Goal: Task Accomplishment & Management: Use online tool/utility

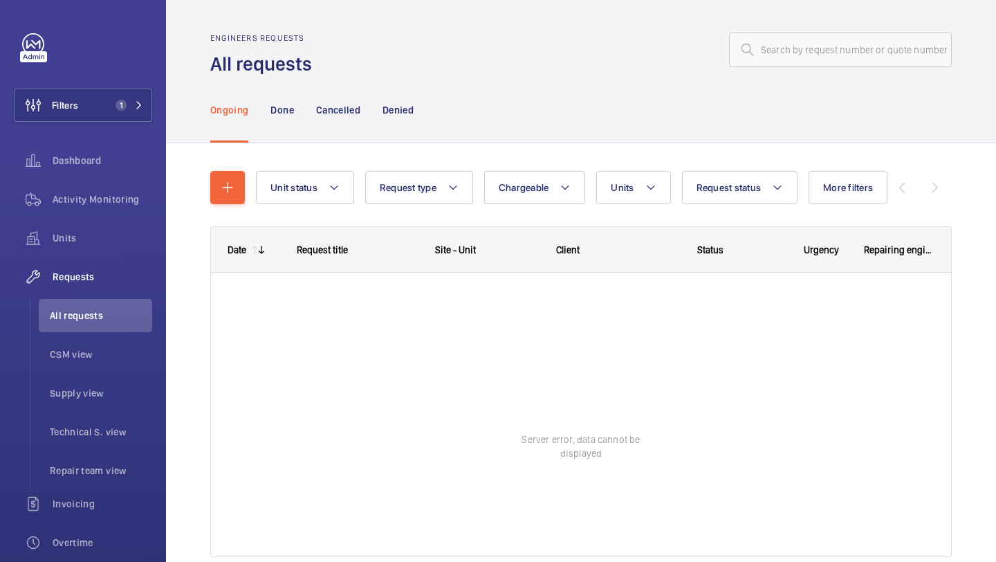
scroll to position [24, 0]
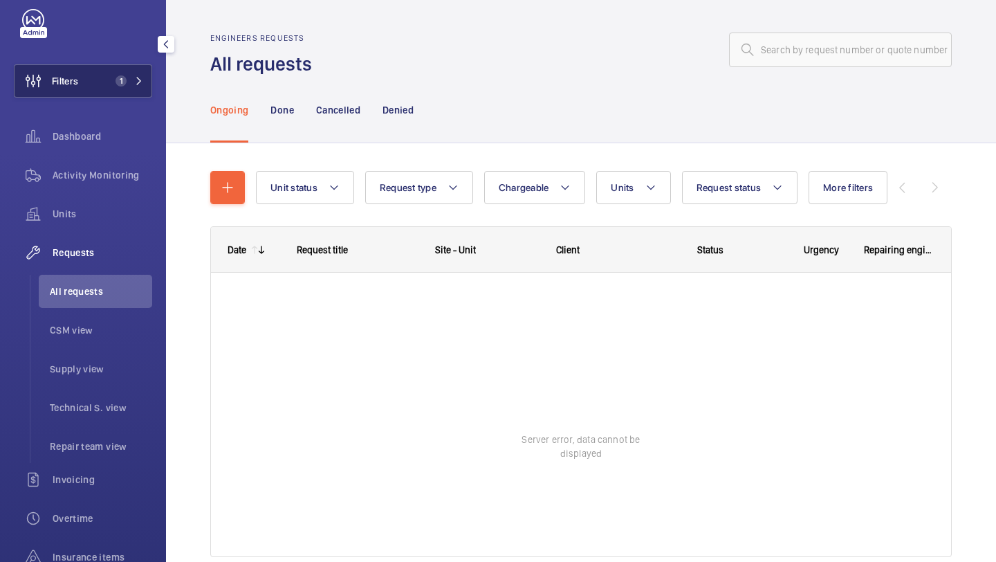
click at [100, 71] on button "Filters 1" at bounding box center [83, 80] width 138 height 33
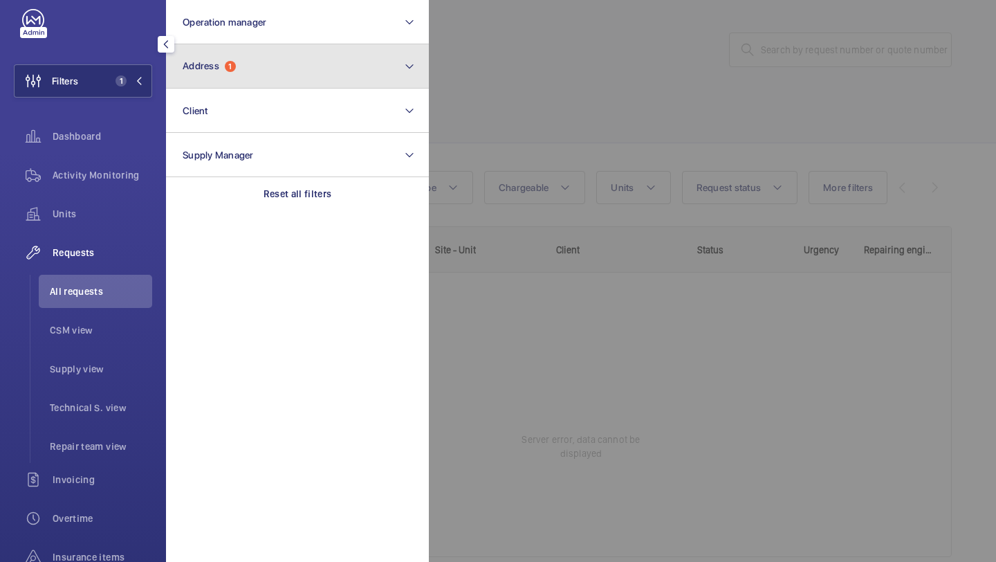
click at [197, 63] on span "Address" at bounding box center [201, 65] width 37 height 11
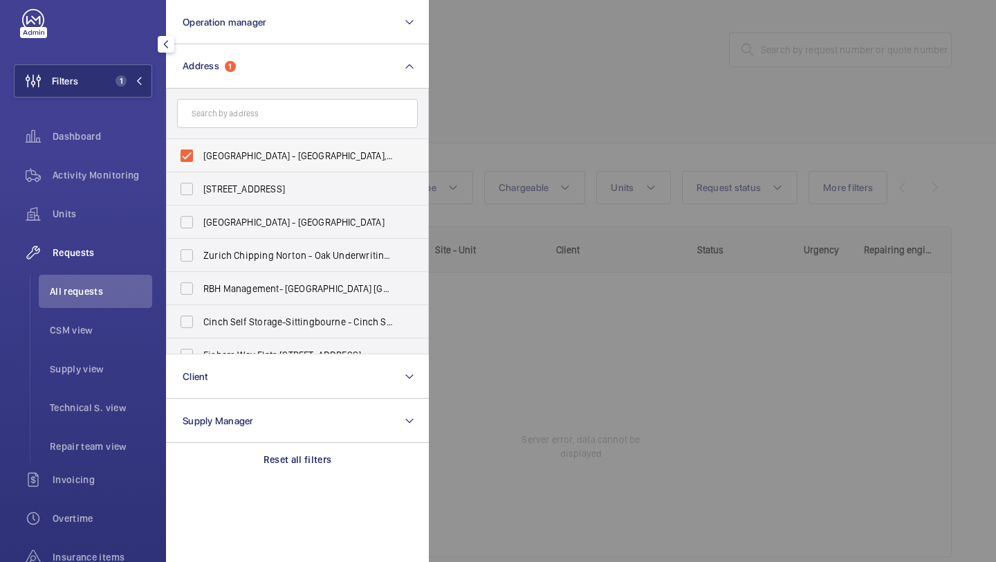
click at [235, 150] on span "Twickenham Stadium - Twickenham Stadium, TWICKENHAM TW2 7BA" at bounding box center [298, 156] width 190 height 14
click at [201, 150] on input "Twickenham Stadium - Twickenham Stadium, TWICKENHAM TW2 7BA" at bounding box center [187, 156] width 28 height 28
checkbox input "false"
click at [235, 121] on input "text" at bounding box center [297, 113] width 241 height 29
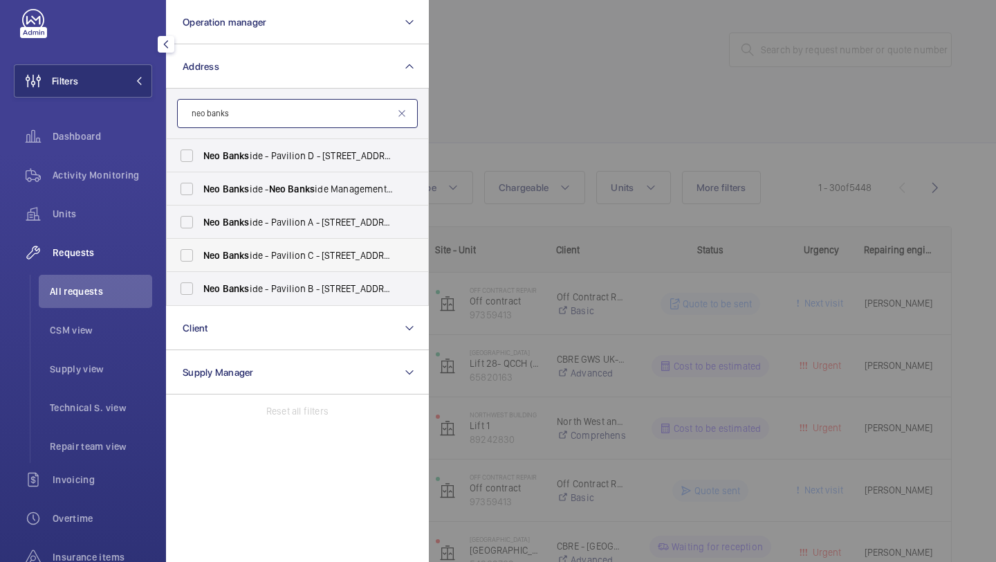
type input "neo banks"
click at [284, 255] on span "Neo Banks ide - Pavilion C - 70 Holland St, LONDON SE1 9TG" at bounding box center [298, 255] width 190 height 14
click at [201, 255] on input "Neo Banks ide - Pavilion C - 70 Holland St, LONDON SE1 9TG" at bounding box center [187, 255] width 28 height 28
checkbox input "true"
click at [592, 156] on div at bounding box center [927, 281] width 996 height 562
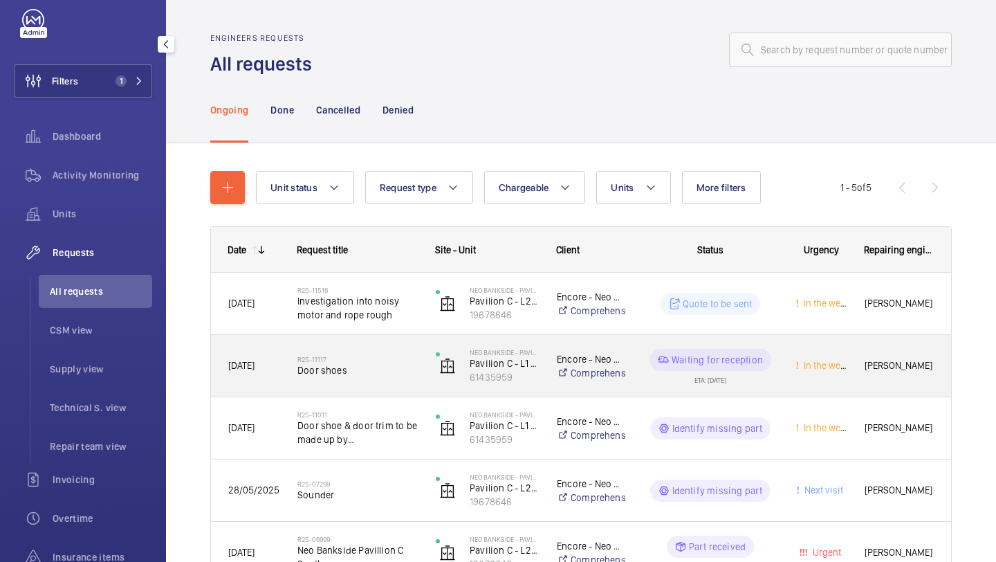
click at [409, 367] on span "Door shoes" at bounding box center [357, 370] width 120 height 14
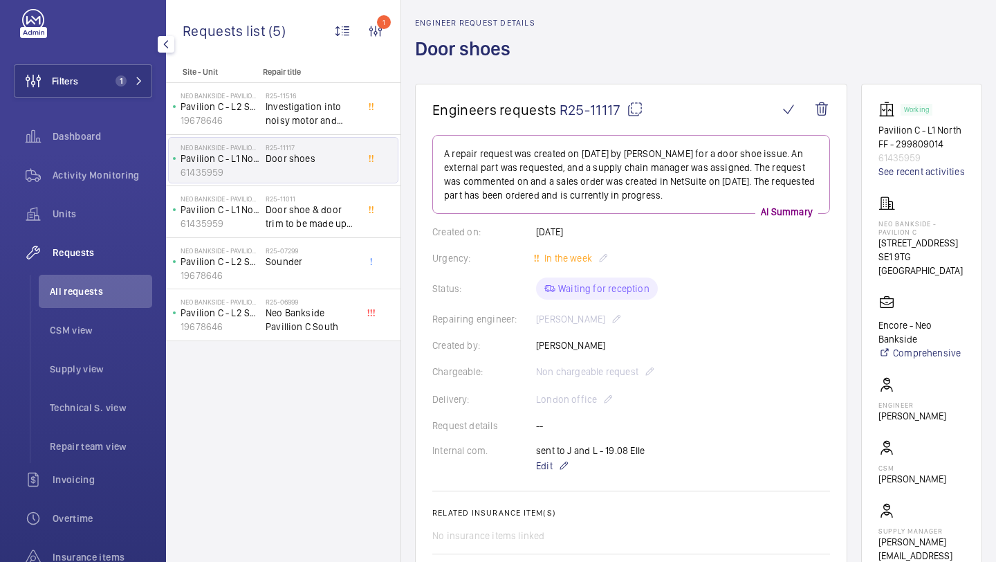
scroll to position [55, 0]
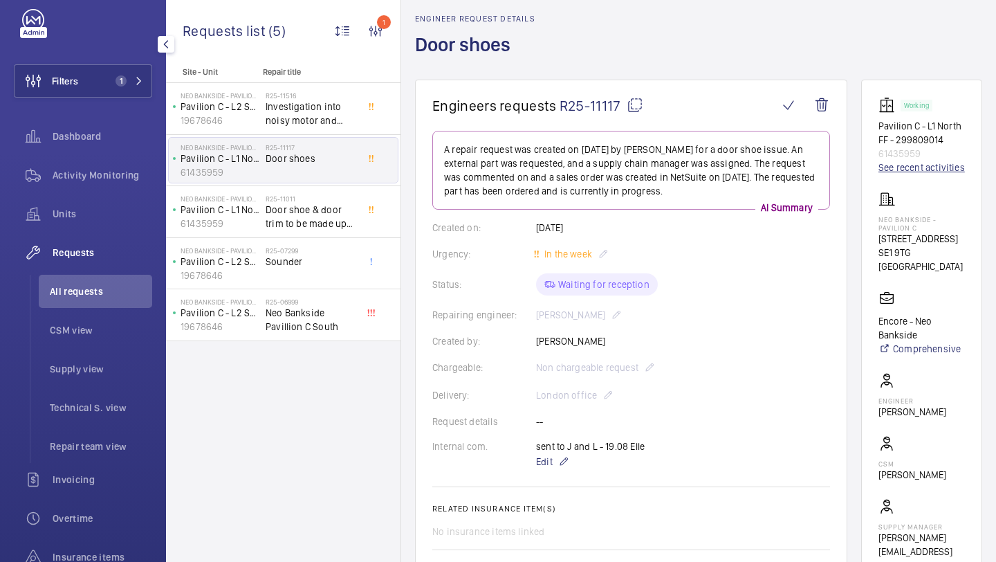
click at [897, 174] on link "See recent activities" at bounding box center [922, 168] width 86 height 14
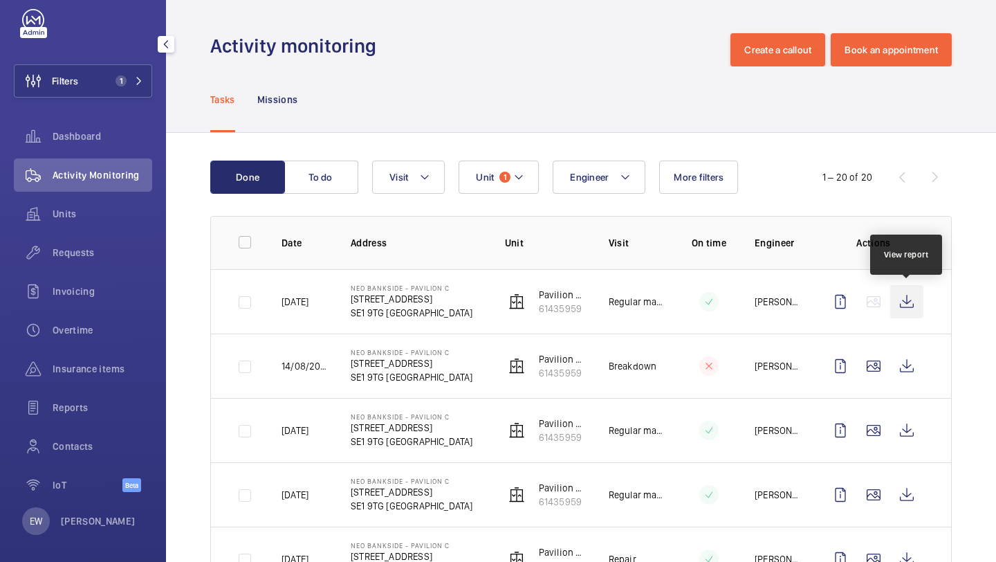
click at [907, 312] on wm-front-icon-button at bounding box center [906, 301] width 33 height 33
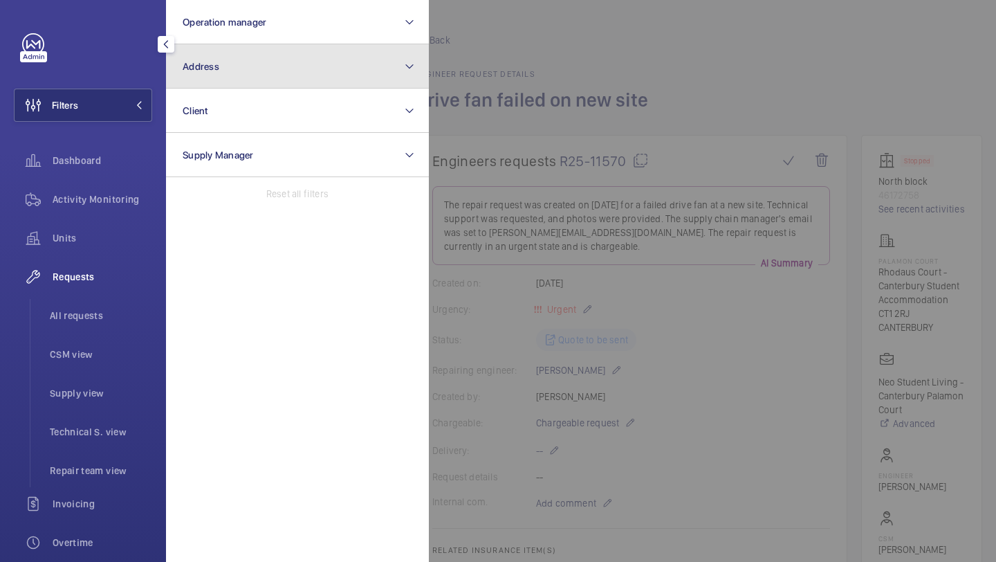
click at [176, 78] on button "Address" at bounding box center [297, 66] width 263 height 44
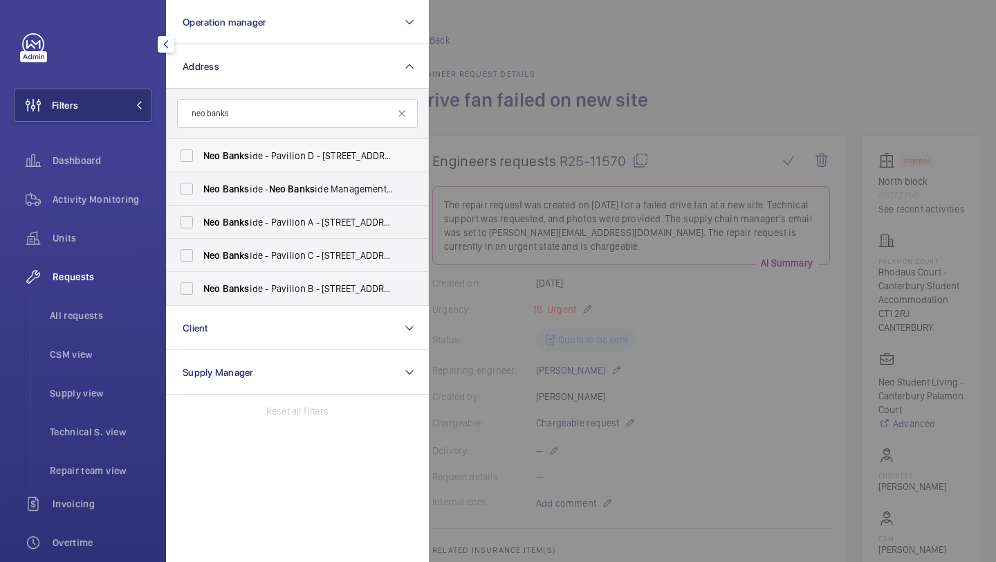
type input "neo banks"
click at [268, 159] on span "Neo Banks ide - Pavilion D - 5 Sumner St, LONDON SE1 9NX" at bounding box center [298, 156] width 190 height 14
click at [201, 159] on input "Neo Banks ide - Pavilion D - 5 Sumner St, LONDON SE1 9NX" at bounding box center [187, 156] width 28 height 28
checkbox input "true"
click at [260, 188] on span "Neo Banks ide - Neo Banks ide Management, LONDON SE1 9RE" at bounding box center [298, 189] width 190 height 14
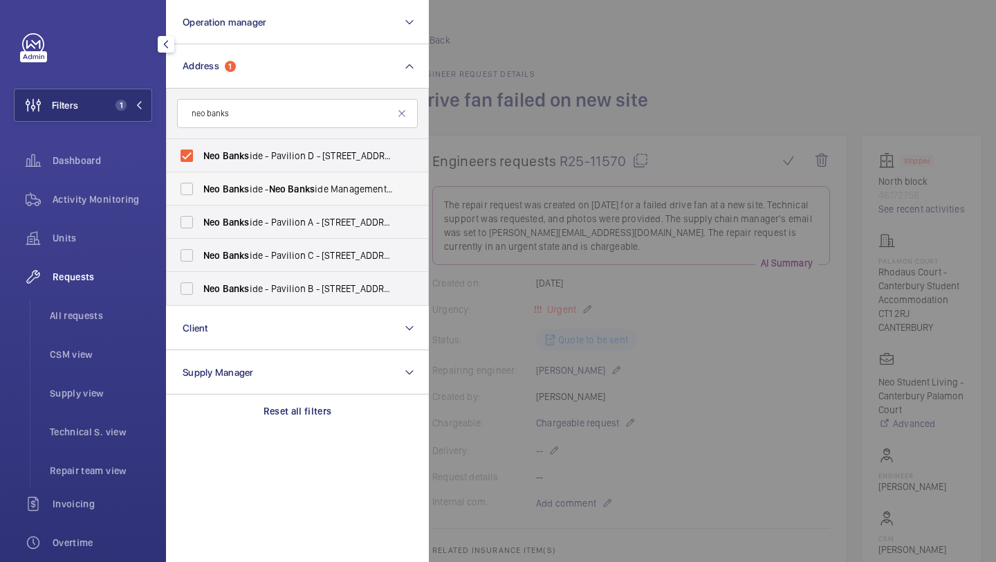
click at [201, 188] on input "Neo Banks ide - Neo Banks ide Management, LONDON SE1 9RE" at bounding box center [187, 189] width 28 height 28
checkbox input "true"
click at [258, 220] on span "Neo Banks ide - Pavilion A - 50 Holland St, LONDON SE1 9FU" at bounding box center [298, 222] width 190 height 14
click at [201, 220] on input "Neo Banks ide - Pavilion A - 50 Holland St, LONDON SE1 9FU" at bounding box center [187, 222] width 28 height 28
checkbox input "true"
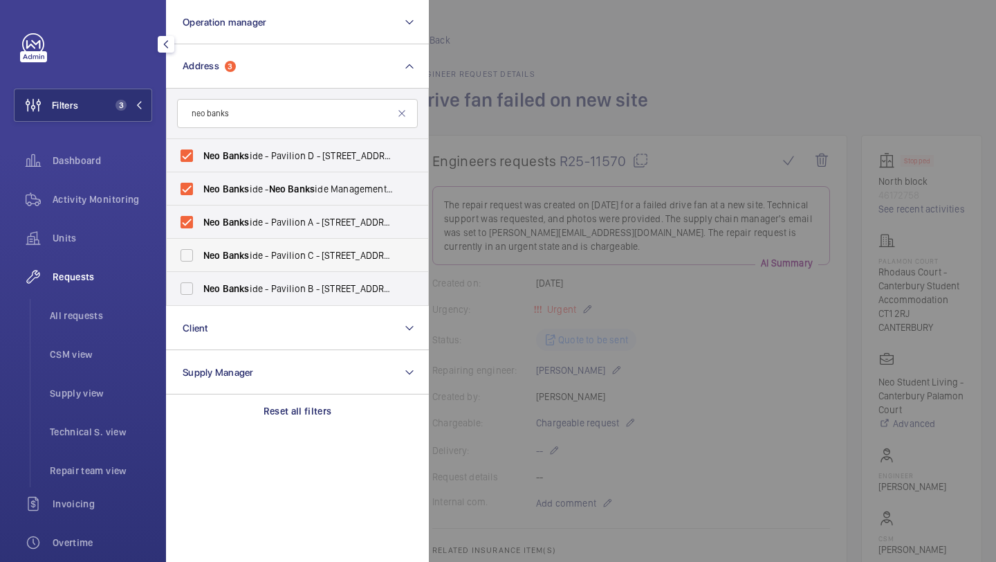
click at [255, 250] on span "Neo Banks ide - Pavilion C - 70 Holland St, LONDON SE1 9TG" at bounding box center [298, 255] width 190 height 14
click at [201, 250] on input "Neo Banks ide - Pavilion C - 70 Holland St, LONDON SE1 9TG" at bounding box center [187, 255] width 28 height 28
checkbox input "true"
click at [253, 280] on label "Neo Banks ide - Pavilion B - 60 Holland Street, LONDON SE1 9JF" at bounding box center [287, 288] width 241 height 33
click at [201, 280] on input "Neo Banks ide - Pavilion B - 60 Holland Street, LONDON SE1 9JF" at bounding box center [187, 289] width 28 height 28
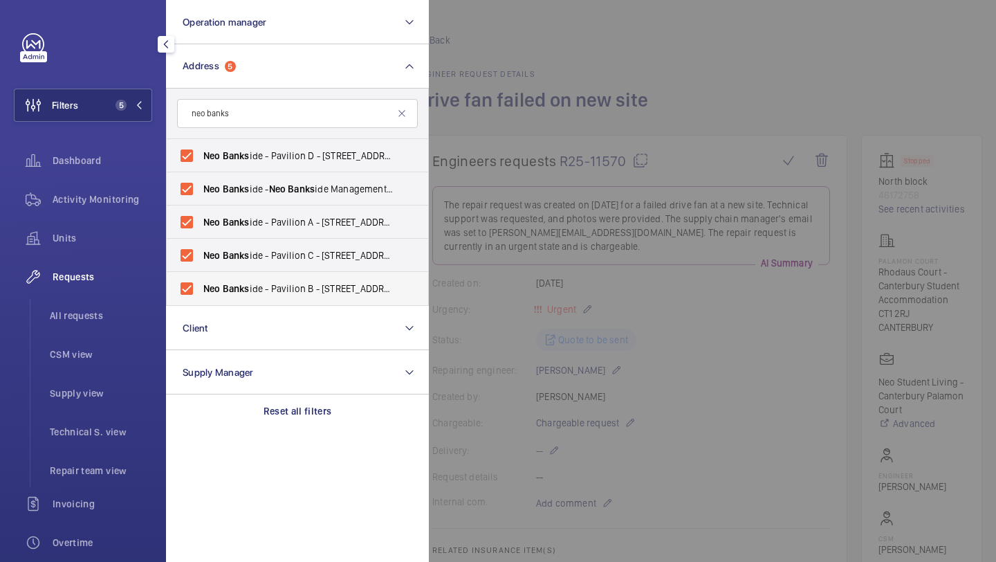
click at [246, 282] on span "Neo Banks ide - Pavilion B - 60 Holland Street, LONDON SE1 9JF" at bounding box center [298, 289] width 190 height 14
click at [201, 281] on input "Neo Banks ide - Pavilion B - 60 Holland Street, LONDON SE1 9JF" at bounding box center [187, 289] width 28 height 28
checkbox input "false"
click at [246, 230] on label "Neo Banks ide - Pavilion A - 50 Holland St, LONDON SE1 9FU" at bounding box center [287, 221] width 241 height 33
click at [201, 230] on input "Neo Banks ide - Pavilion A - 50 Holland St, LONDON SE1 9FU" at bounding box center [187, 222] width 28 height 28
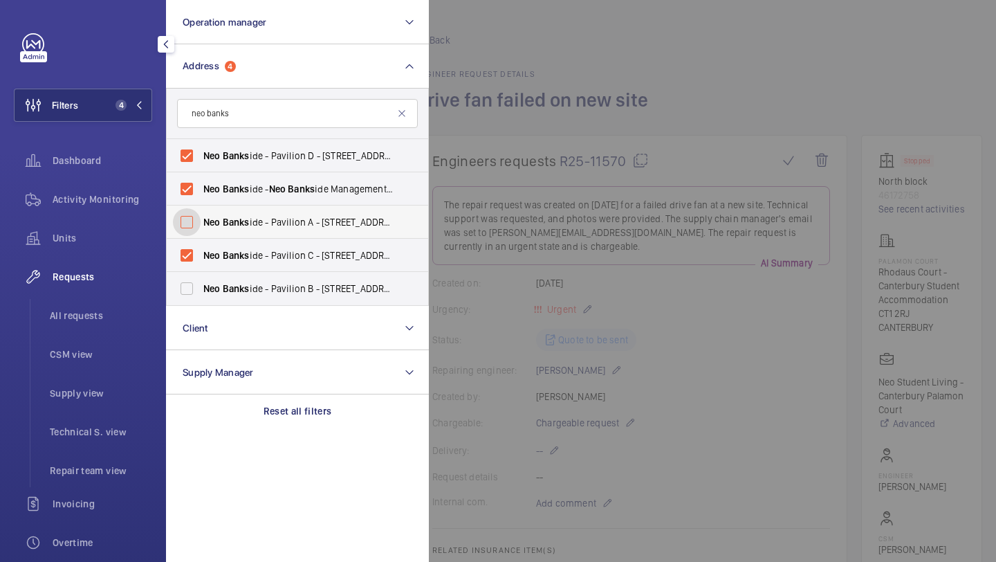
checkbox input "false"
click at [244, 179] on label "Neo Banks ide - Neo Banks ide Management, LONDON SE1 9RE" at bounding box center [287, 188] width 241 height 33
click at [201, 179] on input "Neo Banks ide - Neo Banks ide Management, LONDON SE1 9RE" at bounding box center [187, 189] width 28 height 28
checkbox input "false"
click at [244, 161] on span "Banks" at bounding box center [236, 155] width 27 height 11
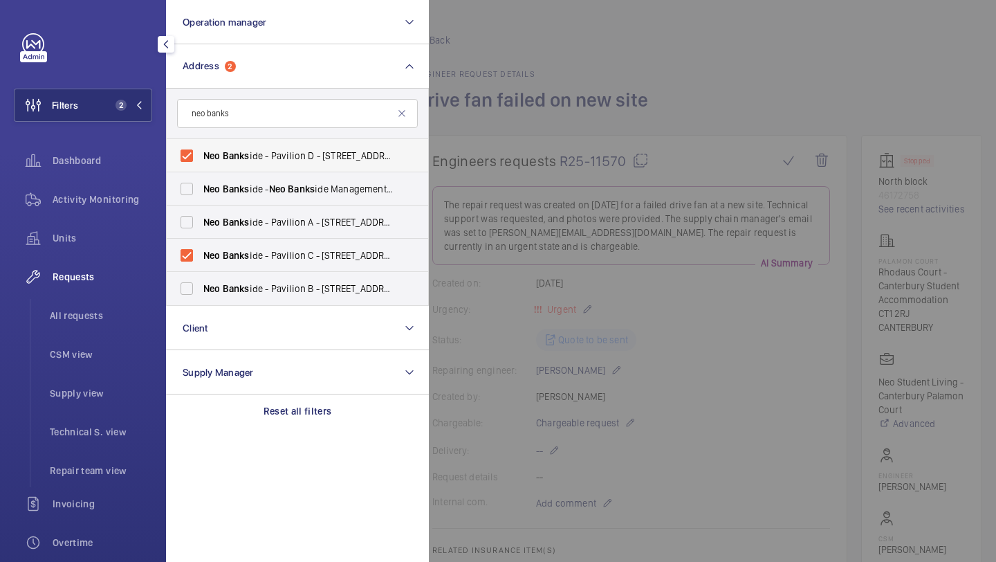
click at [201, 161] on input "Neo Banks ide - Pavilion D - 5 Sumner St, LONDON SE1 9NX" at bounding box center [187, 156] width 28 height 28
checkbox input "false"
click at [122, 309] on span "All requests" at bounding box center [101, 316] width 102 height 14
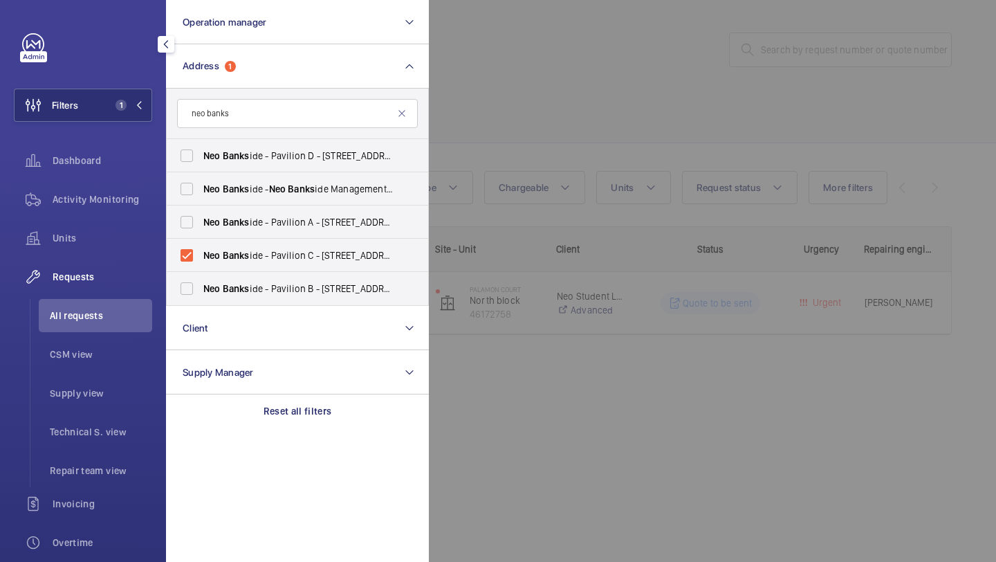
click at [687, 77] on div at bounding box center [927, 281] width 996 height 562
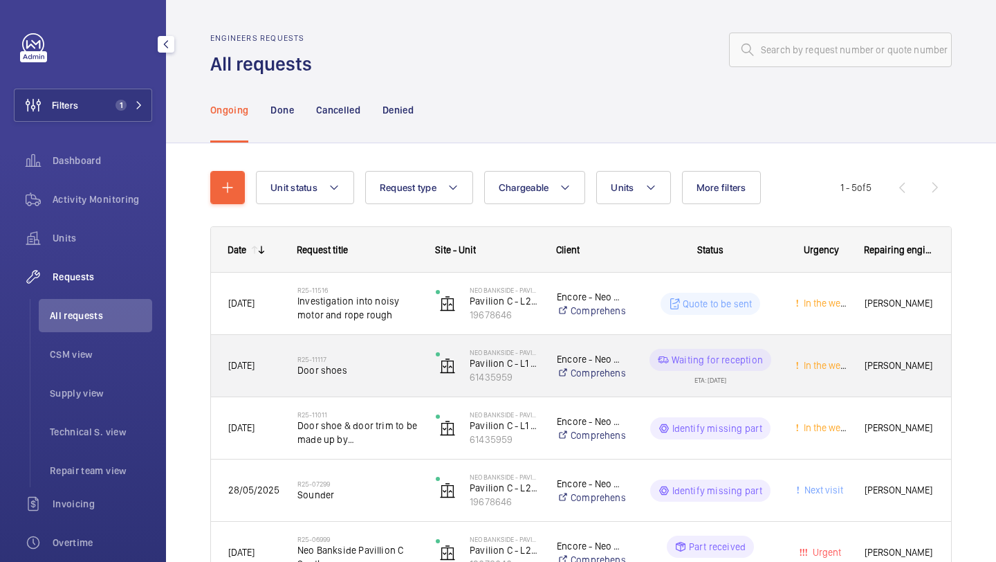
click at [378, 363] on h2 "R25-11117" at bounding box center [357, 359] width 120 height 8
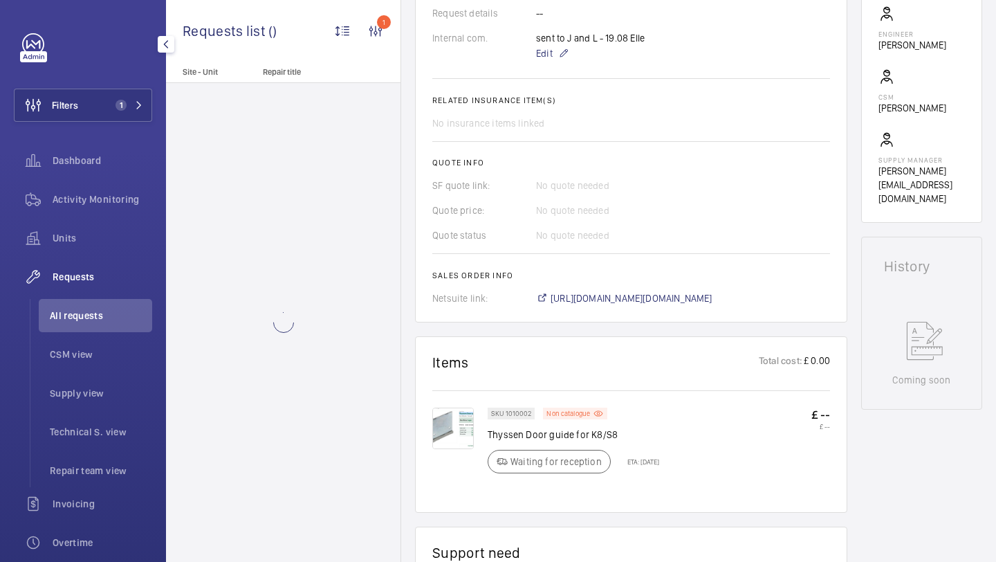
scroll to position [464, 0]
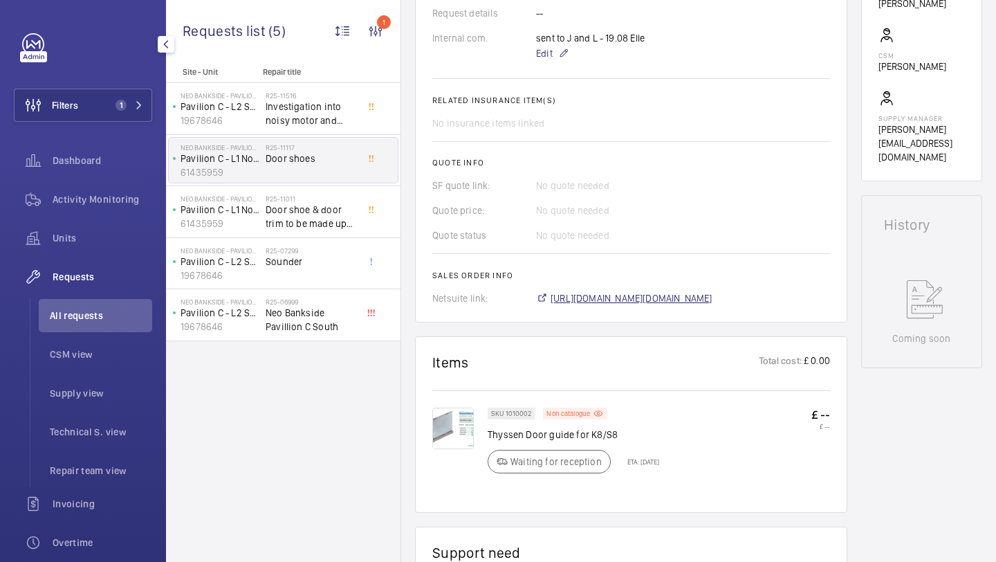
click at [608, 298] on span "https://6461500.app.netsuite.com/app/accounting/transactions/salesord.nl?id=292…" at bounding box center [632, 298] width 162 height 14
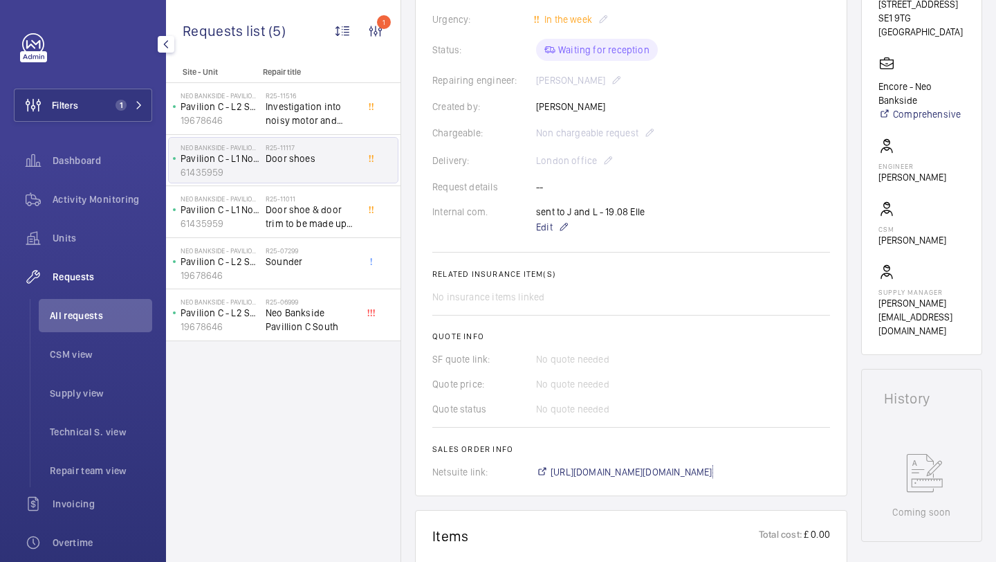
scroll to position [265, 0]
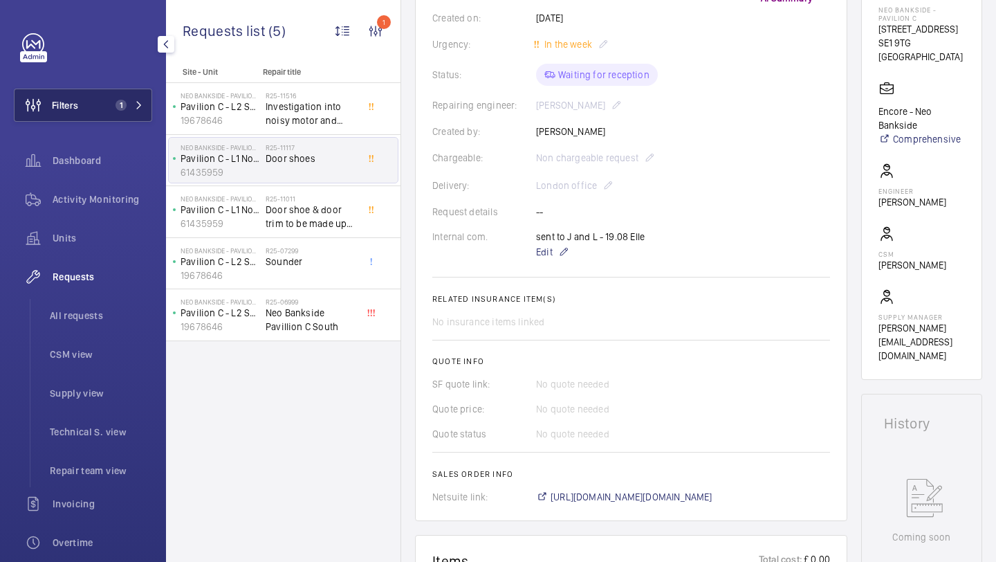
click at [121, 106] on span "1" at bounding box center [121, 105] width 11 height 11
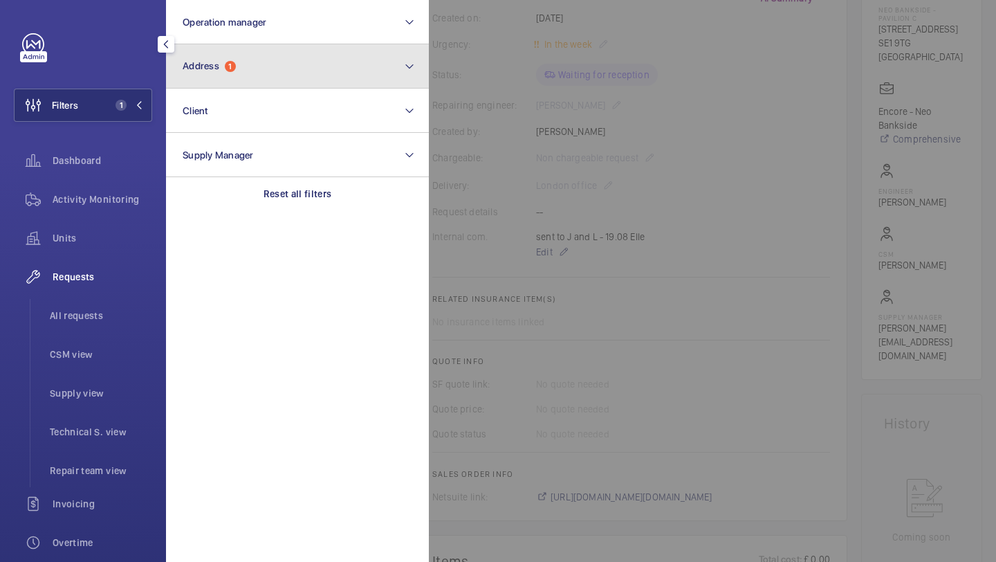
click at [216, 75] on button "Address 1" at bounding box center [297, 66] width 263 height 44
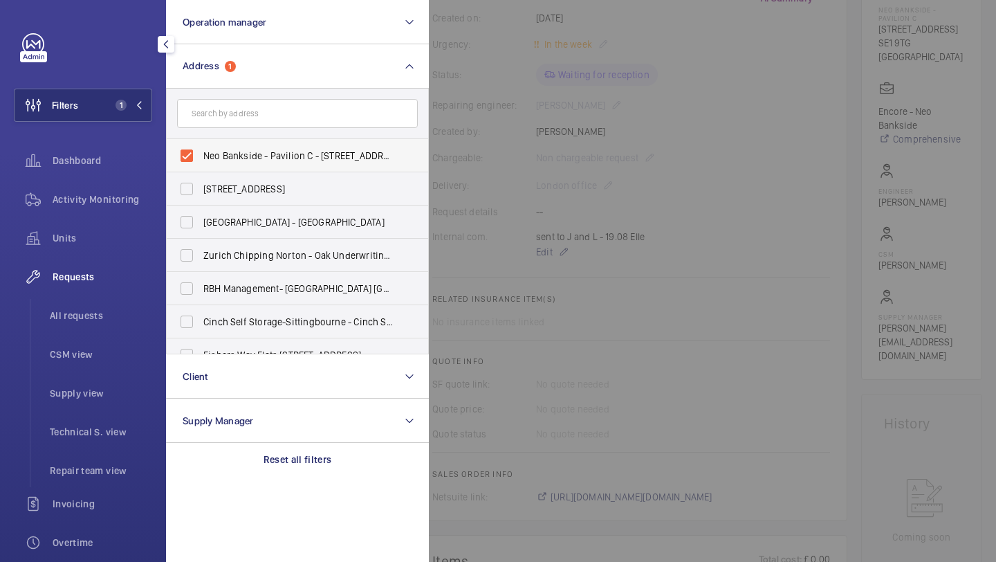
click at [211, 145] on label "Neo Bankside - Pavilion C - 70 Holland St, LONDON SE1 9TG" at bounding box center [287, 155] width 241 height 33
click at [201, 145] on input "Neo Bankside - Pavilion C - 70 Holland St, LONDON SE1 9TG" at bounding box center [187, 156] width 28 height 28
checkbox input "false"
click at [77, 307] on li "All requests" at bounding box center [95, 315] width 113 height 33
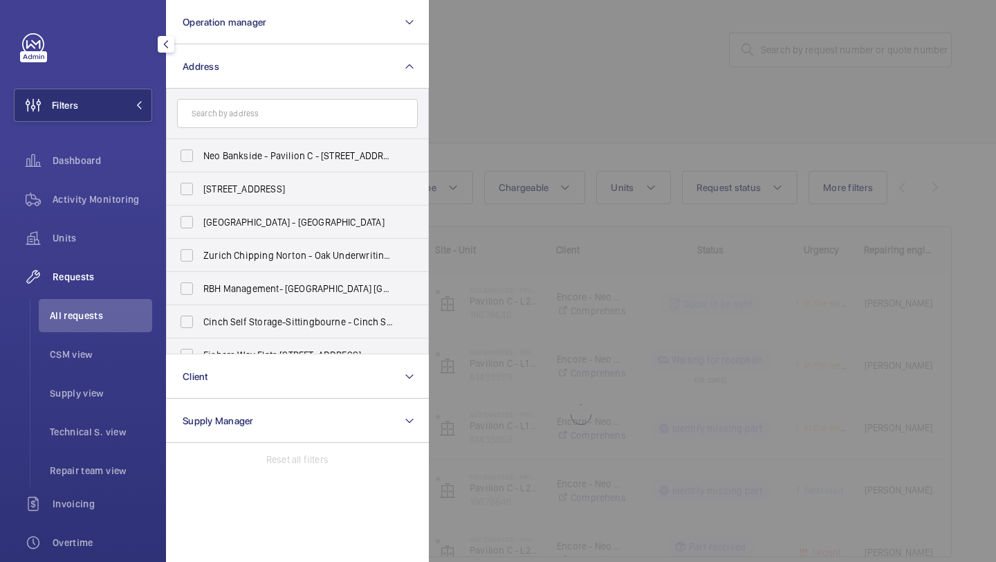
click at [115, 39] on div at bounding box center [87, 44] width 130 height 22
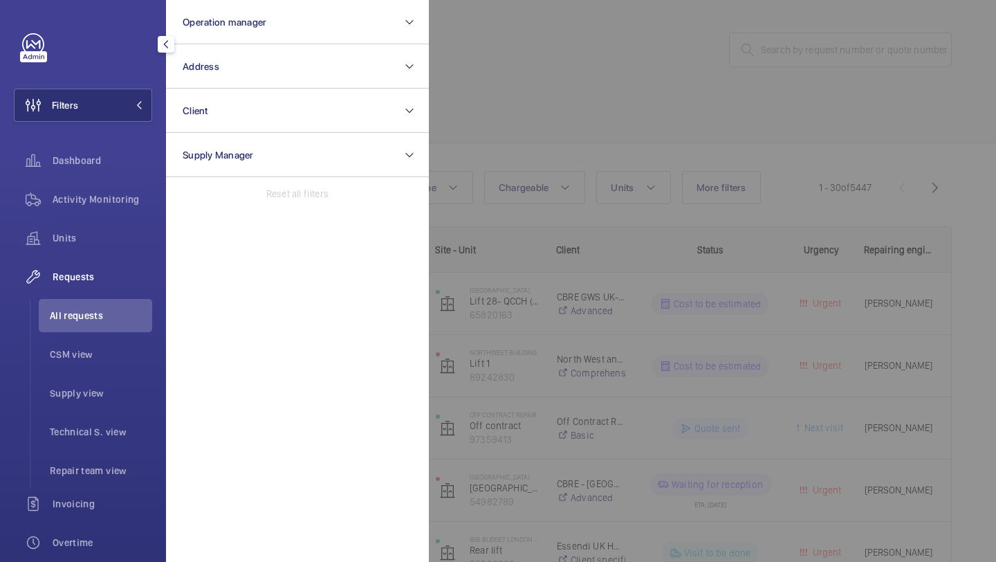
click at [576, 39] on div at bounding box center [927, 281] width 996 height 562
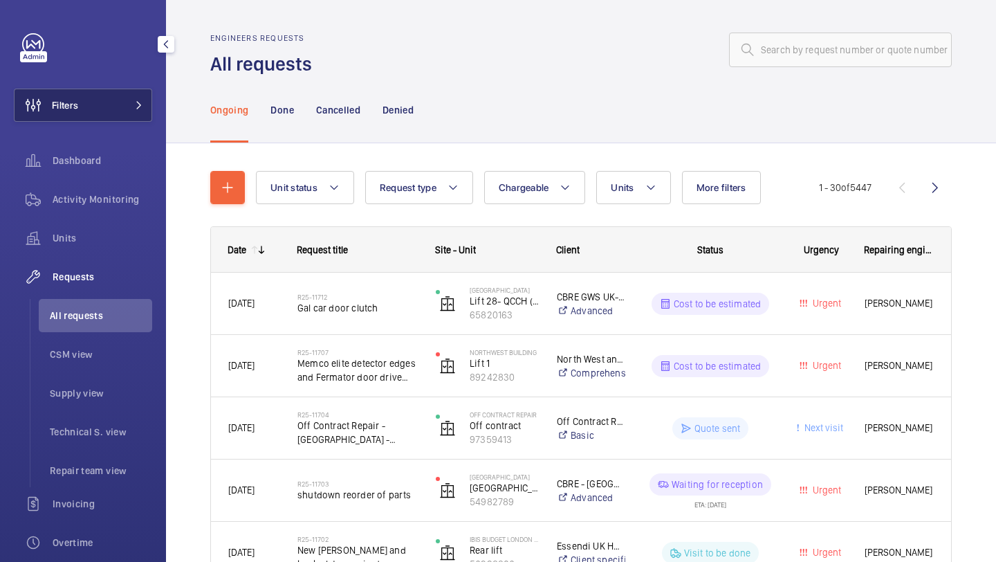
click at [77, 113] on span "Filters" at bounding box center [47, 105] width 64 height 33
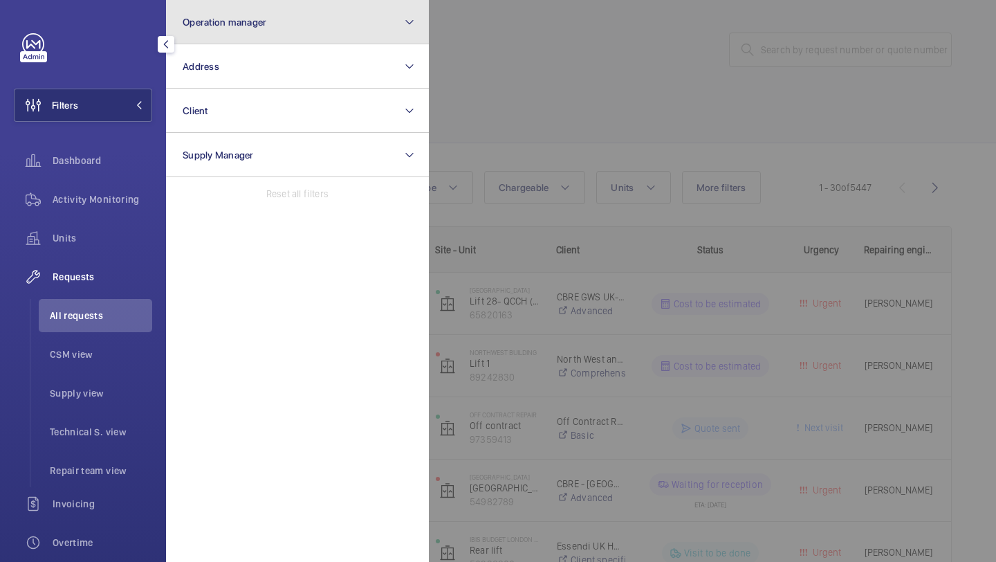
click at [226, 28] on button "Operation manager" at bounding box center [297, 22] width 263 height 44
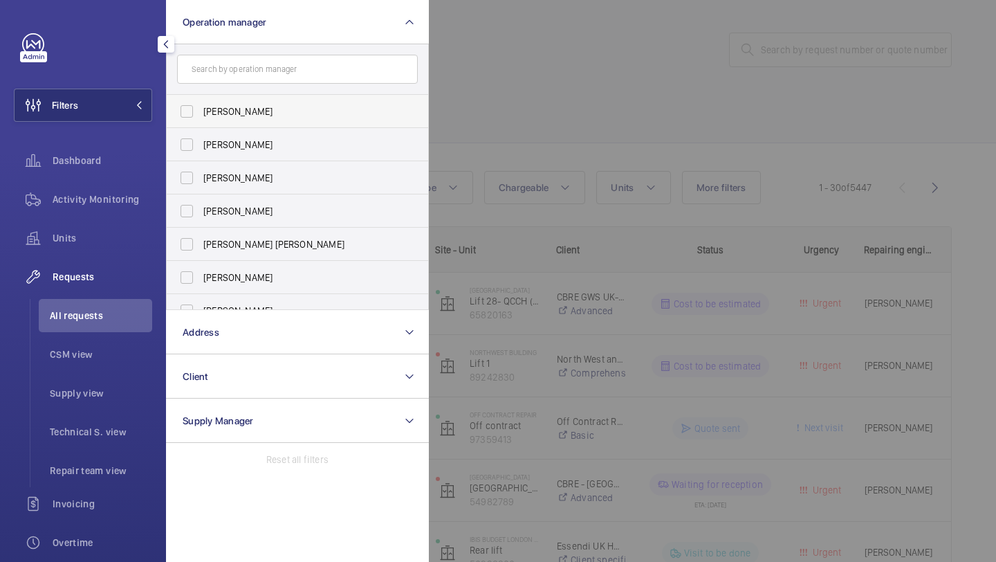
click at [228, 107] on span "Abby Archer" at bounding box center [298, 111] width 190 height 14
click at [201, 107] on input "Abby Archer" at bounding box center [187, 112] width 28 height 28
checkbox input "true"
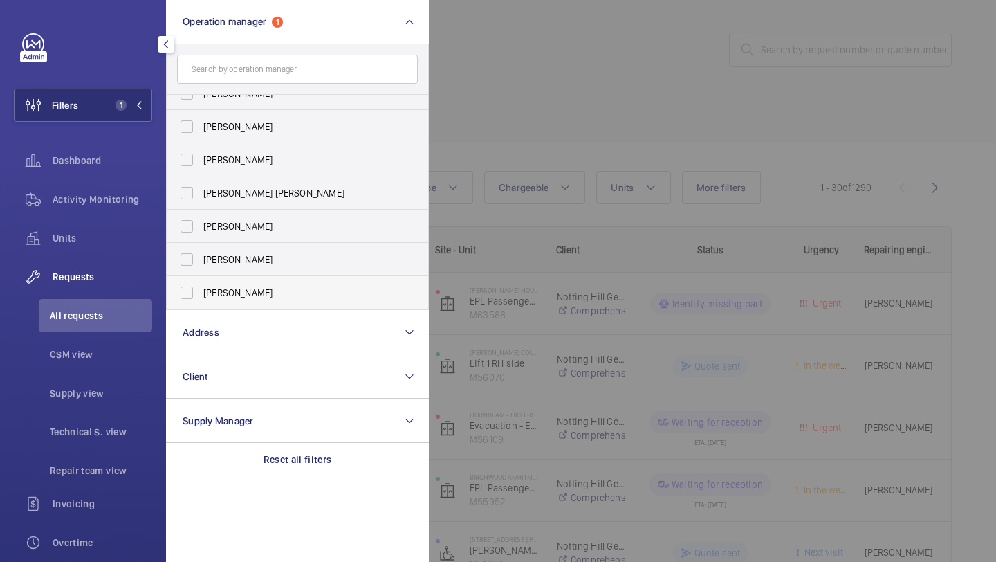
click at [230, 287] on span "Alex Waterman" at bounding box center [298, 293] width 190 height 14
click at [201, 287] on input "Alex Waterman" at bounding box center [187, 293] width 28 height 28
checkbox input "true"
click at [607, 53] on div at bounding box center [927, 281] width 996 height 562
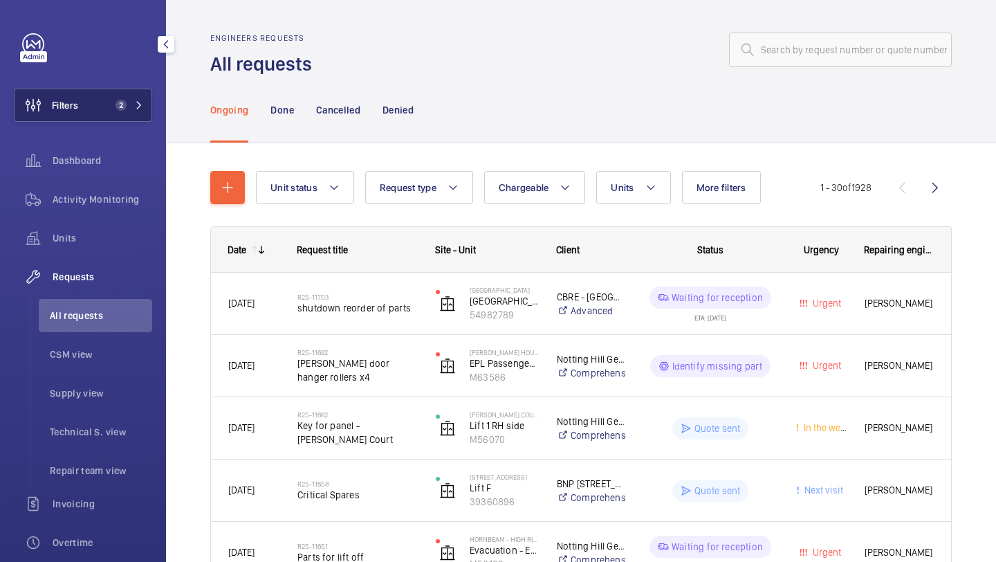
click at [126, 91] on button "Filters 2" at bounding box center [83, 105] width 138 height 33
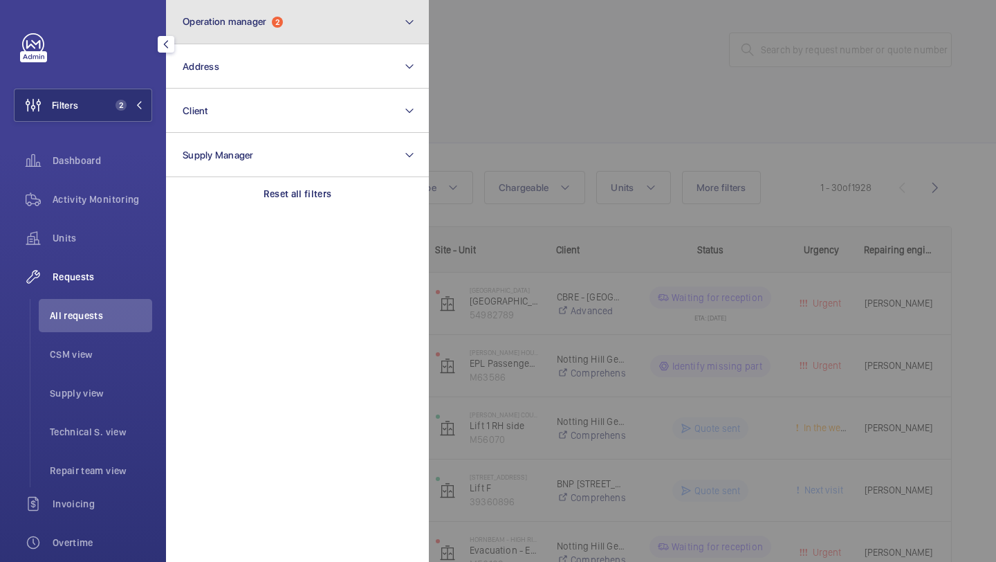
click at [241, 29] on button "Operation manager 2" at bounding box center [297, 22] width 263 height 44
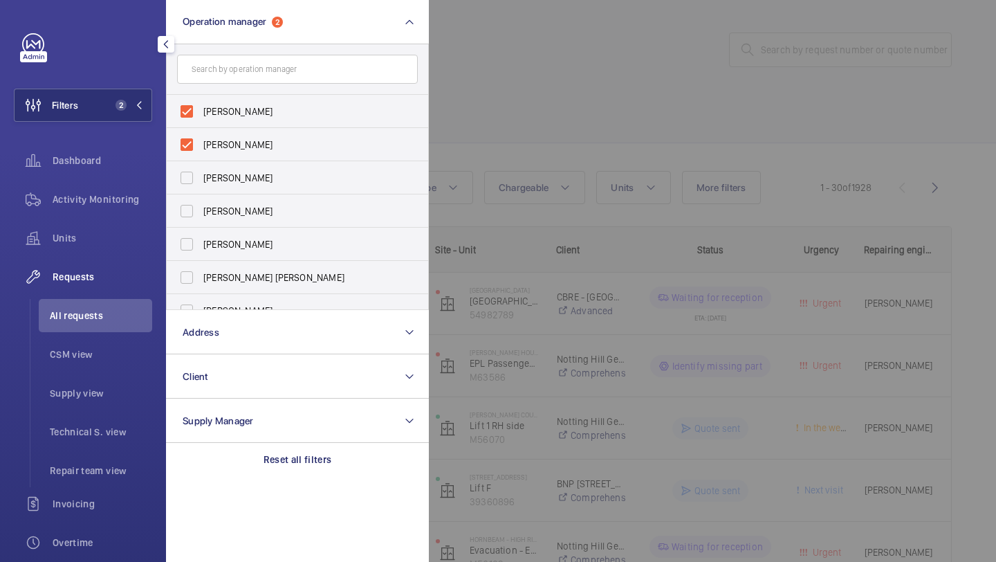
click at [455, 84] on div at bounding box center [927, 281] width 996 height 562
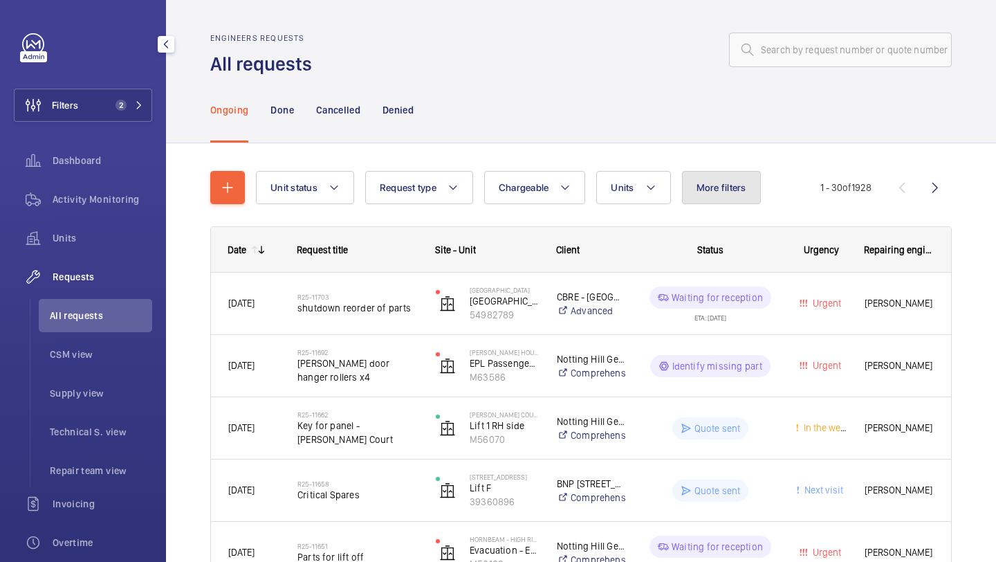
click at [739, 183] on span "More filters" at bounding box center [722, 187] width 50 height 11
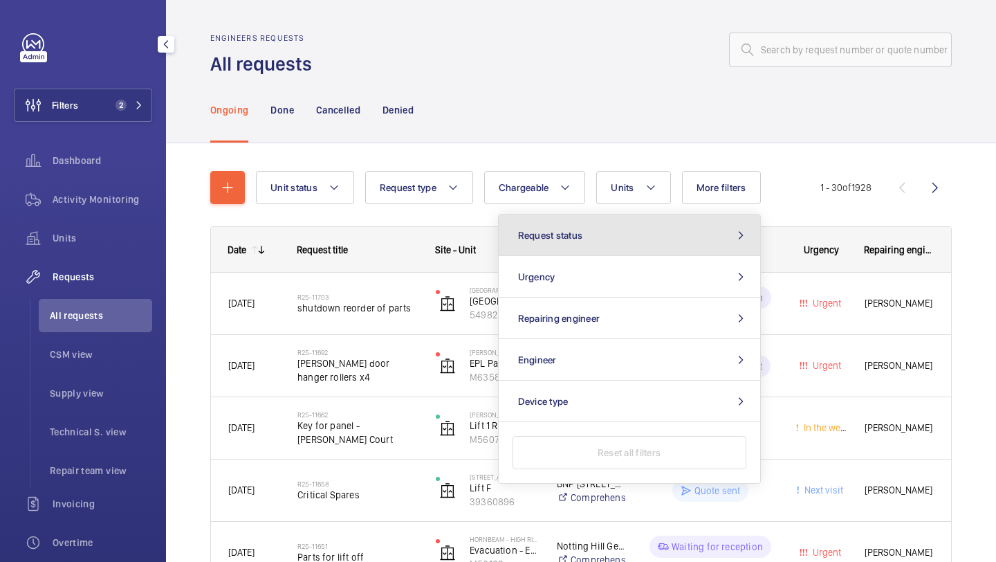
click at [691, 221] on button "Request status" at bounding box center [630, 235] width 262 height 42
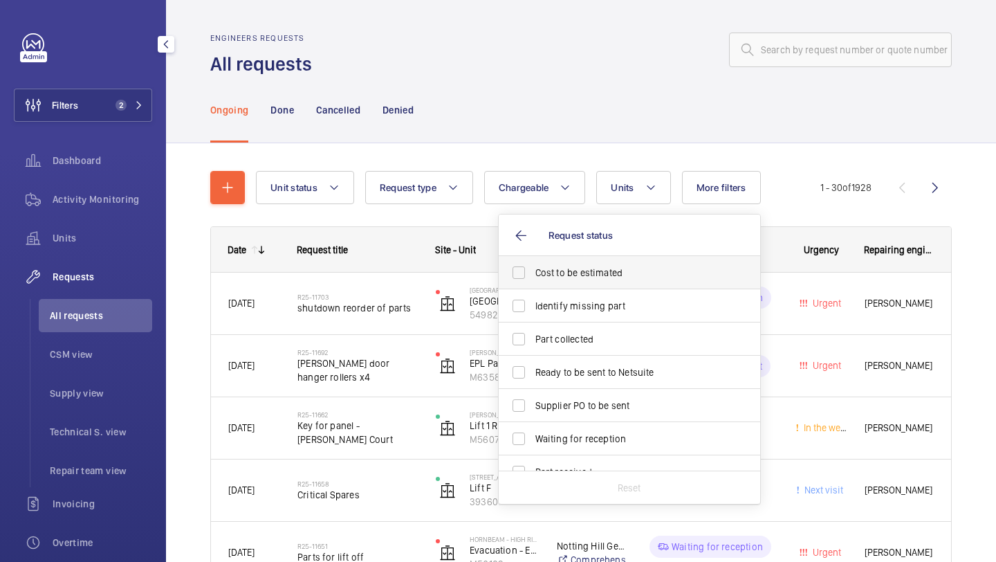
click at [660, 260] on label "Cost to be estimated" at bounding box center [619, 272] width 241 height 33
click at [533, 260] on input "Cost to be estimated" at bounding box center [519, 273] width 28 height 28
checkbox input "true"
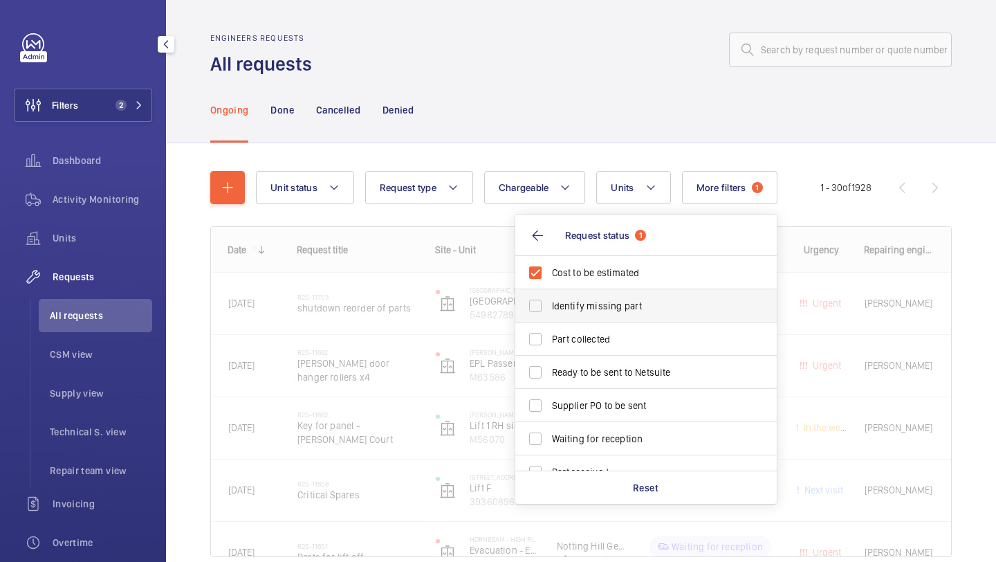
click at [645, 301] on span "Identify missing part" at bounding box center [647, 306] width 190 height 14
click at [549, 301] on input "Identify missing part" at bounding box center [536, 306] width 28 height 28
checkbox input "true"
click at [629, 372] on span "Ready to be sent to Netsuite" at bounding box center [647, 372] width 190 height 14
click at [549, 372] on input "Ready to be sent to Netsuite" at bounding box center [536, 372] width 28 height 28
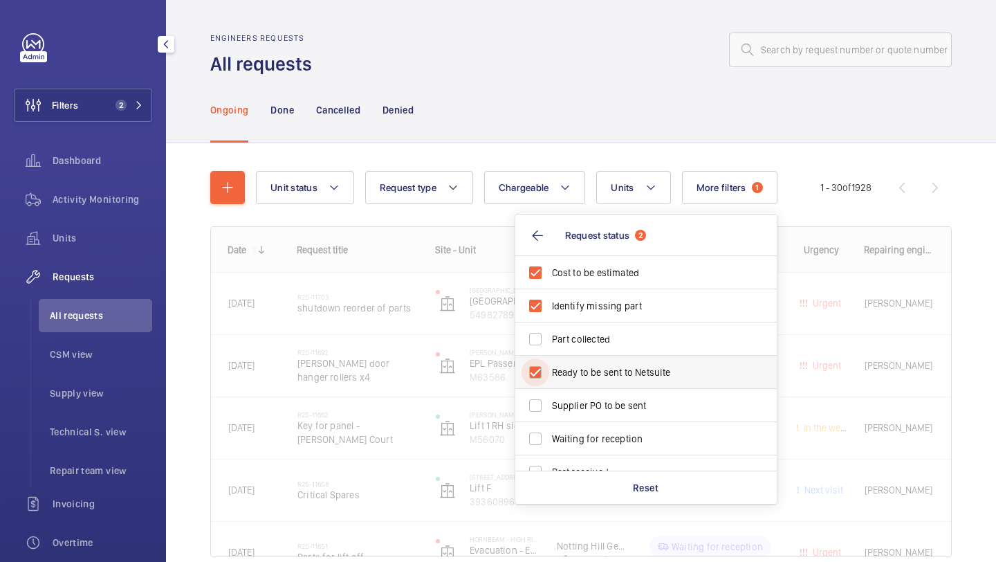
checkbox input "true"
click at [629, 414] on label "Supplier PO to be sent" at bounding box center [635, 405] width 241 height 33
click at [549, 414] on input "Supplier PO to be sent" at bounding box center [536, 406] width 28 height 28
checkbox input "true"
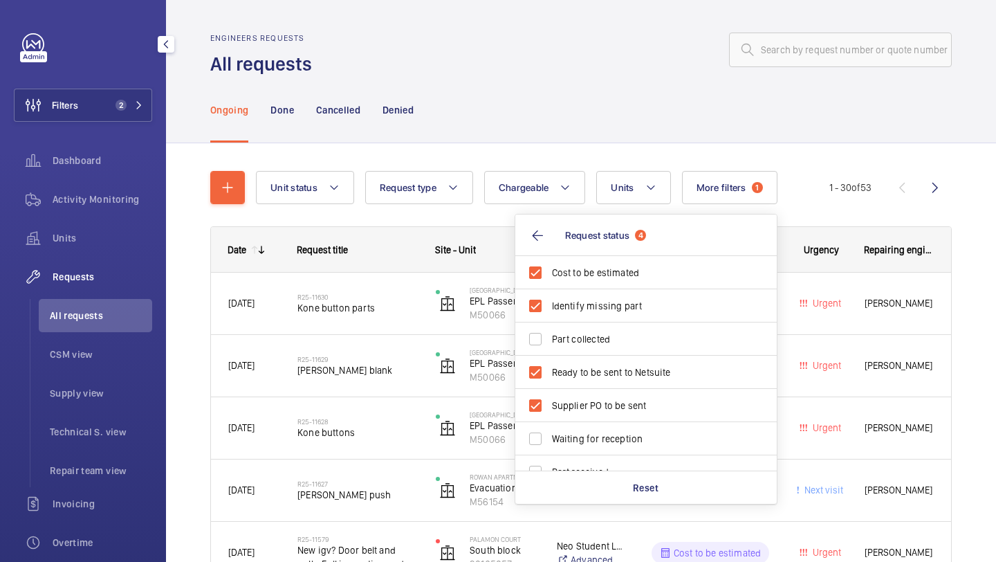
click at [650, 113] on div "Ongoing Done Cancelled Denied" at bounding box center [581, 110] width 742 height 66
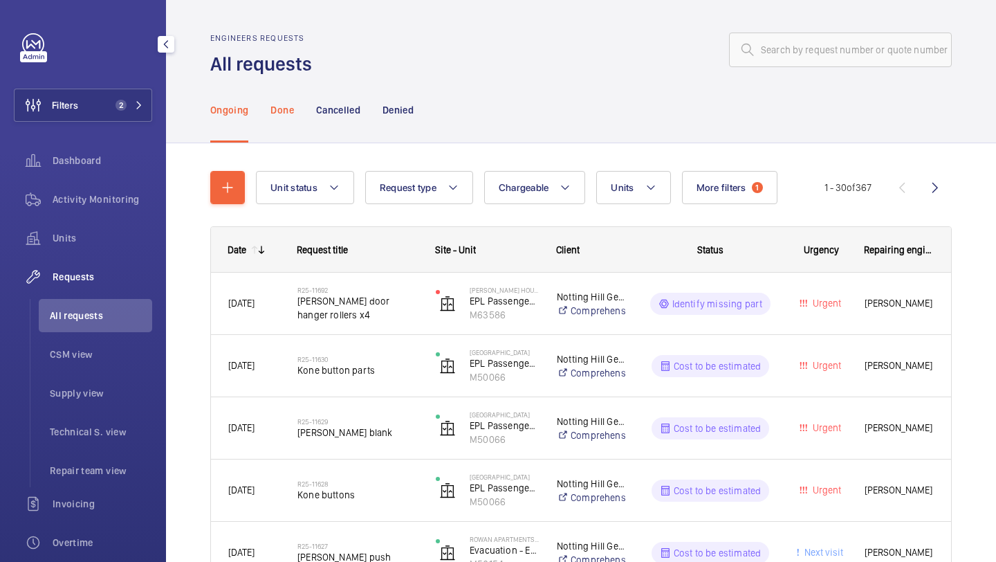
click at [283, 114] on p "Done" at bounding box center [282, 110] width 23 height 14
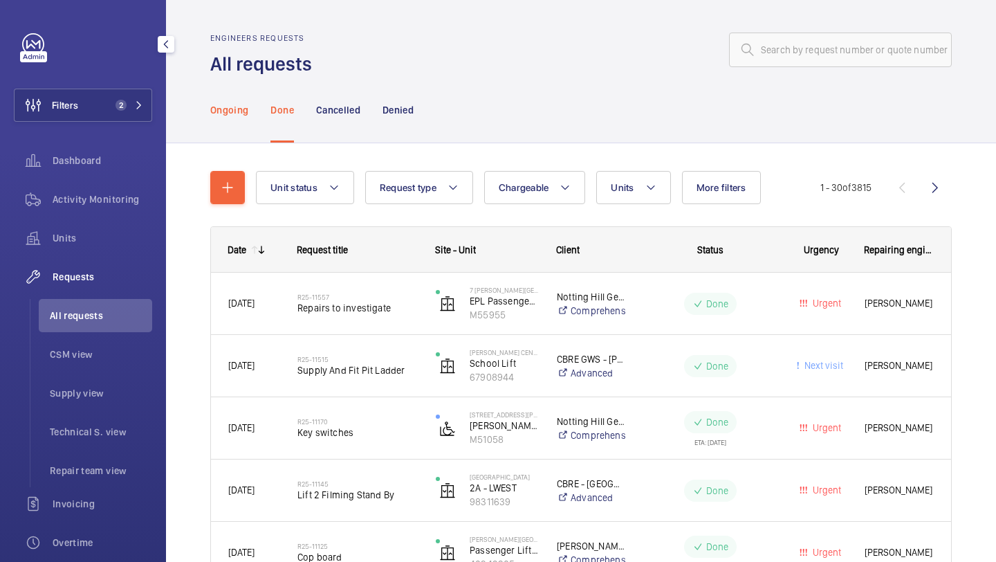
click at [241, 113] on p "Ongoing" at bounding box center [229, 110] width 38 height 14
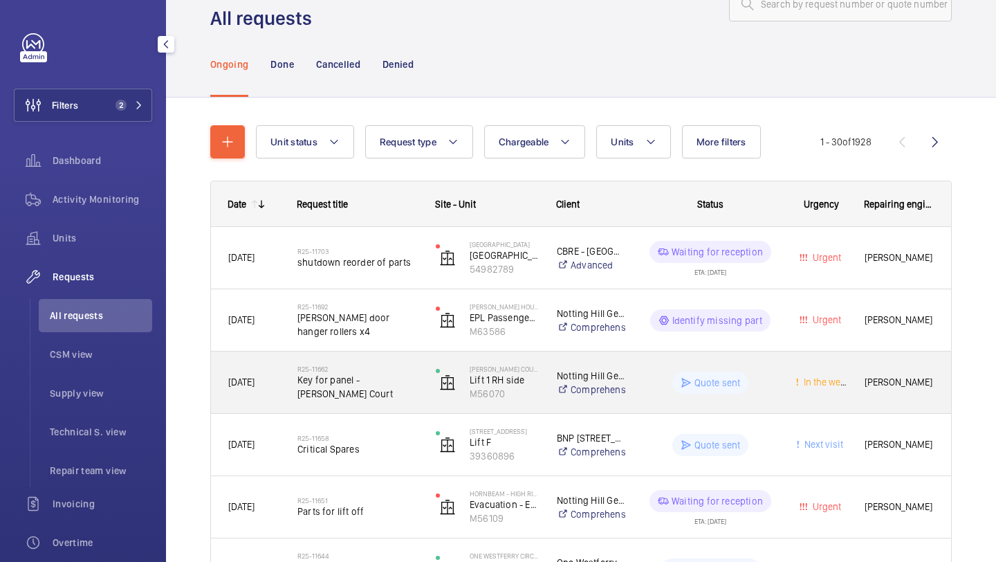
scroll to position [55, 0]
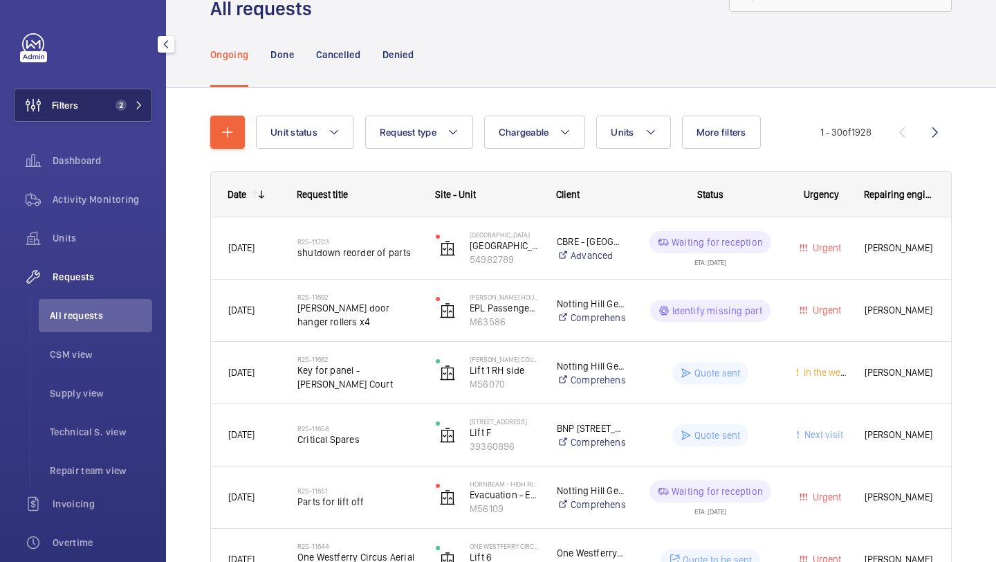
click at [91, 109] on button "Filters 2" at bounding box center [83, 105] width 138 height 33
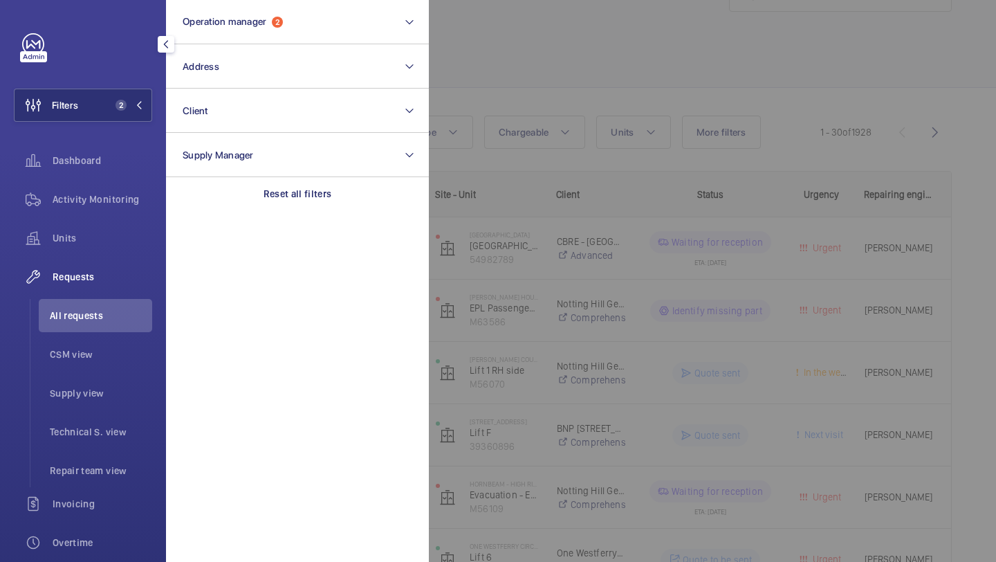
click at [495, 49] on div at bounding box center [927, 281] width 996 height 562
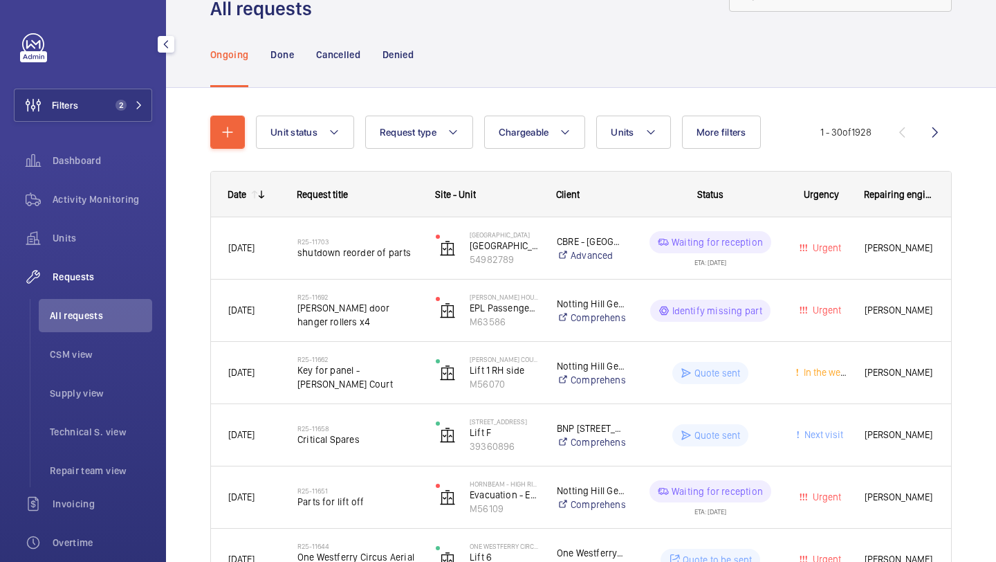
click at [68, 314] on span "All requests" at bounding box center [101, 316] width 102 height 14
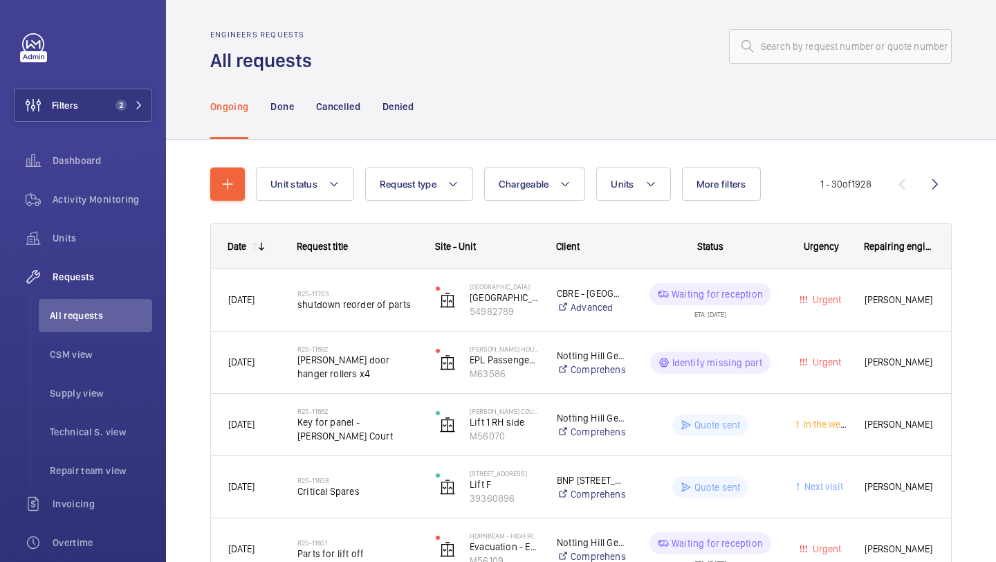
scroll to position [0, 0]
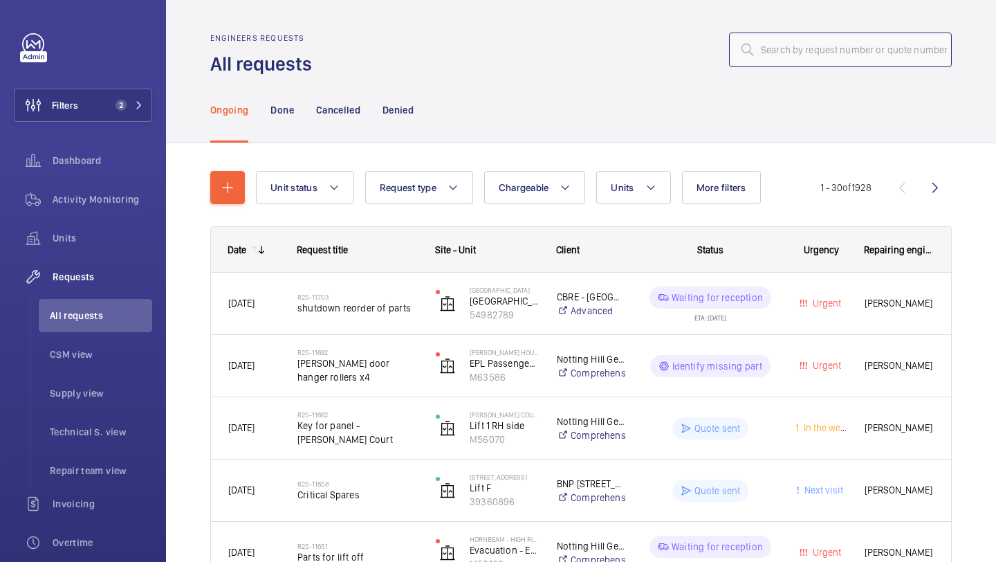
click at [794, 48] on input "text" at bounding box center [840, 50] width 223 height 35
paste input "R25-11579"
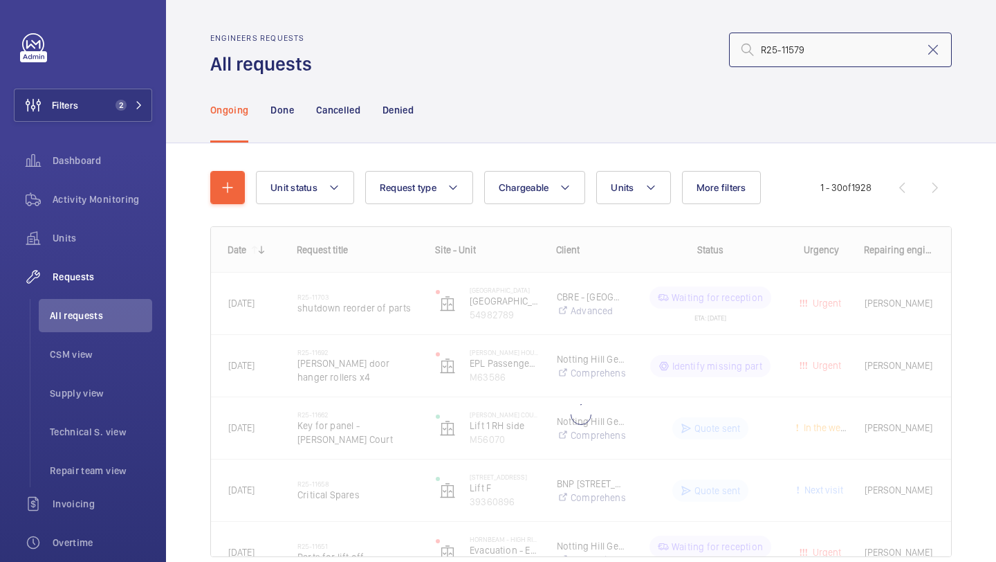
type input "R25-11579"
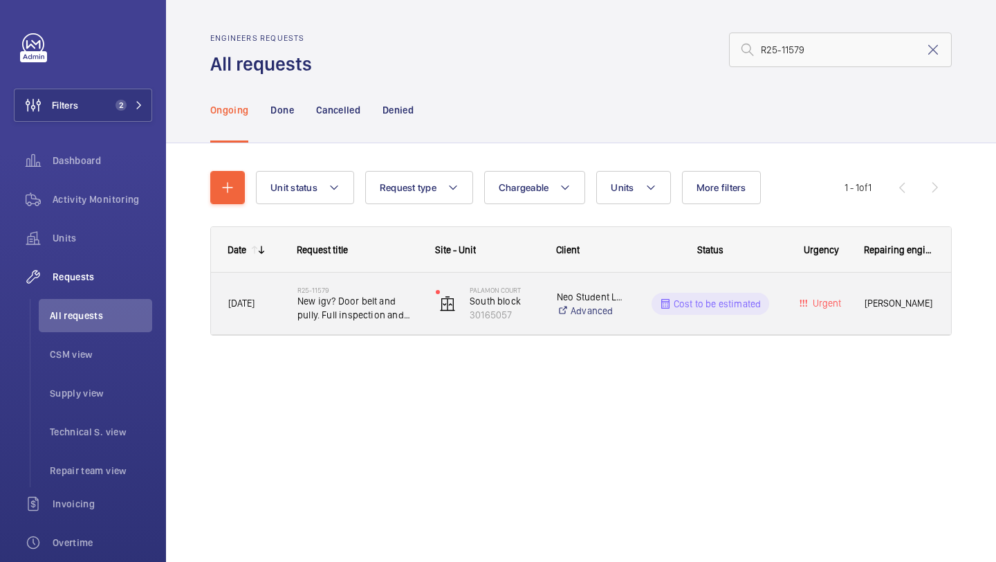
click at [376, 293] on h2 "R25-11579" at bounding box center [357, 290] width 120 height 8
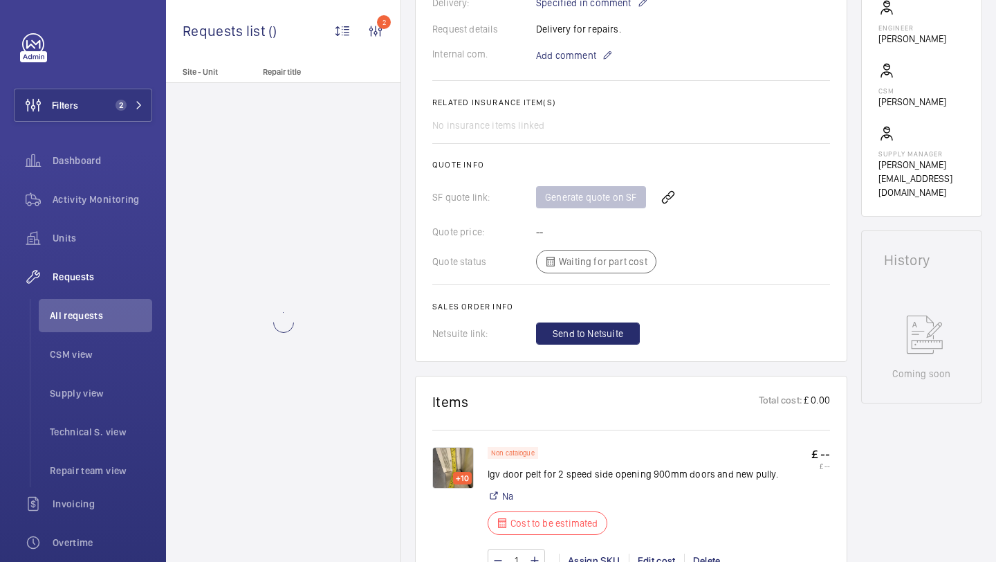
scroll to position [672, 0]
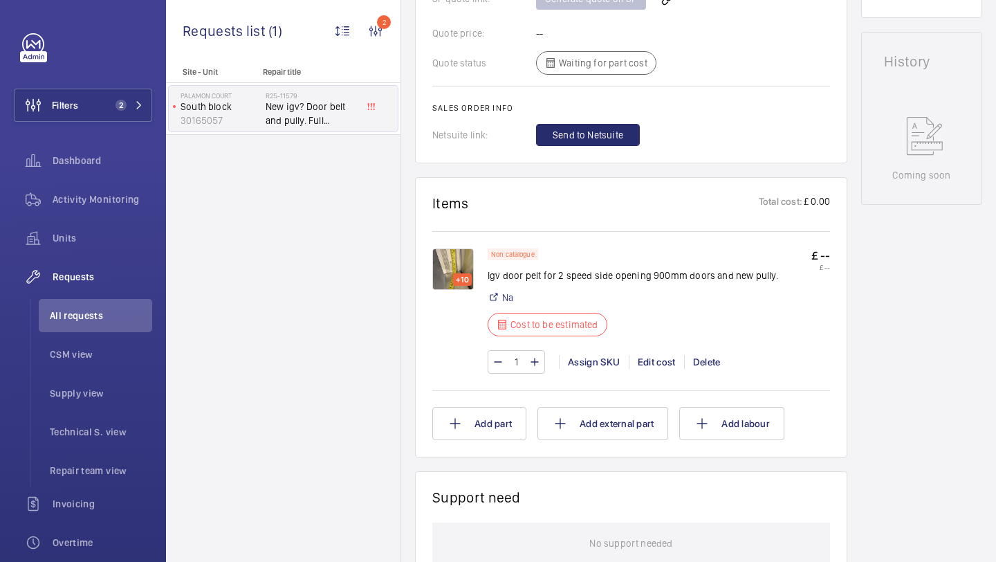
click at [458, 254] on img at bounding box center [453, 269] width 42 height 42
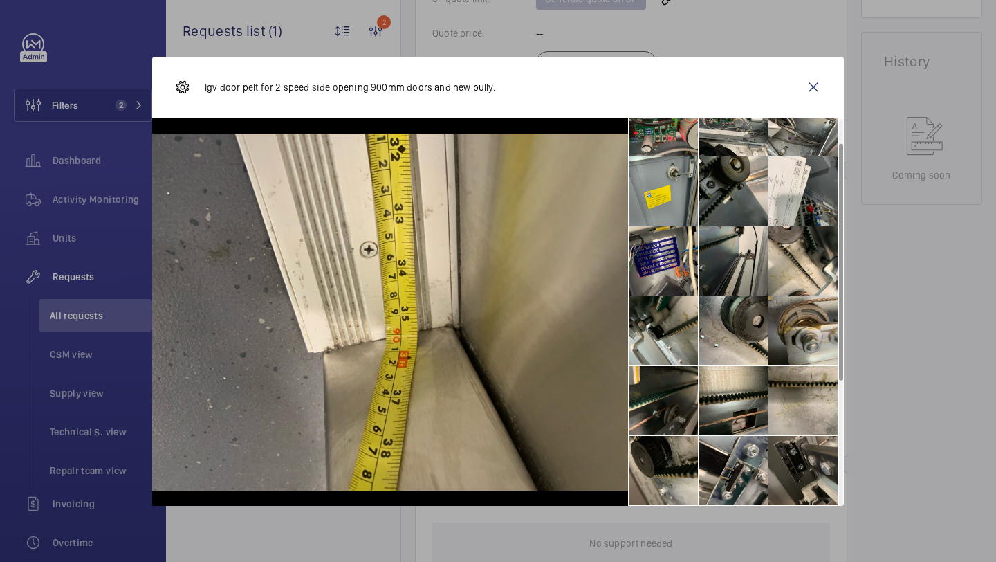
scroll to position [0, 0]
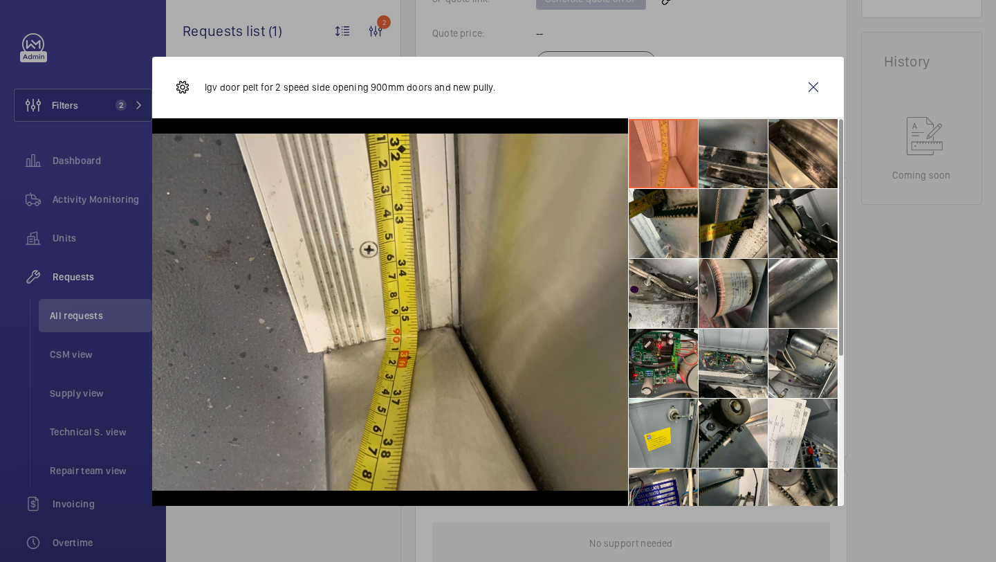
click at [726, 156] on li at bounding box center [733, 153] width 69 height 69
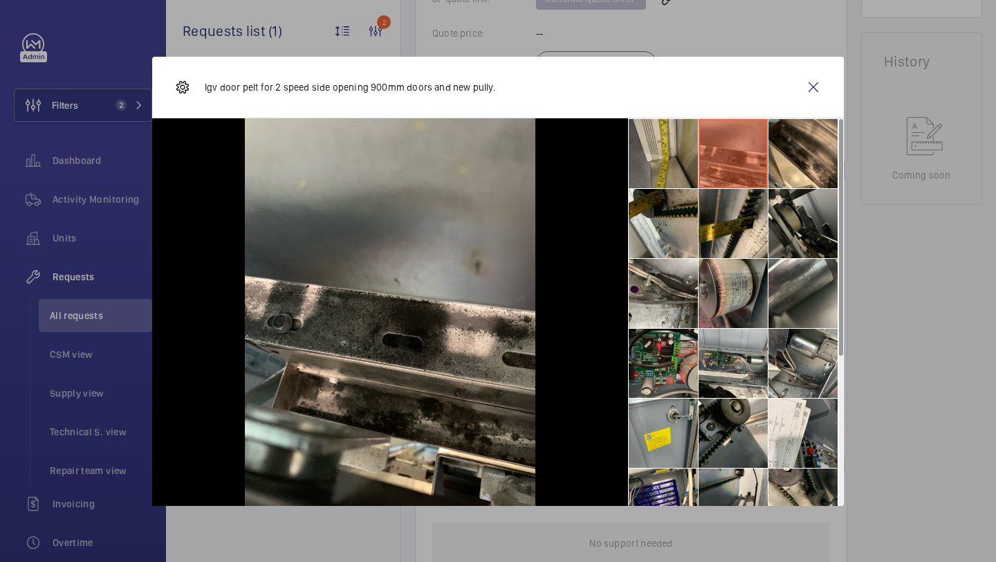
click at [677, 153] on li at bounding box center [663, 153] width 69 height 69
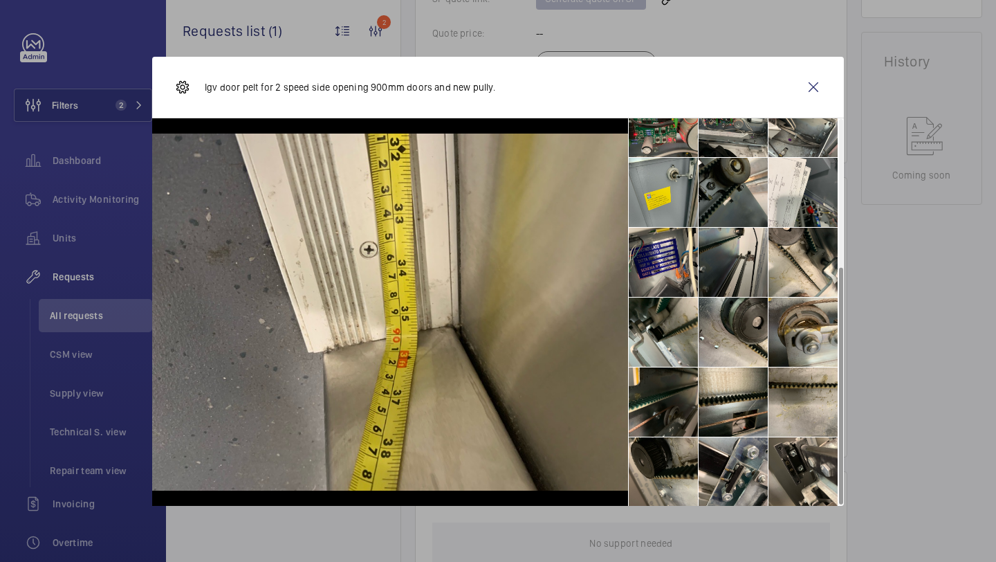
scroll to position [242, 0]
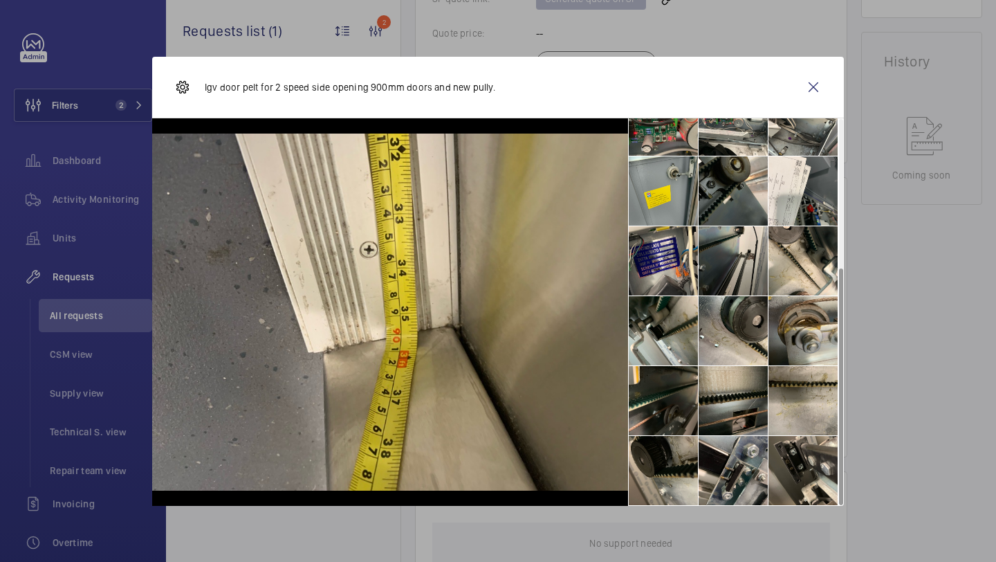
click at [740, 405] on li at bounding box center [733, 400] width 69 height 69
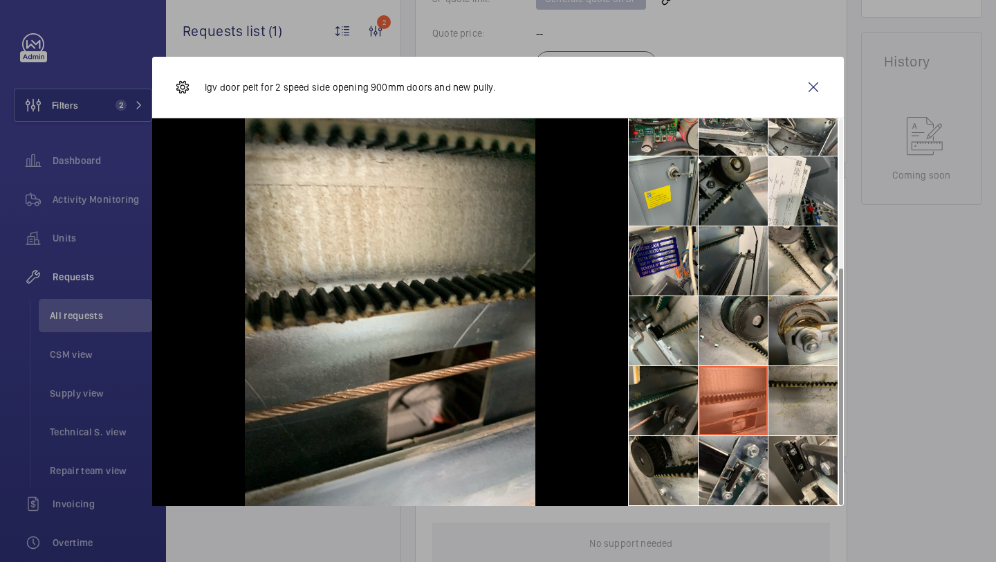
click at [793, 393] on li at bounding box center [803, 400] width 69 height 69
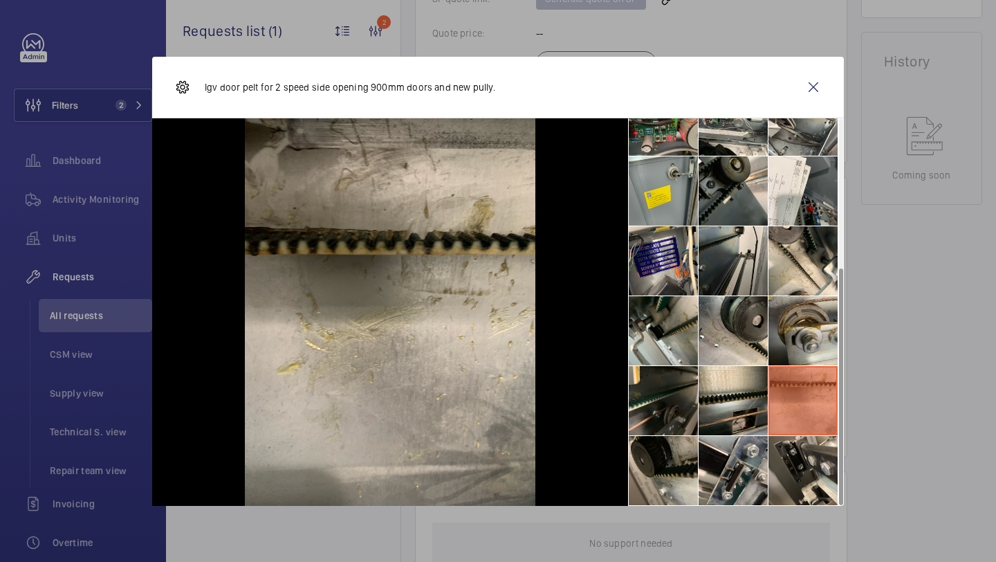
scroll to position [0, 0]
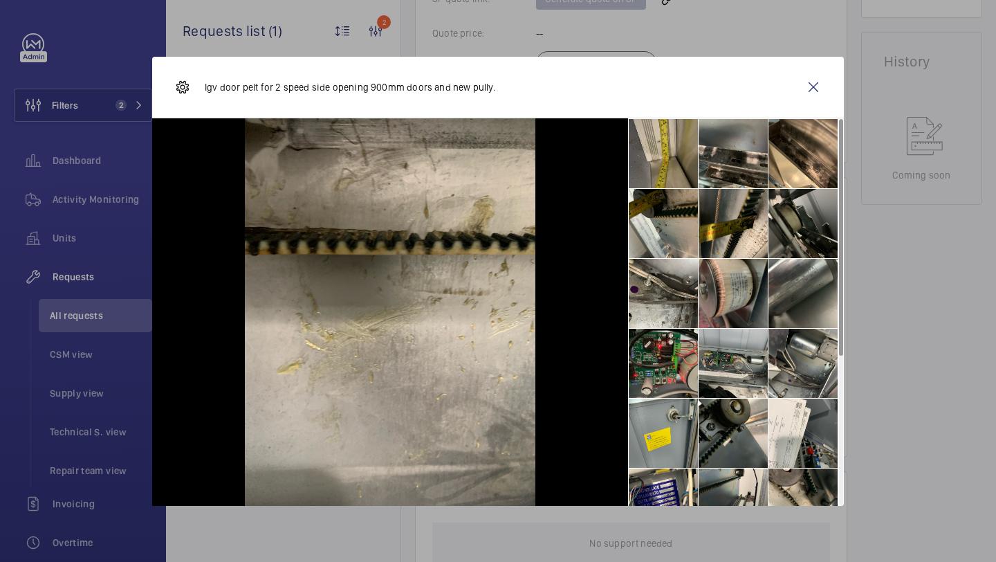
click at [668, 176] on li at bounding box center [663, 153] width 69 height 69
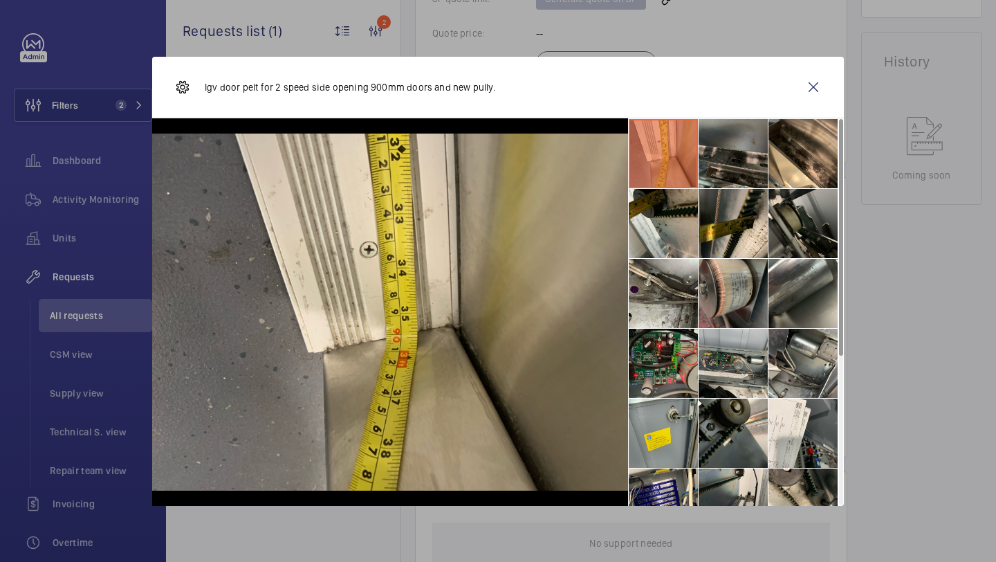
click at [715, 175] on li at bounding box center [733, 153] width 69 height 69
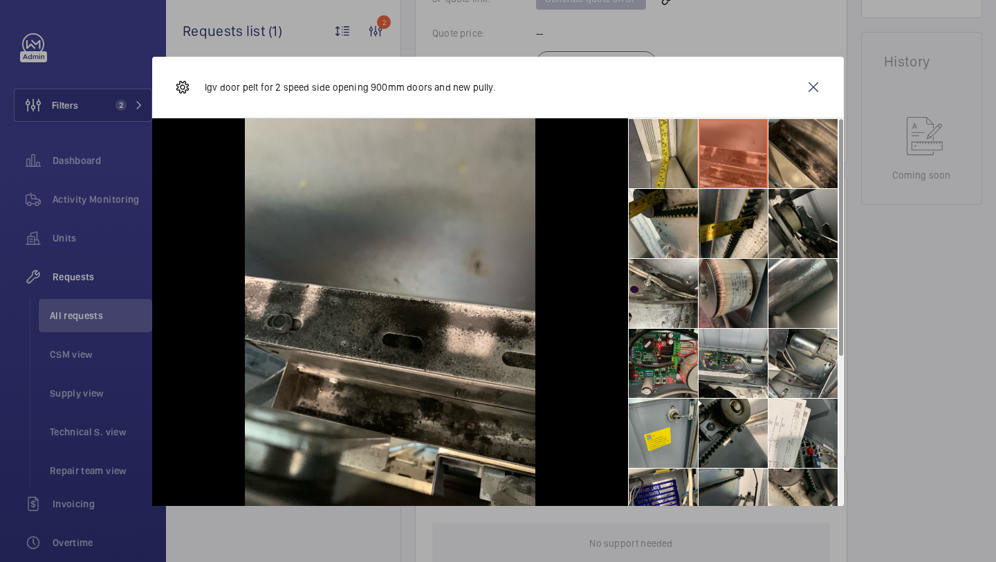
click at [785, 167] on li at bounding box center [803, 153] width 69 height 69
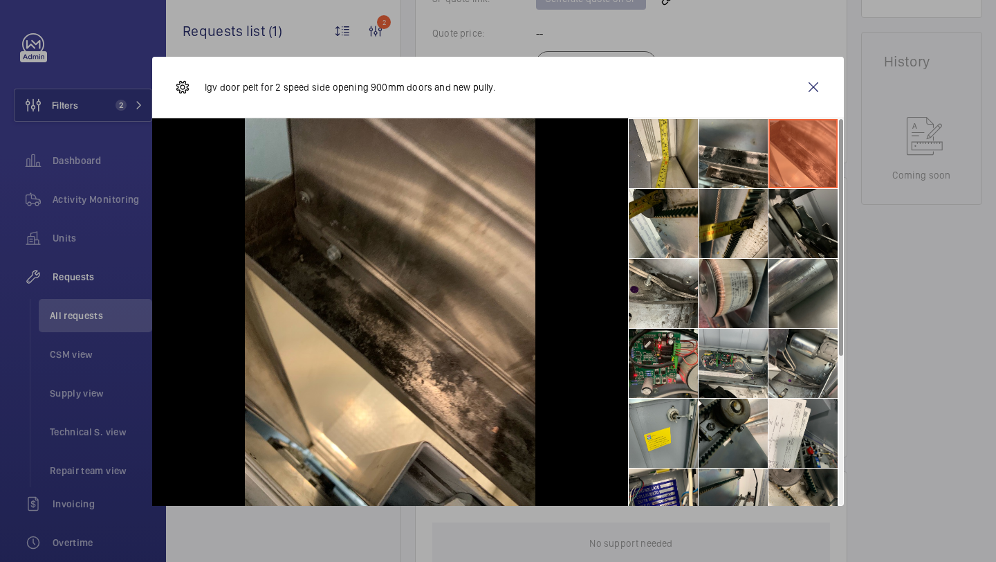
click at [785, 231] on li at bounding box center [803, 223] width 69 height 69
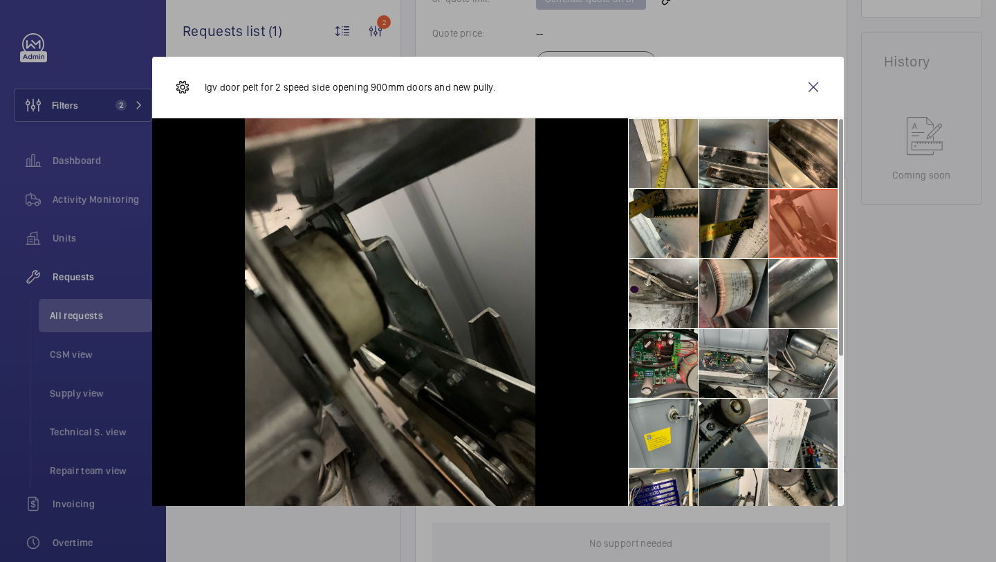
click at [737, 230] on li at bounding box center [733, 223] width 69 height 69
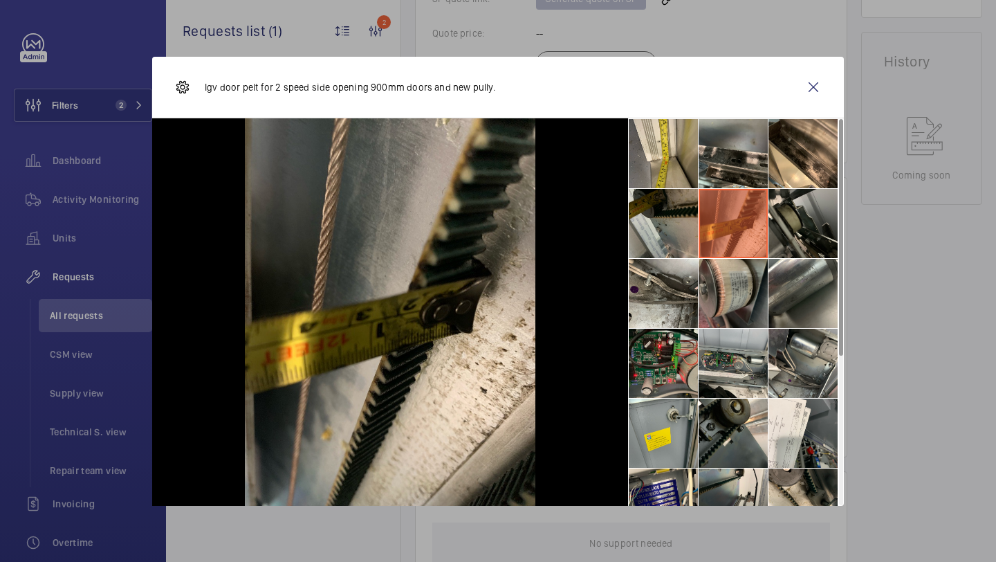
click at [642, 238] on li at bounding box center [663, 223] width 69 height 69
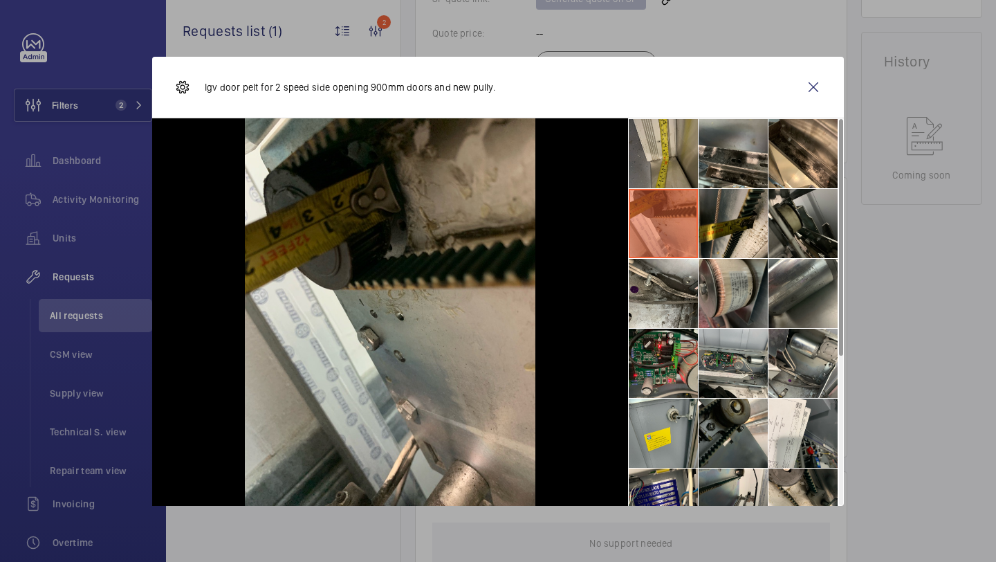
click at [660, 156] on li at bounding box center [663, 153] width 69 height 69
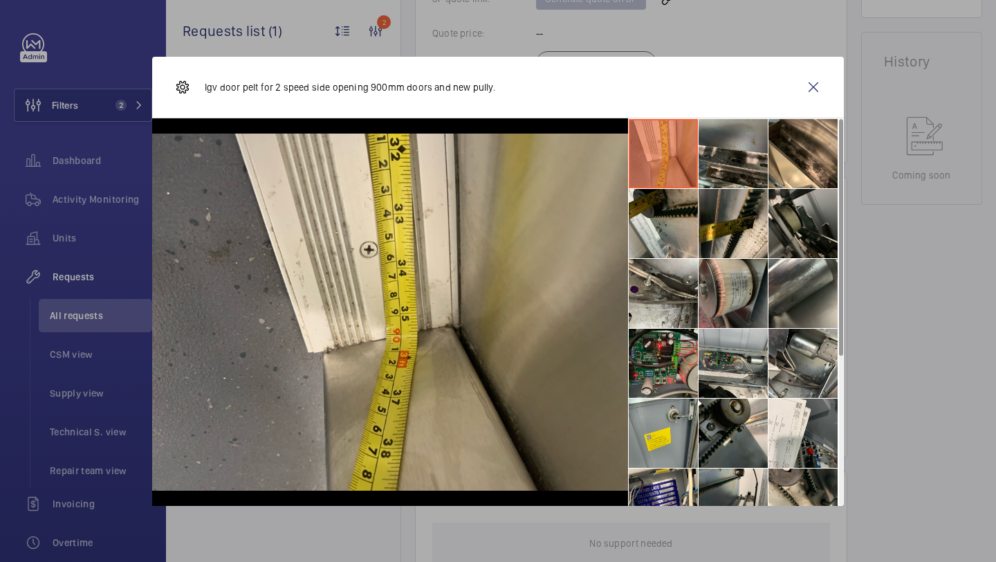
click at [708, 90] on div "Igv door pelt for 2 speed side opening 900mm doors and new pully." at bounding box center [498, 88] width 692 height 62
click at [734, 145] on li at bounding box center [733, 153] width 69 height 69
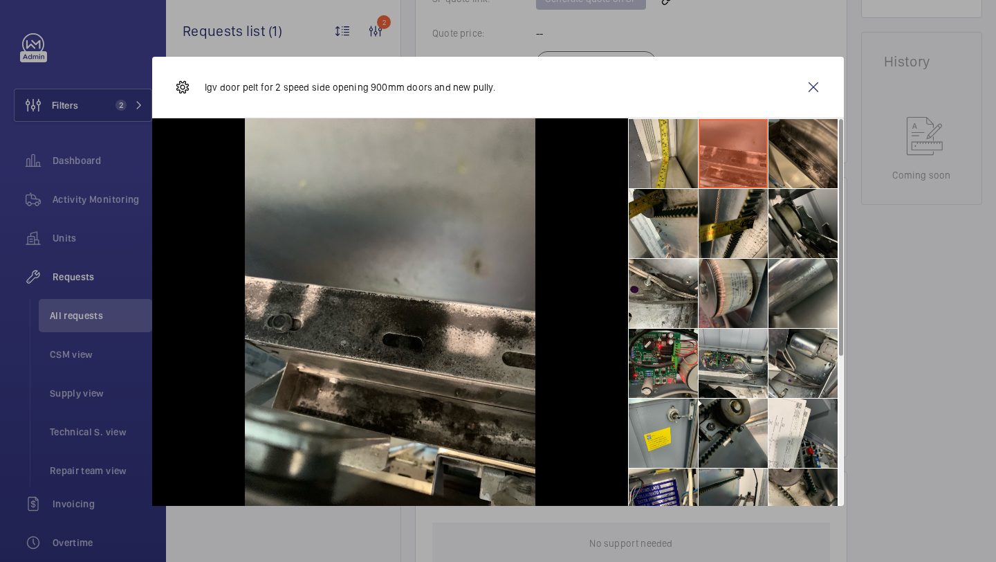
click at [788, 155] on li at bounding box center [803, 153] width 69 height 69
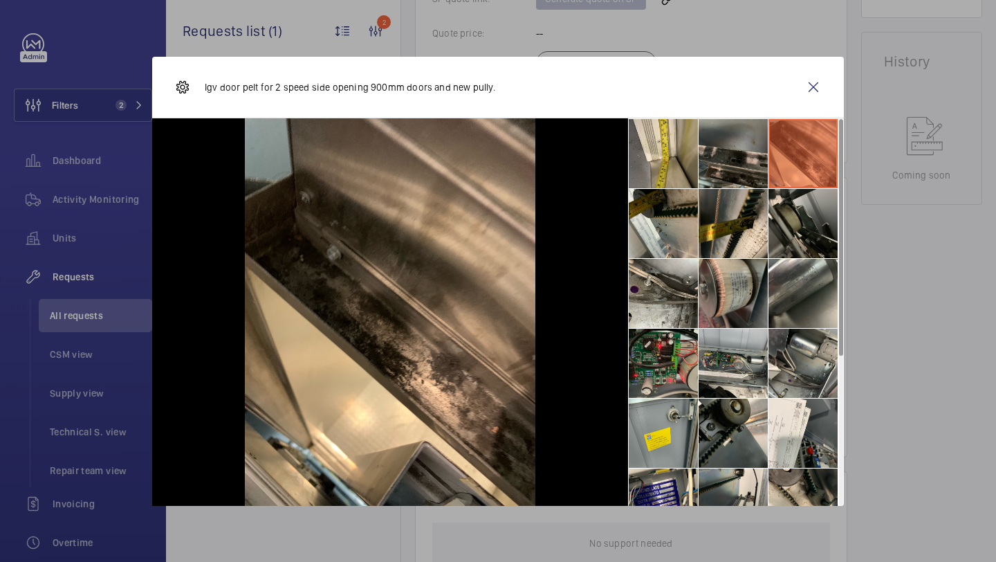
click at [736, 150] on li at bounding box center [733, 153] width 69 height 69
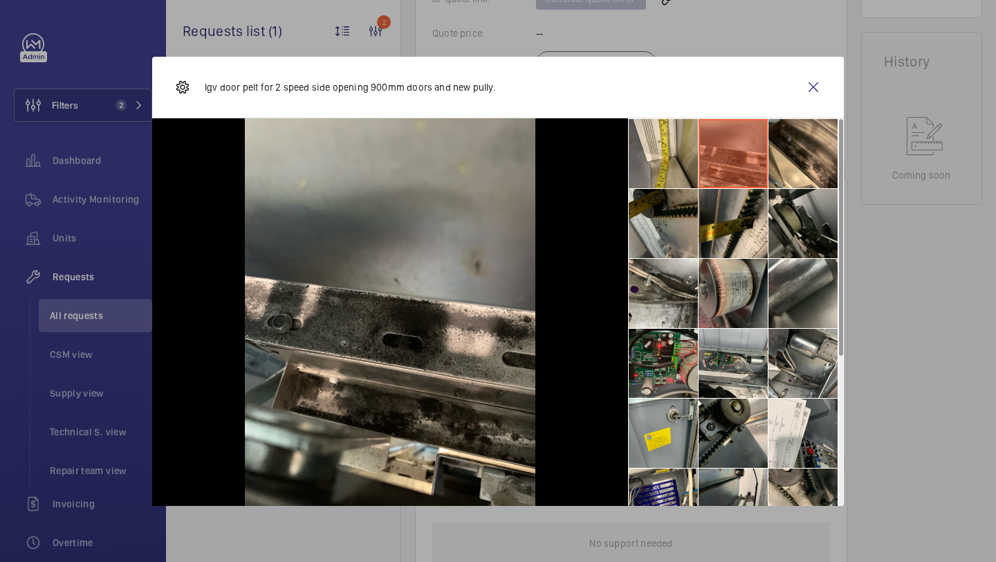
click at [677, 201] on li at bounding box center [663, 223] width 69 height 69
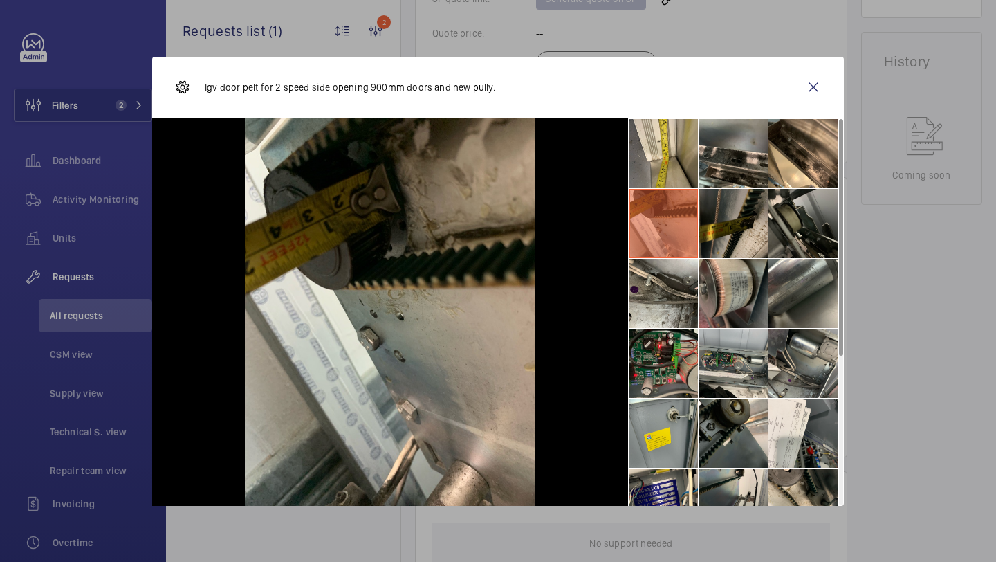
click at [723, 226] on li at bounding box center [733, 223] width 69 height 69
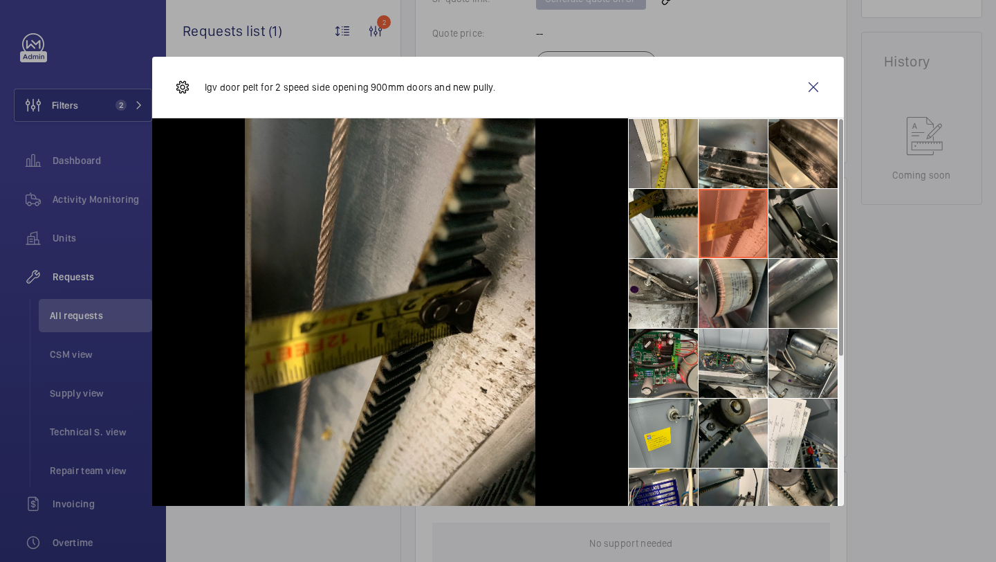
click at [799, 240] on li at bounding box center [803, 223] width 69 height 69
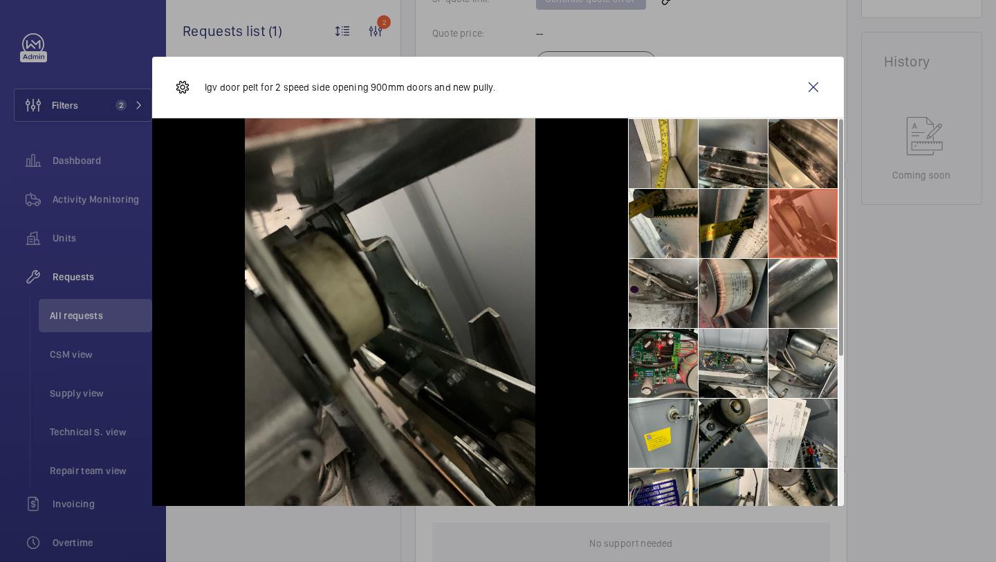
click at [680, 277] on li at bounding box center [663, 293] width 69 height 69
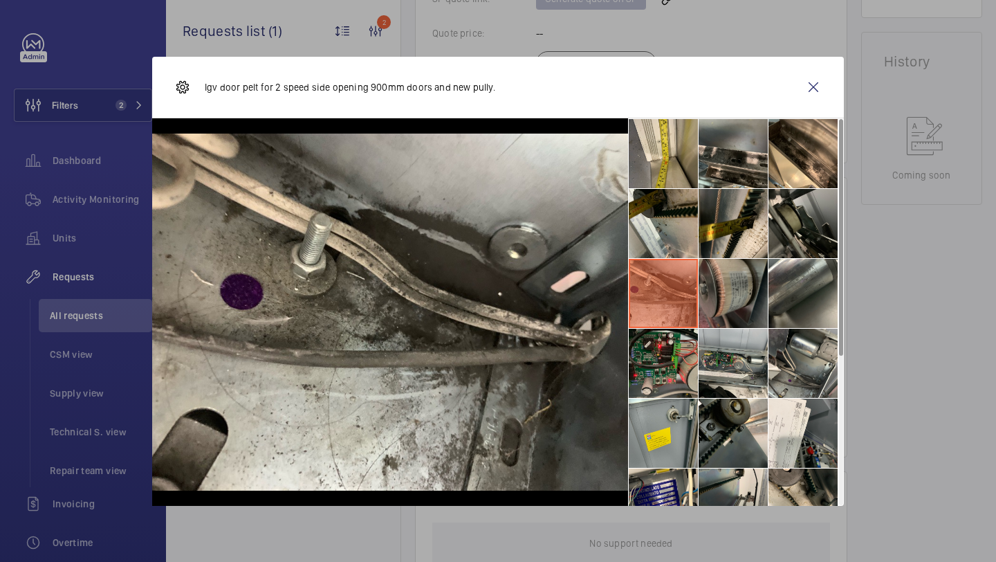
click at [720, 286] on li at bounding box center [733, 293] width 69 height 69
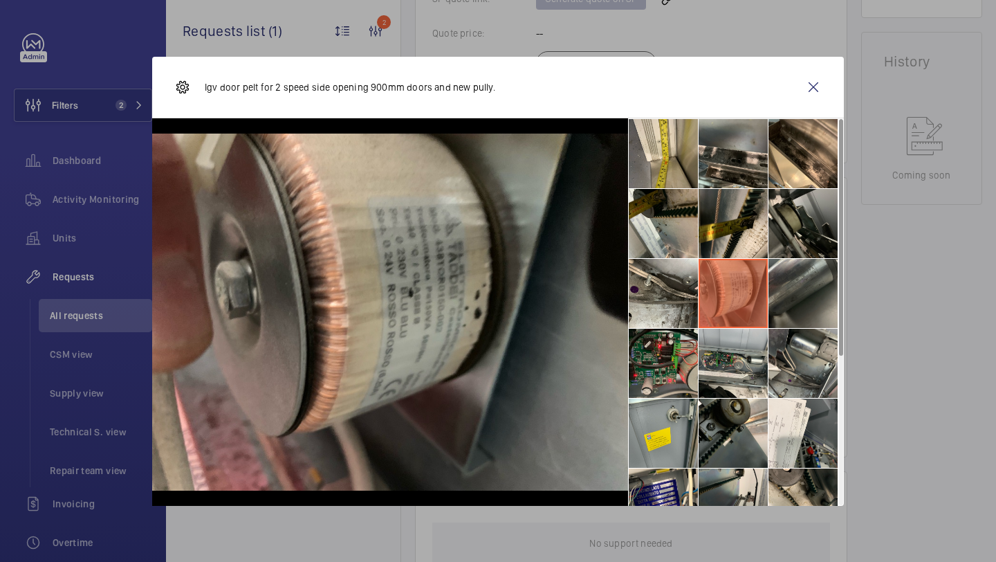
click at [789, 295] on li at bounding box center [803, 293] width 69 height 69
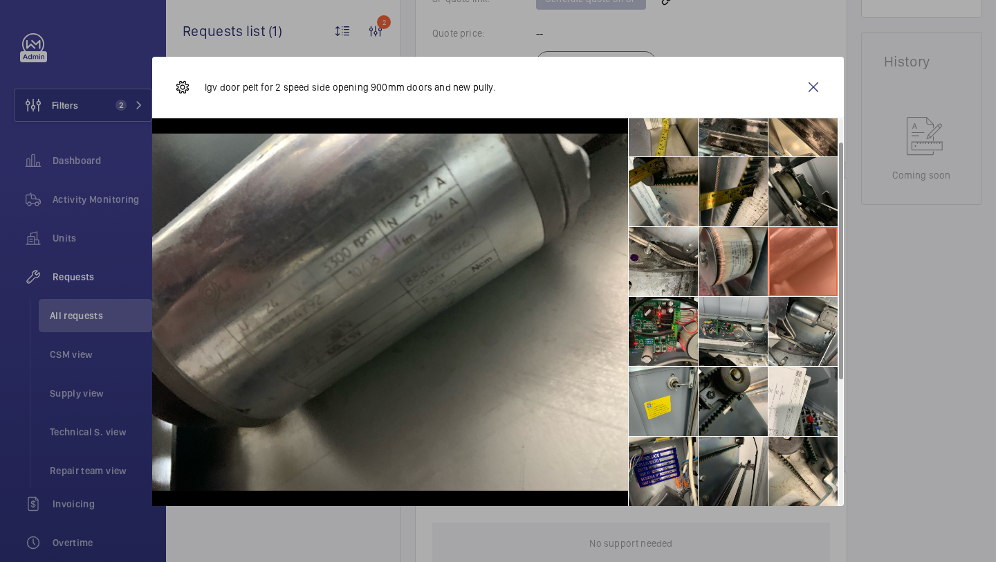
scroll to position [39, 0]
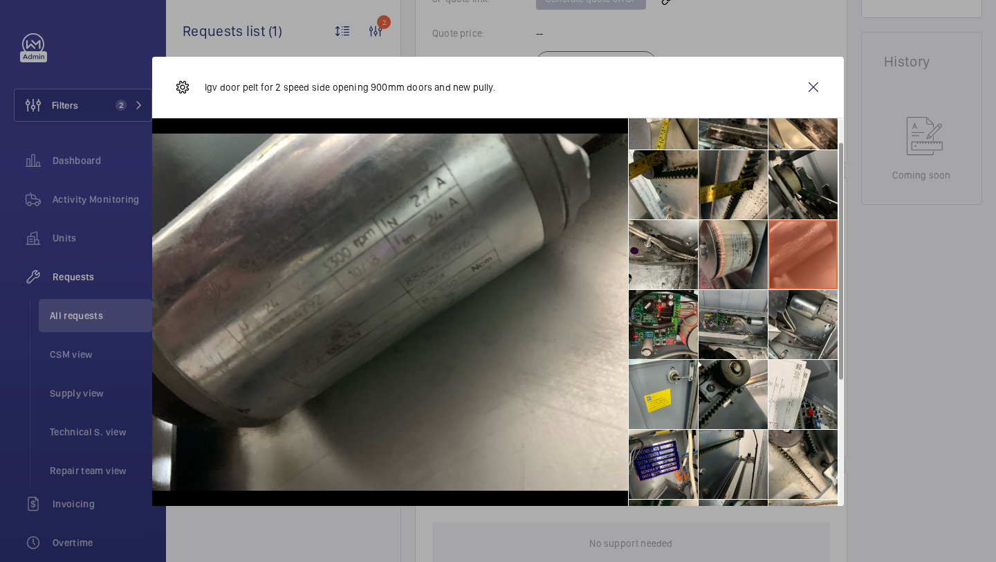
click at [699, 309] on li at bounding box center [733, 324] width 69 height 69
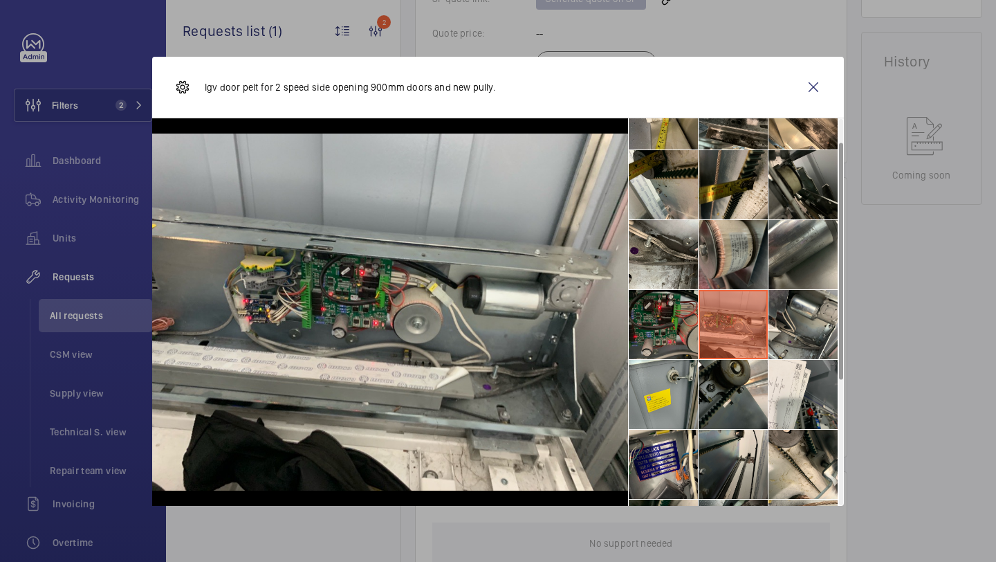
click at [690, 309] on li at bounding box center [663, 324] width 69 height 69
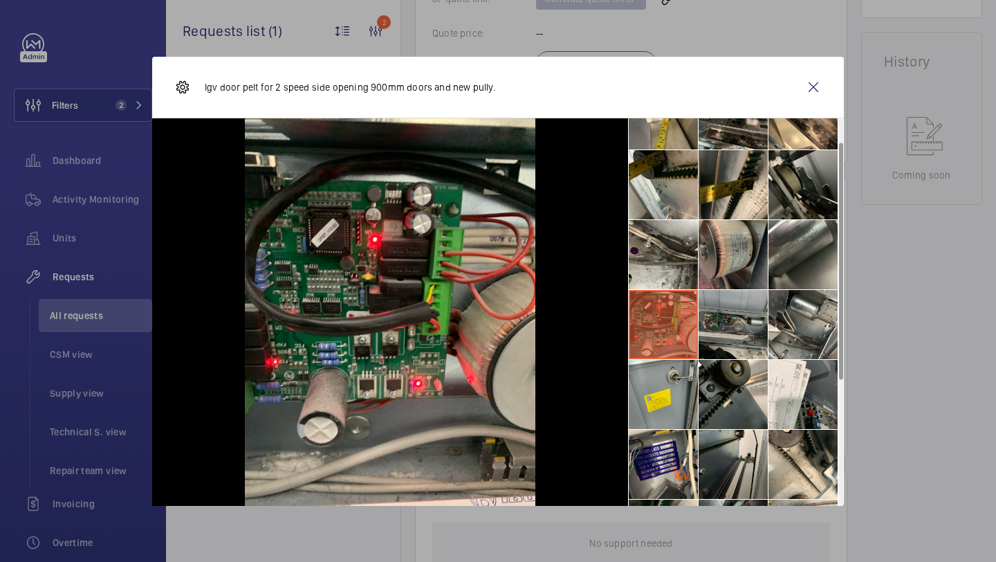
click at [726, 314] on li at bounding box center [733, 324] width 69 height 69
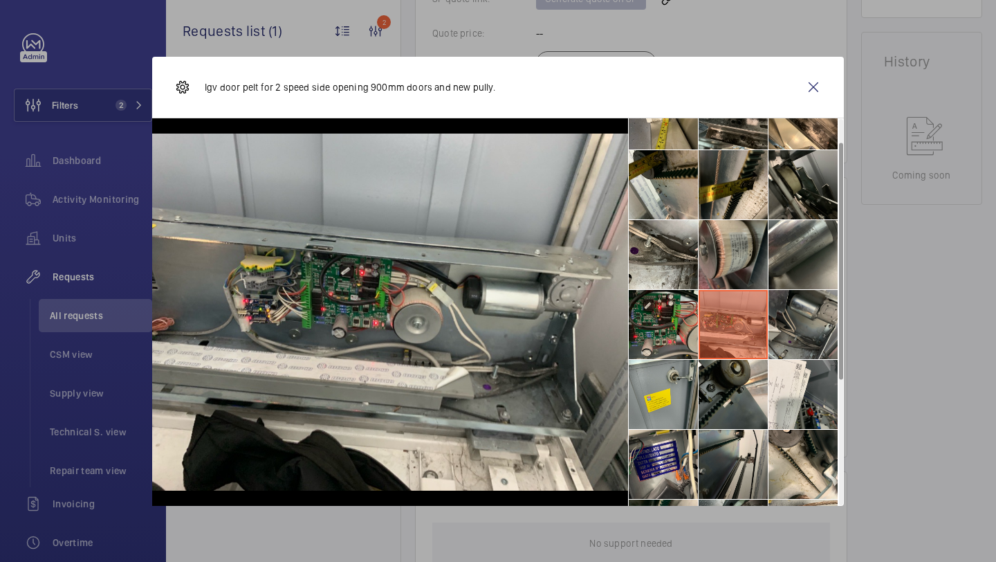
click at [793, 328] on li at bounding box center [803, 324] width 69 height 69
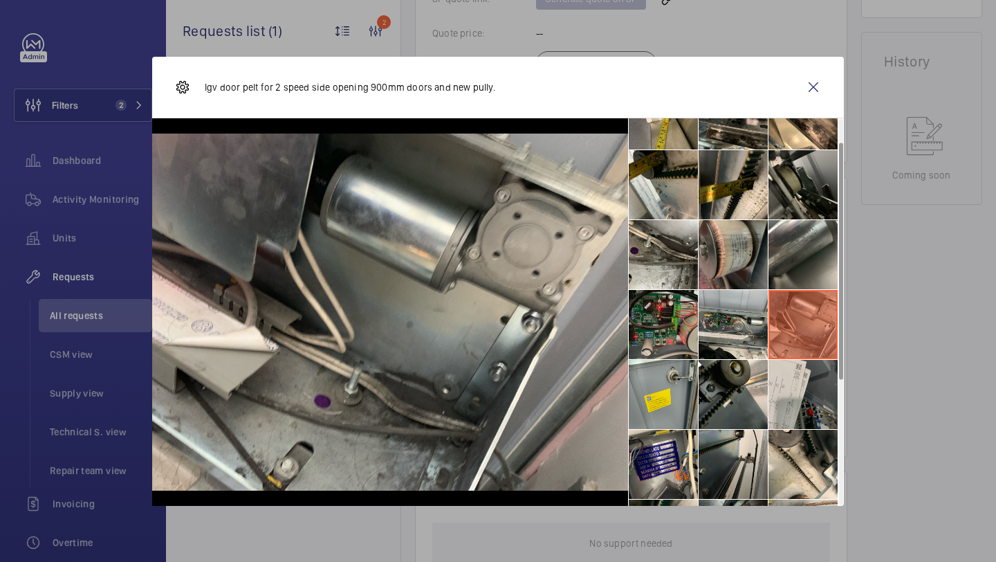
click at [796, 377] on li at bounding box center [803, 394] width 69 height 69
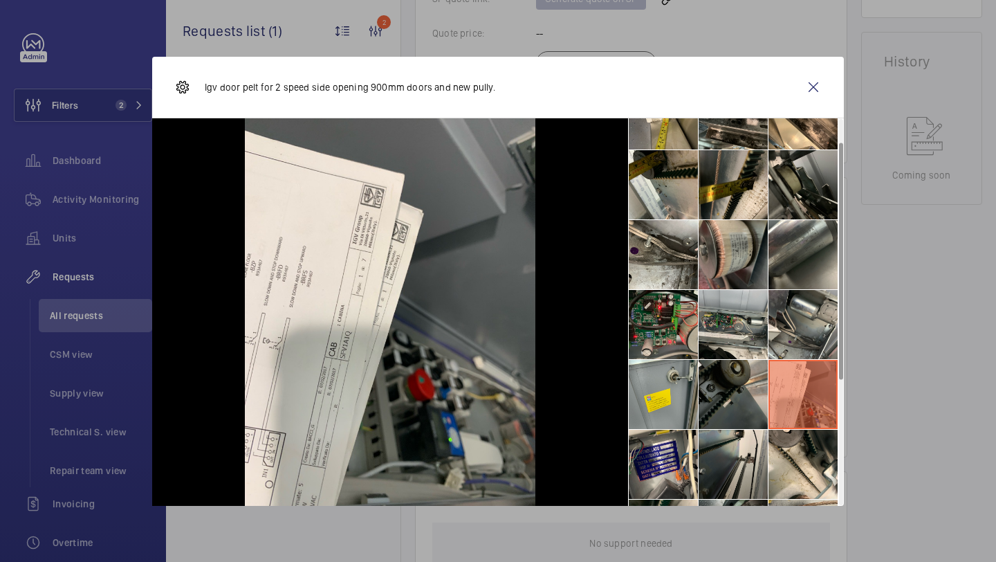
click at [731, 385] on li at bounding box center [733, 394] width 69 height 69
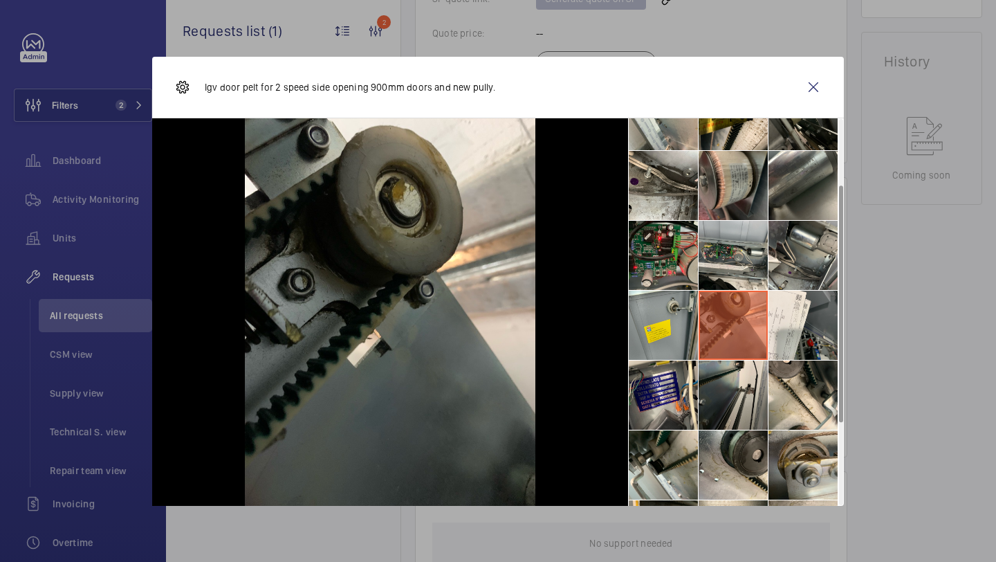
click at [731, 385] on li at bounding box center [733, 394] width 69 height 69
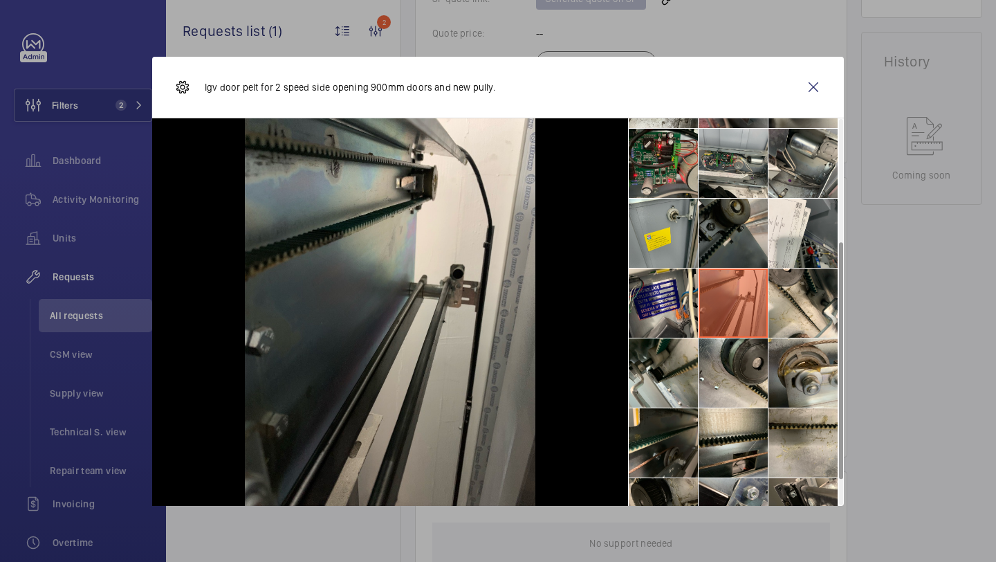
click at [731, 385] on li at bounding box center [733, 372] width 69 height 69
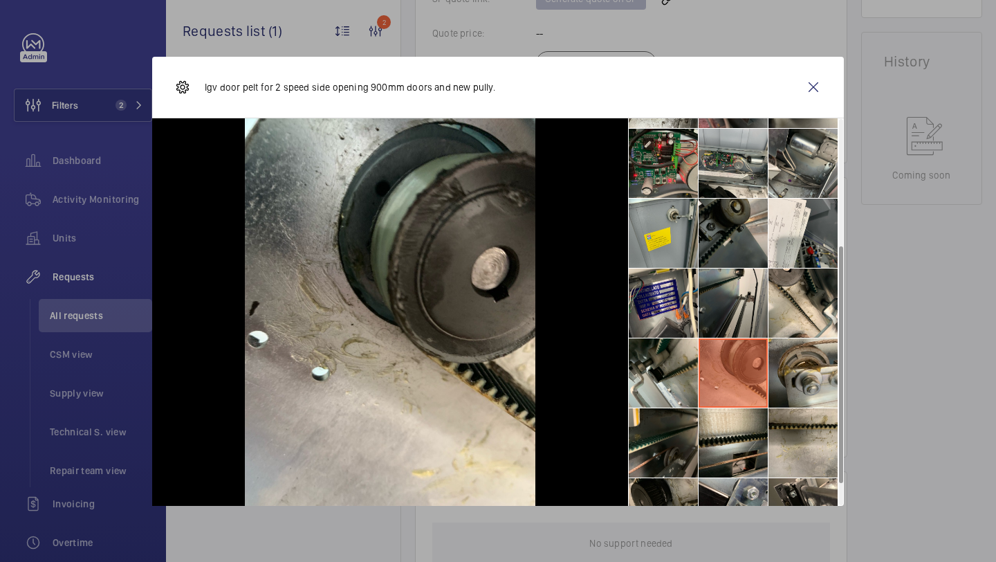
scroll to position [242, 0]
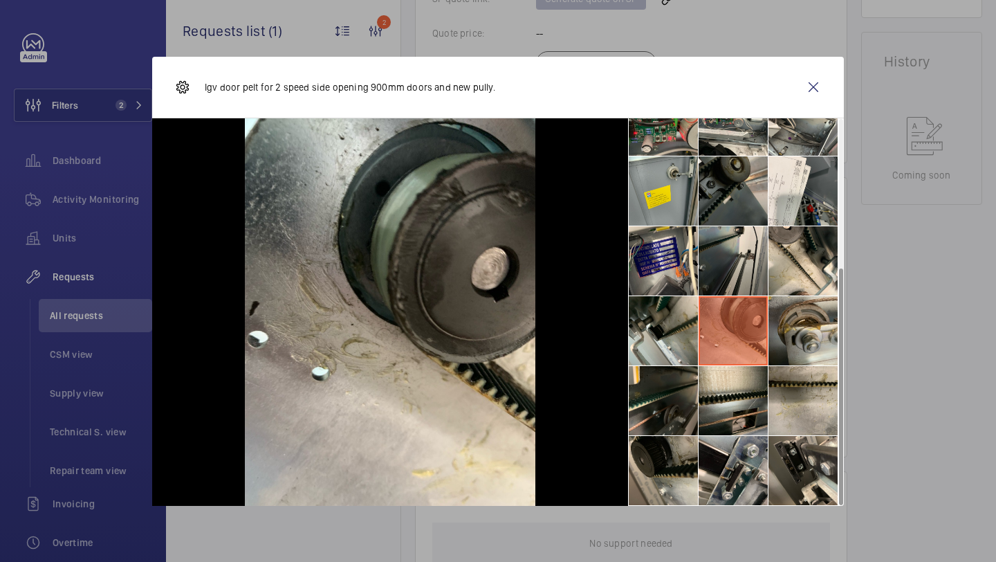
click at [731, 385] on li at bounding box center [733, 400] width 69 height 69
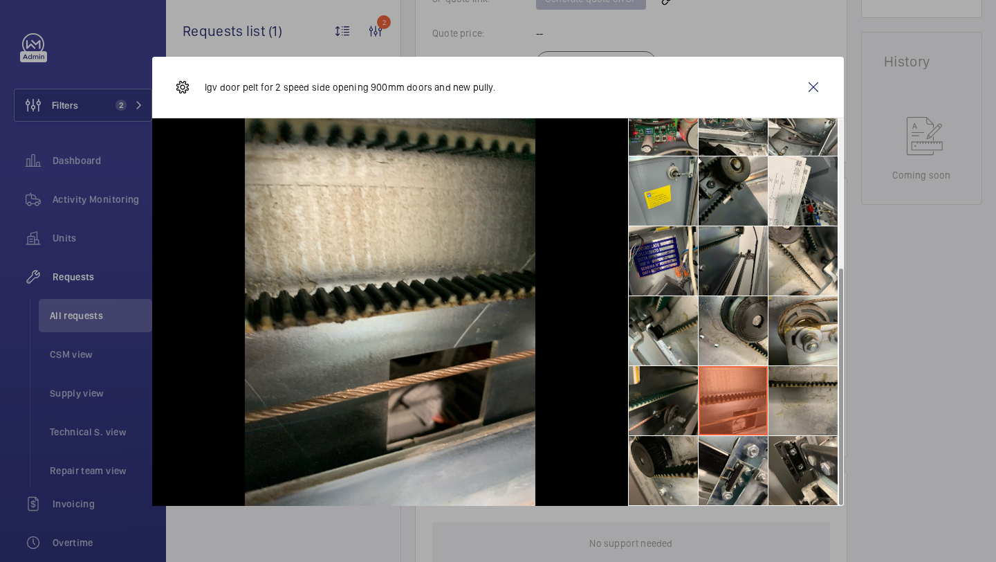
click at [796, 393] on li at bounding box center [803, 400] width 69 height 69
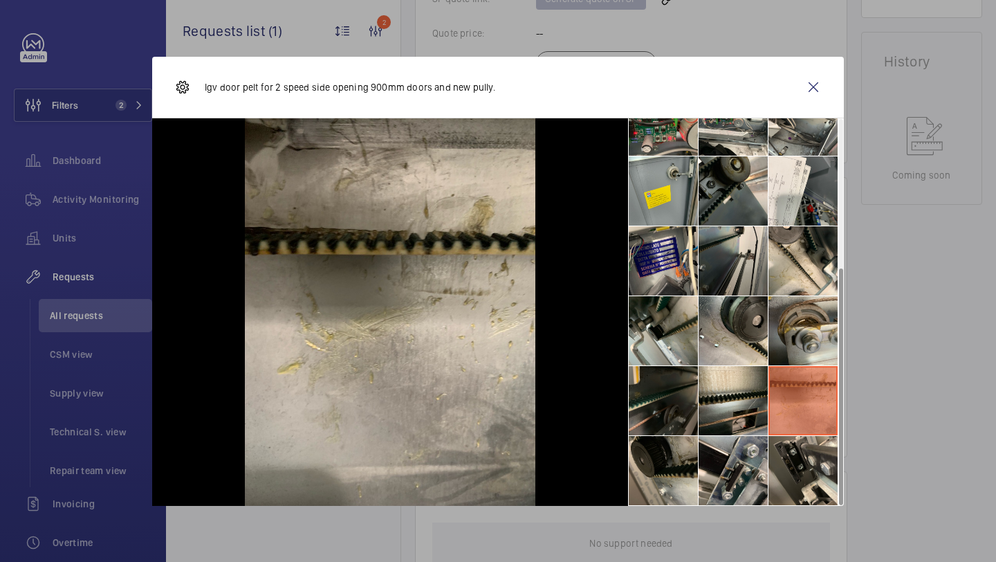
click at [679, 396] on li at bounding box center [663, 400] width 69 height 69
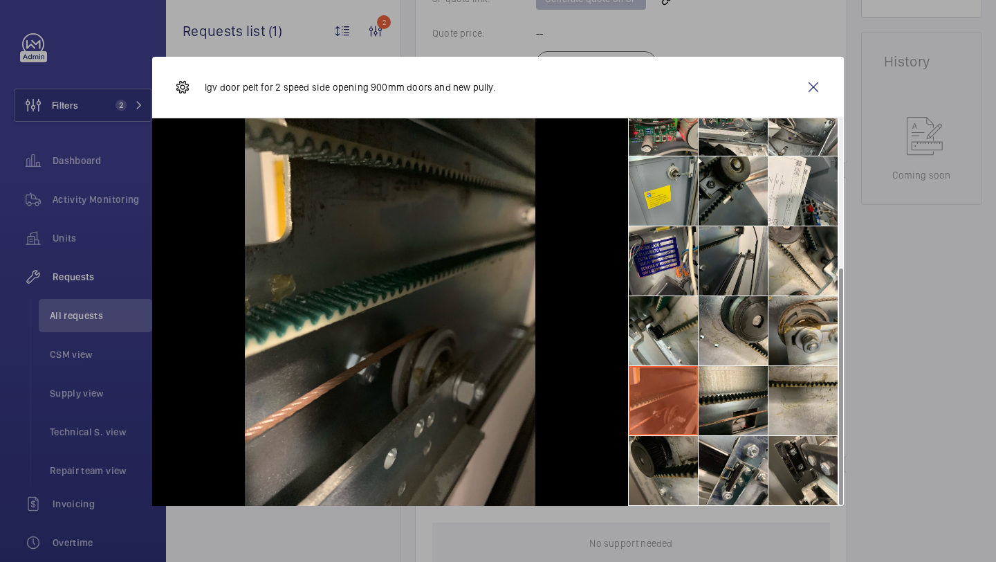
click at [677, 461] on li at bounding box center [663, 470] width 69 height 69
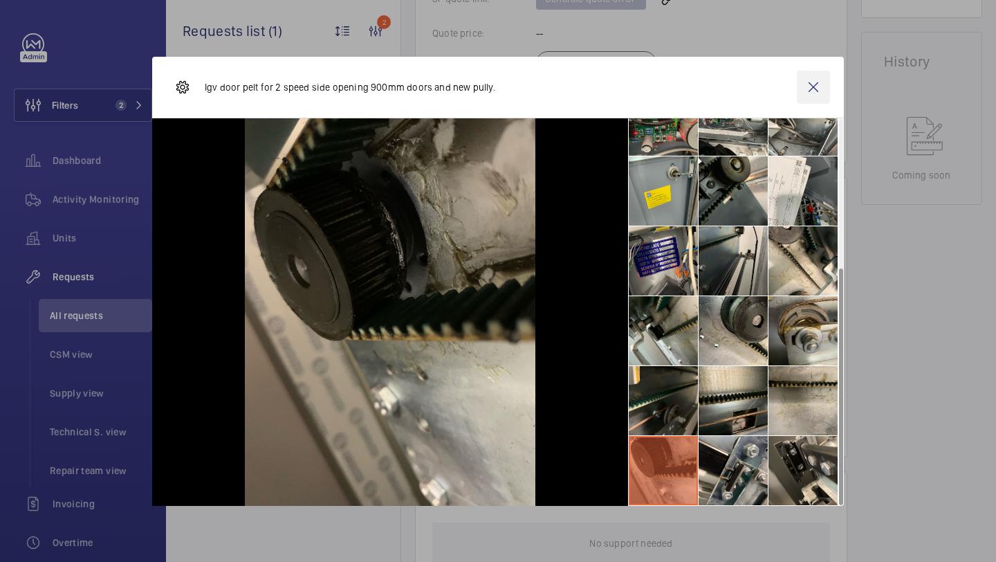
click at [805, 87] on wm-front-icon-button at bounding box center [813, 87] width 33 height 33
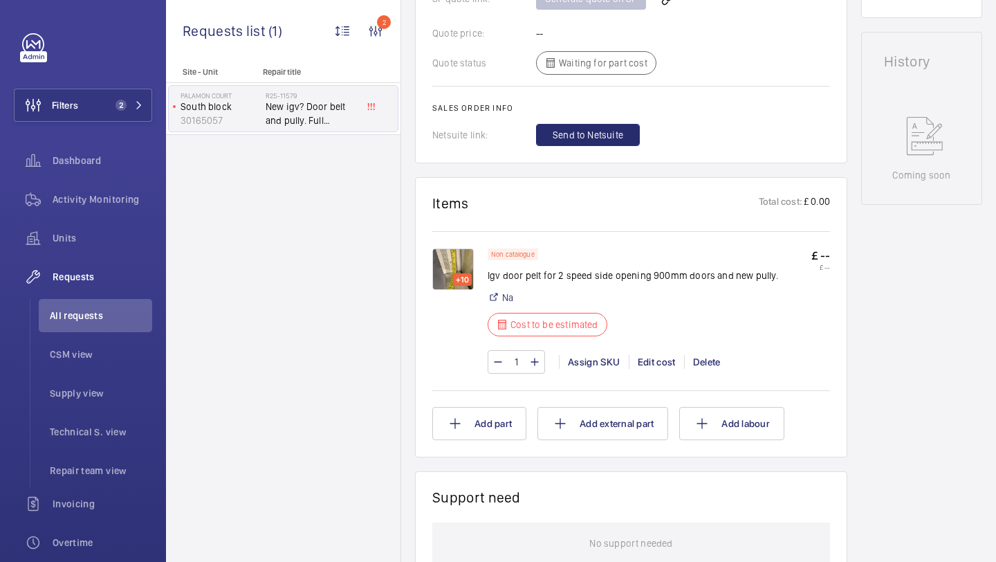
scroll to position [0, 0]
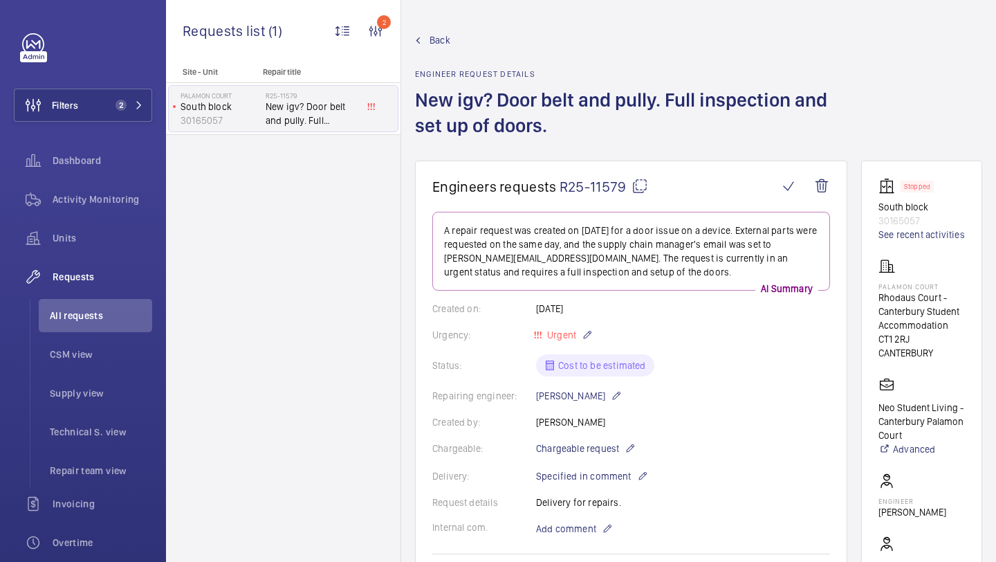
drag, startPoint x: 623, startPoint y: 186, endPoint x: 562, endPoint y: 186, distance: 61.6
click at [562, 186] on span "R25-11579" at bounding box center [604, 186] width 89 height 17
copy span "R25-11579"
drag, startPoint x: 627, startPoint y: 191, endPoint x: 565, endPoint y: 190, distance: 62.3
click at [563, 190] on span "R25-11579" at bounding box center [604, 186] width 89 height 17
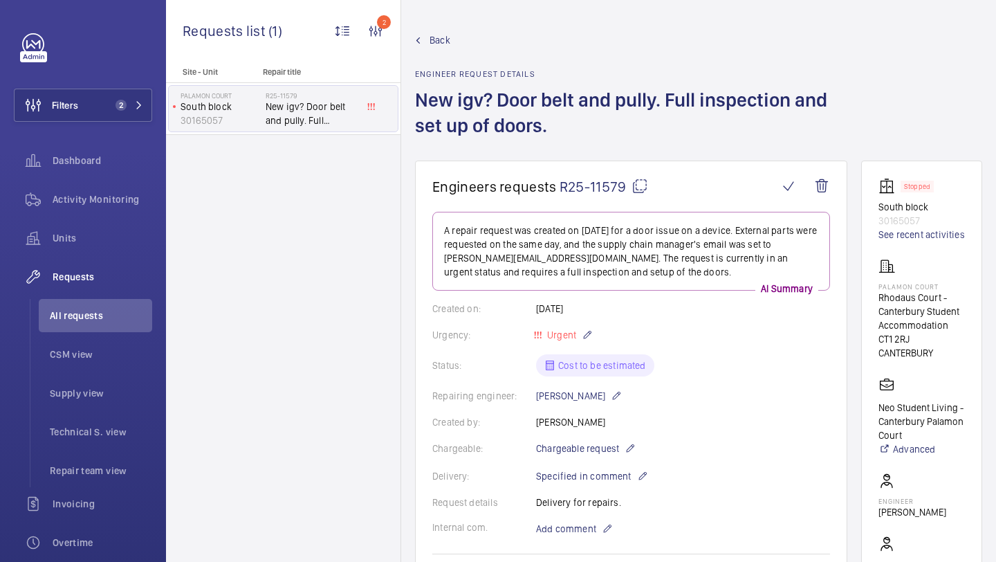
copy span "25-11579"
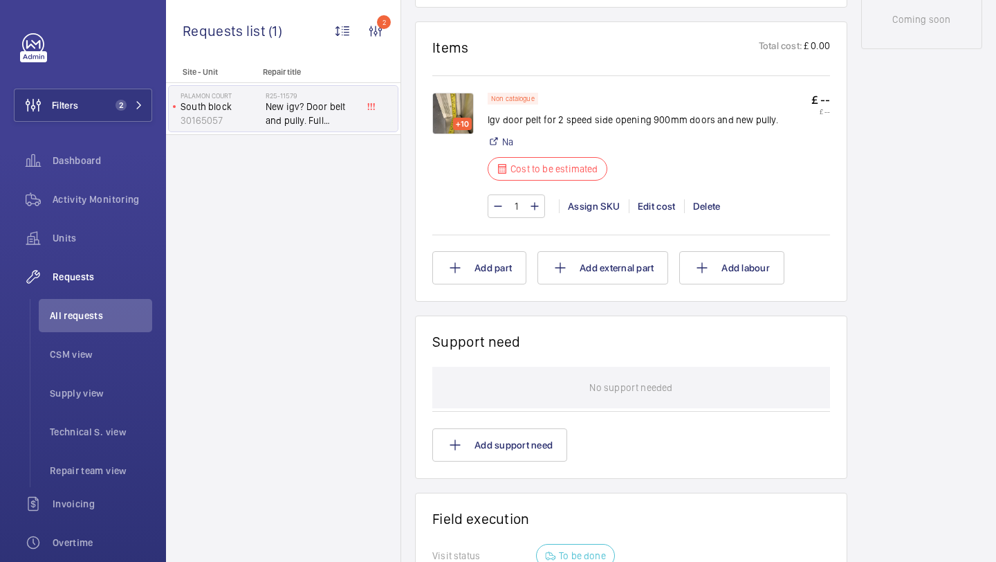
scroll to position [865, 0]
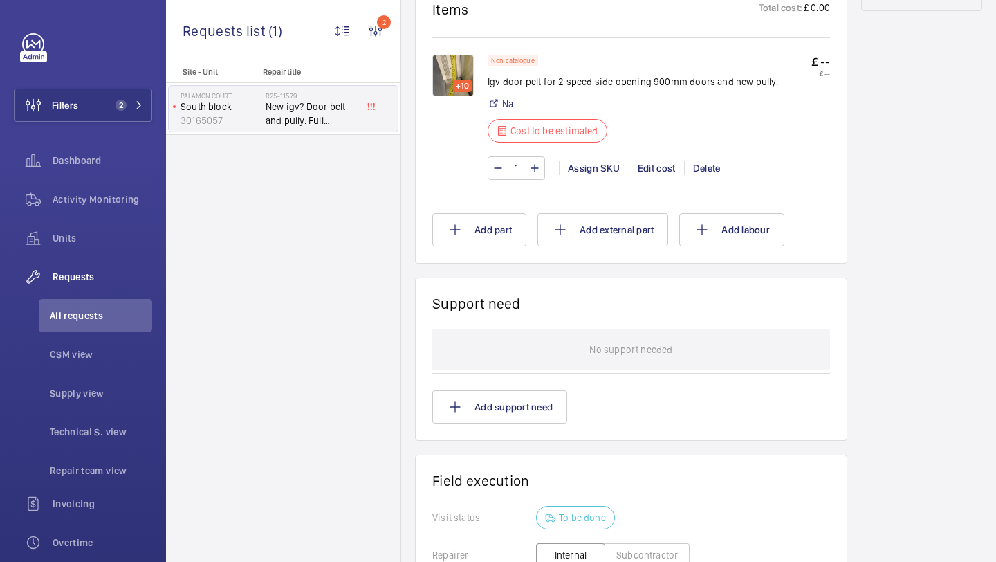
click at [446, 74] on img at bounding box center [453, 76] width 42 height 42
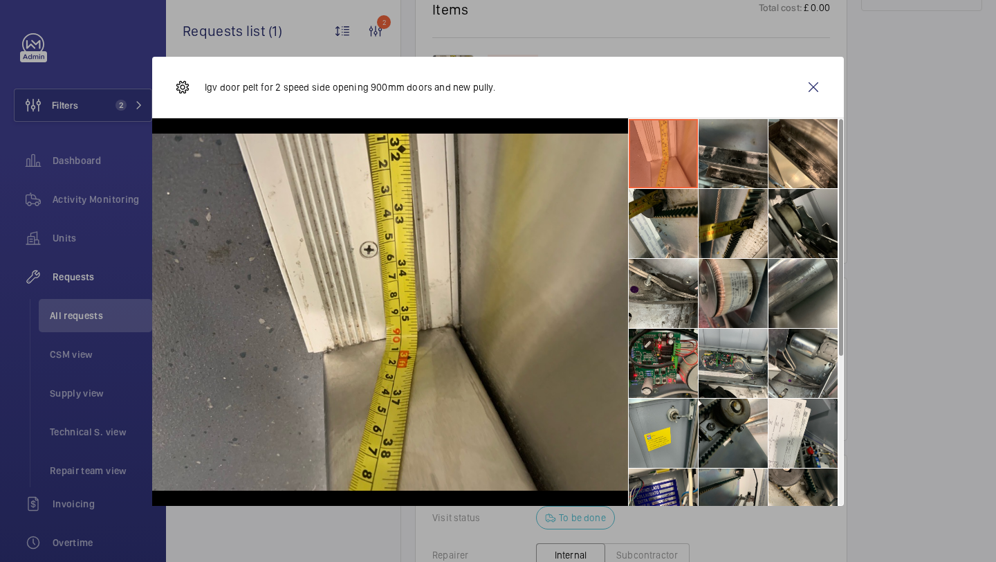
click at [749, 163] on li at bounding box center [733, 153] width 69 height 69
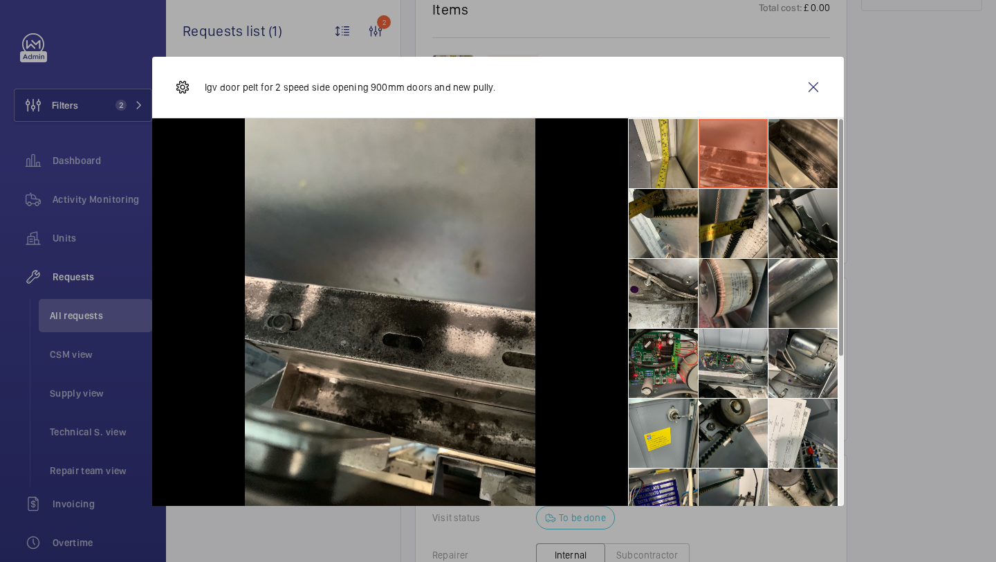
click at [800, 143] on li at bounding box center [803, 153] width 69 height 69
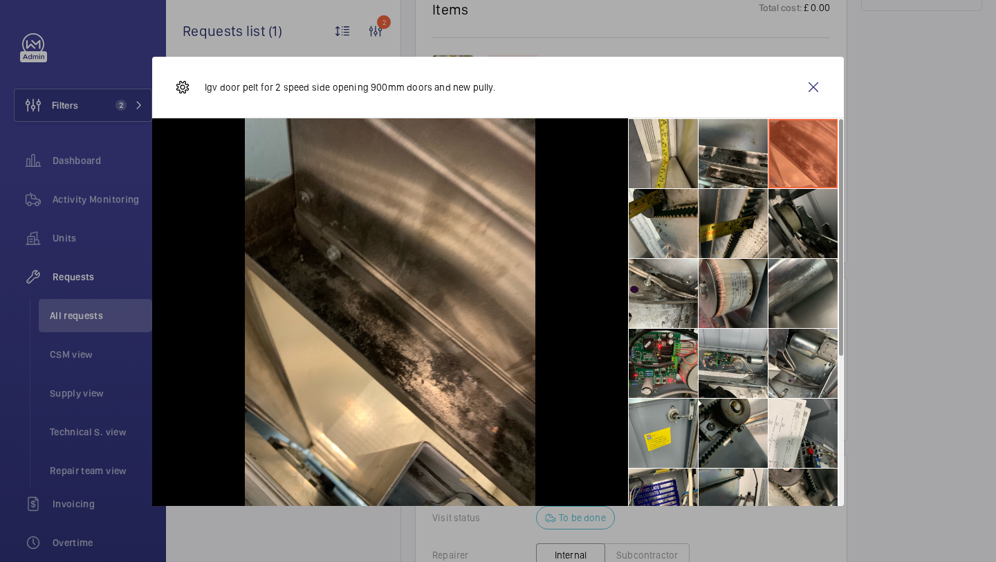
click at [800, 206] on li at bounding box center [803, 223] width 69 height 69
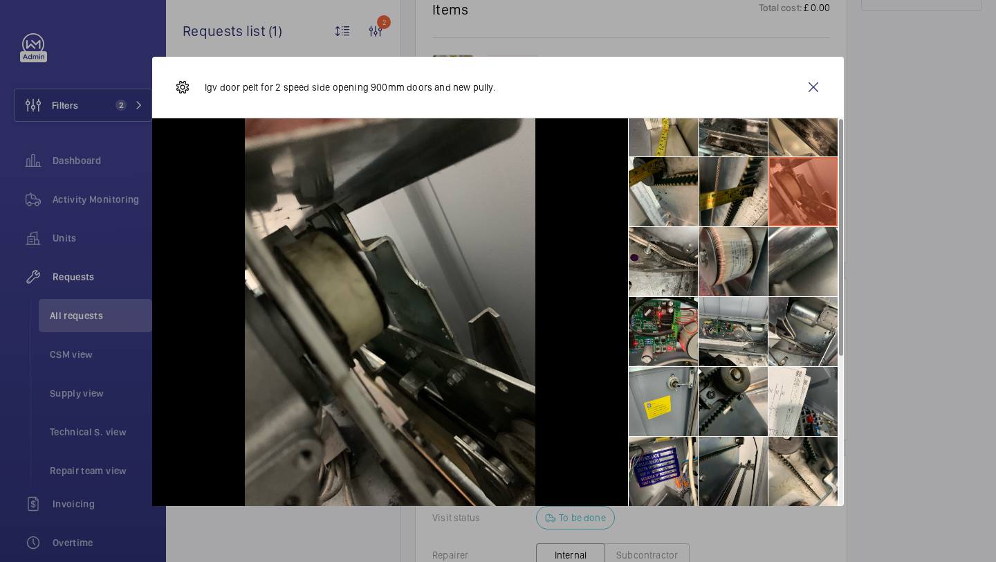
scroll to position [0, 0]
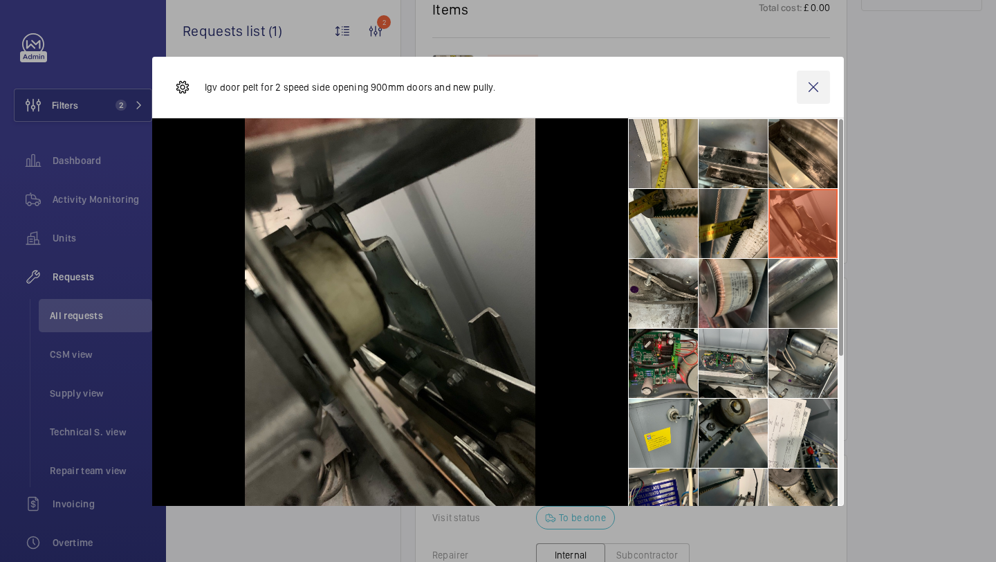
click at [818, 86] on wm-front-icon-button at bounding box center [813, 87] width 33 height 33
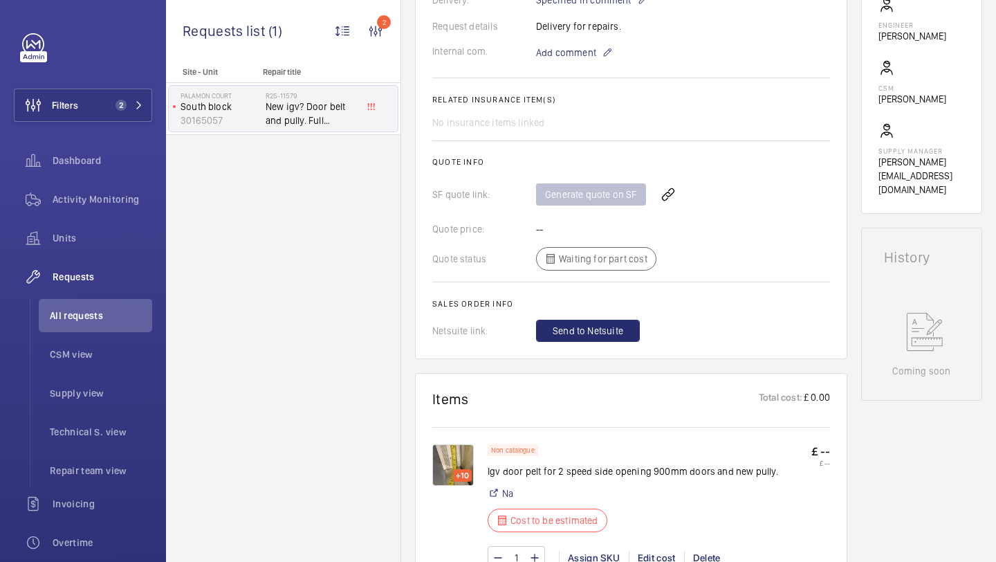
scroll to position [686, 0]
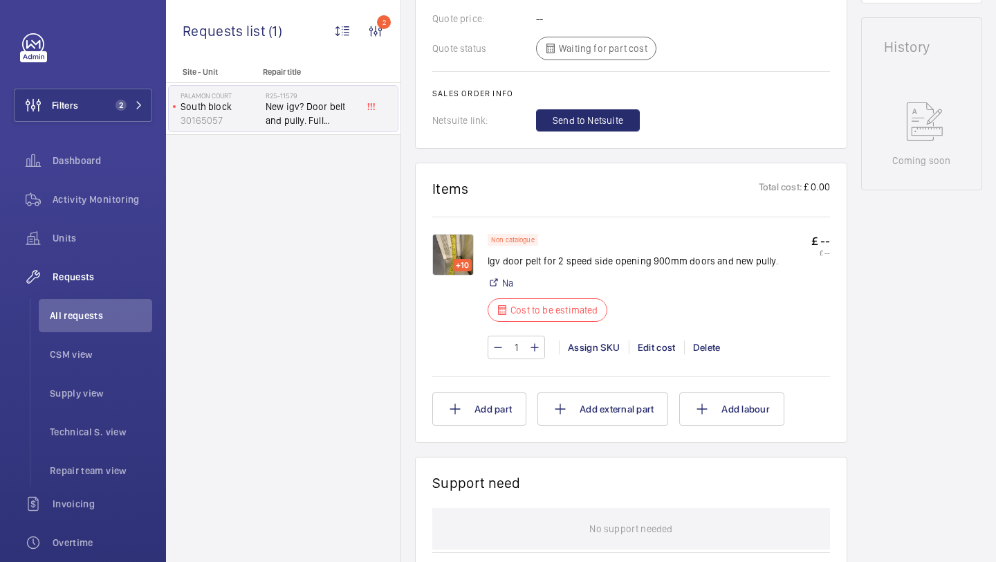
click at [446, 264] on img at bounding box center [453, 255] width 42 height 42
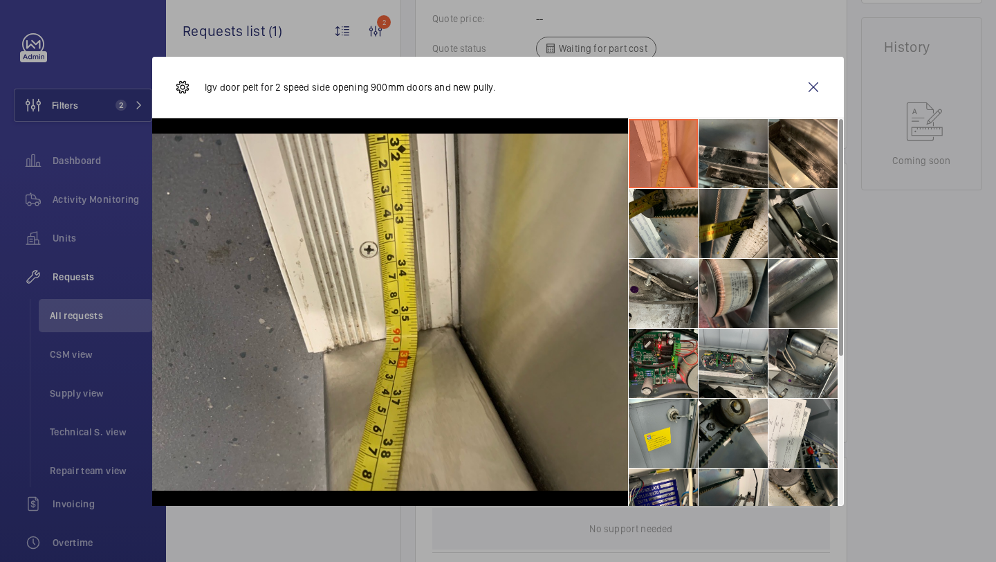
click at [740, 161] on li at bounding box center [733, 153] width 69 height 69
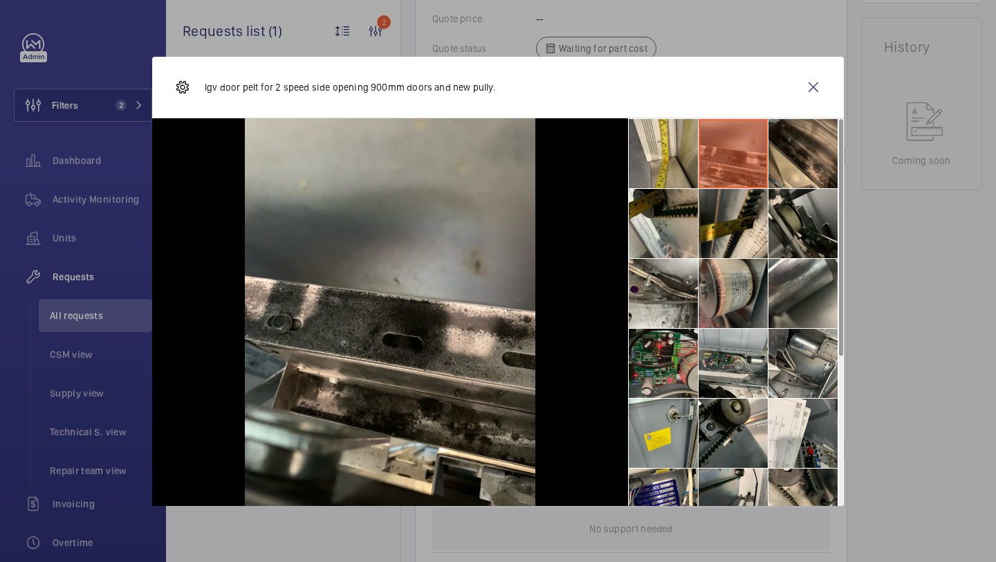
click at [810, 161] on li at bounding box center [803, 153] width 69 height 69
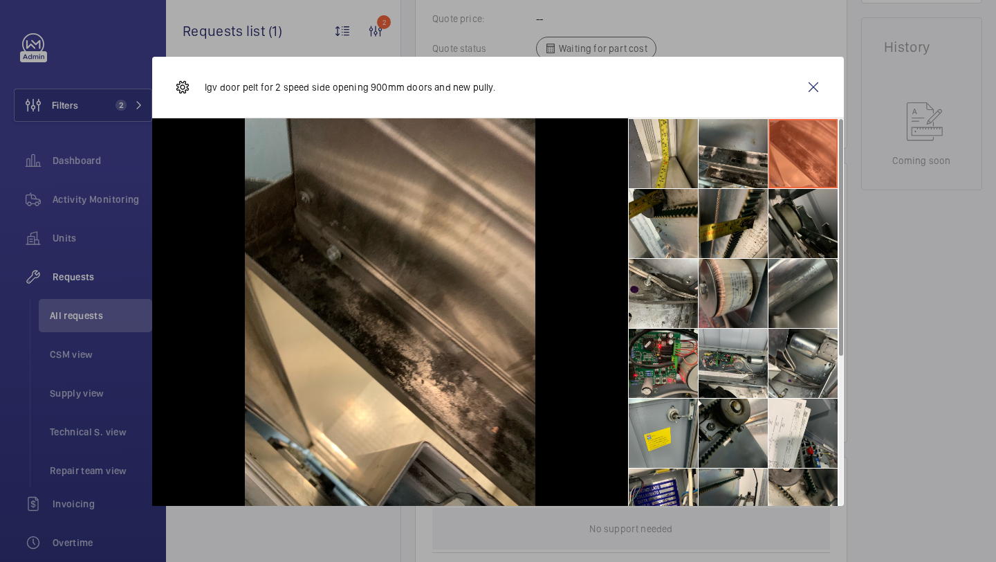
click at [794, 241] on li at bounding box center [803, 223] width 69 height 69
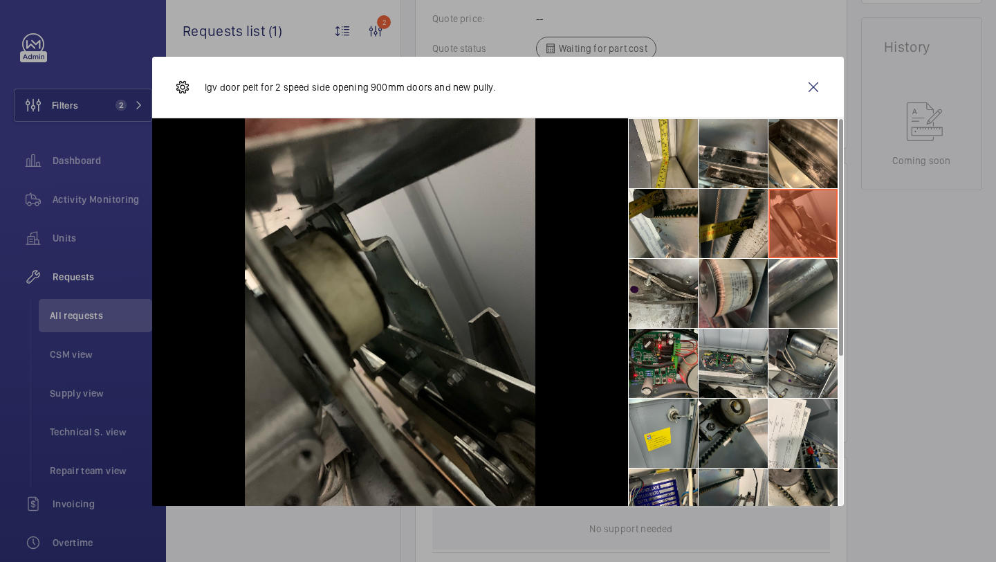
click at [752, 239] on li at bounding box center [733, 223] width 69 height 69
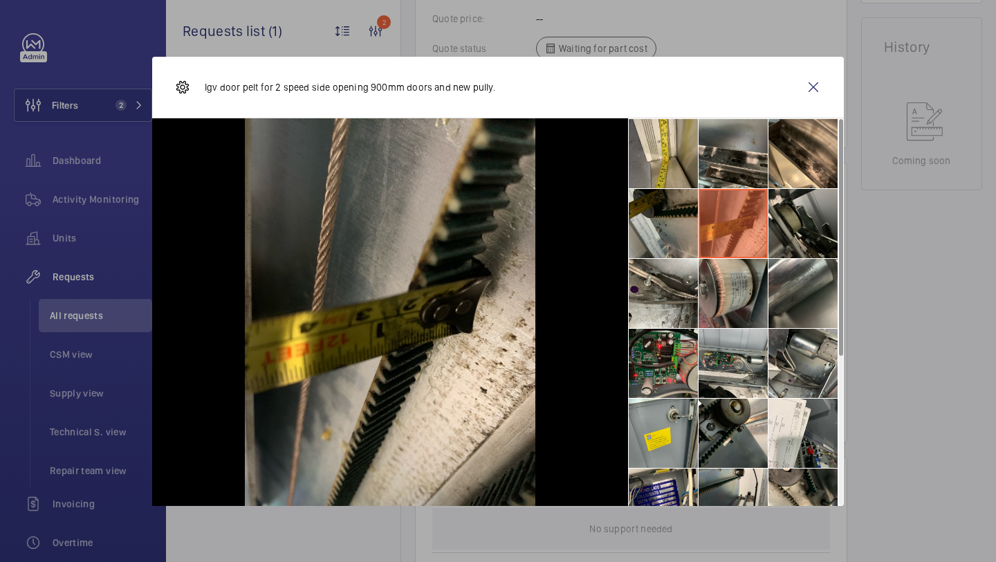
click at [686, 239] on li at bounding box center [663, 223] width 69 height 69
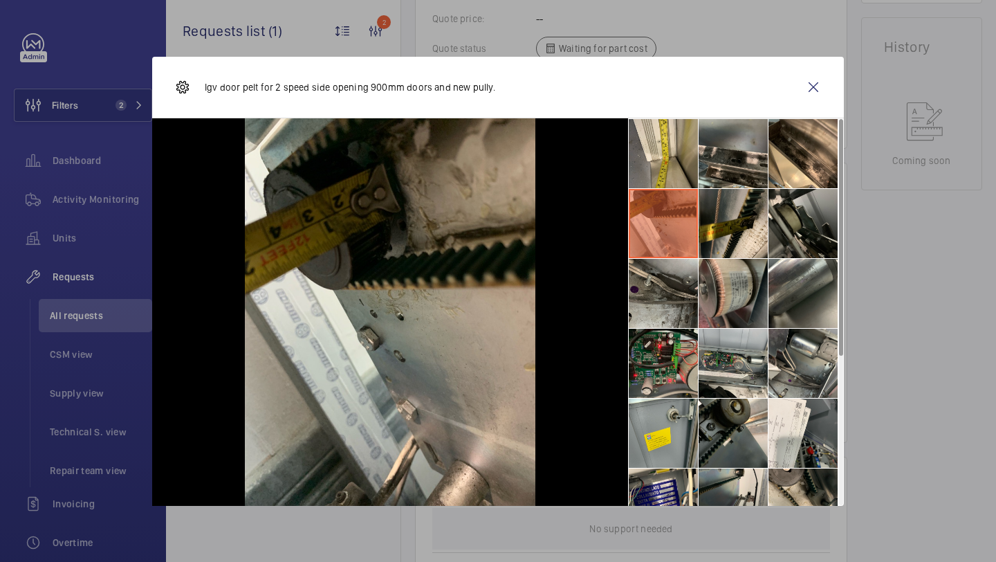
click at [690, 324] on li at bounding box center [663, 293] width 69 height 69
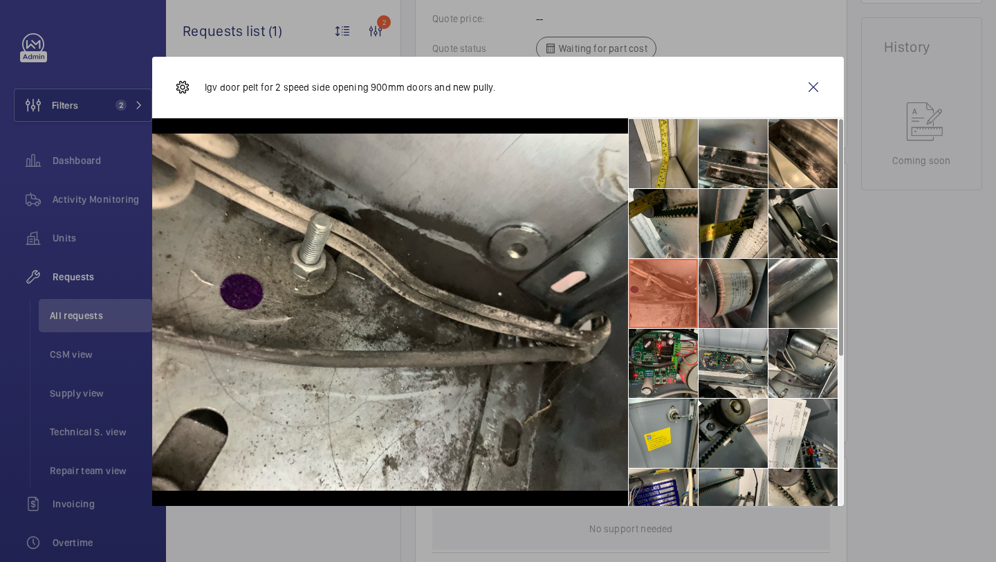
click at [759, 317] on li at bounding box center [733, 293] width 69 height 69
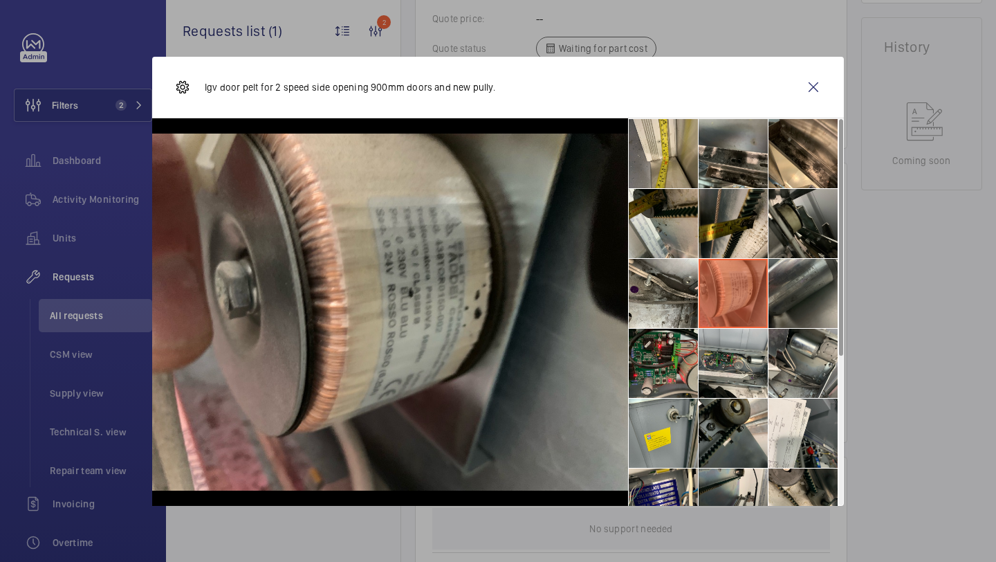
click at [796, 313] on li at bounding box center [803, 293] width 69 height 69
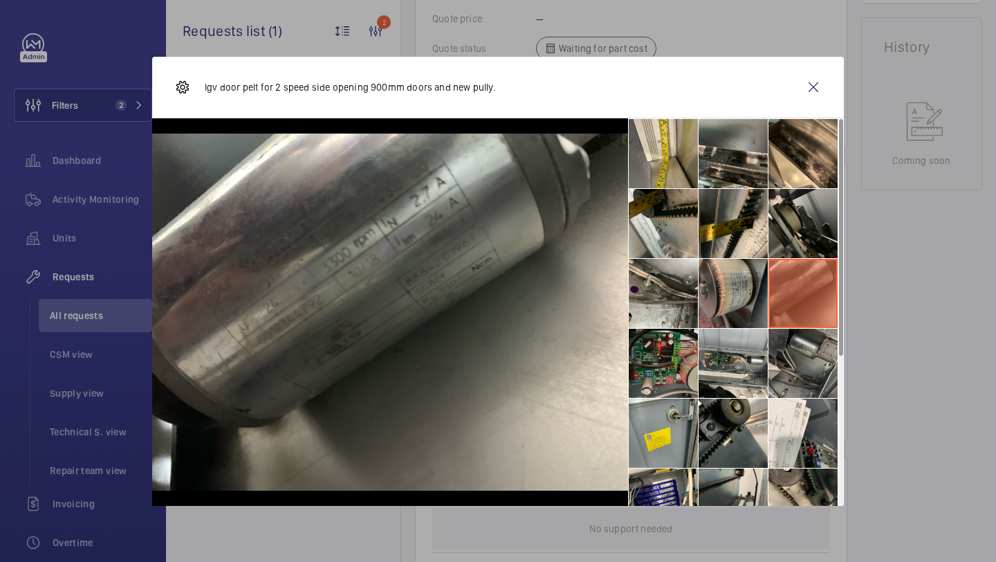
click at [796, 360] on li at bounding box center [803, 363] width 69 height 69
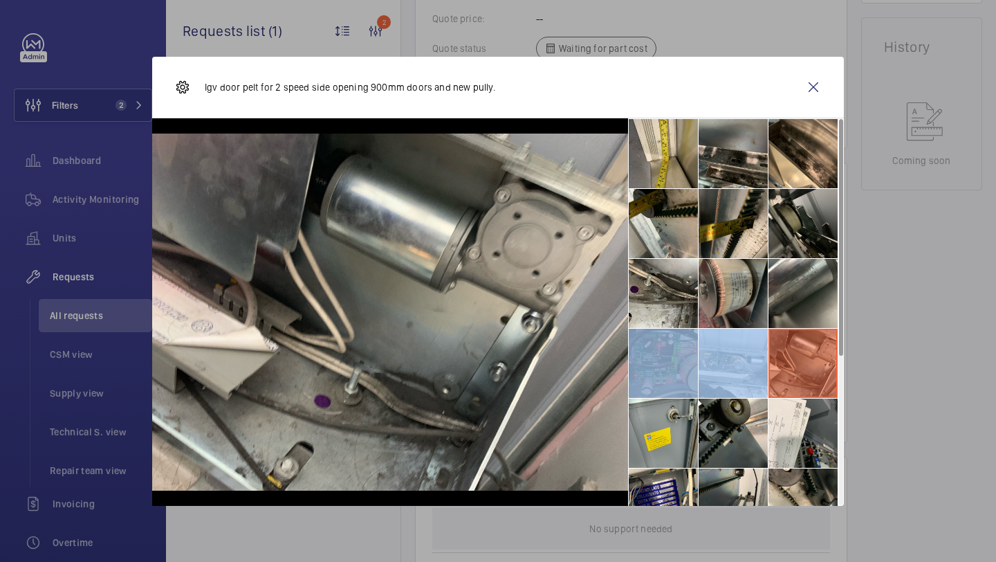
drag, startPoint x: 742, startPoint y: 358, endPoint x: 657, endPoint y: 356, distance: 85.1
click at [657, 357] on ul at bounding box center [736, 433] width 216 height 630
click at [657, 356] on li at bounding box center [663, 363] width 69 height 69
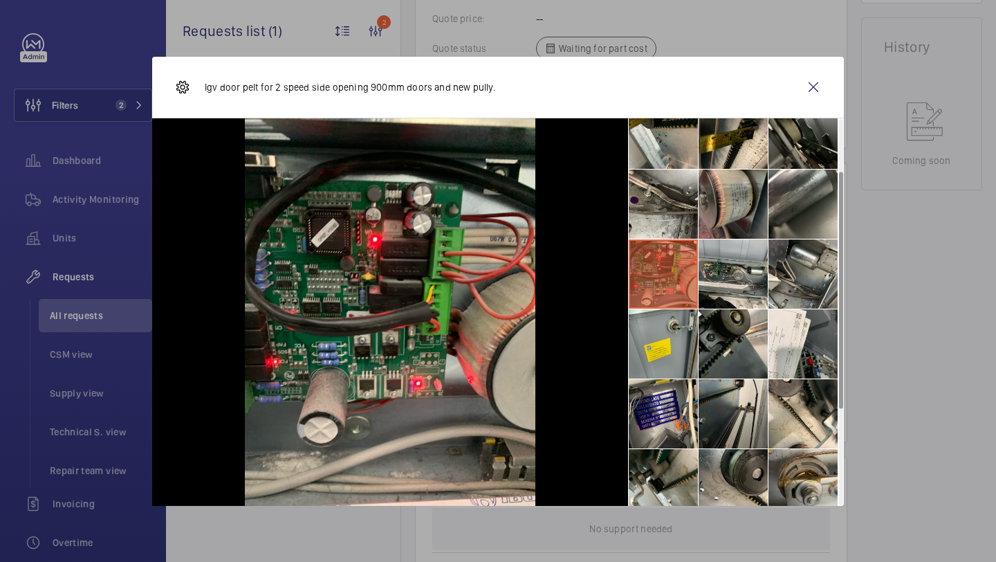
scroll to position [91, 0]
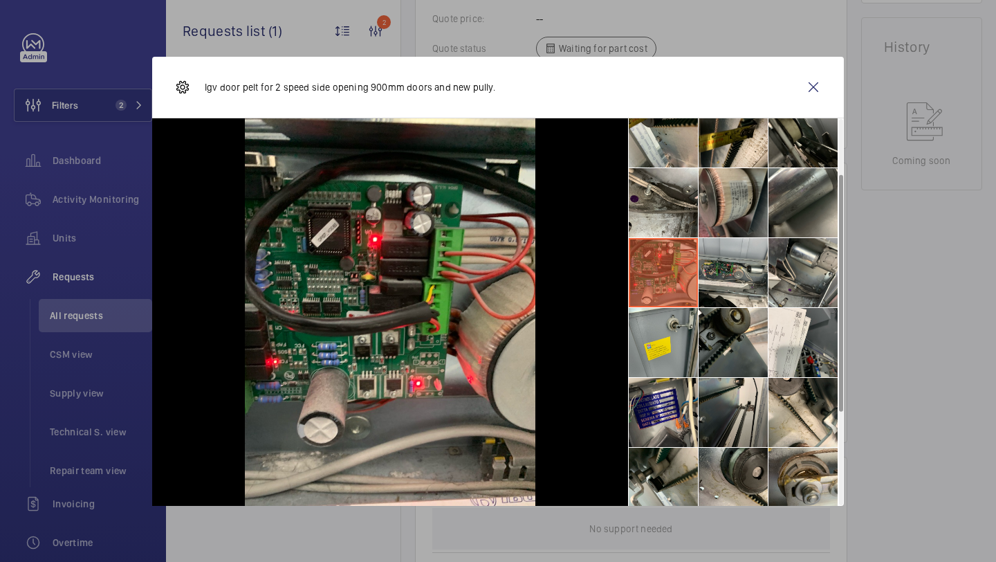
click at [657, 356] on li at bounding box center [663, 342] width 69 height 69
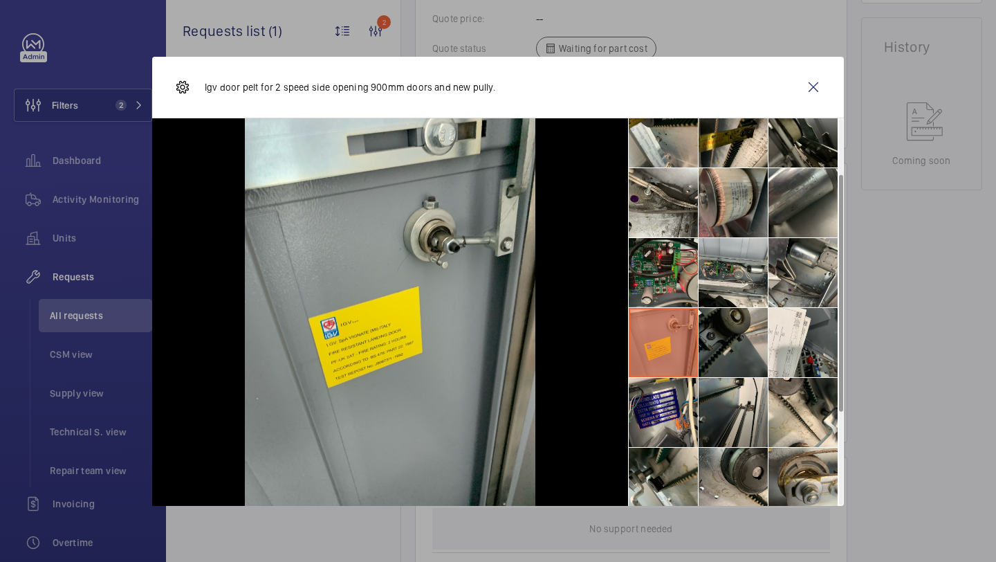
click at [733, 358] on li at bounding box center [733, 342] width 69 height 69
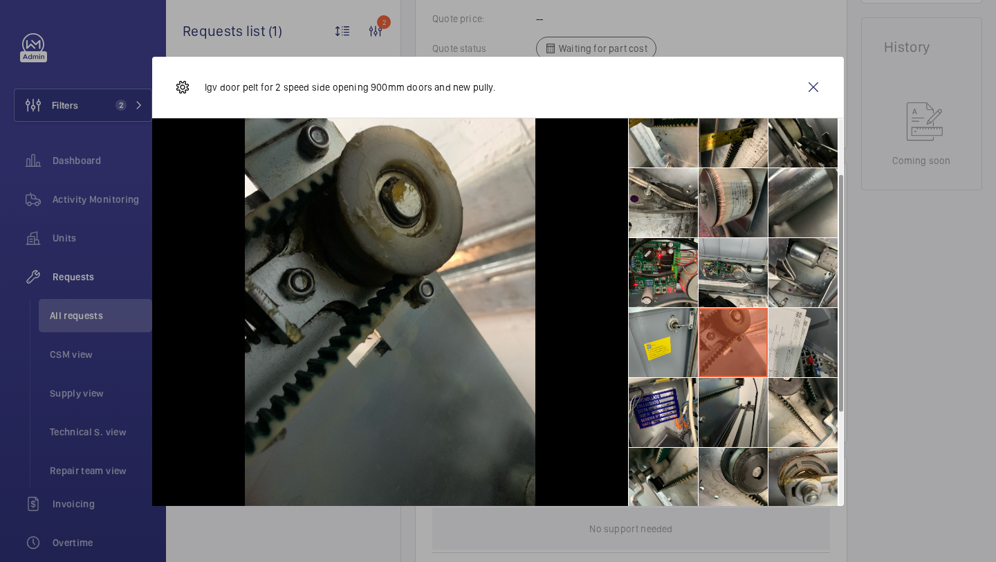
click at [774, 358] on li at bounding box center [803, 342] width 69 height 69
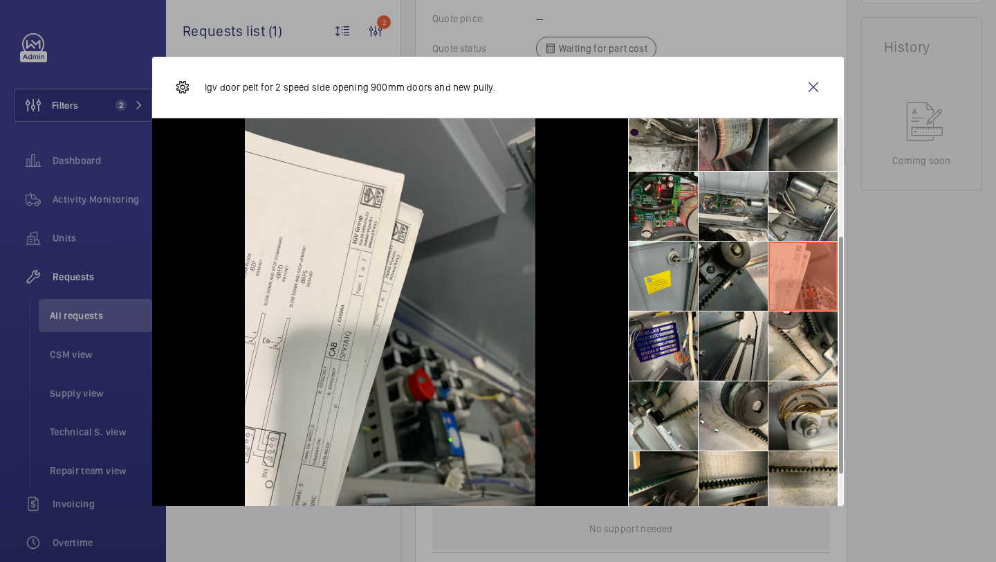
scroll to position [242, 0]
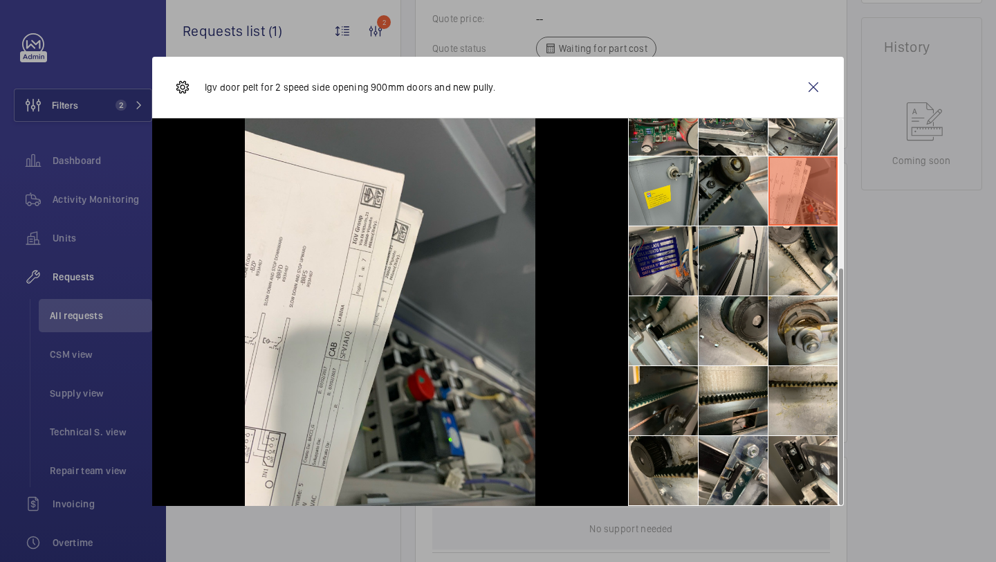
click at [638, 260] on li at bounding box center [663, 260] width 69 height 69
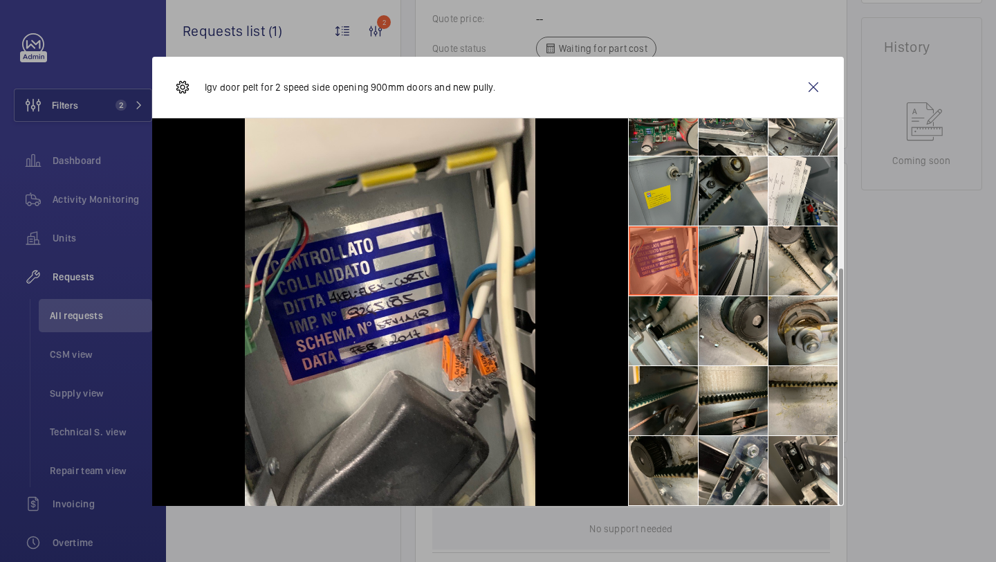
click at [659, 191] on li at bounding box center [663, 190] width 69 height 69
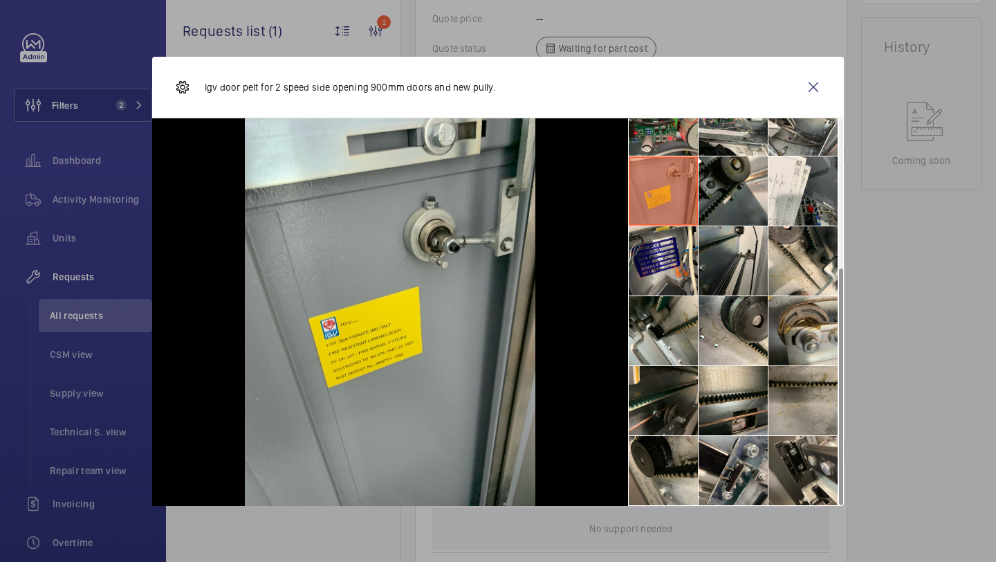
click at [785, 389] on li at bounding box center [803, 400] width 69 height 69
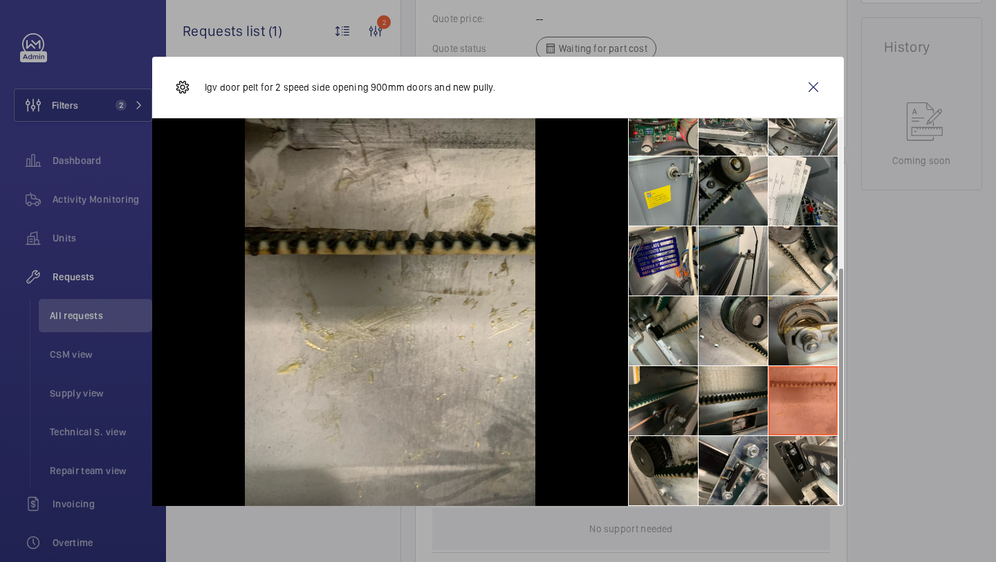
click at [736, 404] on li at bounding box center [733, 400] width 69 height 69
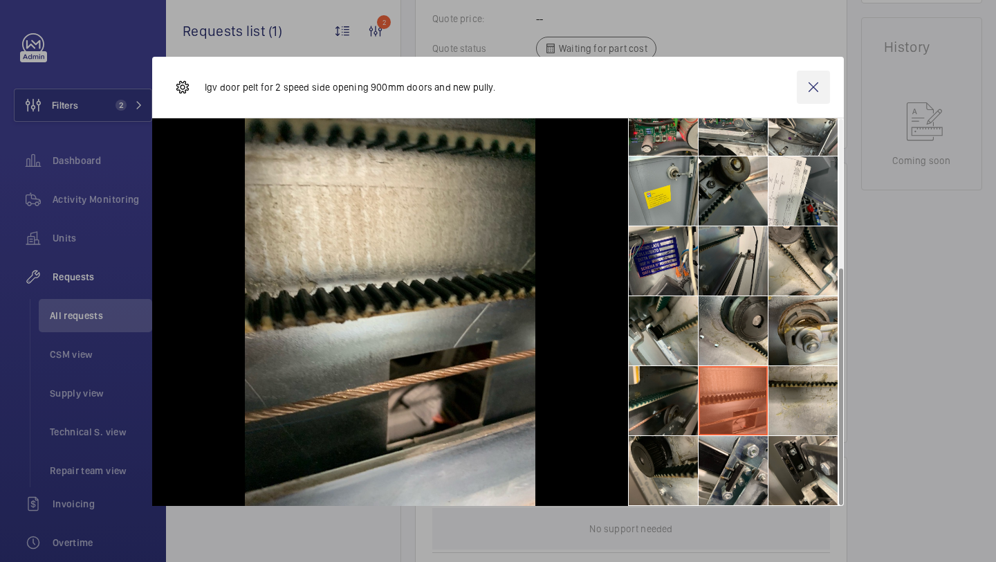
click at [815, 77] on wm-front-icon-button at bounding box center [813, 87] width 33 height 33
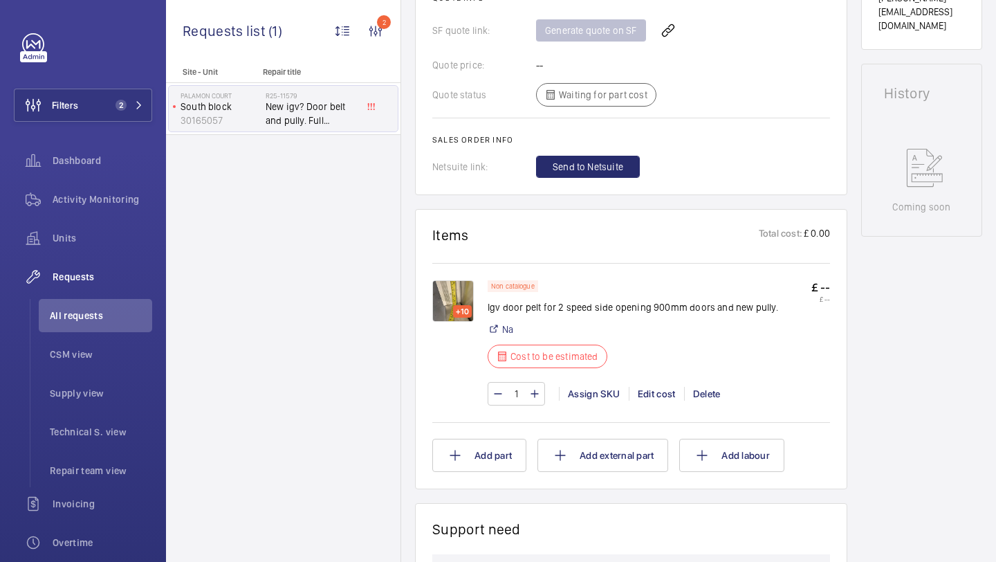
scroll to position [137, 0]
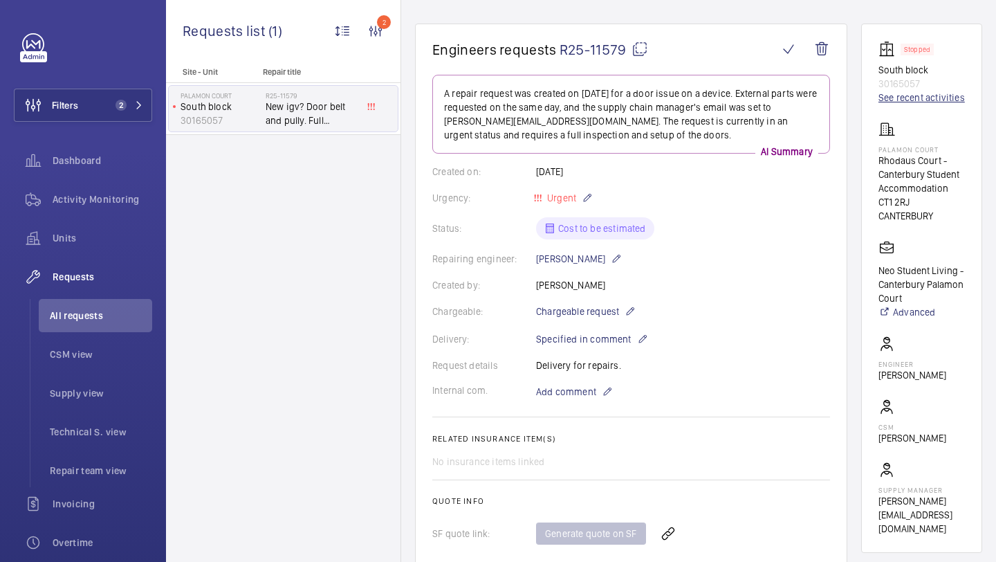
click at [900, 102] on link "See recent activities" at bounding box center [922, 98] width 86 height 14
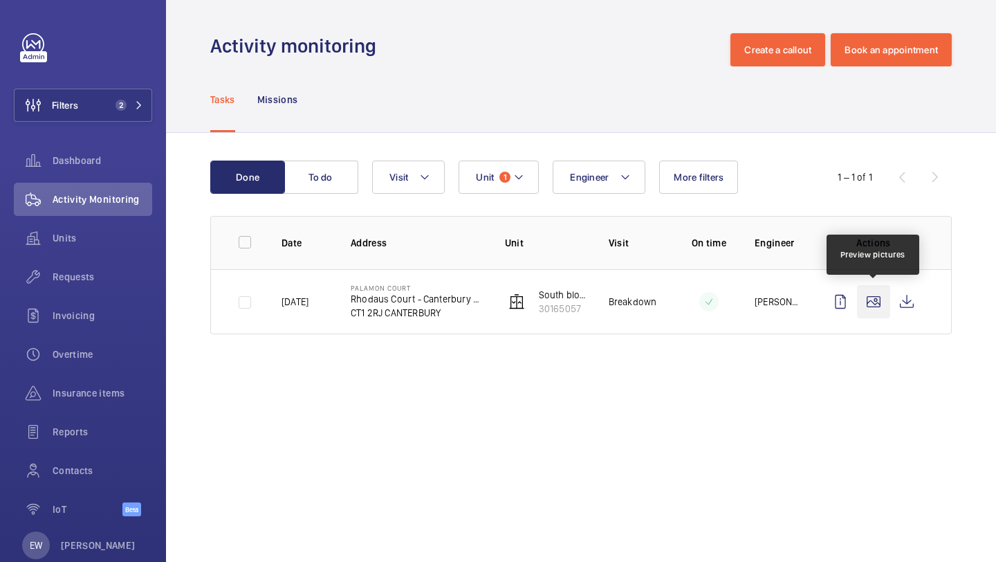
click at [881, 304] on wm-front-icon-button at bounding box center [873, 301] width 33 height 33
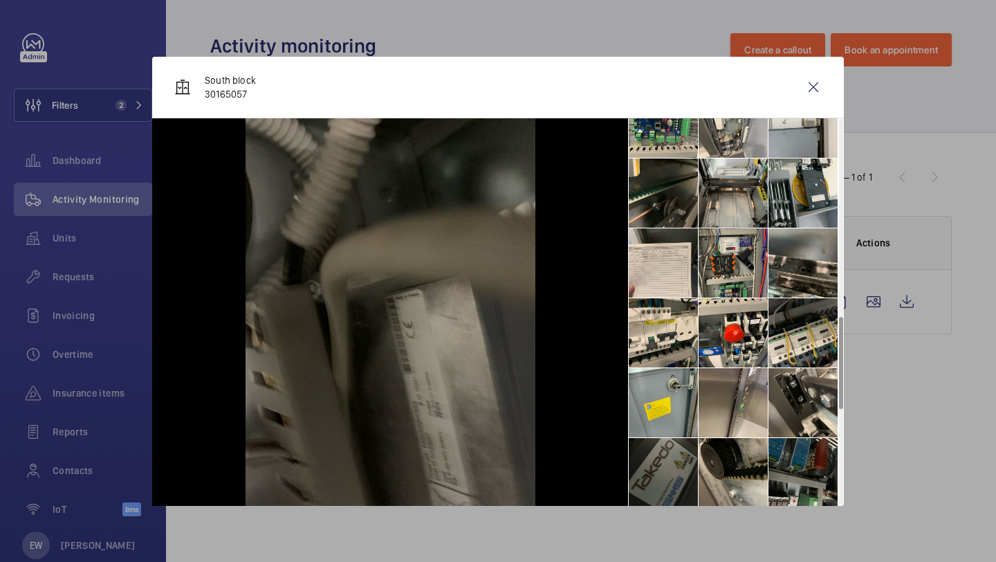
scroll to position [1220, 0]
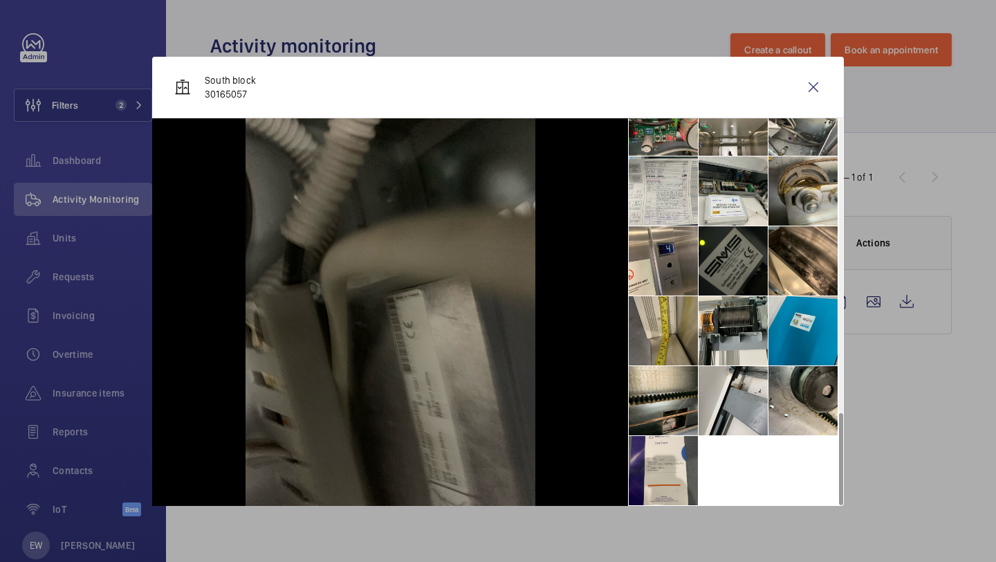
click at [679, 315] on li at bounding box center [663, 330] width 69 height 69
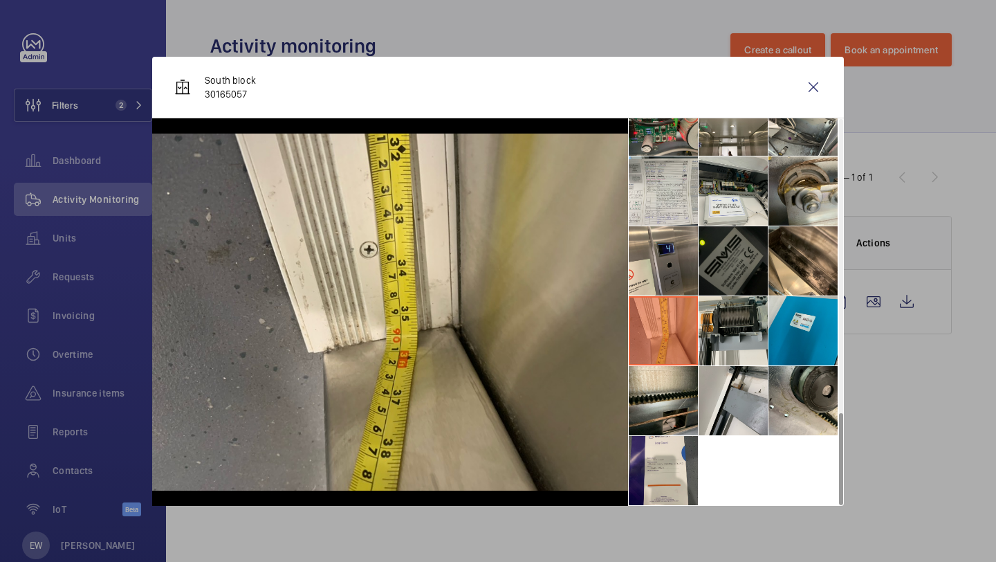
click at [724, 281] on li at bounding box center [733, 260] width 69 height 69
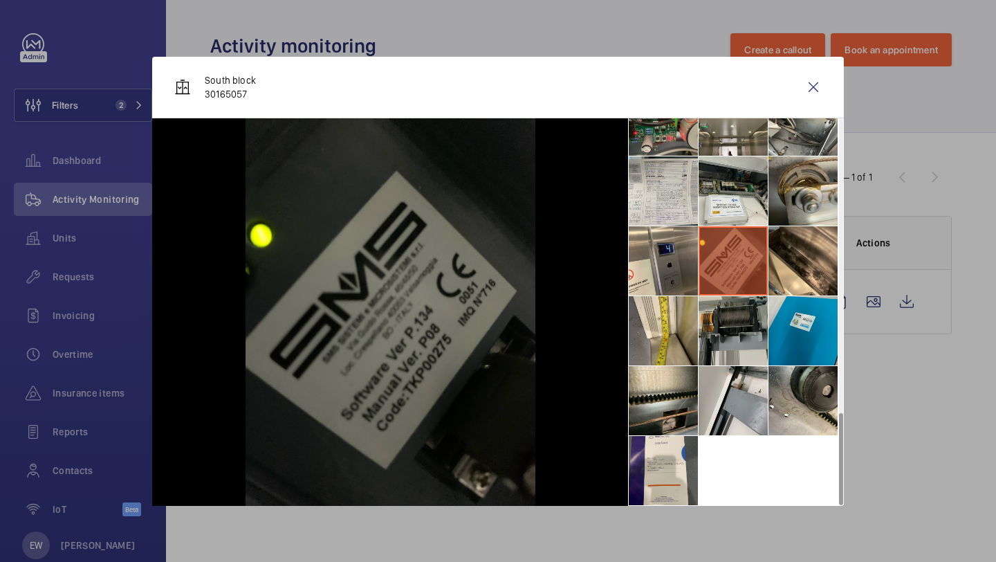
click at [724, 313] on li at bounding box center [733, 330] width 69 height 69
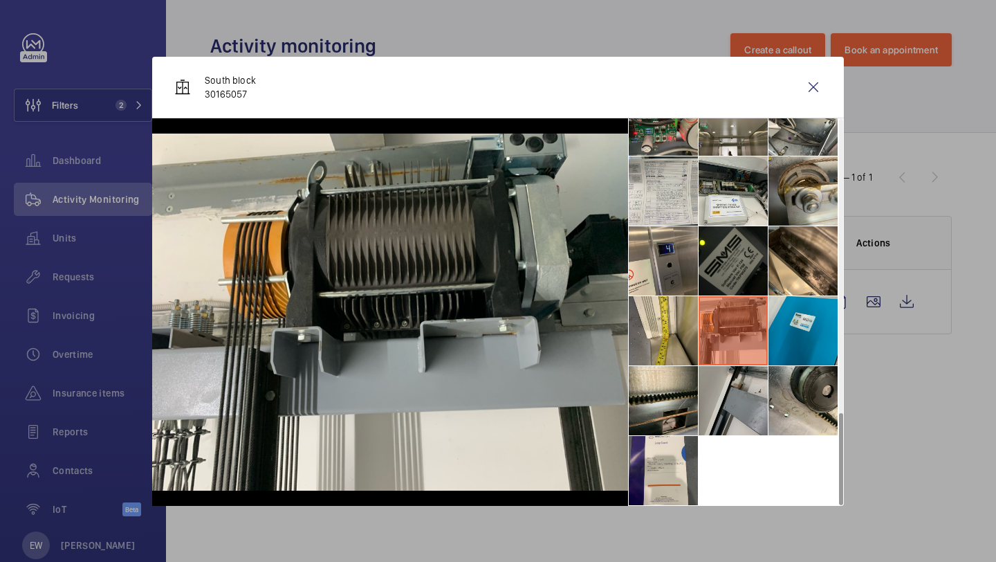
click at [739, 388] on li at bounding box center [733, 400] width 69 height 69
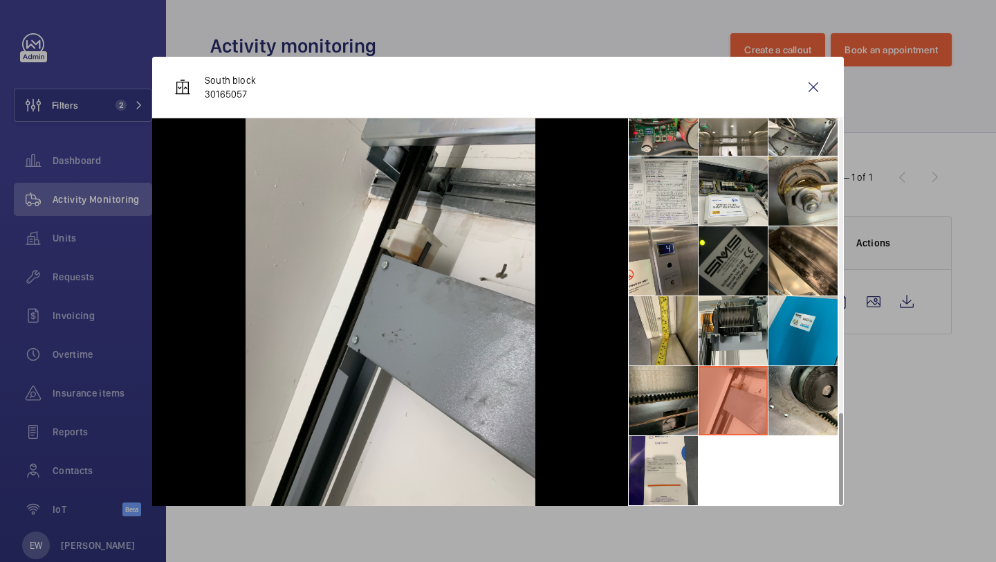
click at [695, 389] on li at bounding box center [663, 400] width 69 height 69
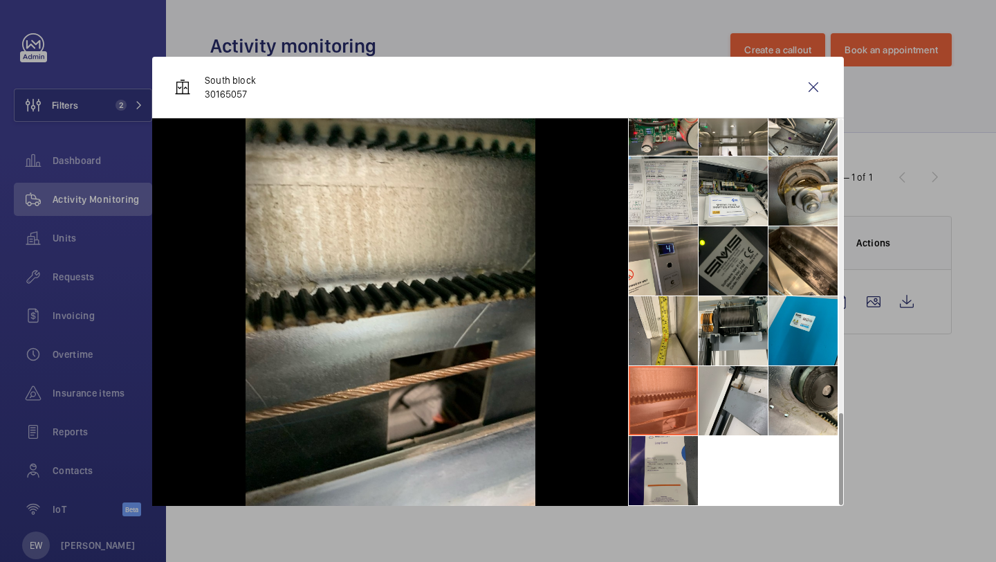
click at [671, 459] on li at bounding box center [663, 470] width 69 height 69
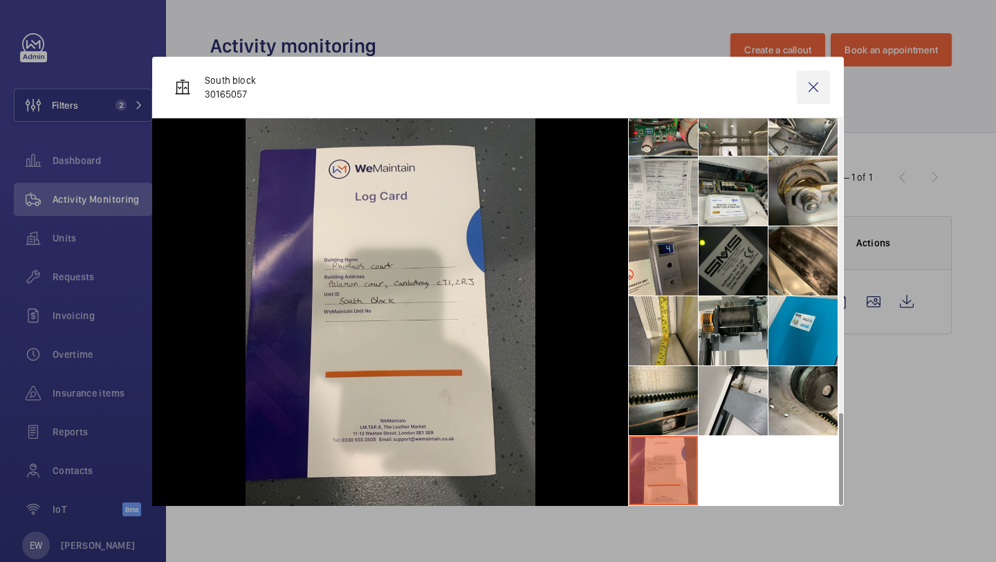
click at [816, 84] on wm-front-icon-button at bounding box center [813, 87] width 33 height 33
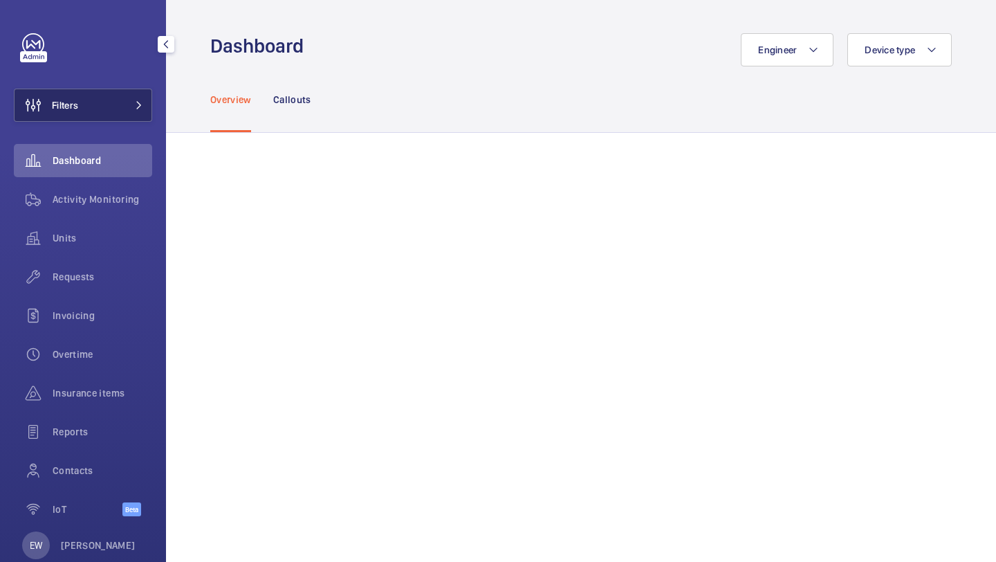
click at [108, 101] on button "Filters" at bounding box center [83, 105] width 138 height 33
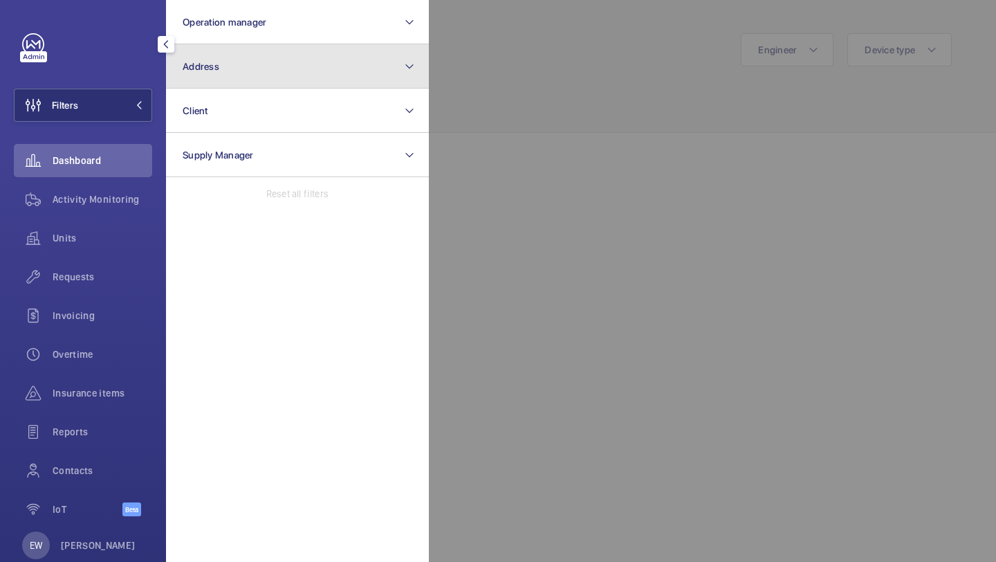
click at [201, 67] on span "Address" at bounding box center [201, 66] width 37 height 11
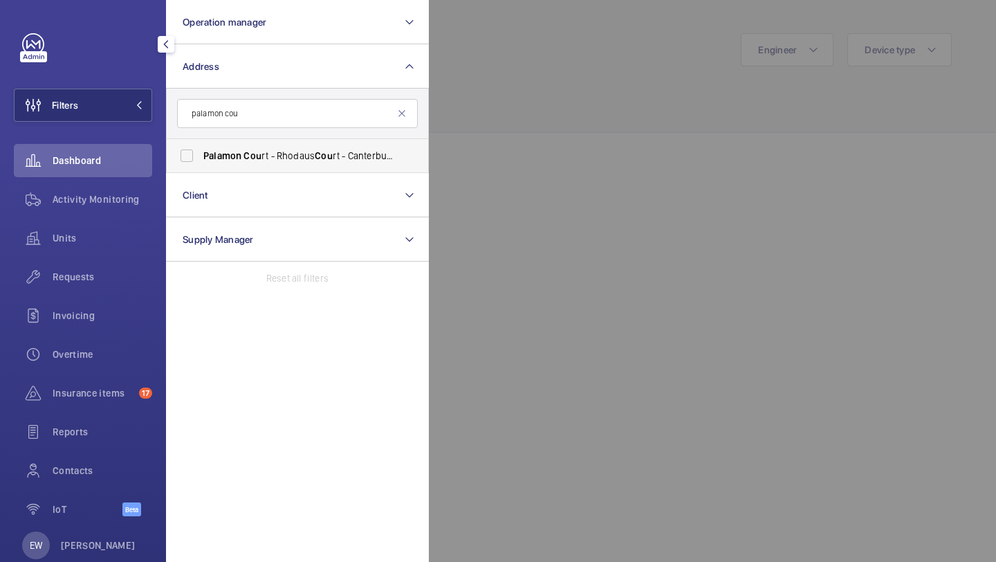
type input "palamon cou"
click at [236, 156] on span "Palamon" at bounding box center [222, 155] width 38 height 11
click at [201, 156] on input "Palamon Cou rt - Rhodaus Cou rt - Canterbury Student Accommodation, CANTERBURY …" at bounding box center [187, 156] width 28 height 28
checkbox input "true"
click at [98, 293] on div "Requests" at bounding box center [83, 279] width 138 height 39
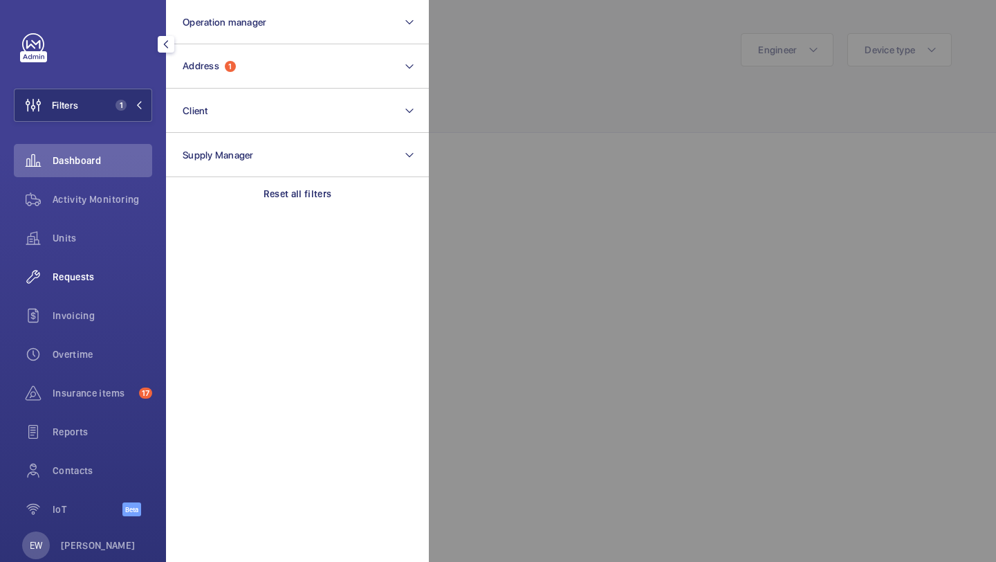
click at [102, 275] on span "Requests" at bounding box center [103, 277] width 100 height 14
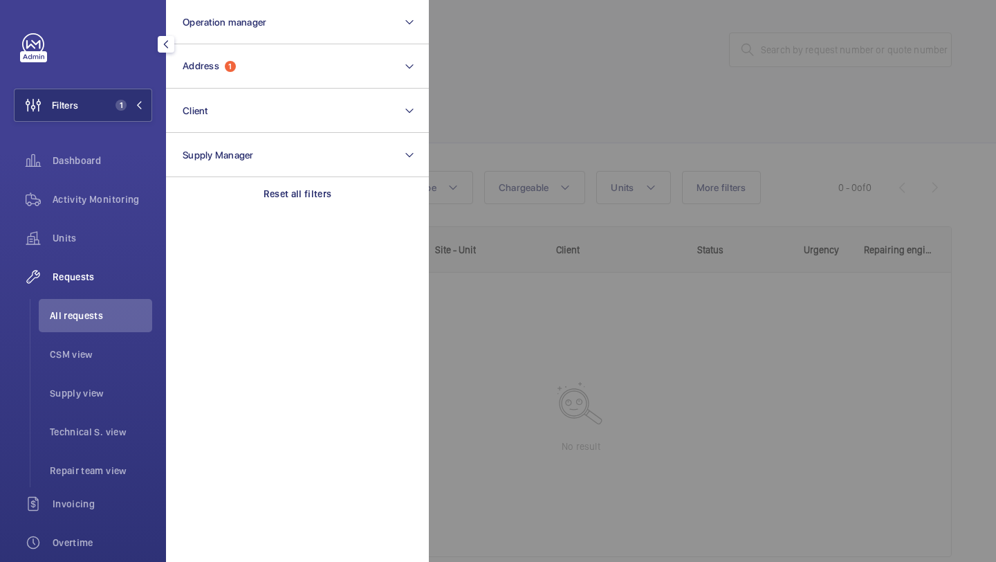
click at [484, 102] on div at bounding box center [927, 281] width 996 height 562
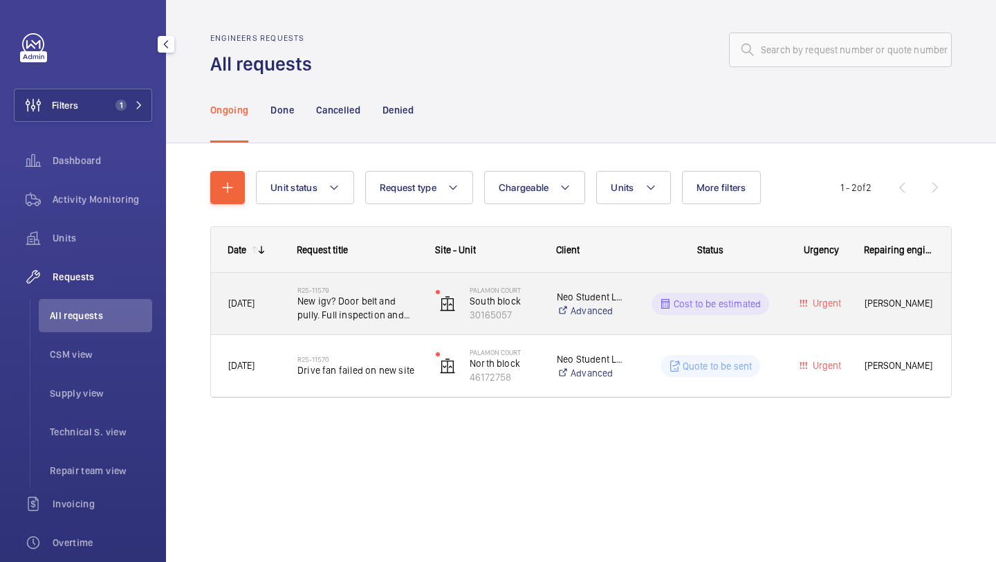
click at [381, 310] on span "New igv? Door belt and pully. Full inspection and set up of doors." at bounding box center [357, 308] width 120 height 28
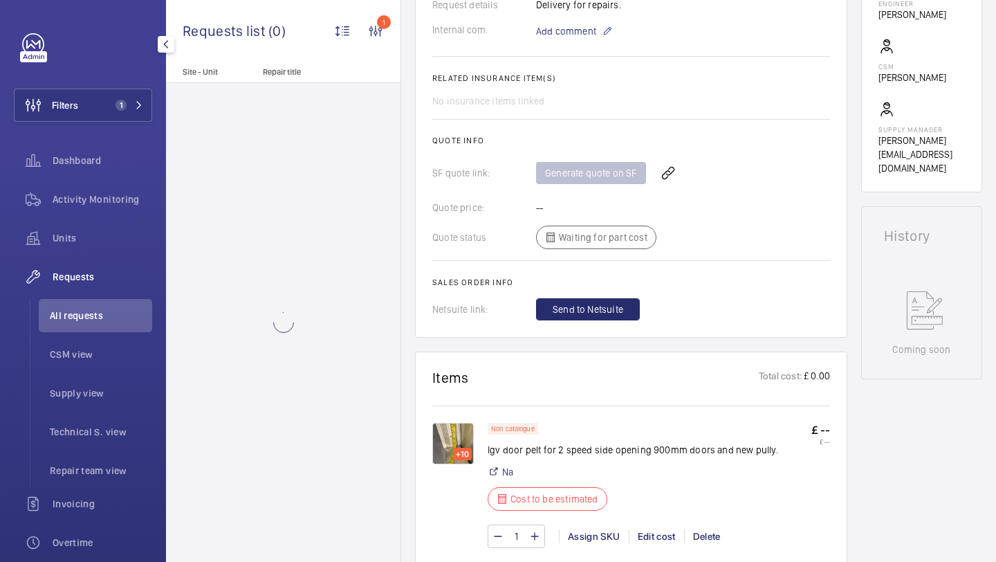
scroll to position [672, 0]
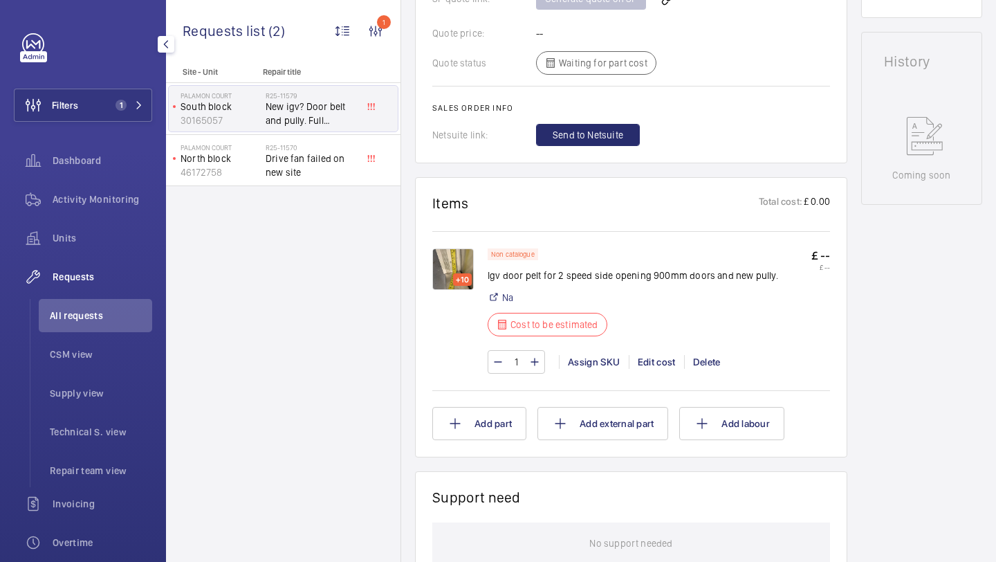
click at [455, 269] on img at bounding box center [453, 269] width 42 height 42
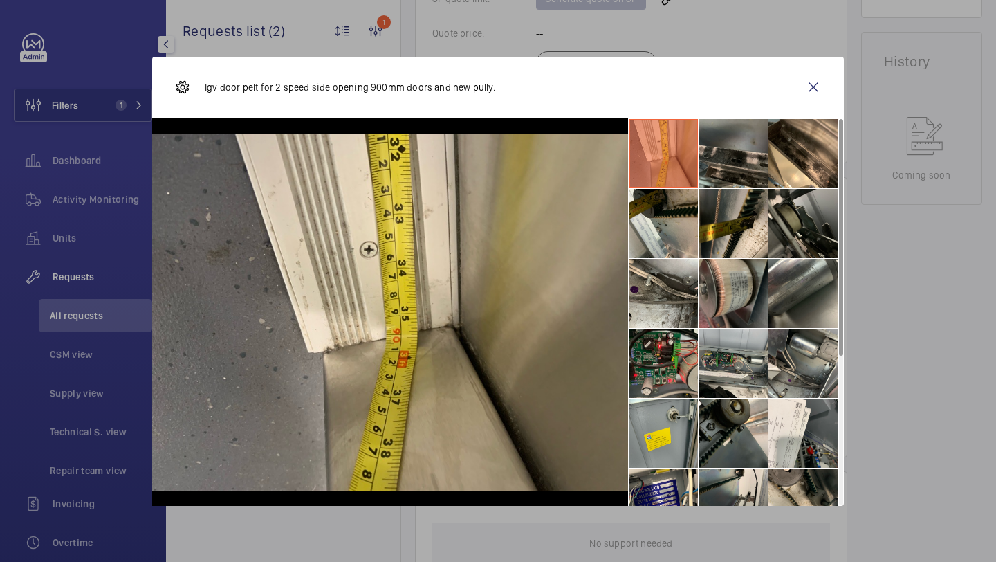
click at [730, 181] on li at bounding box center [733, 153] width 69 height 69
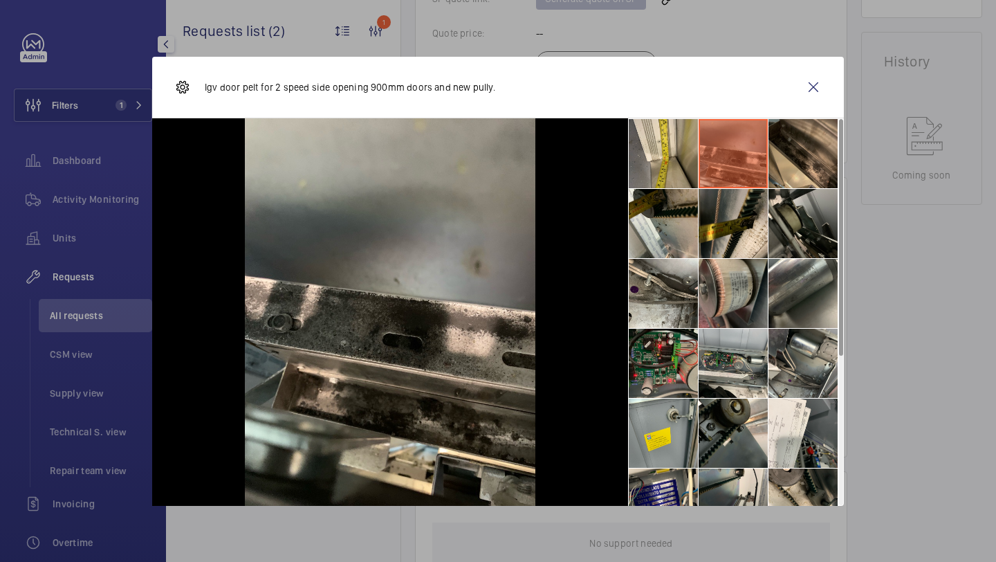
click at [782, 165] on li at bounding box center [803, 153] width 69 height 69
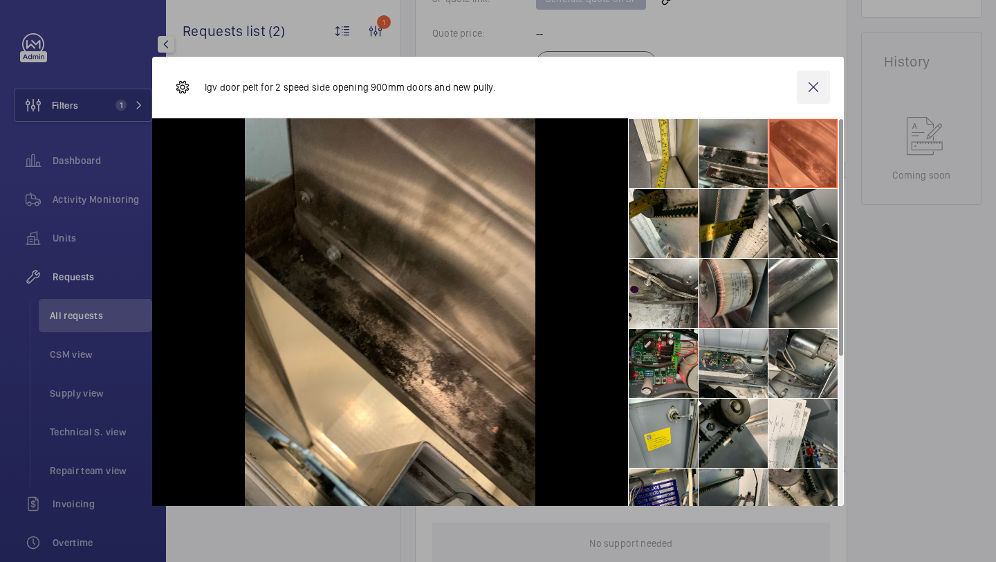
click at [802, 98] on wm-front-icon-button at bounding box center [813, 87] width 33 height 33
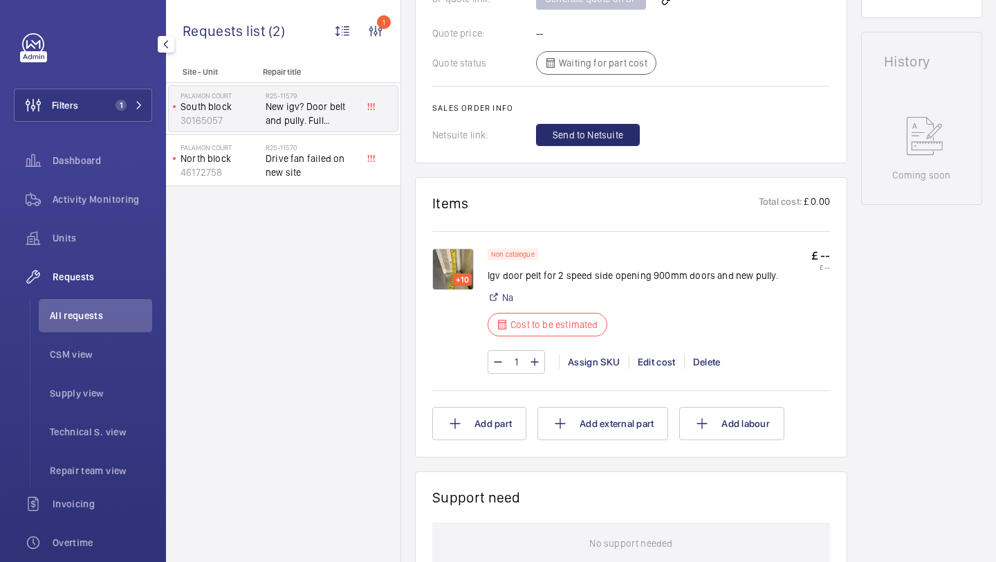
click at [443, 277] on img at bounding box center [453, 269] width 42 height 42
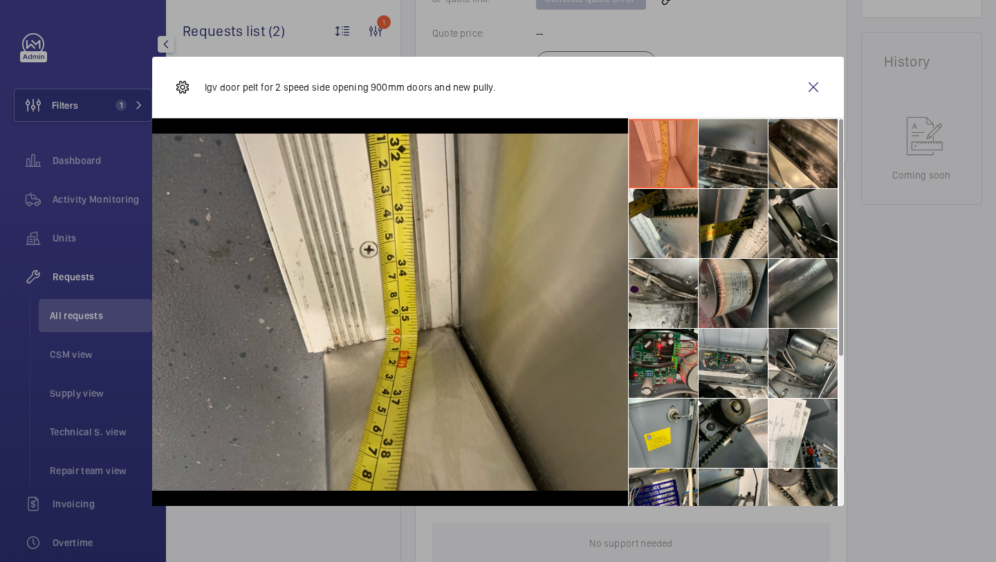
click at [734, 159] on li at bounding box center [733, 153] width 69 height 69
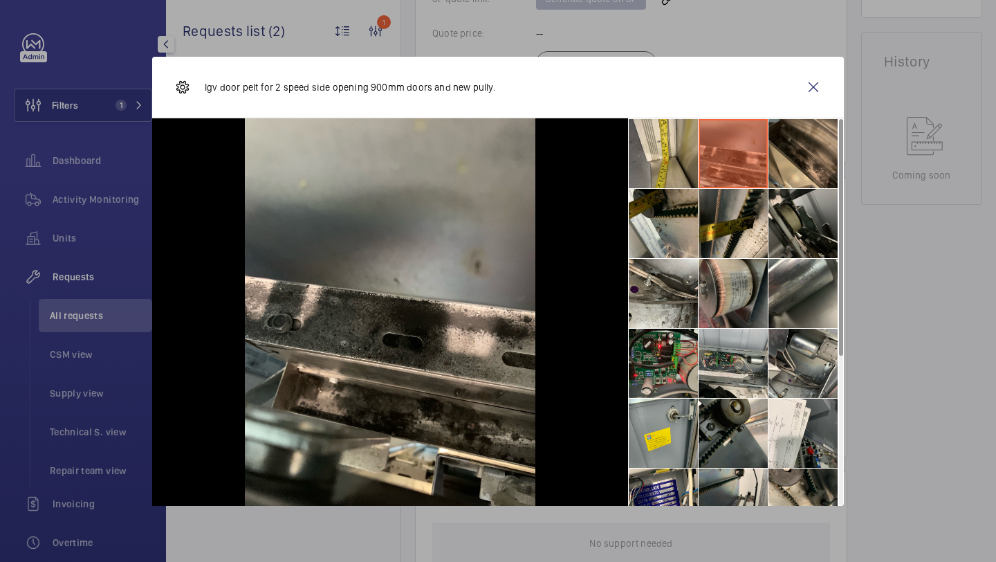
click at [778, 158] on li at bounding box center [803, 153] width 69 height 69
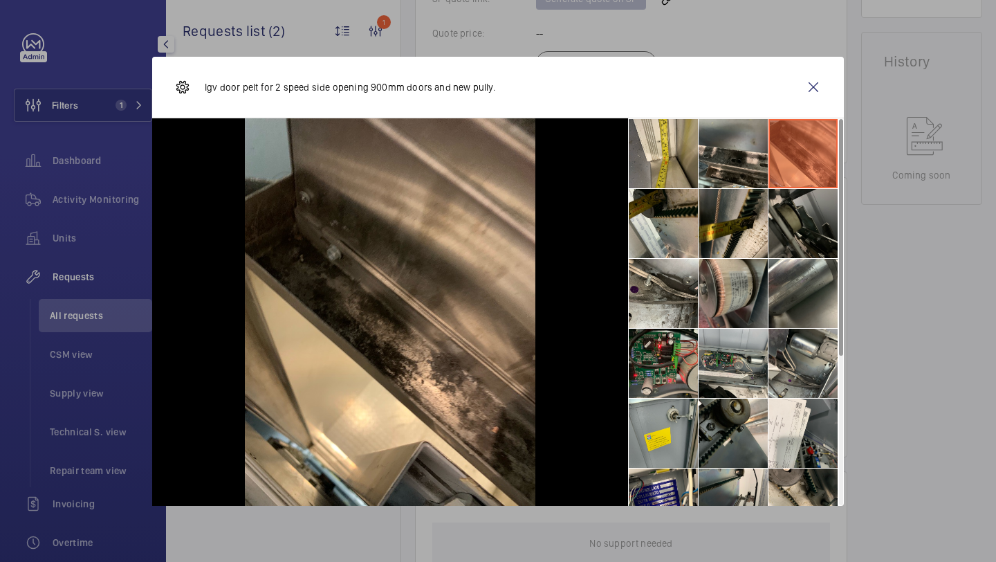
click at [776, 235] on li at bounding box center [803, 223] width 69 height 69
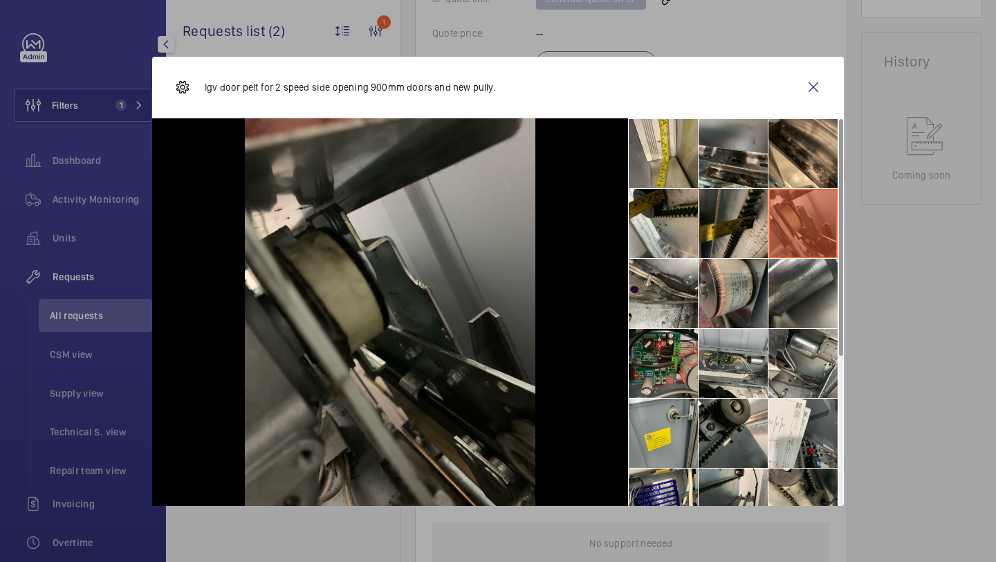
click at [747, 235] on li at bounding box center [733, 223] width 69 height 69
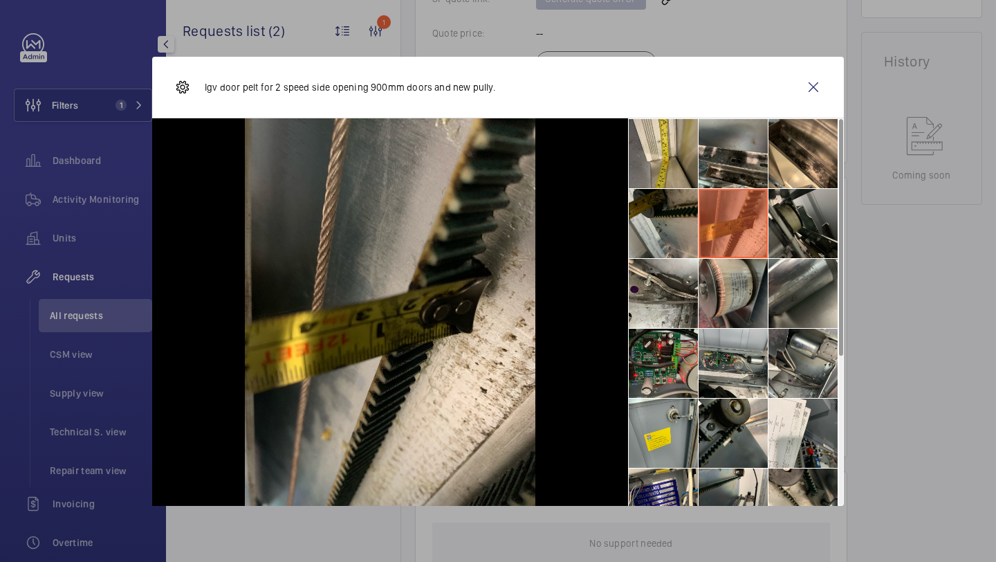
click at [684, 235] on li at bounding box center [663, 223] width 69 height 69
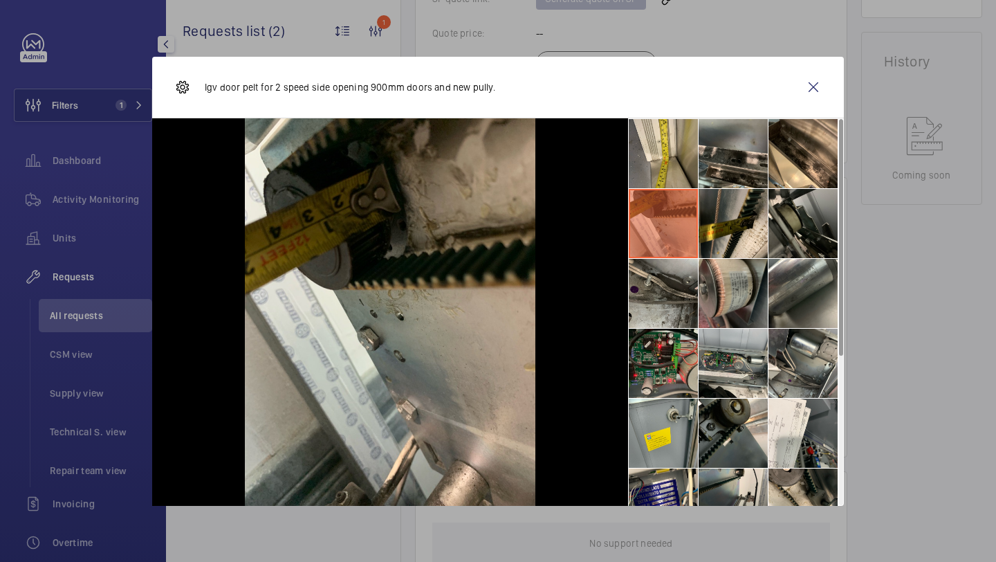
click at [684, 284] on li at bounding box center [663, 293] width 69 height 69
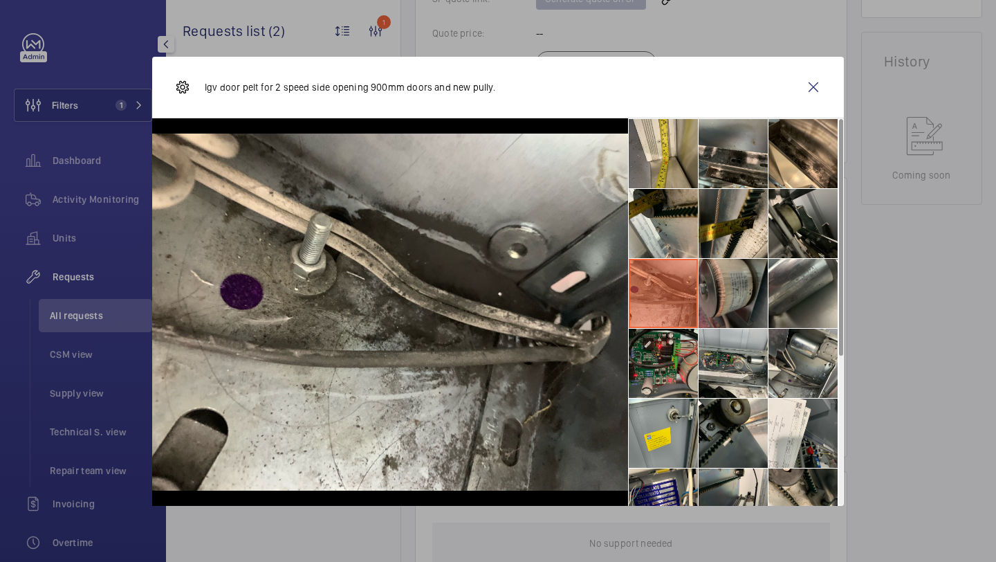
click at [755, 284] on li at bounding box center [733, 293] width 69 height 69
click at [794, 284] on li at bounding box center [803, 293] width 69 height 69
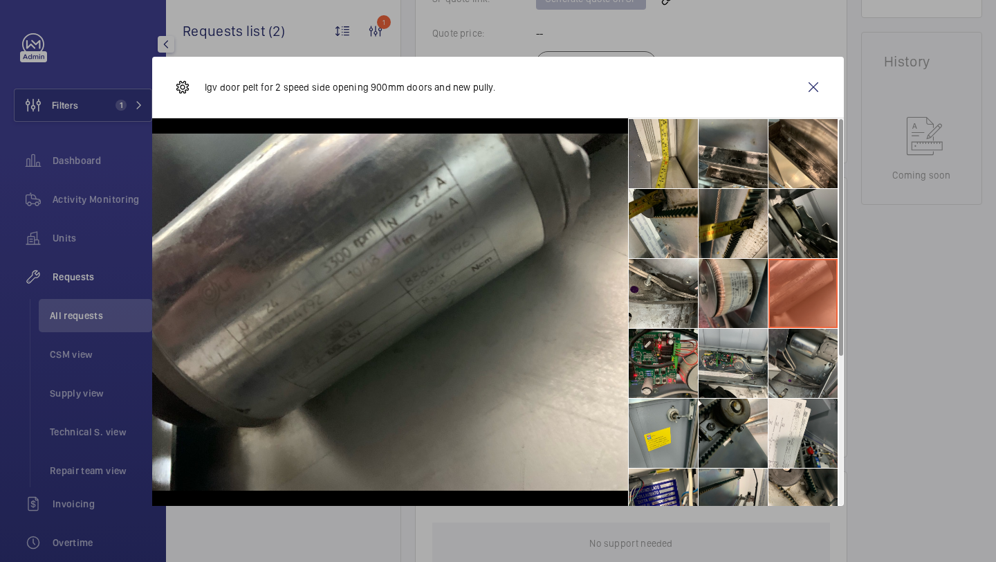
click at [779, 365] on li at bounding box center [803, 363] width 69 height 69
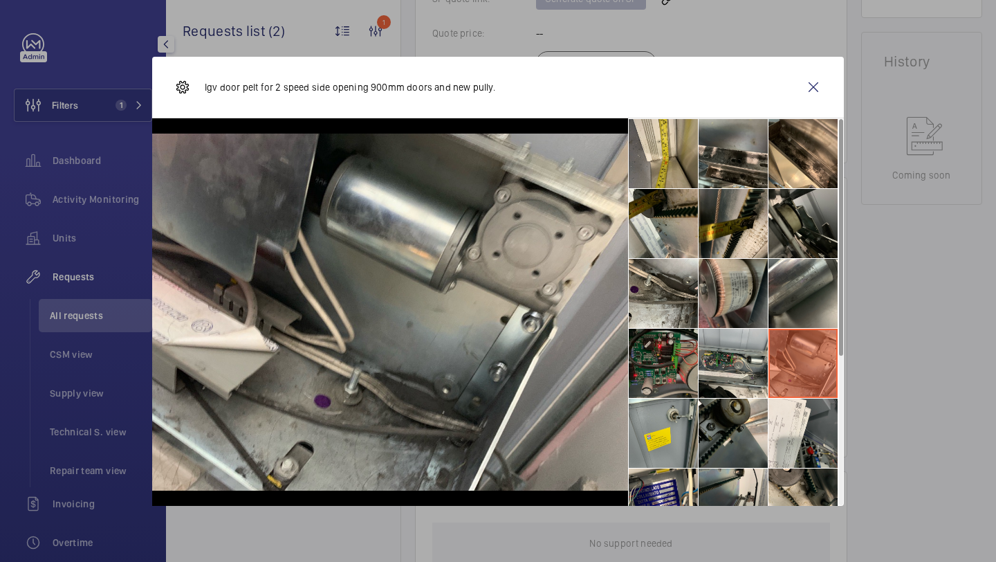
drag, startPoint x: 725, startPoint y: 366, endPoint x: 675, endPoint y: 366, distance: 50.5
click at [722, 366] on li at bounding box center [733, 363] width 69 height 69
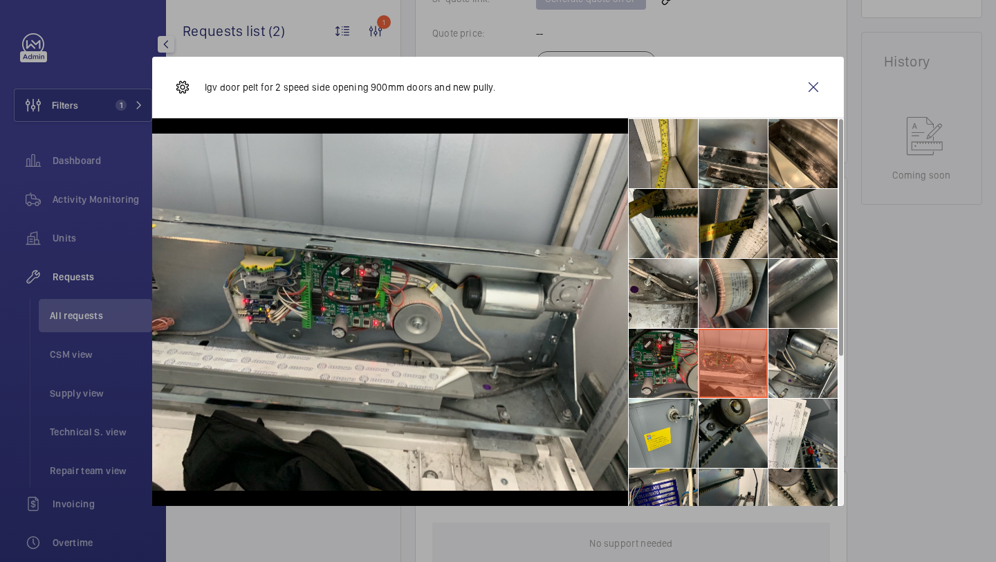
click at [671, 366] on li at bounding box center [663, 363] width 69 height 69
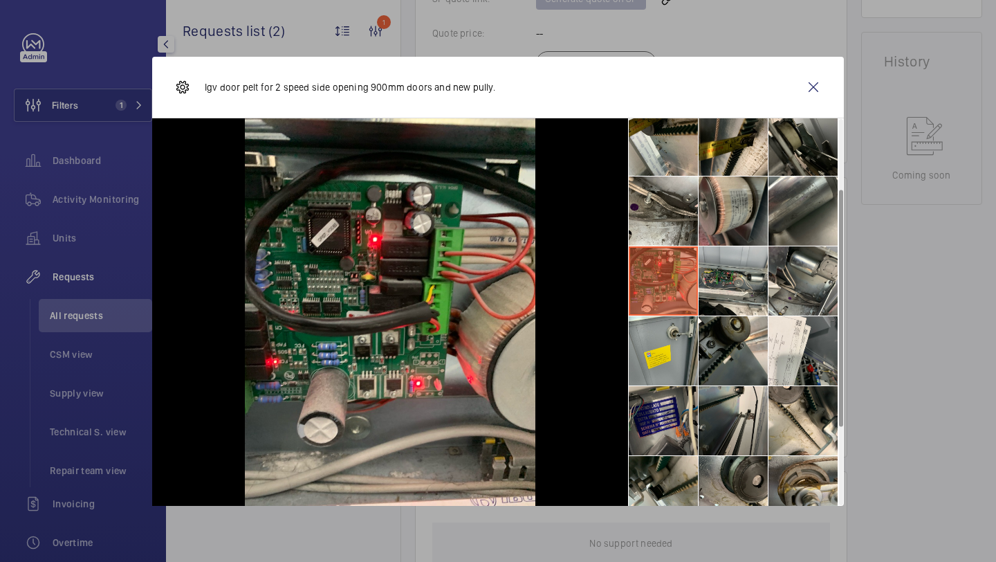
scroll to position [115, 0]
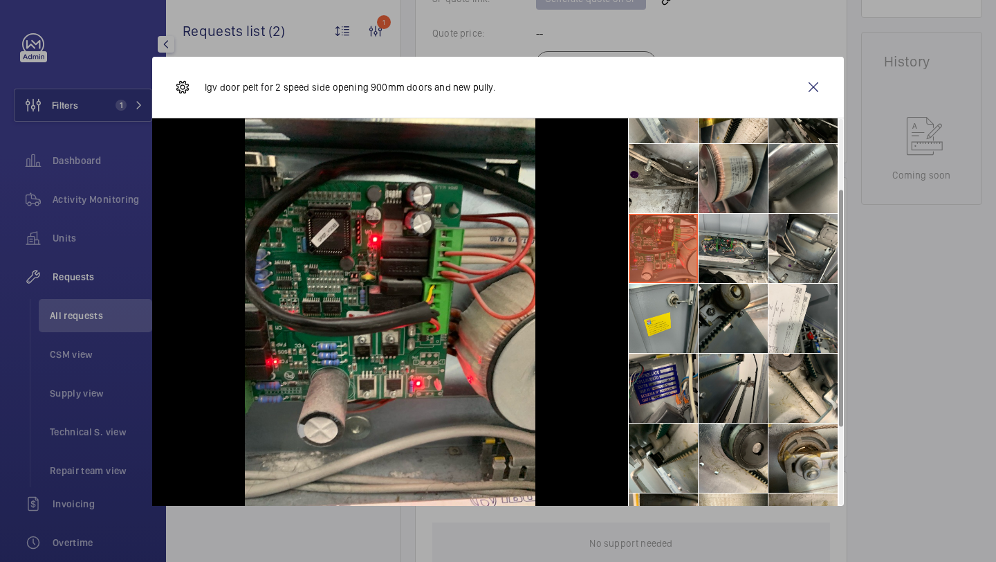
click at [670, 366] on li at bounding box center [663, 388] width 69 height 69
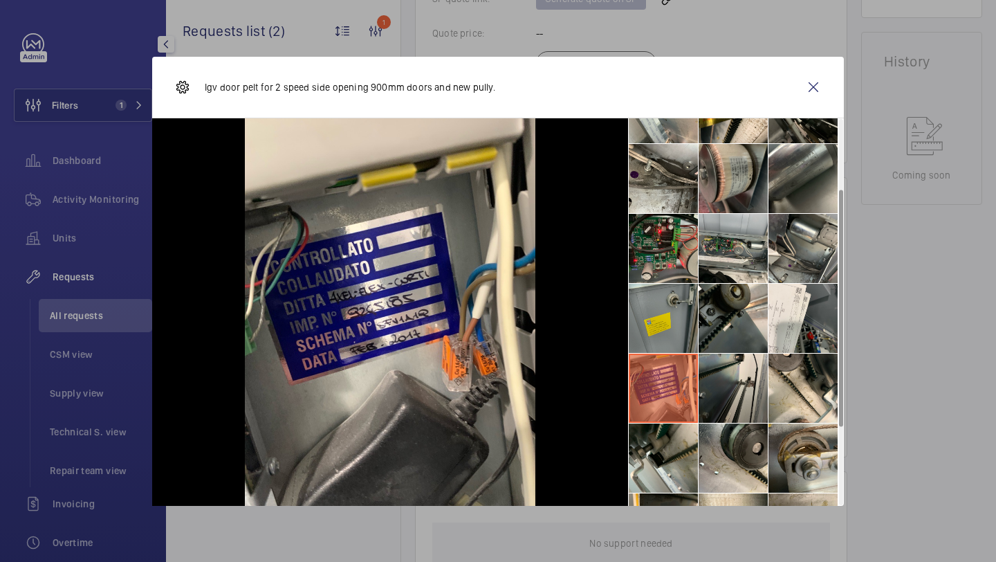
click at [668, 313] on li at bounding box center [663, 318] width 69 height 69
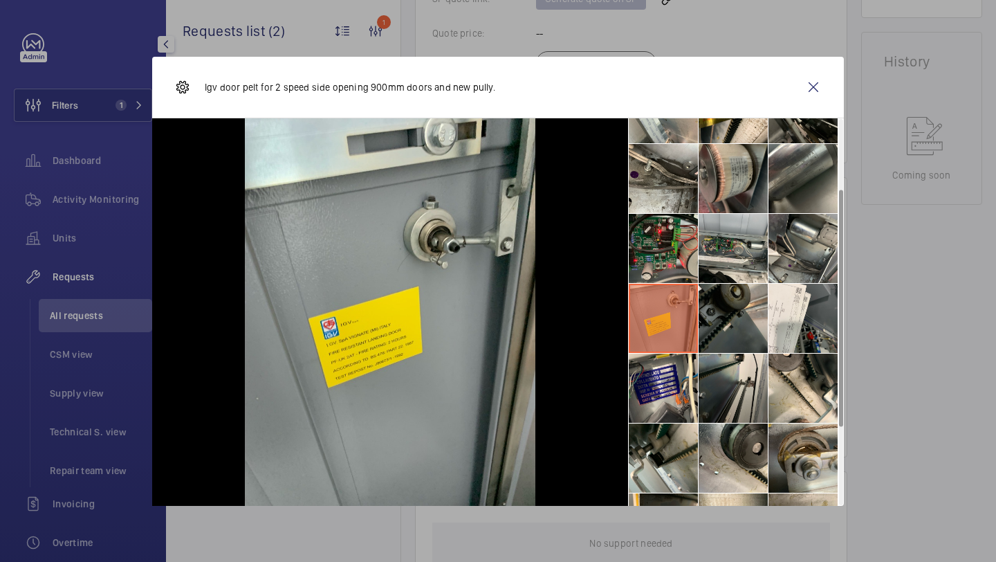
click at [713, 310] on li at bounding box center [733, 318] width 69 height 69
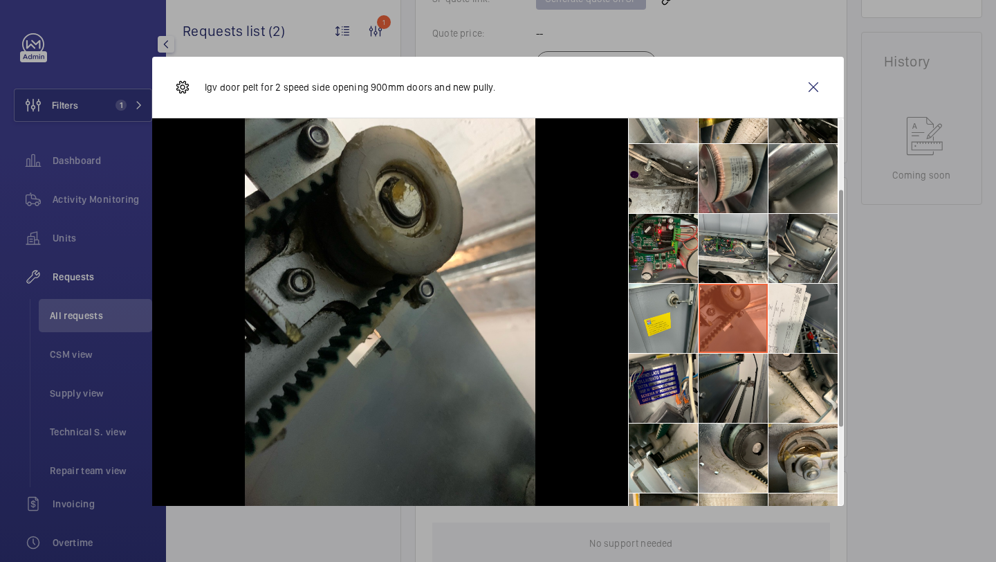
click at [714, 387] on li at bounding box center [733, 388] width 69 height 69
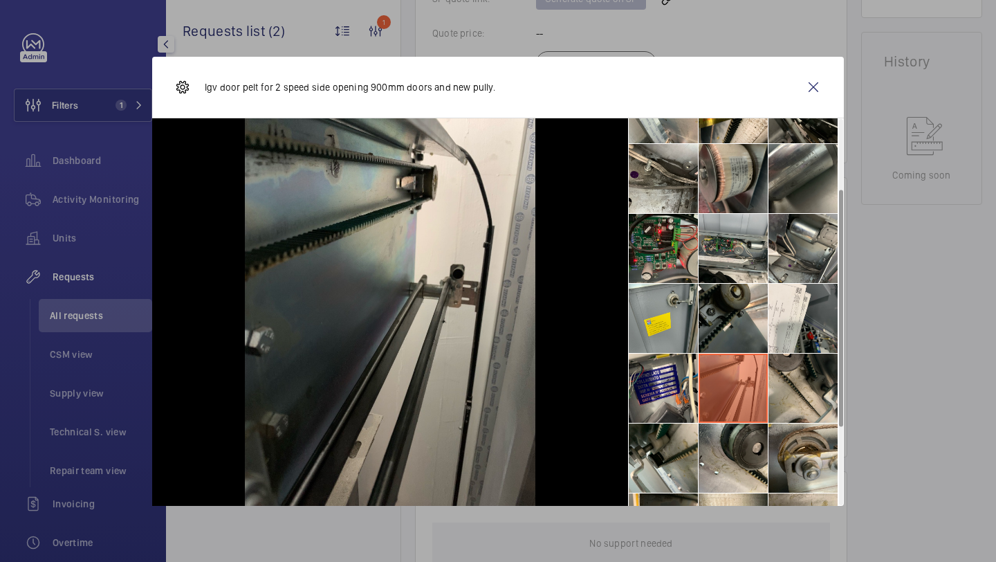
click at [769, 387] on li at bounding box center [803, 388] width 69 height 69
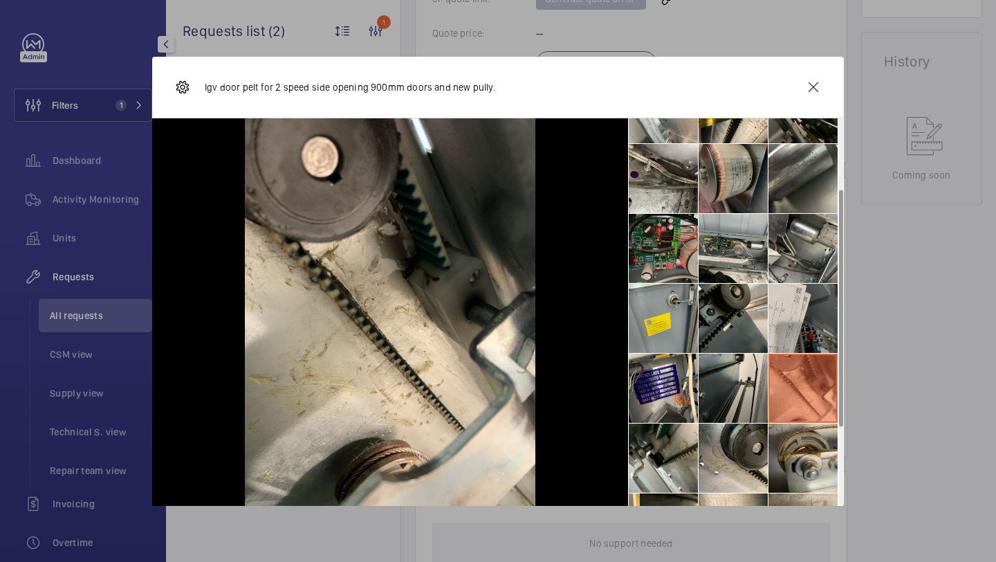
click at [769, 322] on li at bounding box center [803, 318] width 69 height 69
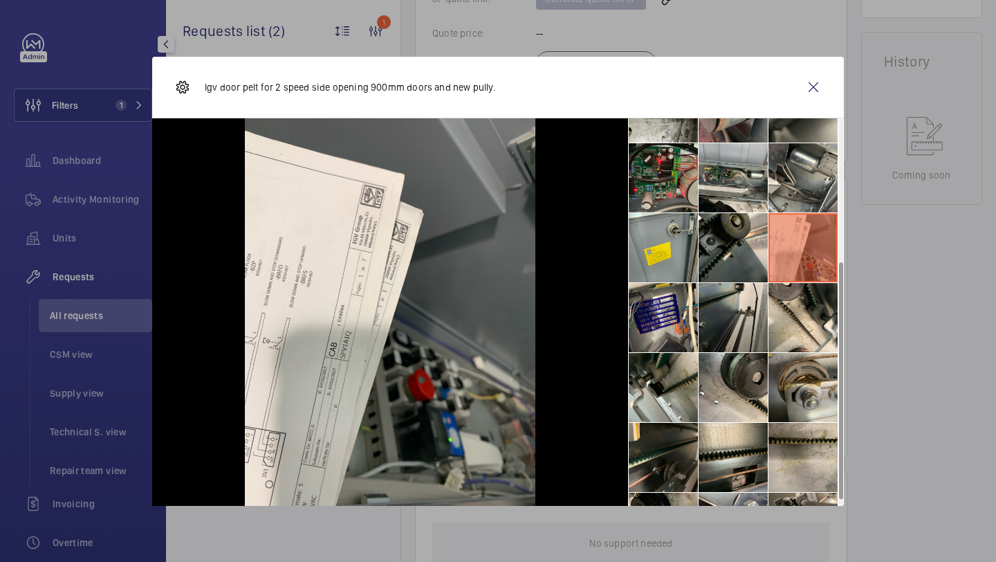
scroll to position [242, 0]
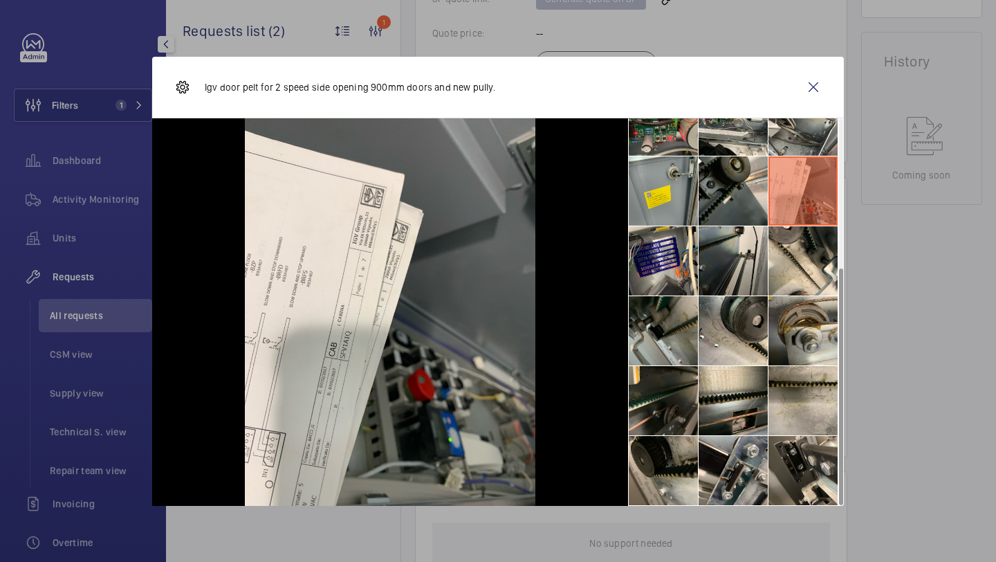
click at [678, 348] on li at bounding box center [663, 330] width 69 height 69
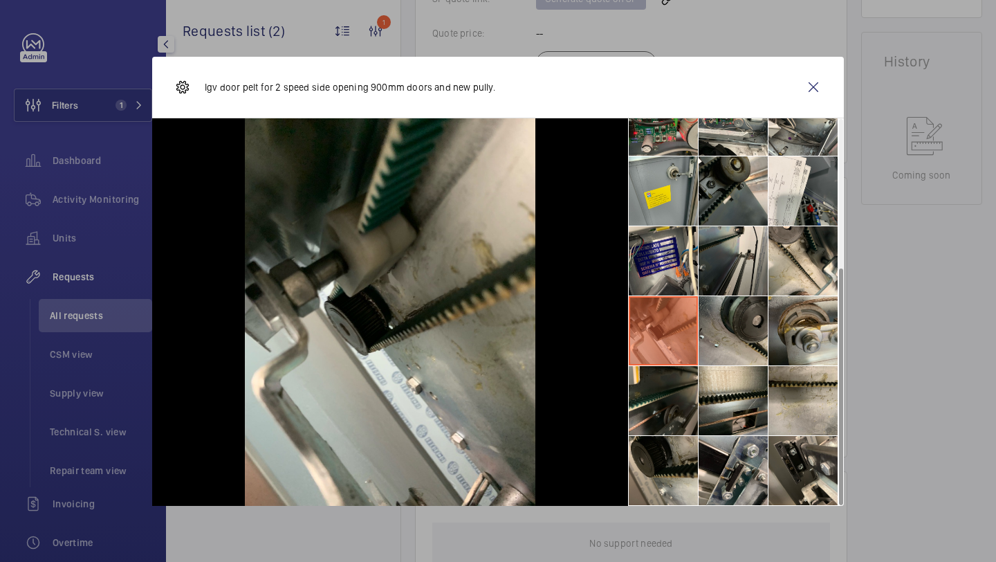
click at [728, 348] on li at bounding box center [733, 330] width 69 height 69
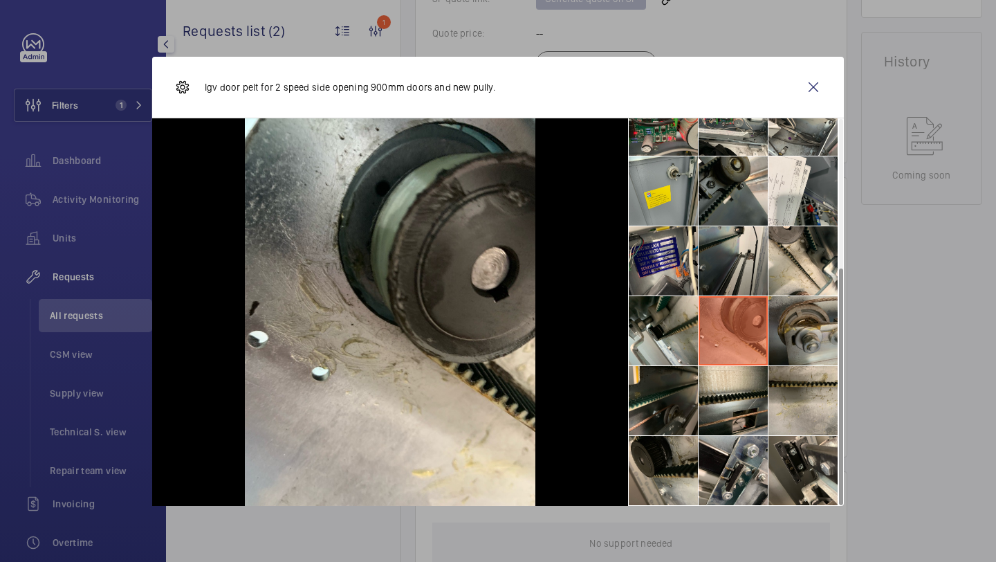
click at [786, 348] on li at bounding box center [803, 330] width 69 height 69
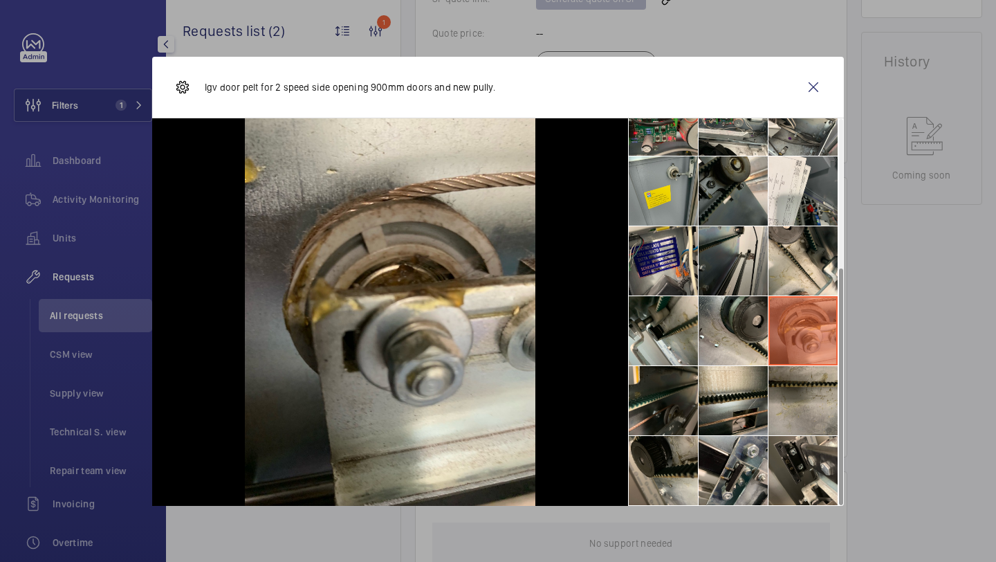
click at [776, 394] on li at bounding box center [803, 400] width 69 height 69
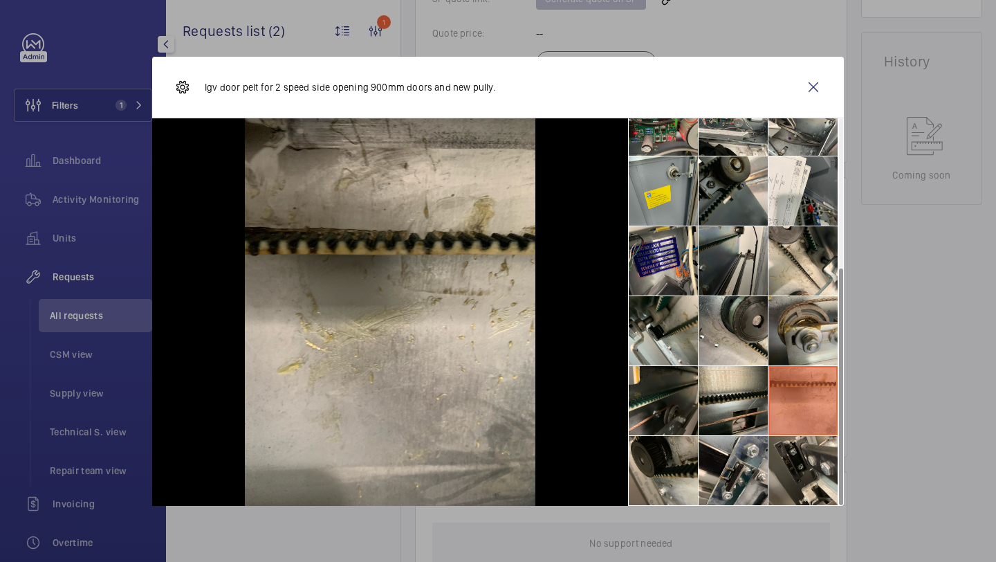
click at [768, 394] on ul at bounding box center [736, 191] width 216 height 630
click at [731, 389] on li at bounding box center [733, 400] width 69 height 69
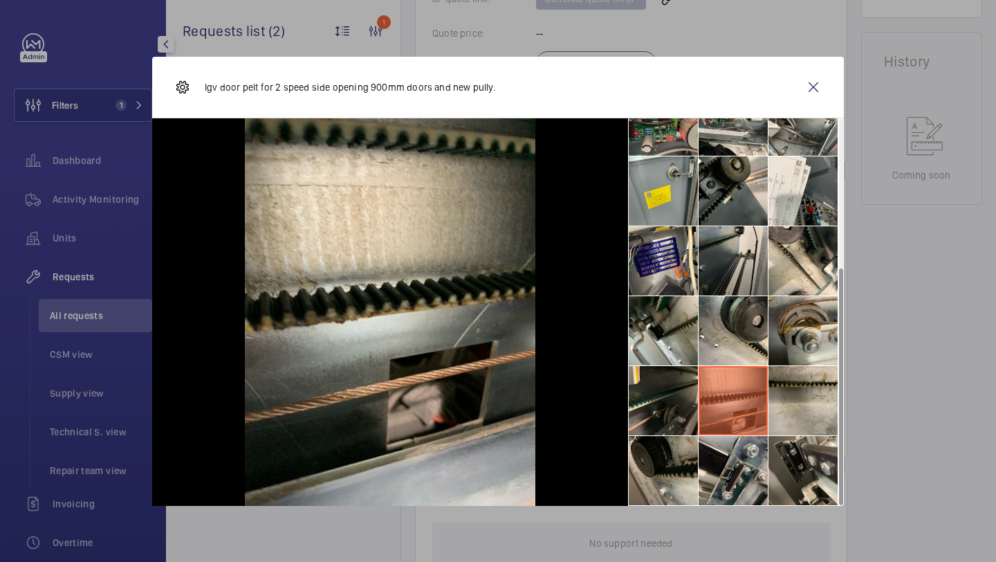
click at [717, 433] on li at bounding box center [733, 400] width 69 height 69
click at [715, 455] on li at bounding box center [733, 470] width 69 height 69
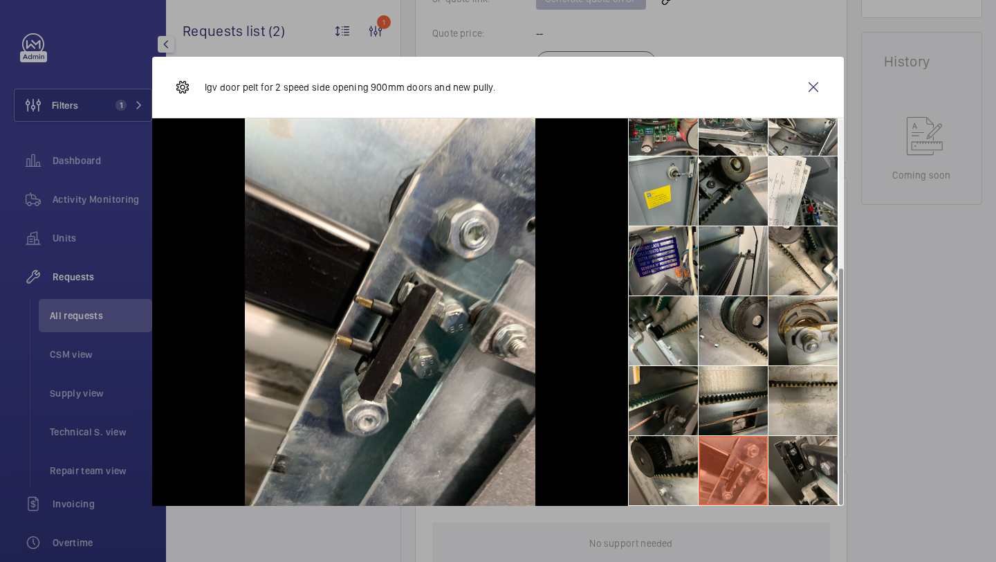
click at [794, 474] on li at bounding box center [803, 470] width 69 height 69
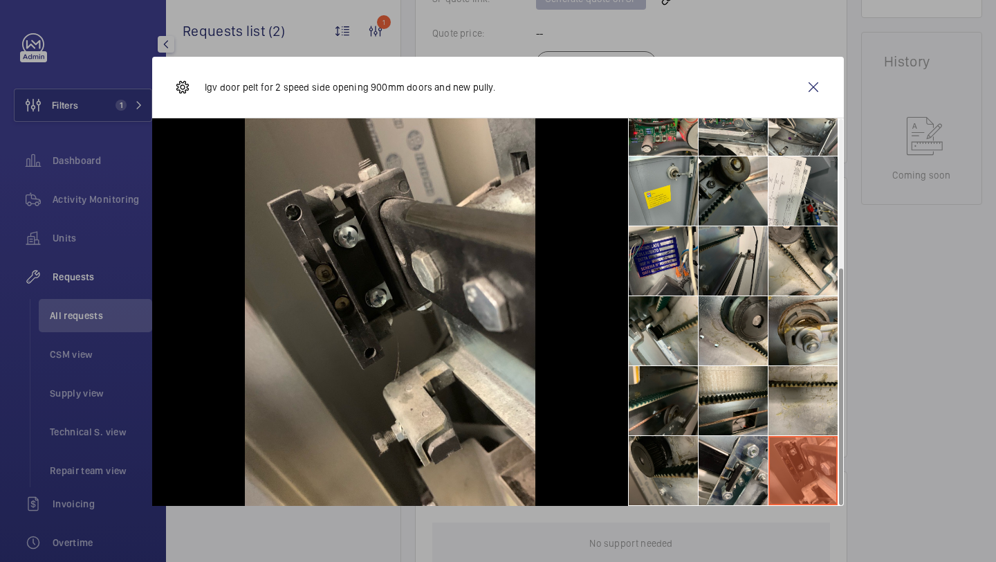
click at [648, 457] on li at bounding box center [663, 470] width 69 height 69
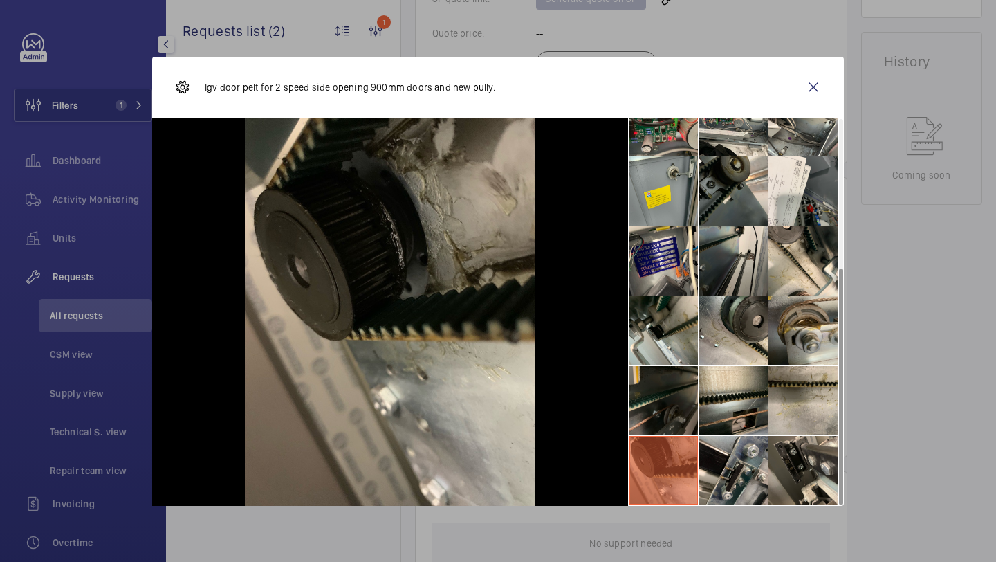
click at [650, 396] on li at bounding box center [663, 400] width 69 height 69
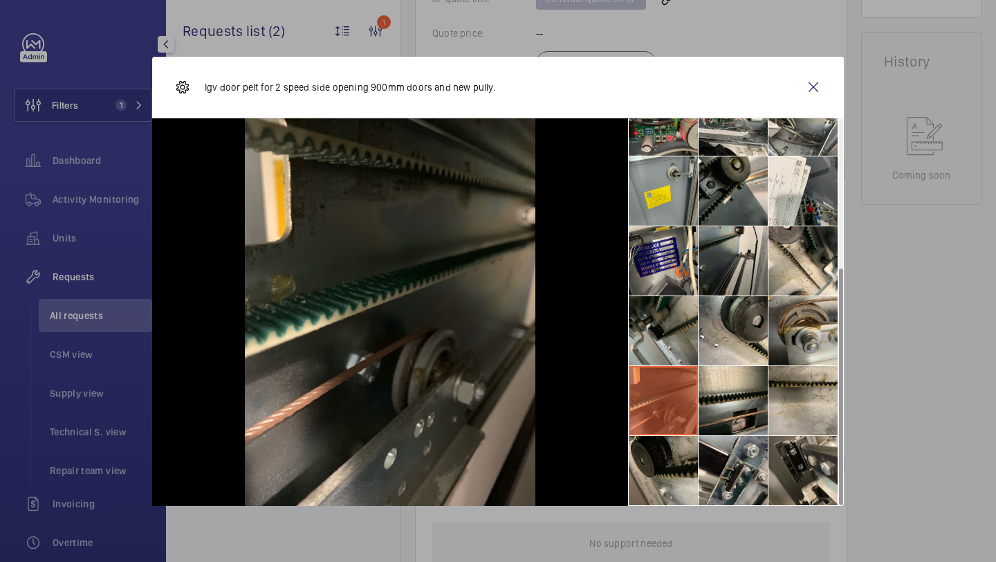
click at [650, 319] on li at bounding box center [663, 330] width 69 height 69
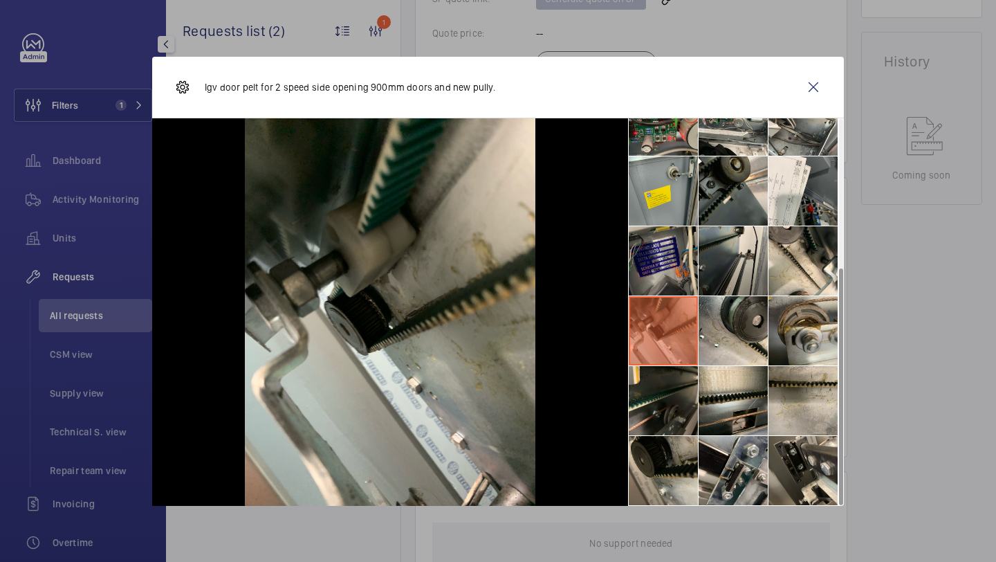
click at [650, 239] on li at bounding box center [663, 260] width 69 height 69
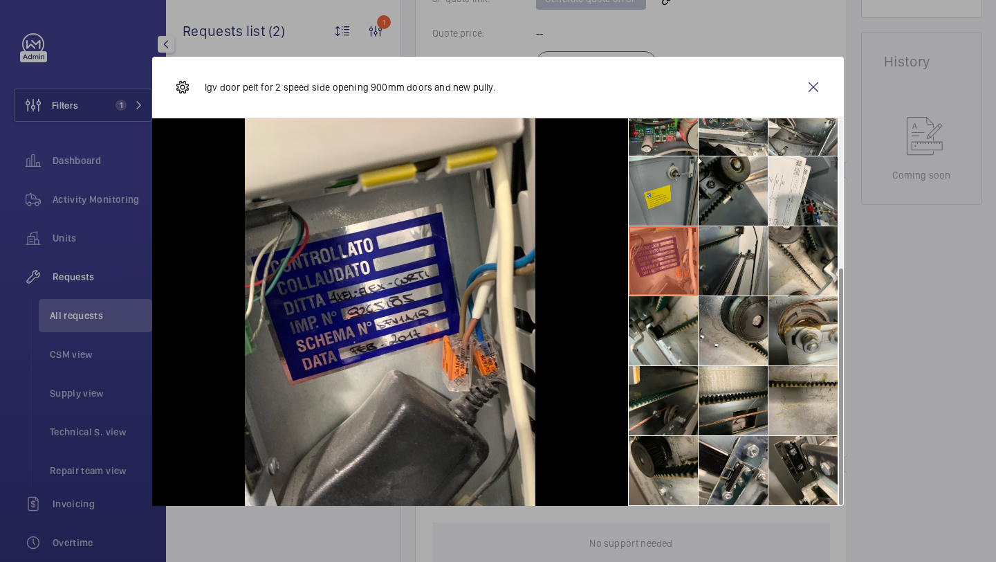
click at [650, 212] on li at bounding box center [663, 190] width 69 height 69
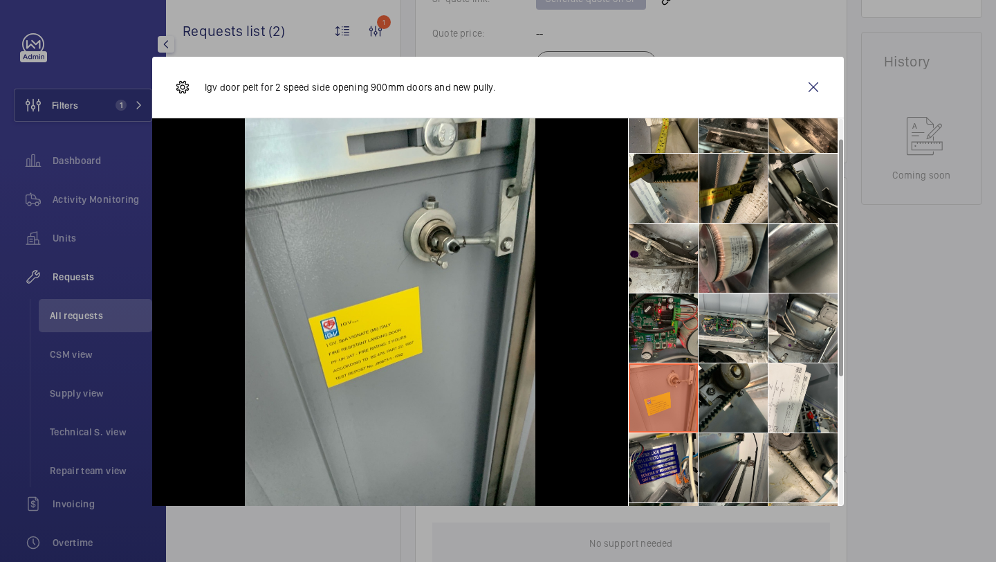
scroll to position [33, 0]
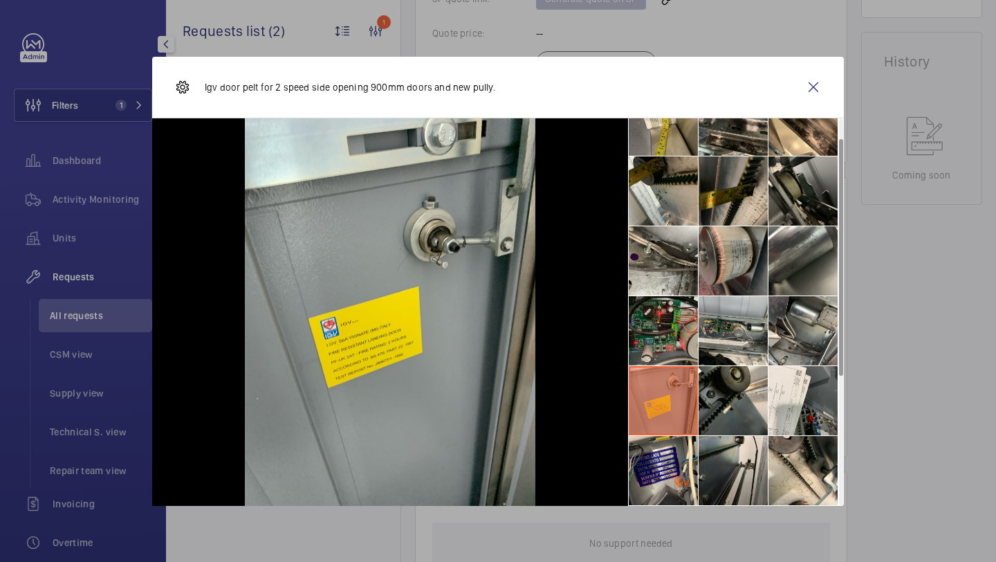
click at [737, 200] on li at bounding box center [733, 190] width 69 height 69
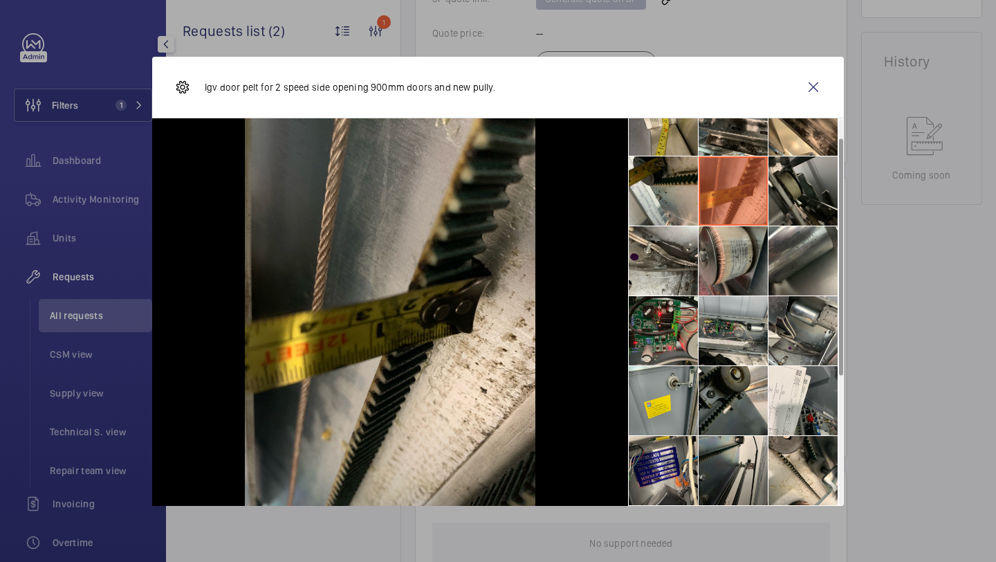
scroll to position [0, 0]
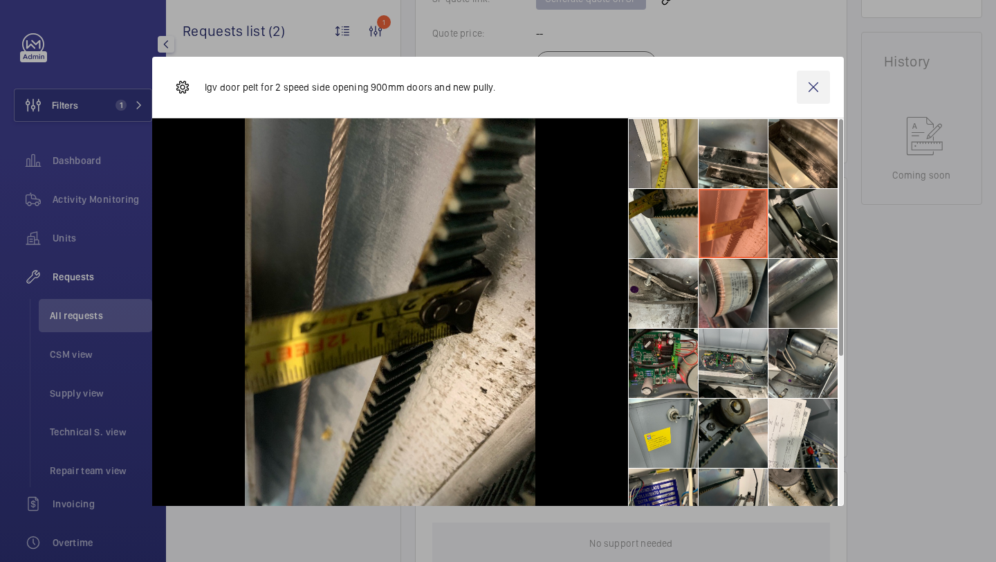
click at [821, 77] on wm-front-icon-button at bounding box center [813, 87] width 33 height 33
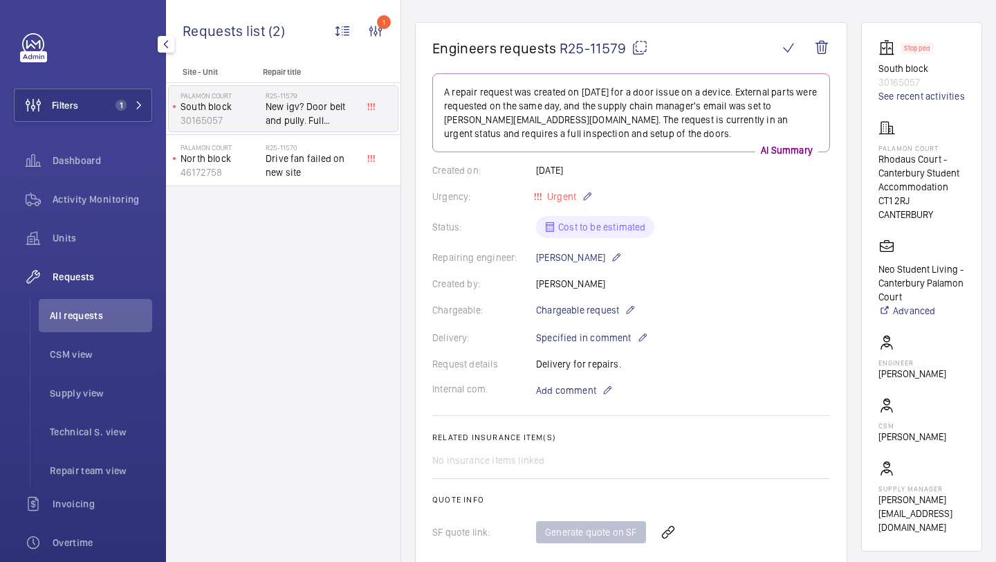
scroll to position [141, 0]
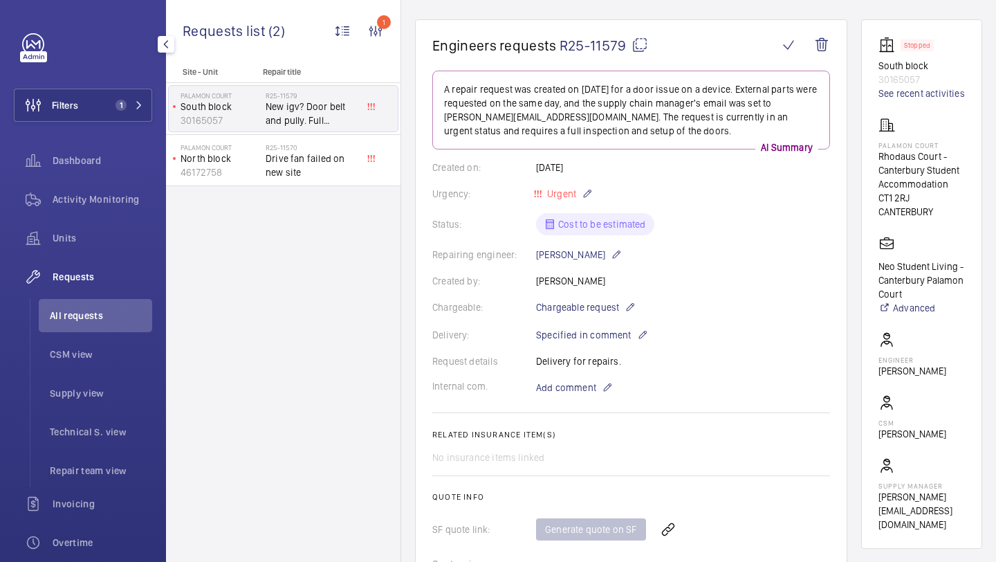
drag, startPoint x: 935, startPoint y: 372, endPoint x: 882, endPoint y: 334, distance: 65.5
click at [883, 334] on div "Engineer Michael Lyons" at bounding box center [913, 354] width 68 height 46
click at [905, 351] on div "Engineer Michael Lyons" at bounding box center [913, 354] width 68 height 46
drag, startPoint x: 905, startPoint y: 359, endPoint x: 937, endPoint y: 382, distance: 39.7
click at [937, 382] on wm-front-card-body "Stopped South block 30165057 See recent activities Palamon Court Rhodaus Court …" at bounding box center [922, 284] width 86 height 495
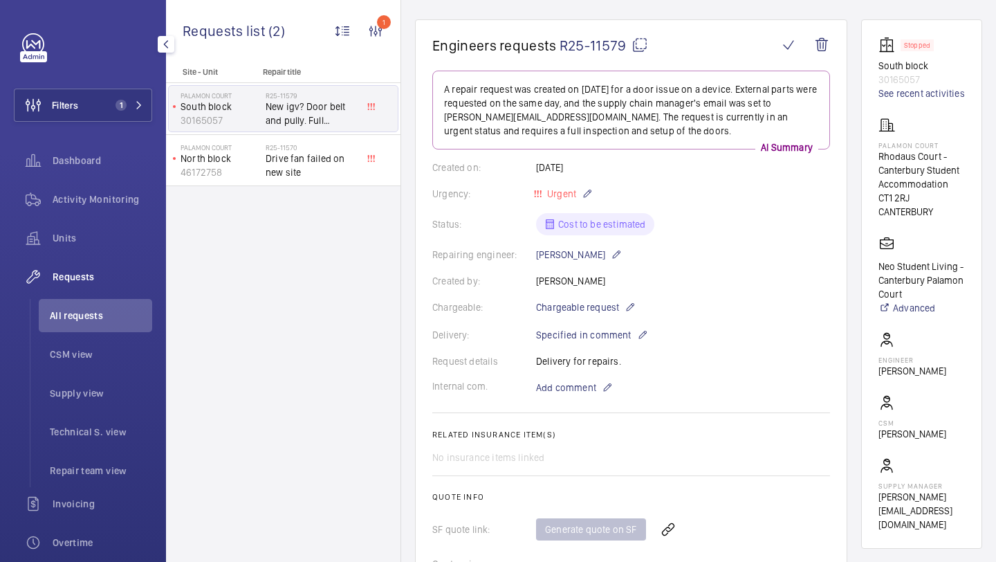
click at [938, 382] on wm-front-card-body "Stopped South block 30165057 See recent activities Palamon Court Rhodaus Court …" at bounding box center [922, 284] width 86 height 495
click at [930, 372] on p "[PERSON_NAME]" at bounding box center [913, 371] width 68 height 14
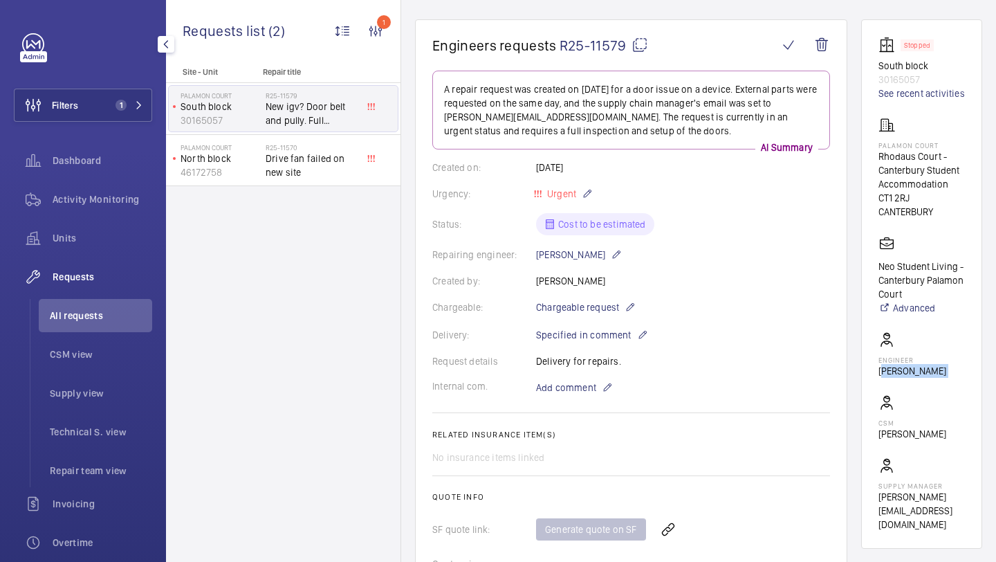
click at [930, 372] on p "[PERSON_NAME]" at bounding box center [913, 371] width 68 height 14
click at [923, 356] on p "Engineer" at bounding box center [913, 360] width 68 height 8
click at [919, 367] on p "[PERSON_NAME]" at bounding box center [913, 371] width 68 height 14
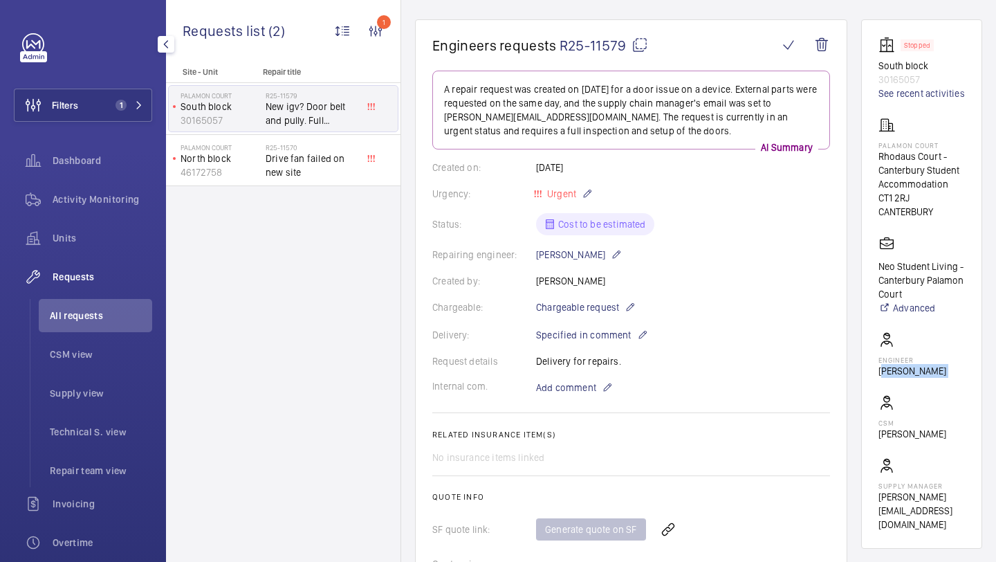
click at [919, 367] on p "[PERSON_NAME]" at bounding box center [913, 371] width 68 height 14
click at [915, 360] on p "Engineer" at bounding box center [913, 360] width 68 height 8
click at [915, 367] on p "[PERSON_NAME]" at bounding box center [913, 371] width 68 height 14
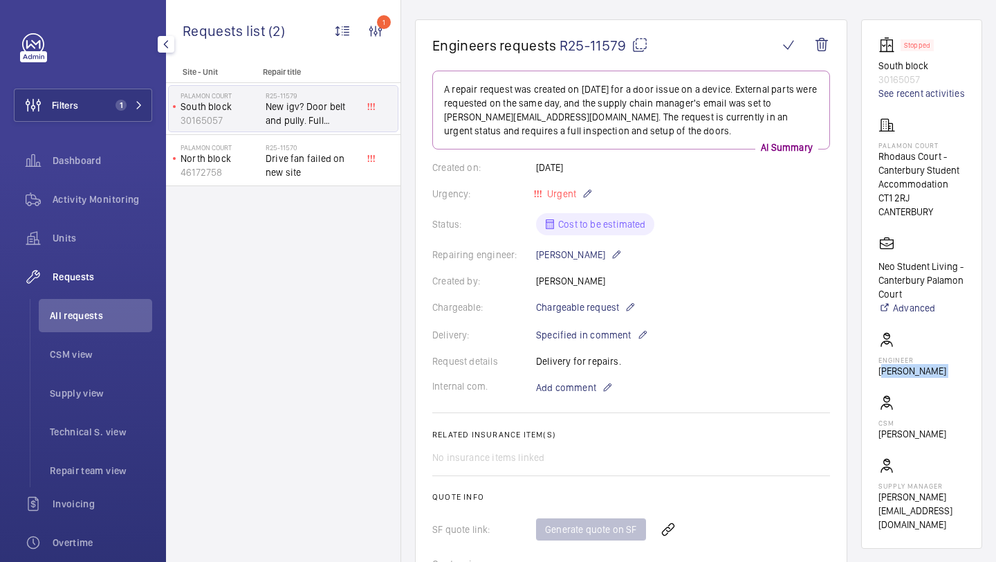
click at [917, 364] on p "[PERSON_NAME]" at bounding box center [913, 371] width 68 height 14
click at [915, 367] on p "[PERSON_NAME]" at bounding box center [913, 371] width 68 height 14
click at [921, 358] on p "Engineer" at bounding box center [913, 360] width 68 height 8
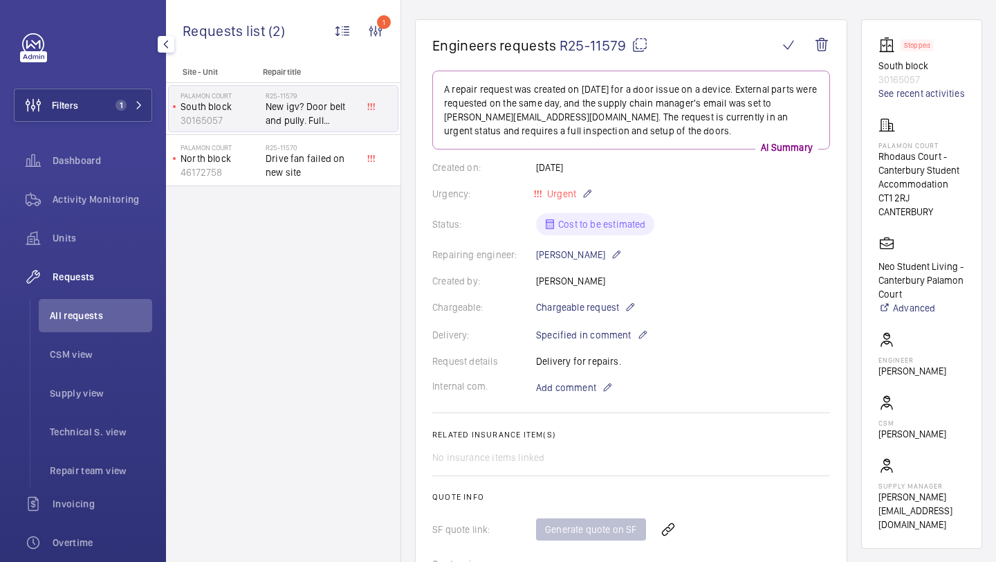
click at [921, 361] on p "Engineer" at bounding box center [913, 360] width 68 height 8
click at [918, 366] on p "[PERSON_NAME]" at bounding box center [913, 371] width 68 height 14
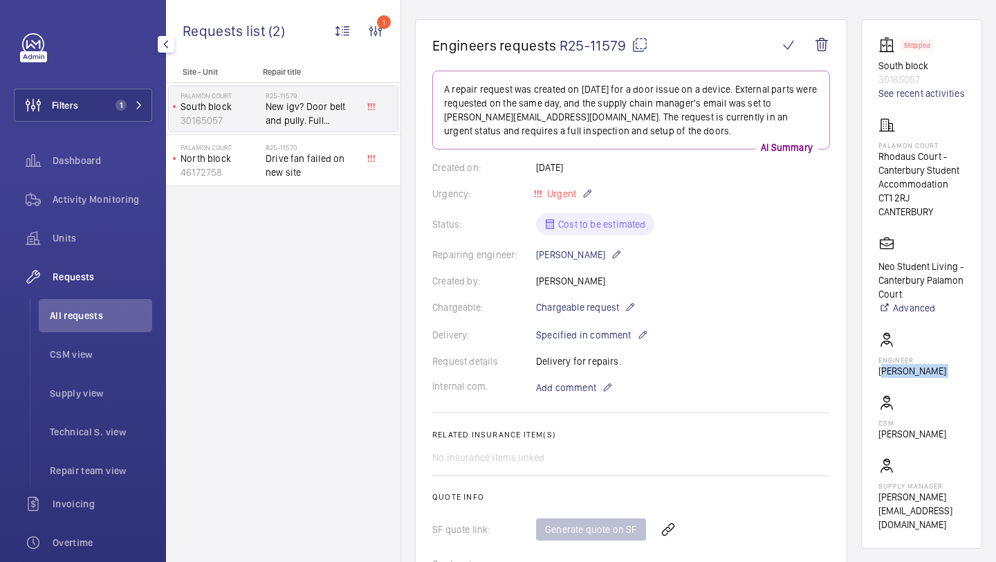
click at [918, 366] on p "[PERSON_NAME]" at bounding box center [913, 371] width 68 height 14
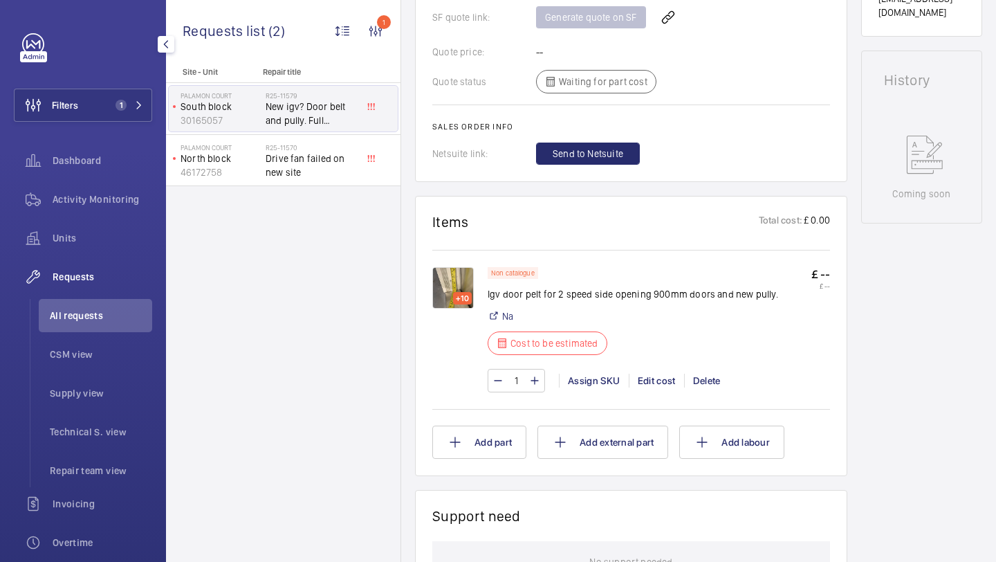
click at [446, 277] on img at bounding box center [453, 288] width 42 height 42
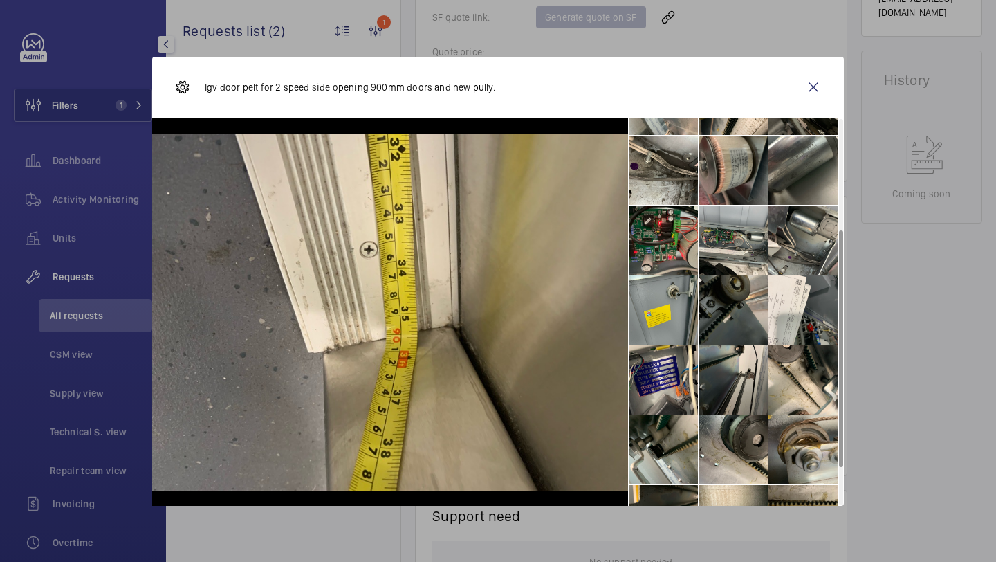
scroll to position [242, 0]
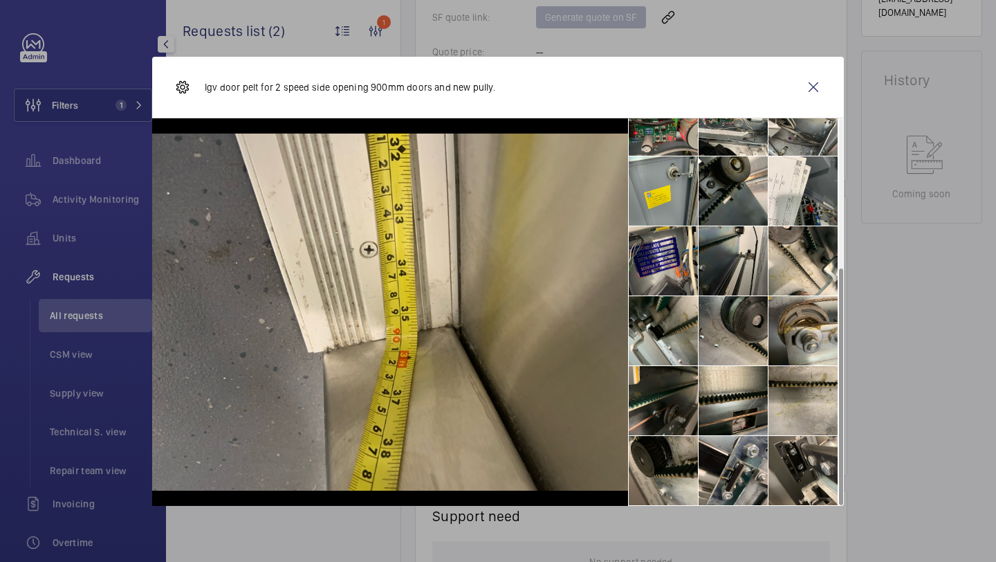
click at [728, 345] on li at bounding box center [733, 330] width 69 height 69
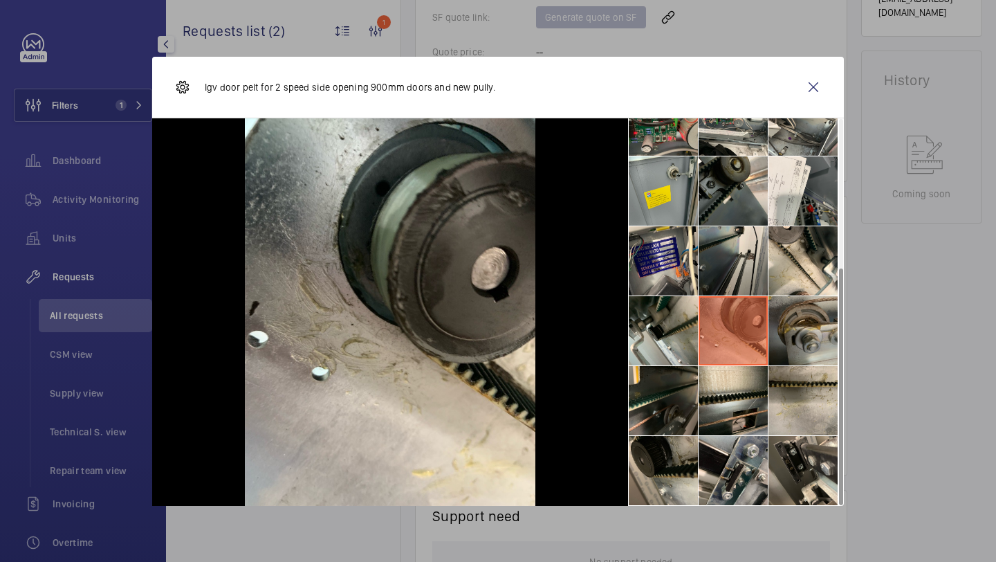
click at [798, 319] on li at bounding box center [803, 330] width 69 height 69
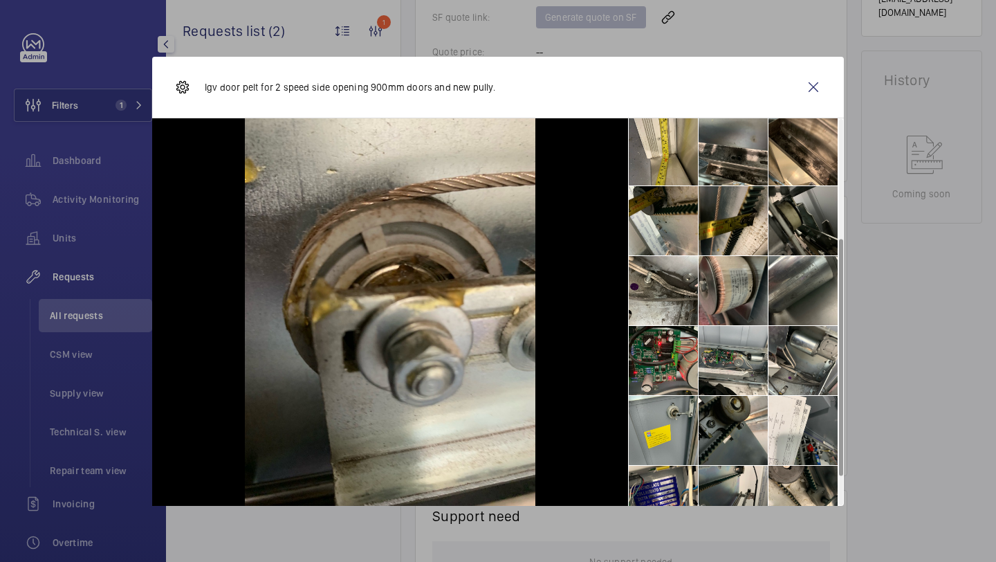
scroll to position [0, 0]
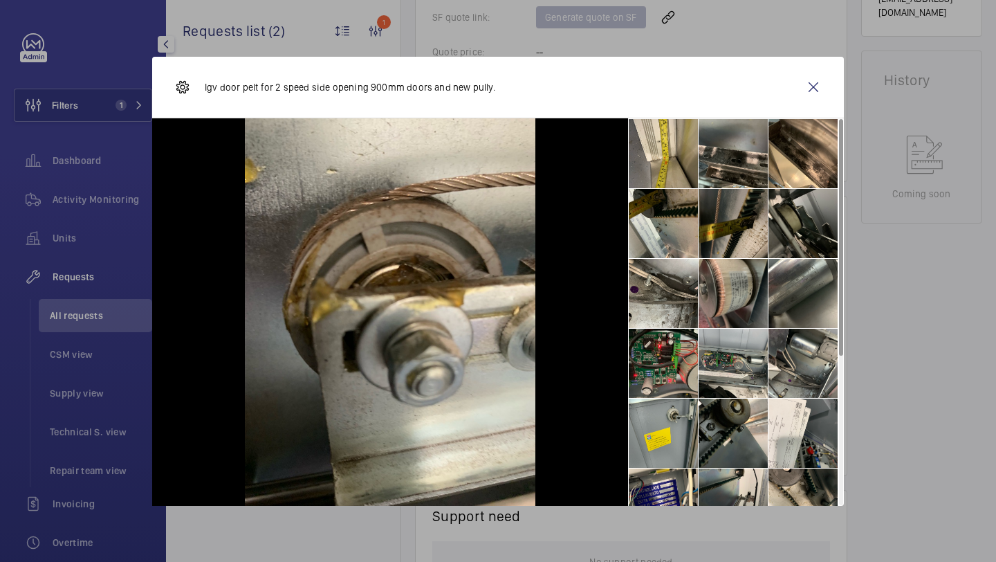
click at [728, 225] on li at bounding box center [733, 223] width 69 height 69
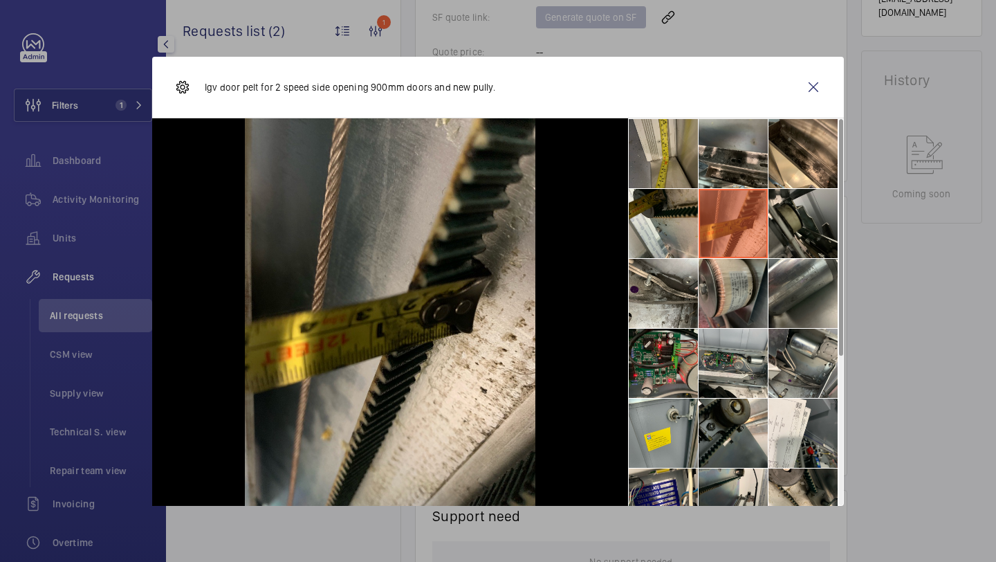
click at [670, 163] on li at bounding box center [663, 153] width 69 height 69
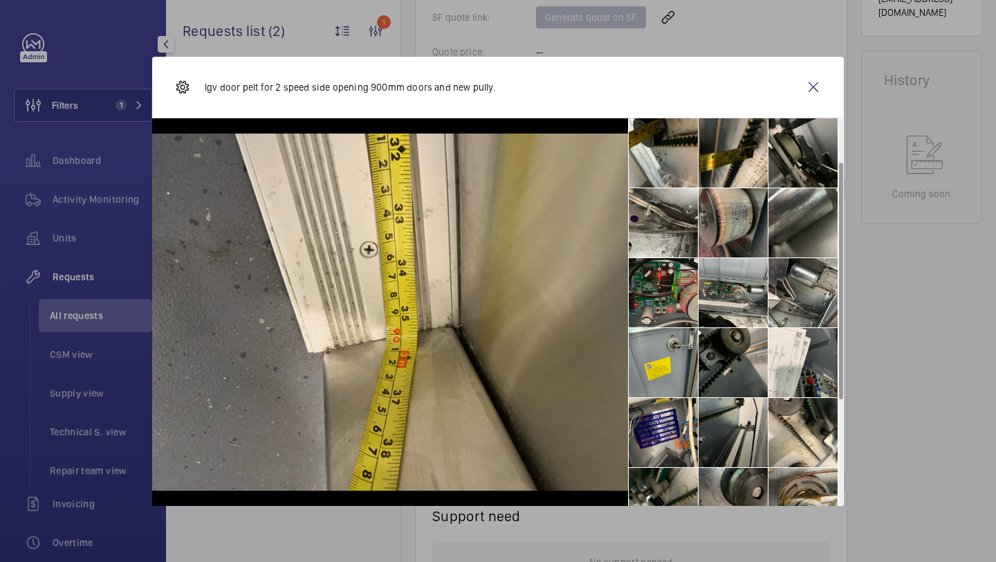
click at [728, 344] on li at bounding box center [733, 362] width 69 height 69
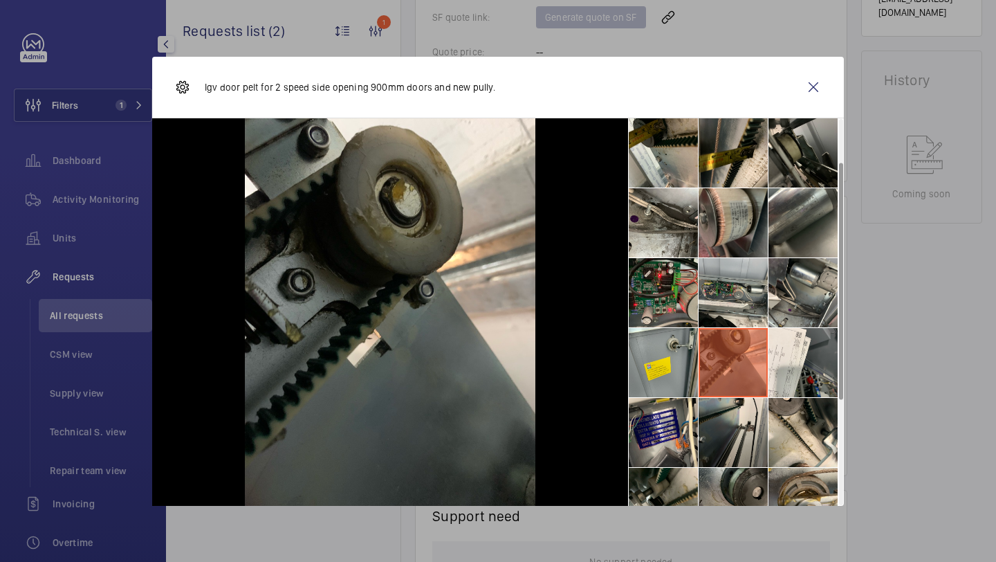
scroll to position [242, 0]
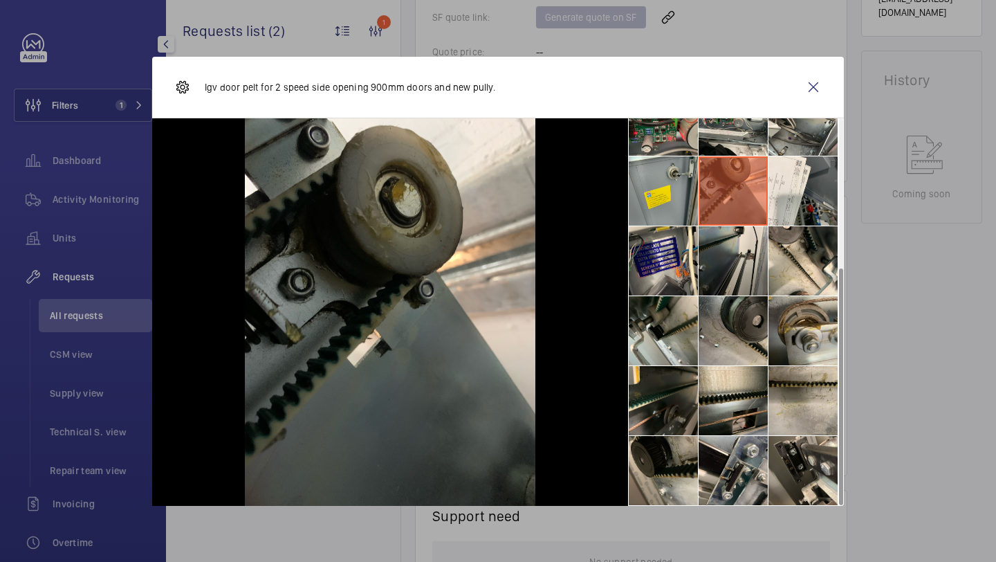
click at [730, 354] on li at bounding box center [733, 330] width 69 height 69
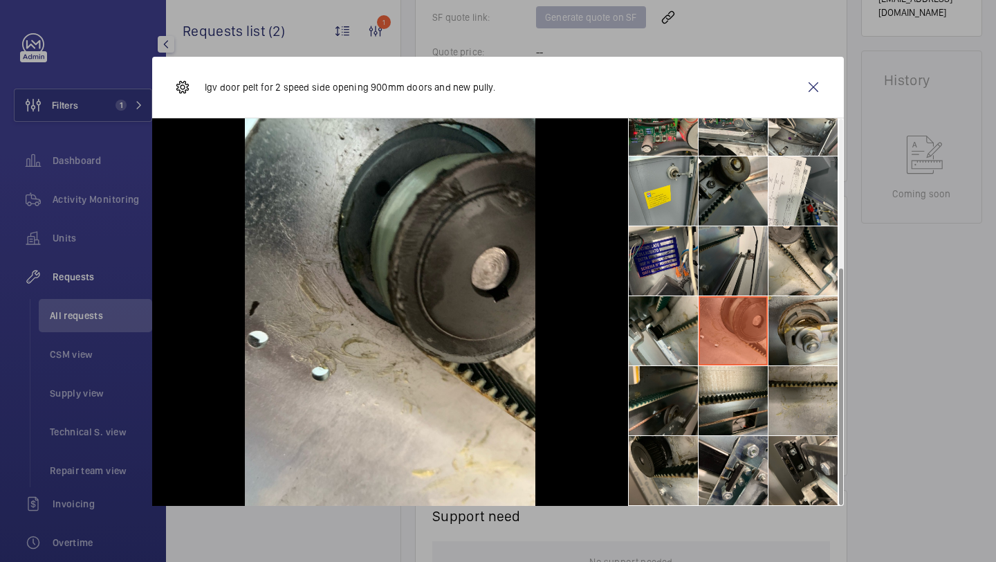
click at [785, 366] on li at bounding box center [803, 400] width 69 height 69
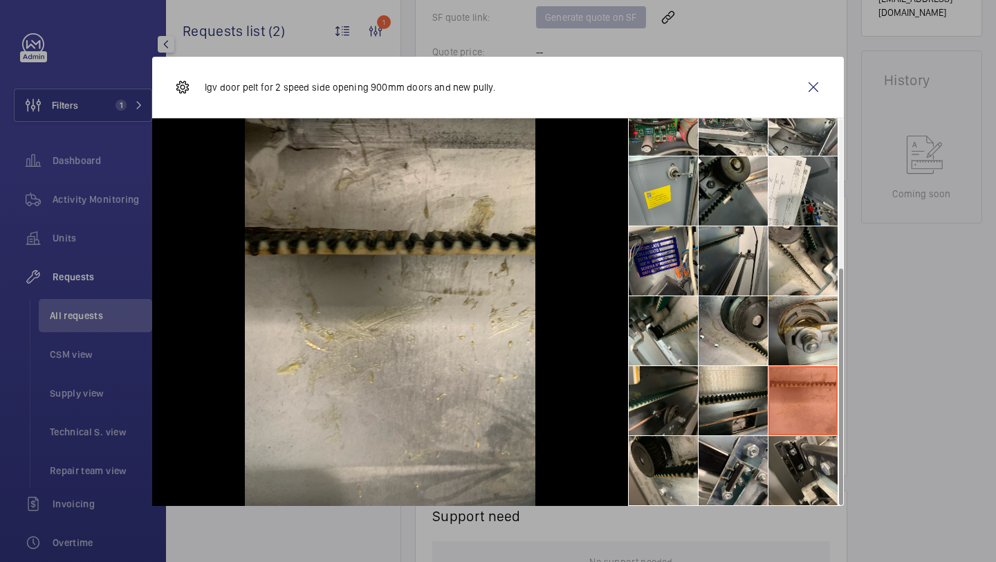
click at [804, 398] on li at bounding box center [803, 400] width 69 height 69
click at [810, 464] on li at bounding box center [803, 470] width 69 height 69
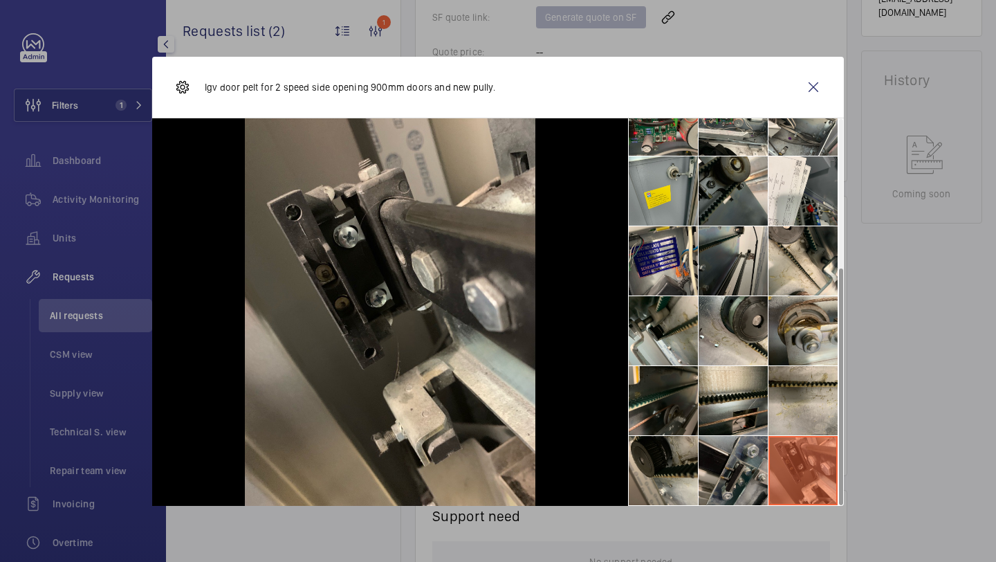
click at [767, 455] on li at bounding box center [733, 470] width 69 height 69
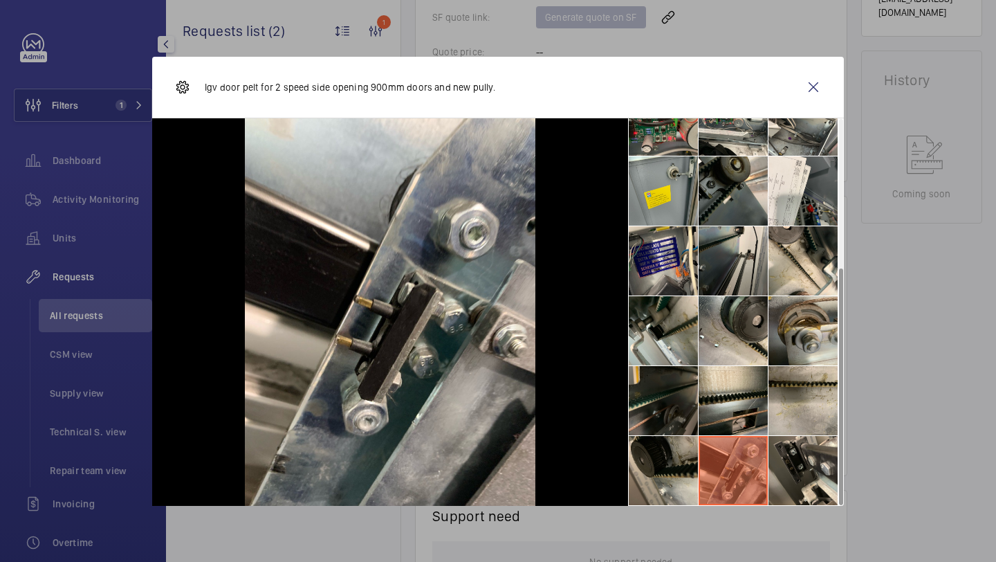
click at [677, 432] on li at bounding box center [663, 400] width 69 height 69
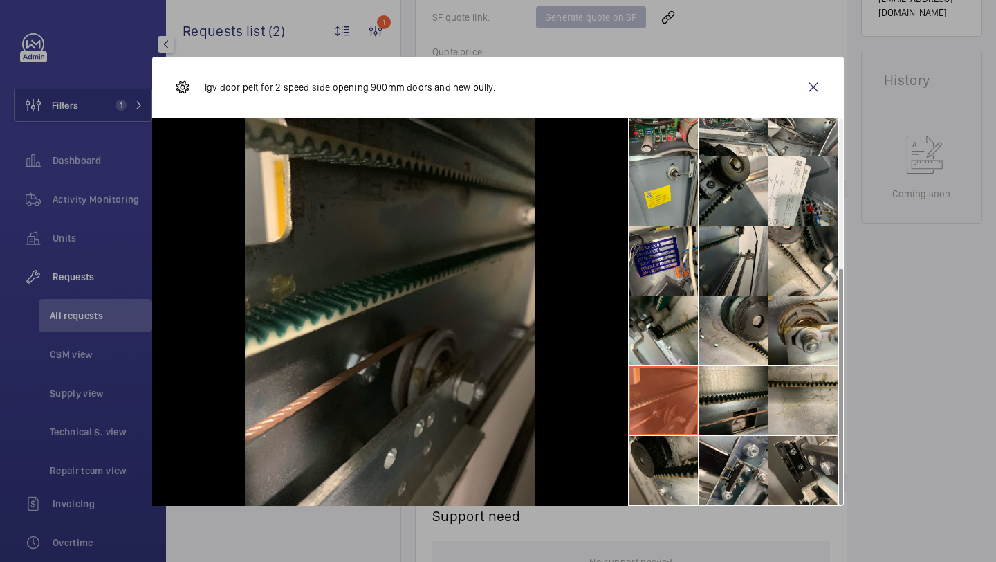
click at [661, 408] on li at bounding box center [663, 400] width 69 height 69
drag, startPoint x: 661, startPoint y: 407, endPoint x: 661, endPoint y: 439, distance: 31.8
click at [661, 409] on li at bounding box center [663, 400] width 69 height 69
click at [661, 439] on li at bounding box center [663, 470] width 69 height 69
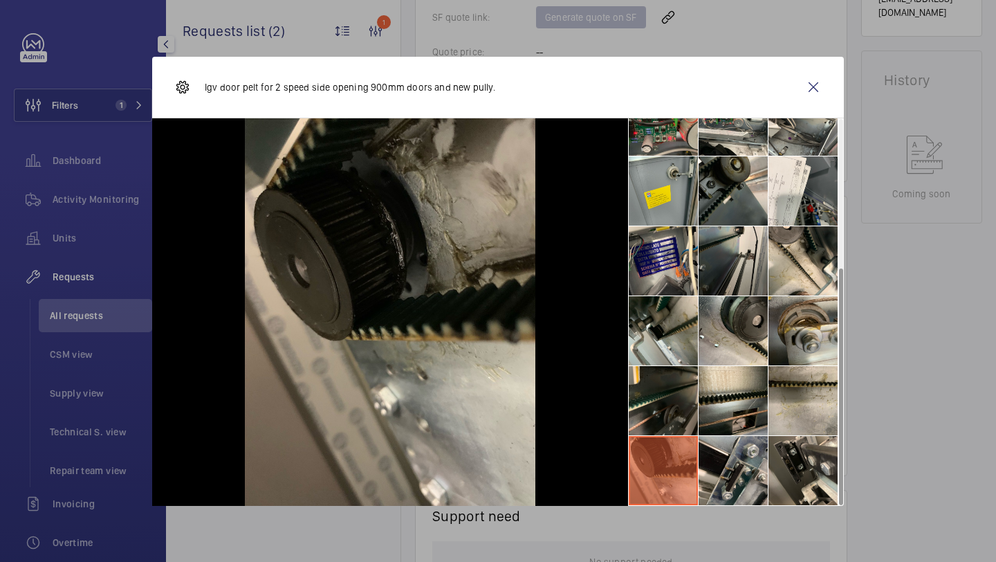
click at [661, 445] on li at bounding box center [663, 470] width 69 height 69
click at [719, 418] on li at bounding box center [733, 400] width 69 height 69
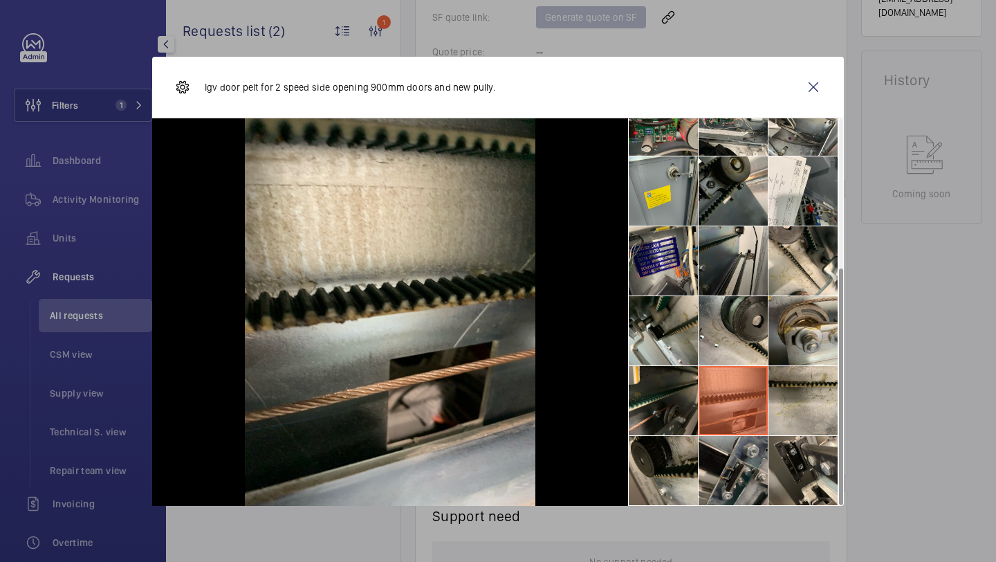
click at [723, 454] on li at bounding box center [733, 470] width 69 height 69
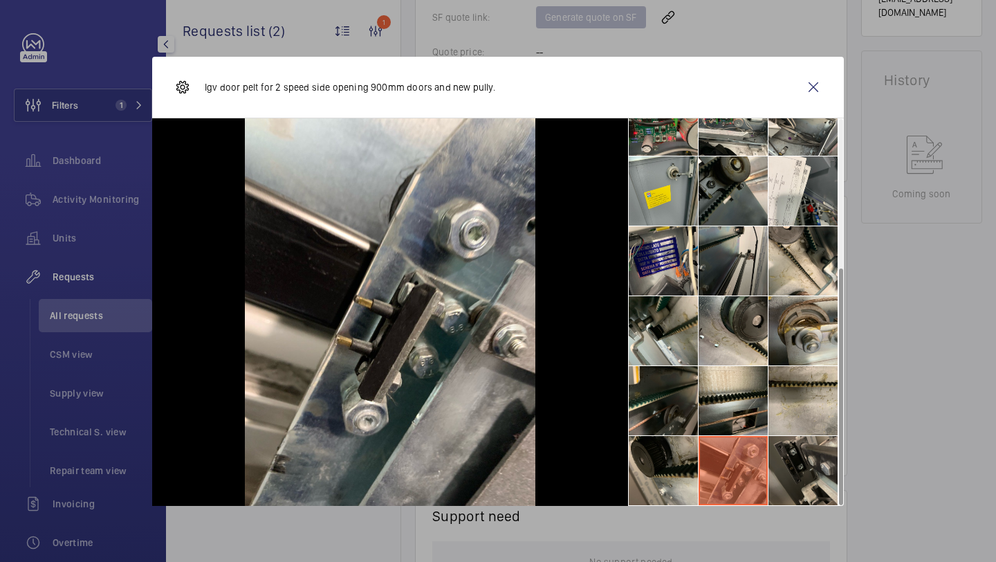
click at [805, 455] on li at bounding box center [803, 470] width 69 height 69
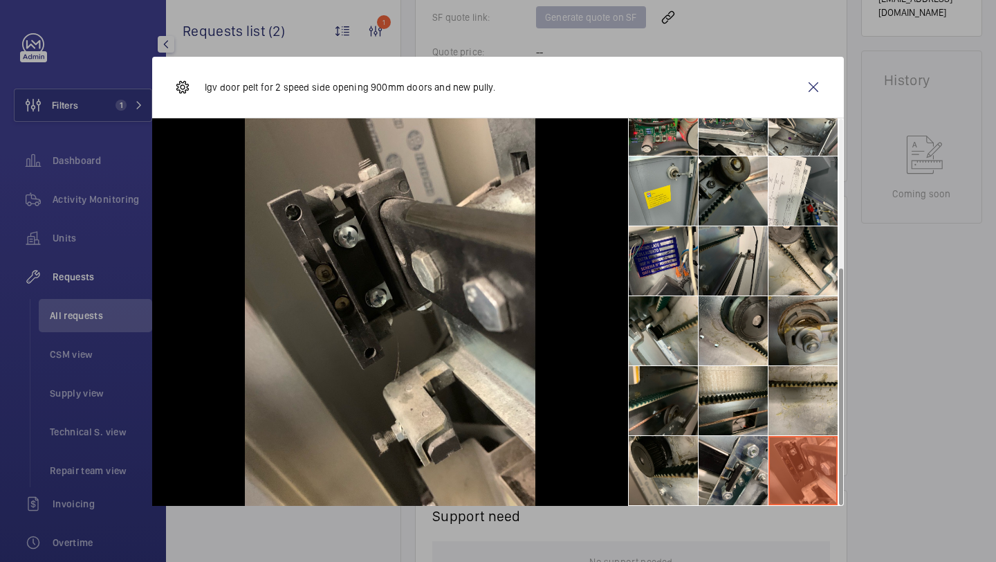
click at [816, 360] on li at bounding box center [803, 330] width 69 height 69
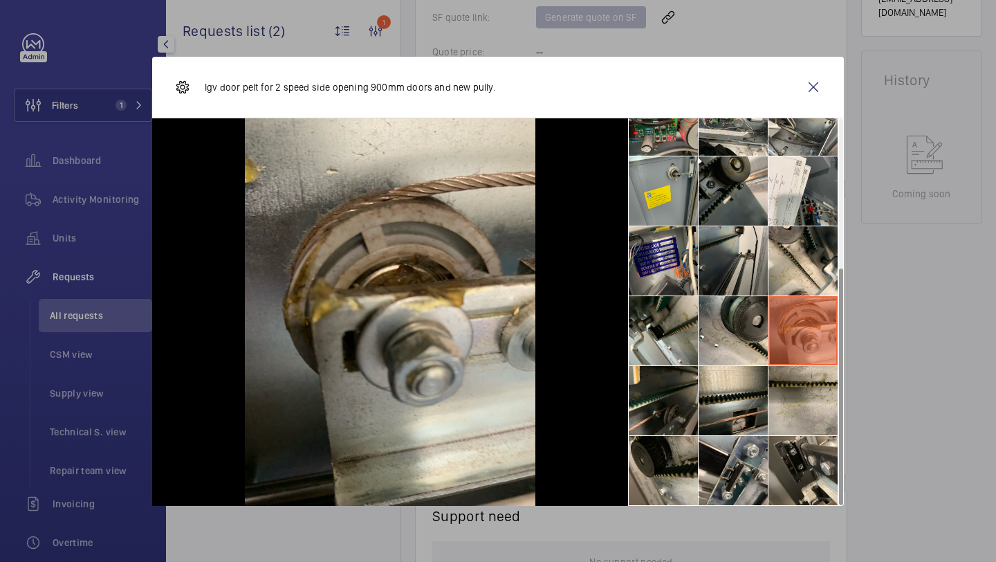
click at [789, 332] on li at bounding box center [803, 330] width 69 height 69
click at [696, 306] on li at bounding box center [663, 330] width 69 height 69
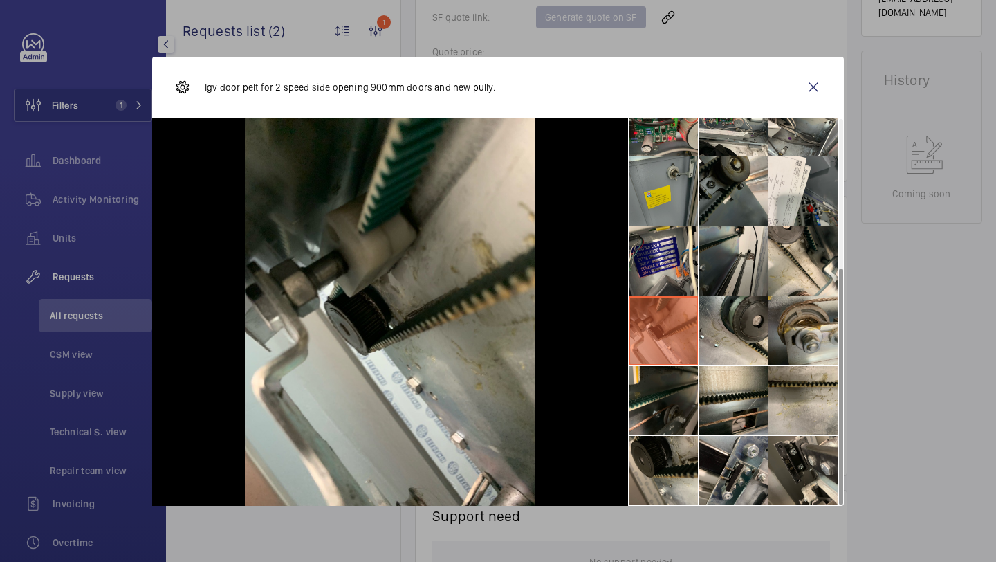
click at [657, 221] on li at bounding box center [663, 190] width 69 height 69
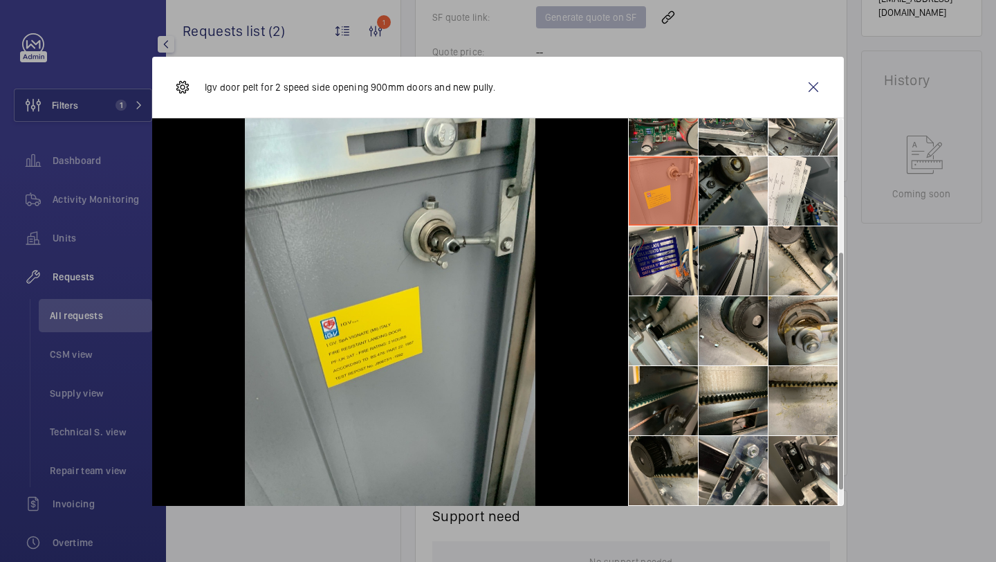
scroll to position [0, 0]
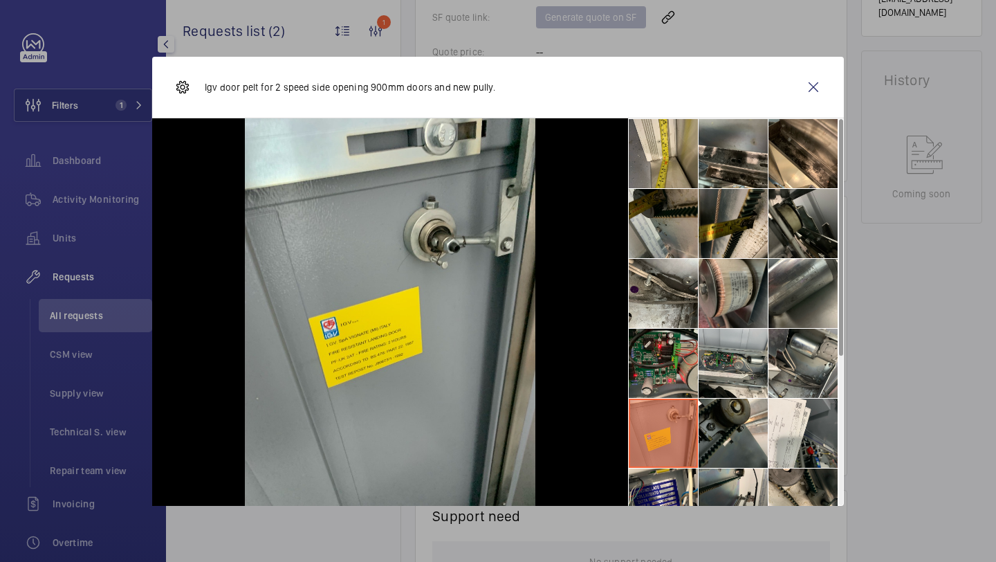
click at [669, 232] on li at bounding box center [663, 223] width 69 height 69
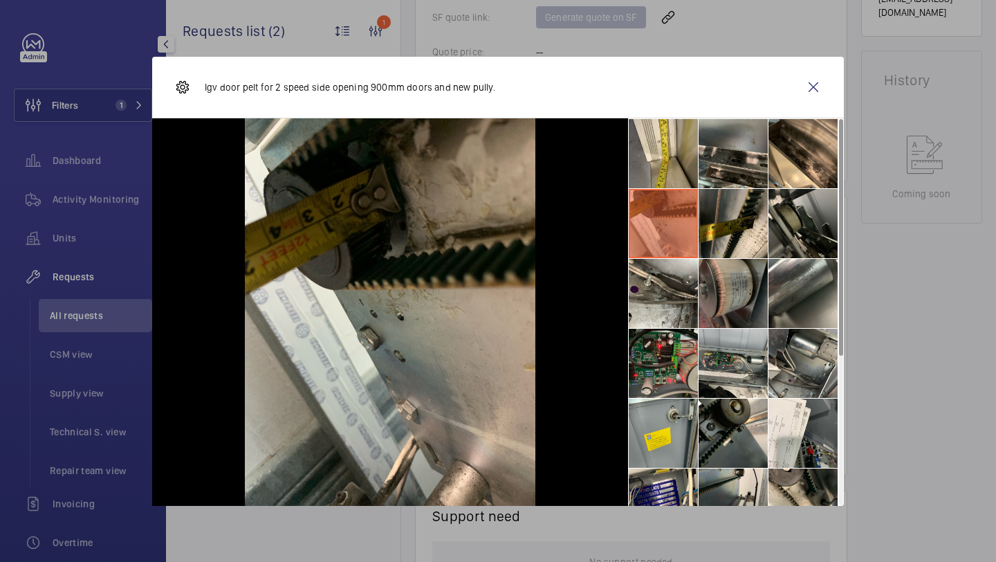
click at [737, 304] on li at bounding box center [733, 293] width 69 height 69
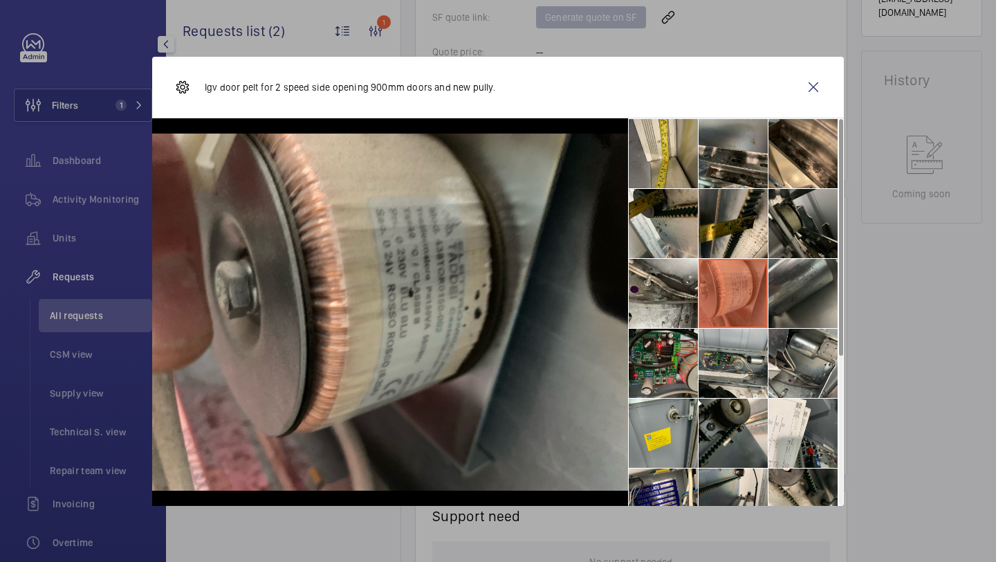
click at [826, 305] on li at bounding box center [803, 293] width 69 height 69
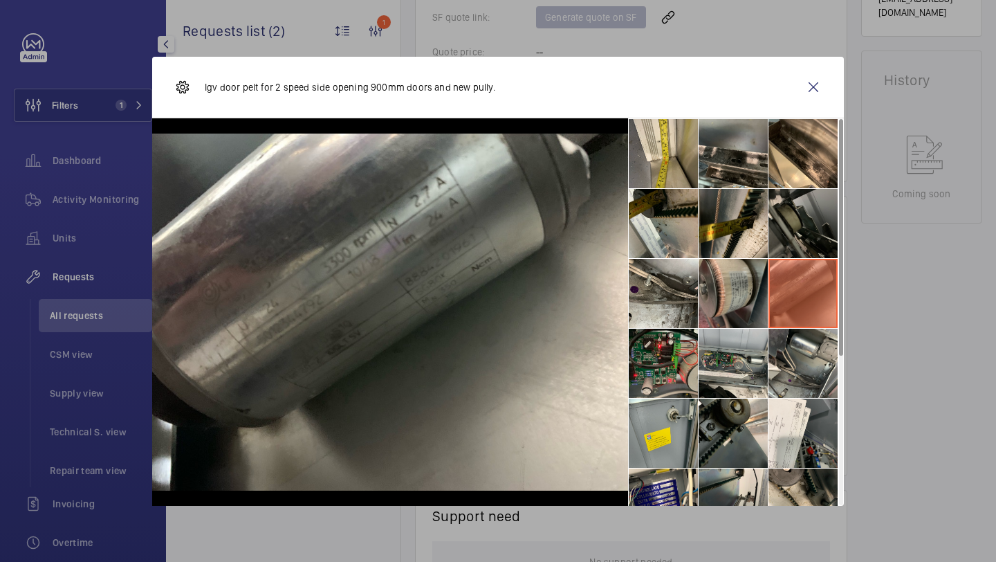
click at [808, 250] on li at bounding box center [803, 223] width 69 height 69
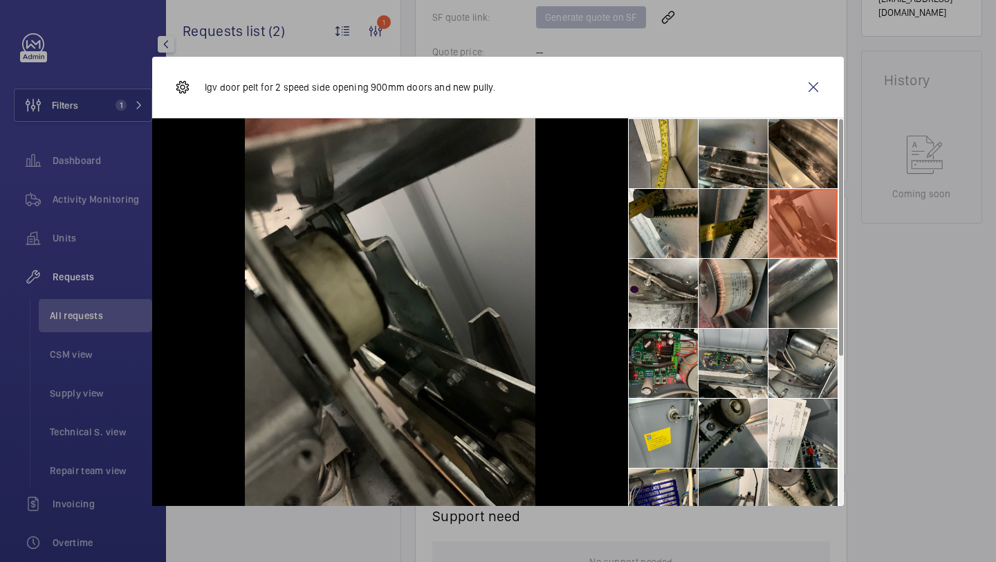
click at [739, 241] on li at bounding box center [733, 223] width 69 height 69
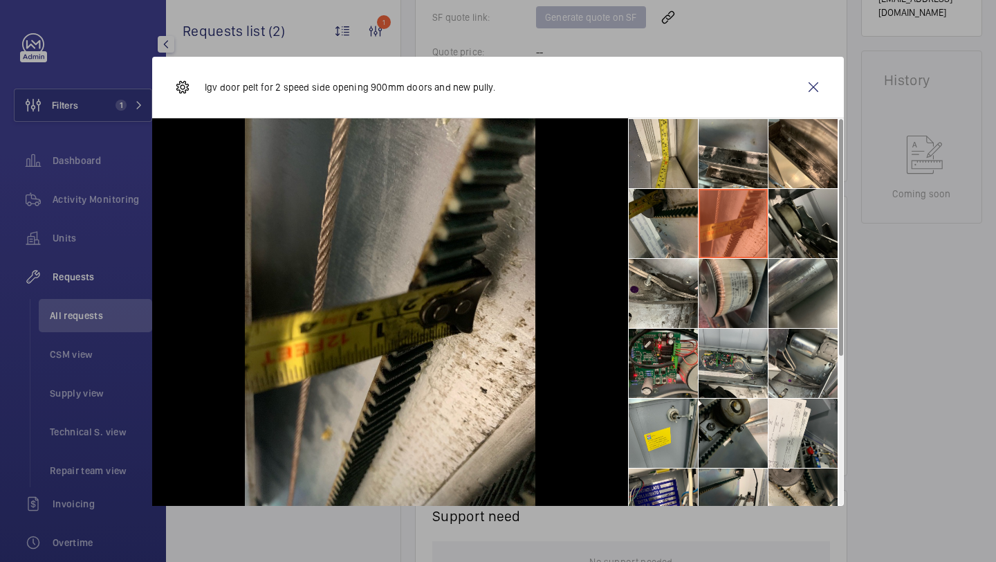
click at [687, 205] on li at bounding box center [663, 223] width 69 height 69
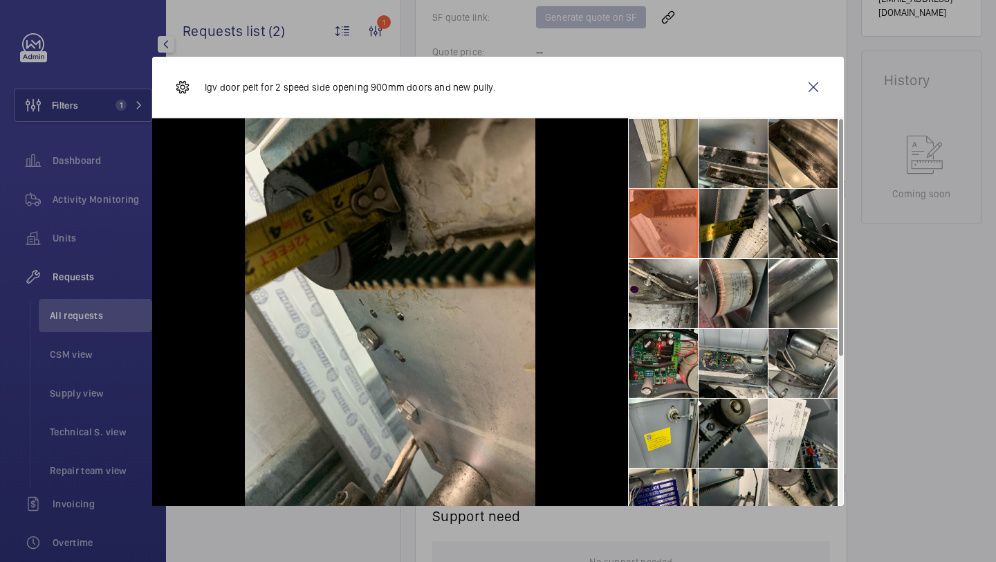
click at [678, 171] on li at bounding box center [663, 153] width 69 height 69
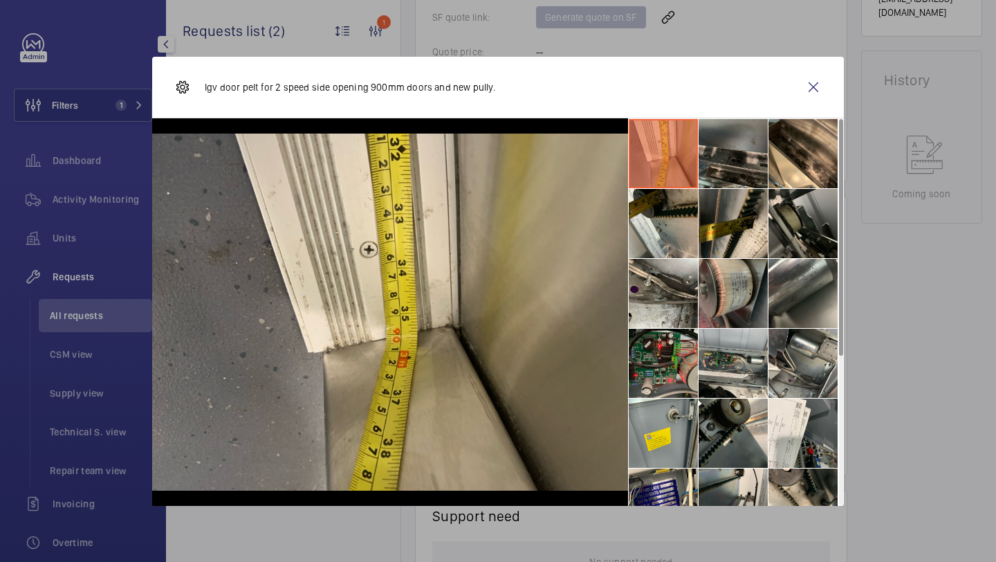
click at [713, 169] on li at bounding box center [733, 153] width 69 height 69
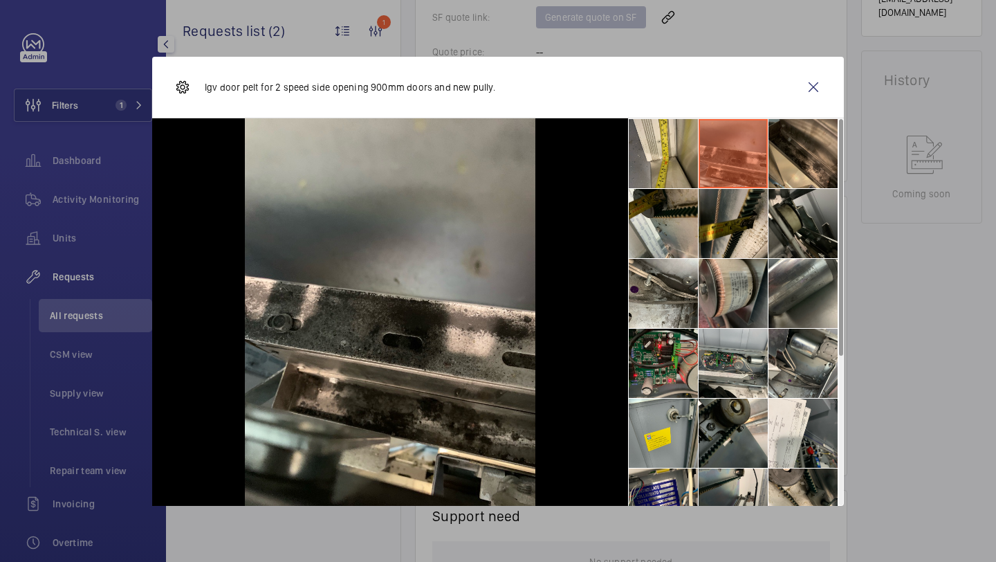
click at [796, 166] on li at bounding box center [803, 153] width 69 height 69
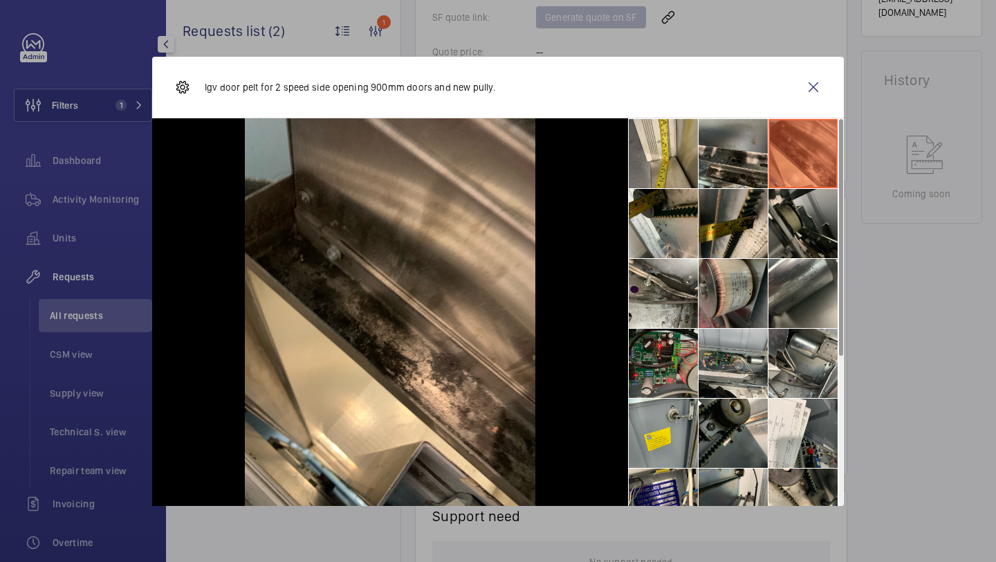
click at [798, 185] on li at bounding box center [803, 153] width 69 height 69
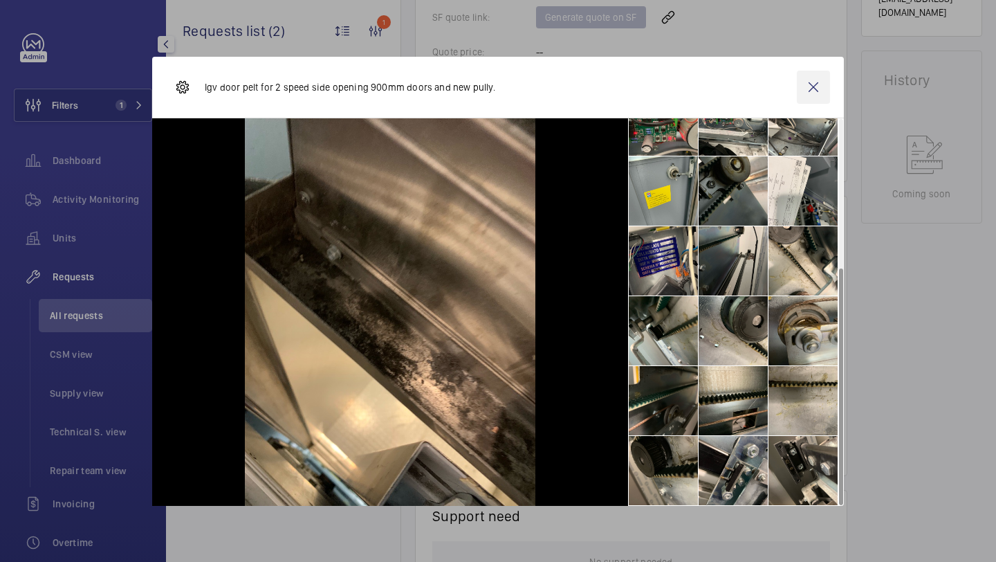
click at [818, 82] on wm-front-icon-button at bounding box center [813, 87] width 33 height 33
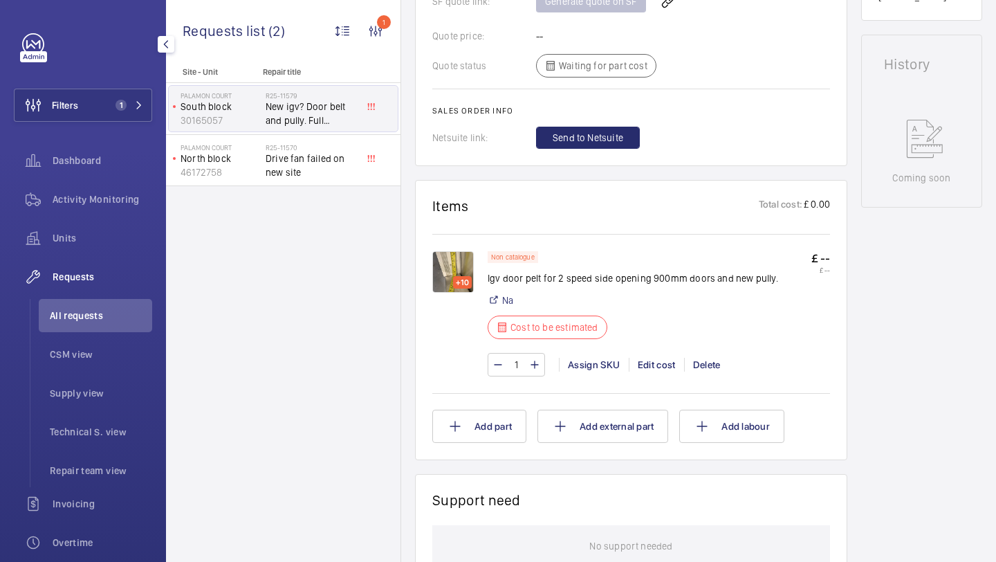
scroll to position [670, 0]
click at [459, 262] on img at bounding box center [453, 271] width 42 height 42
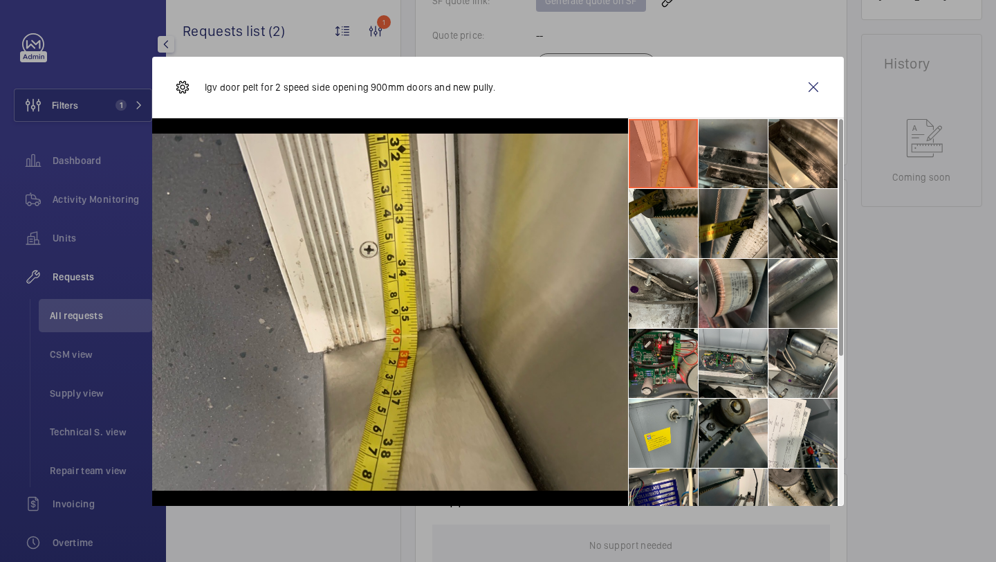
click at [729, 145] on li at bounding box center [733, 153] width 69 height 69
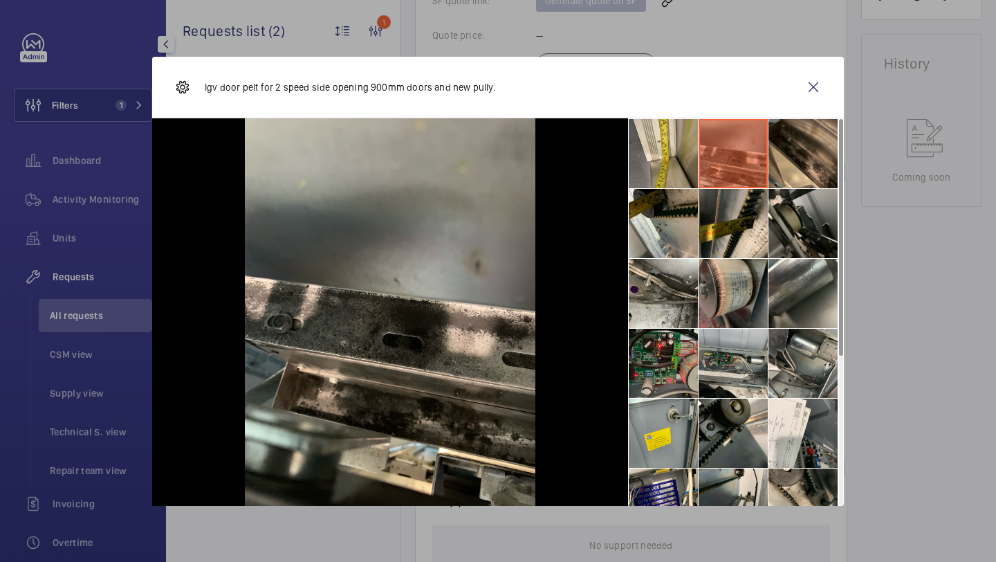
click at [779, 145] on li at bounding box center [803, 153] width 69 height 69
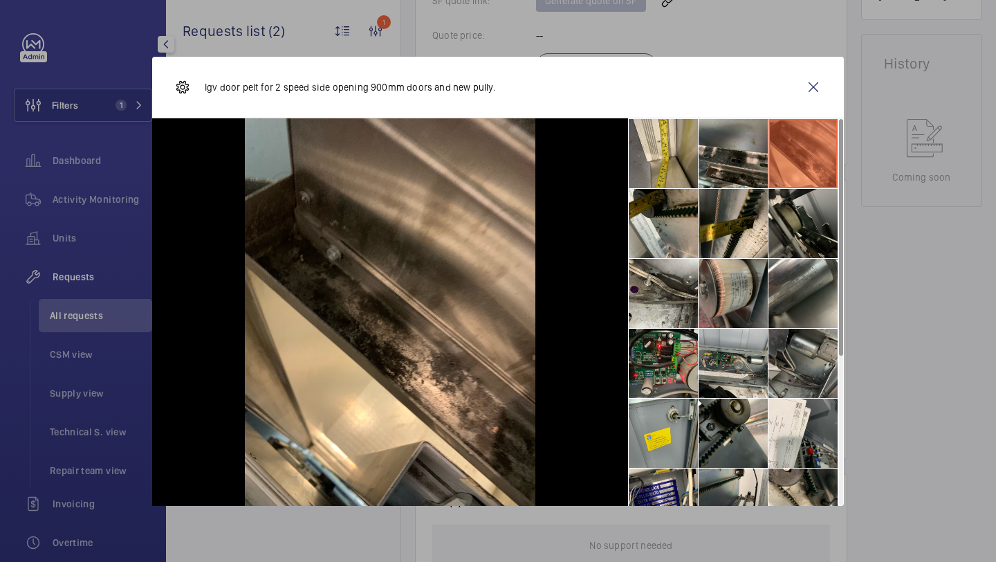
click at [775, 336] on li at bounding box center [803, 363] width 69 height 69
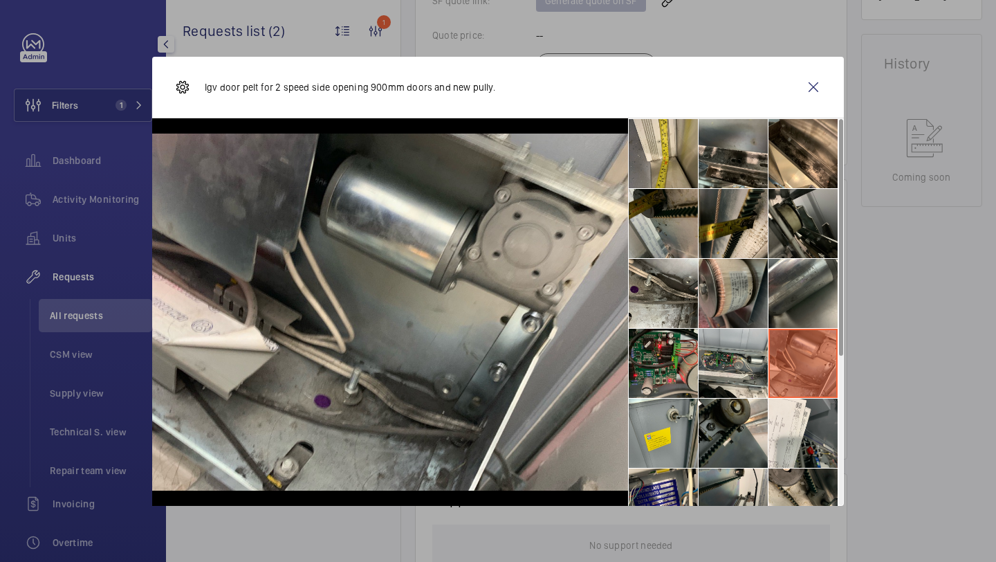
click at [695, 257] on li at bounding box center [663, 223] width 69 height 69
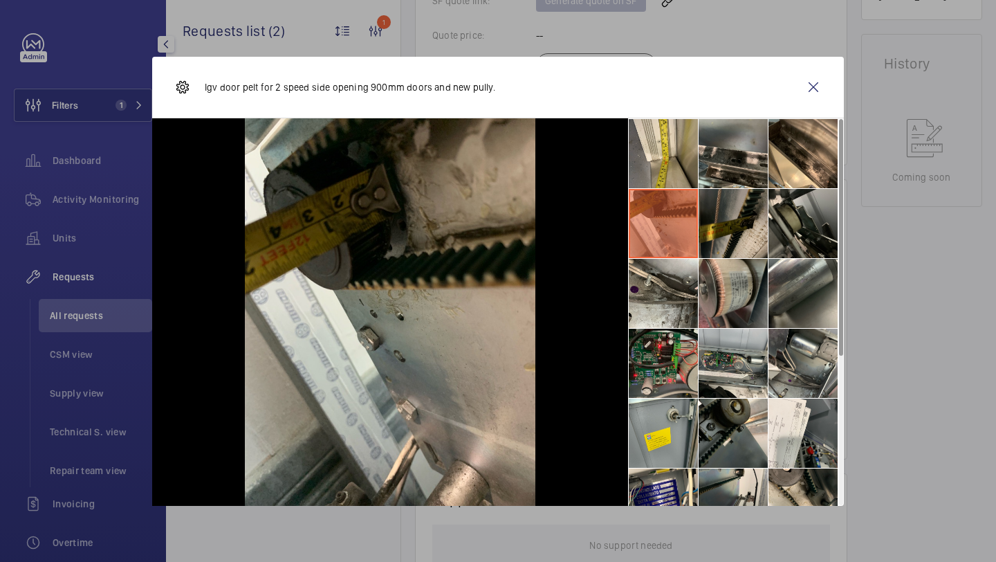
click at [726, 239] on li at bounding box center [733, 223] width 69 height 69
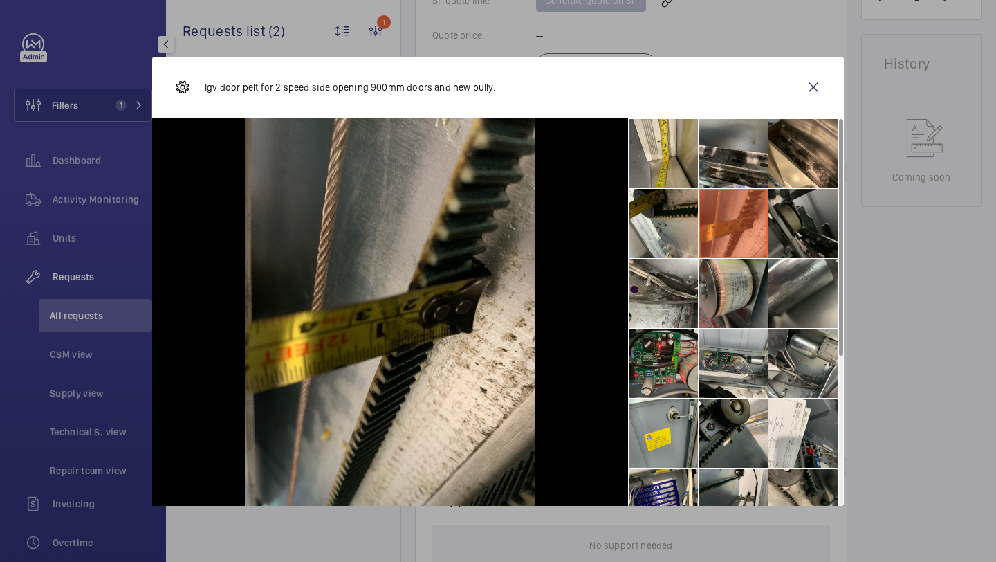
click at [816, 239] on li at bounding box center [803, 223] width 69 height 69
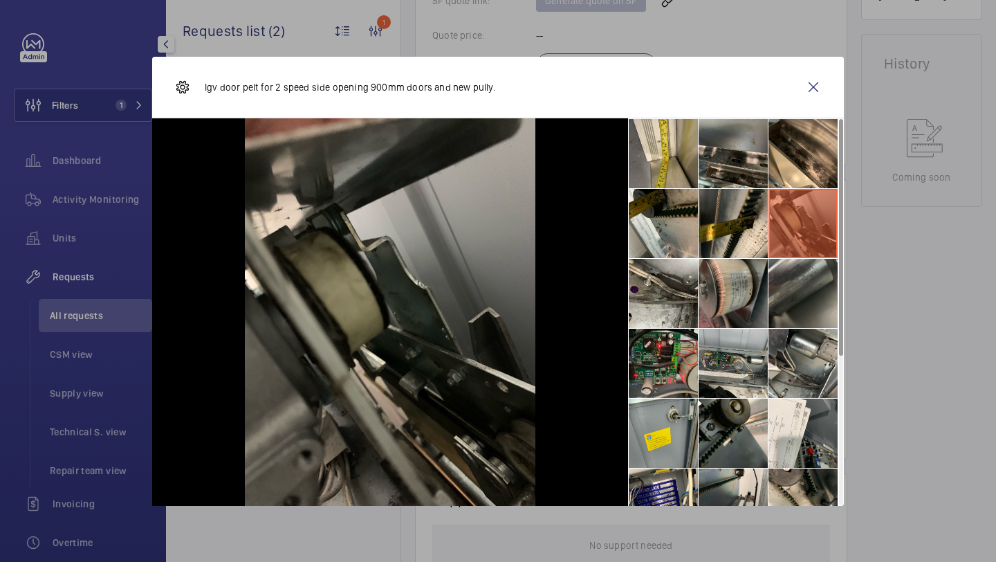
click at [805, 271] on li at bounding box center [803, 293] width 69 height 69
click at [743, 271] on li at bounding box center [733, 293] width 69 height 69
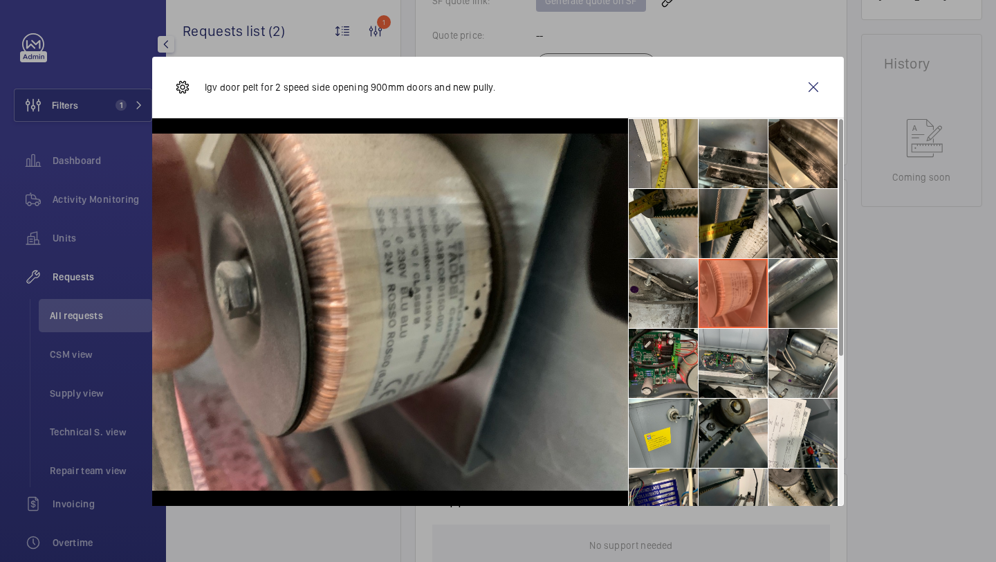
click at [656, 272] on li at bounding box center [663, 293] width 69 height 69
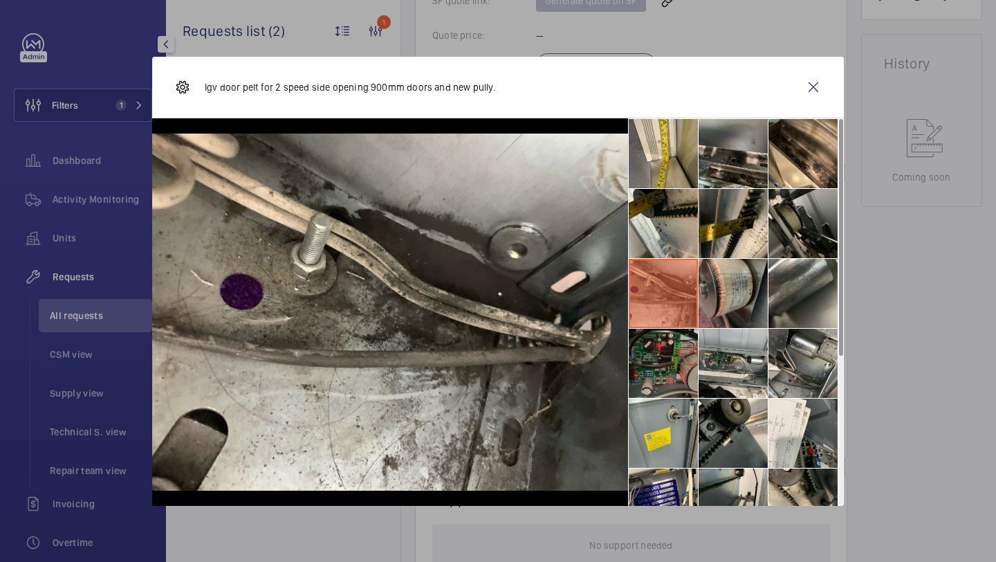
click at [663, 366] on li at bounding box center [663, 363] width 69 height 69
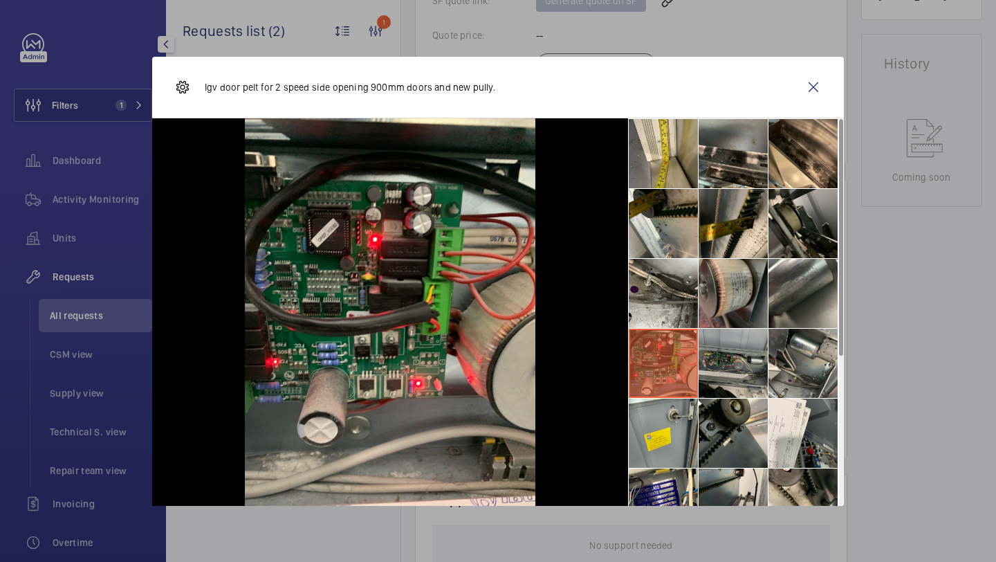
drag, startPoint x: 726, startPoint y: 366, endPoint x: 762, endPoint y: 366, distance: 36.7
click at [728, 366] on li at bounding box center [733, 363] width 69 height 69
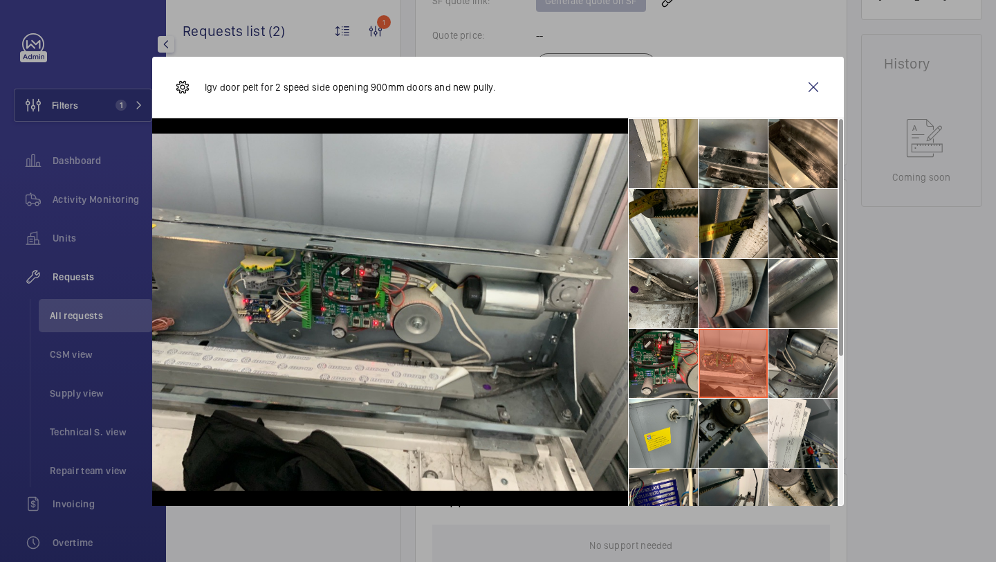
click at [787, 366] on li at bounding box center [803, 363] width 69 height 69
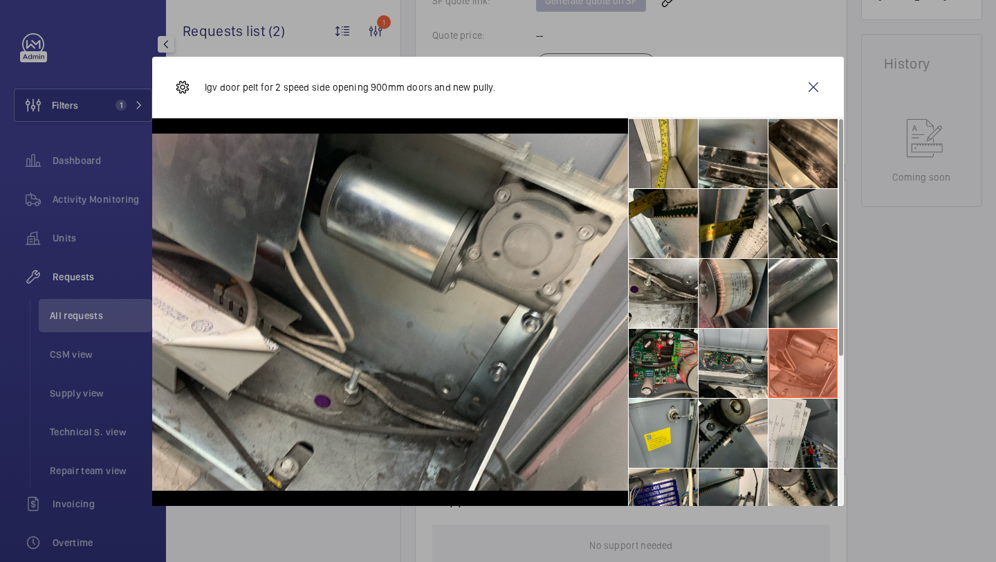
click at [787, 413] on li at bounding box center [803, 432] width 69 height 69
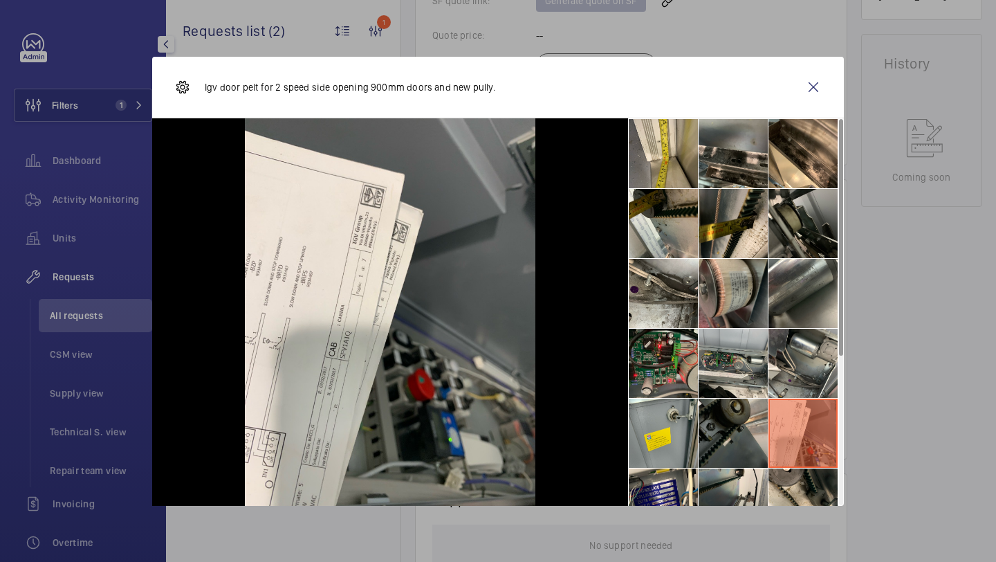
click at [731, 413] on li at bounding box center [733, 432] width 69 height 69
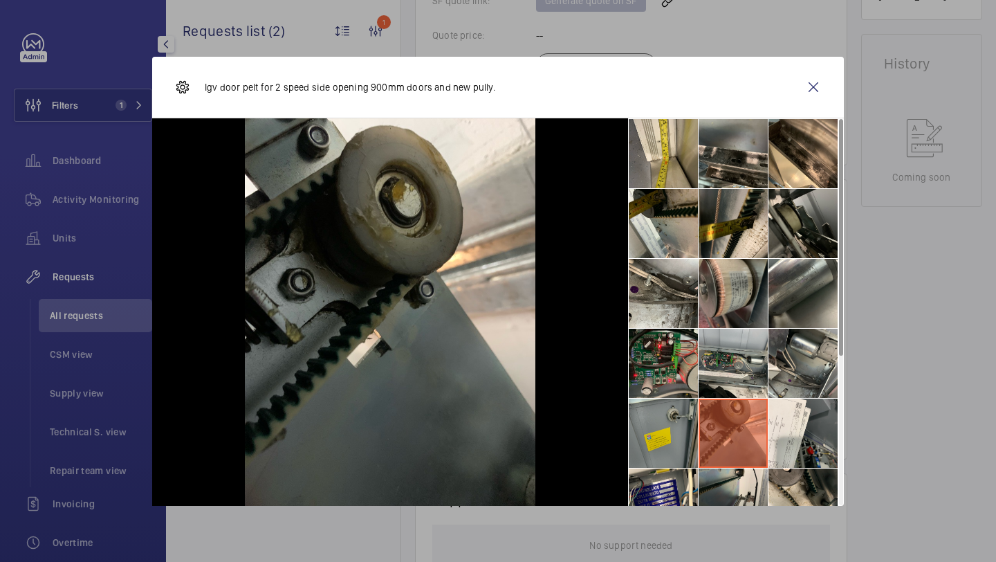
click at [694, 412] on li at bounding box center [663, 432] width 69 height 69
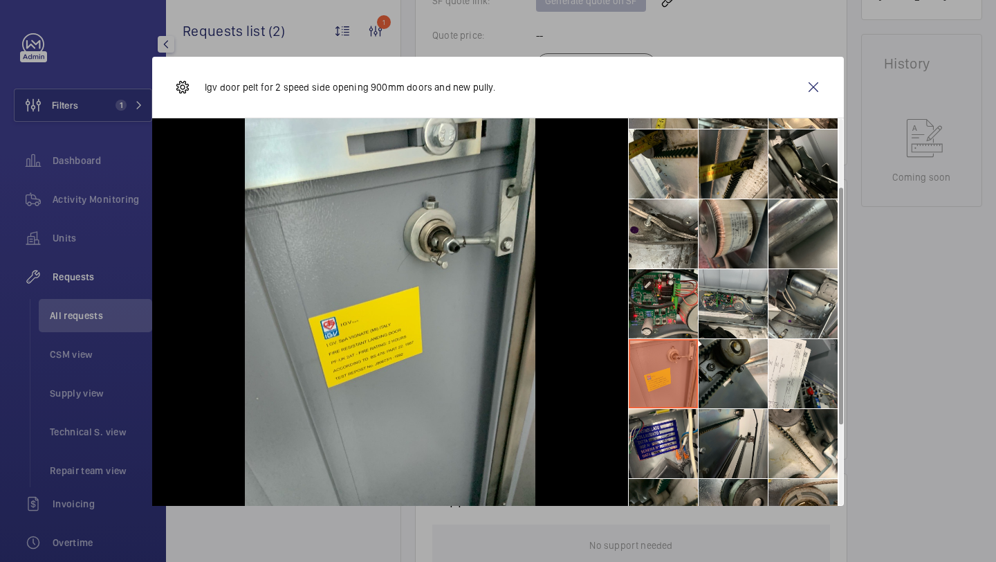
scroll to position [126, 0]
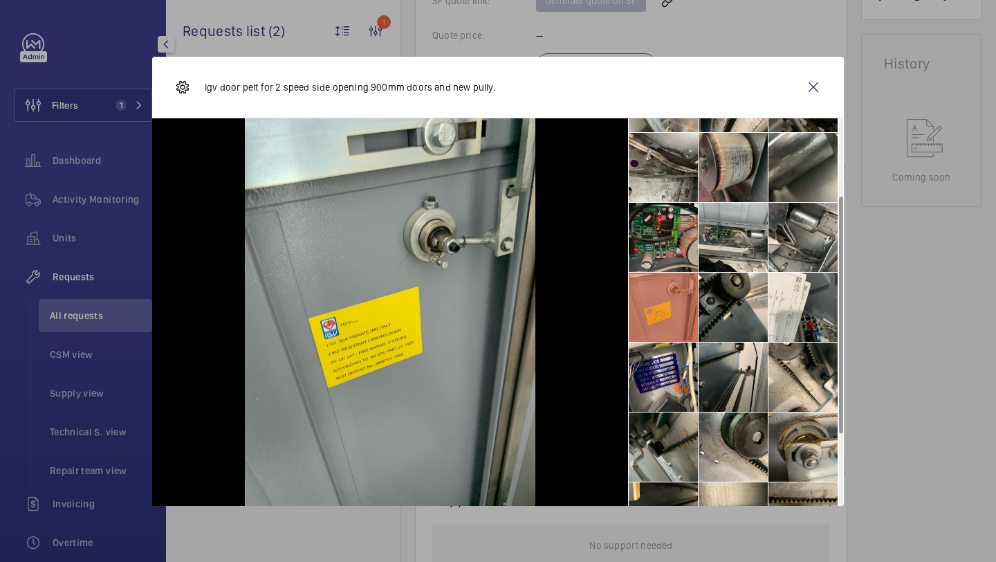
click at [670, 413] on li at bounding box center [663, 446] width 69 height 69
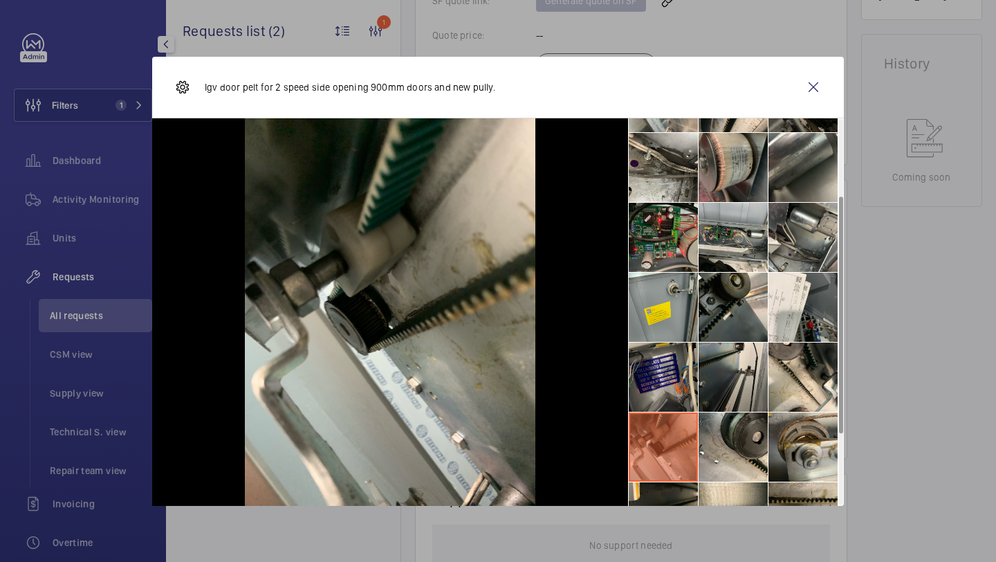
drag, startPoint x: 673, startPoint y: 387, endPoint x: 680, endPoint y: 381, distance: 9.3
click at [673, 386] on li at bounding box center [663, 376] width 69 height 69
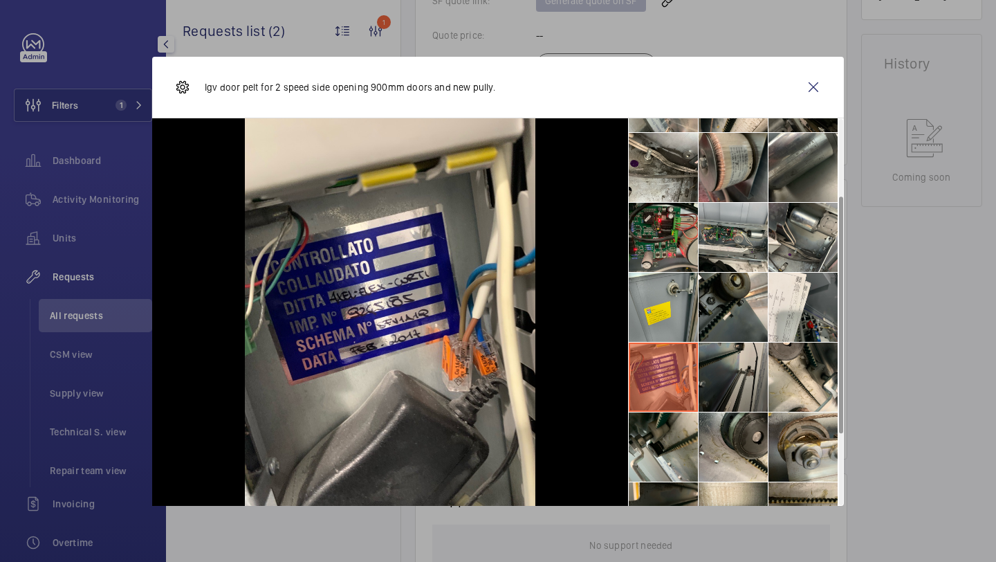
click at [734, 376] on li at bounding box center [733, 376] width 69 height 69
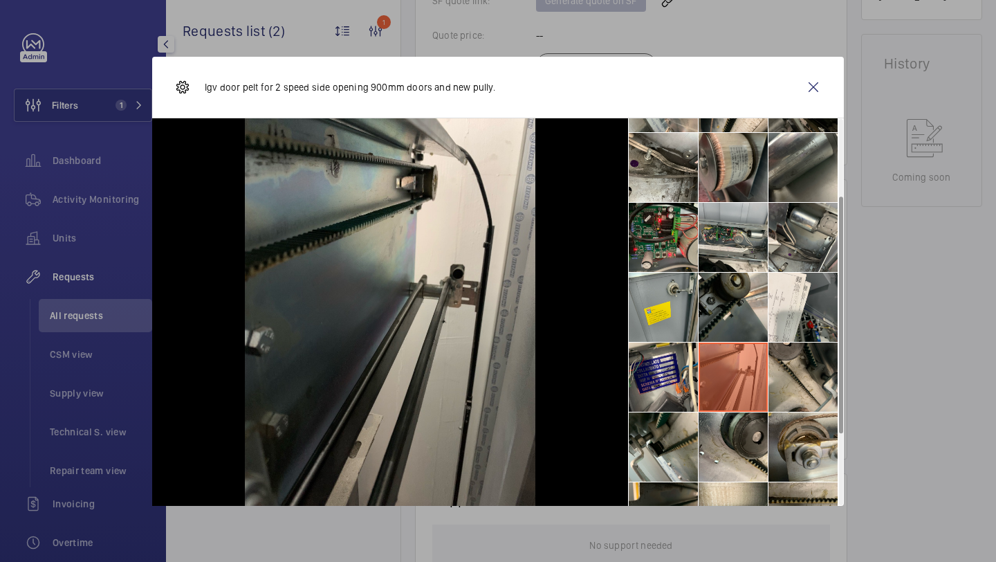
click at [783, 368] on li at bounding box center [803, 376] width 69 height 69
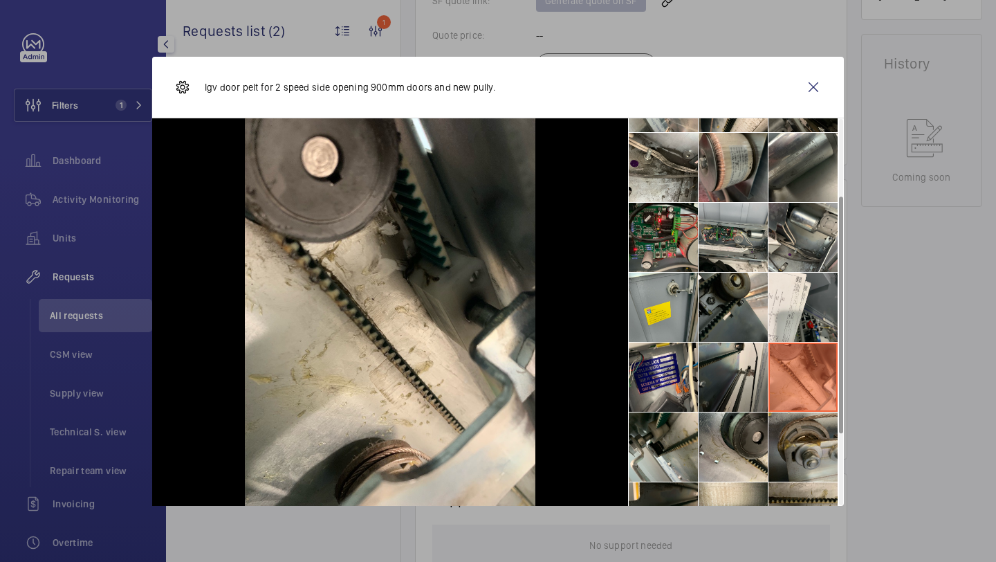
click at [785, 425] on li at bounding box center [803, 446] width 69 height 69
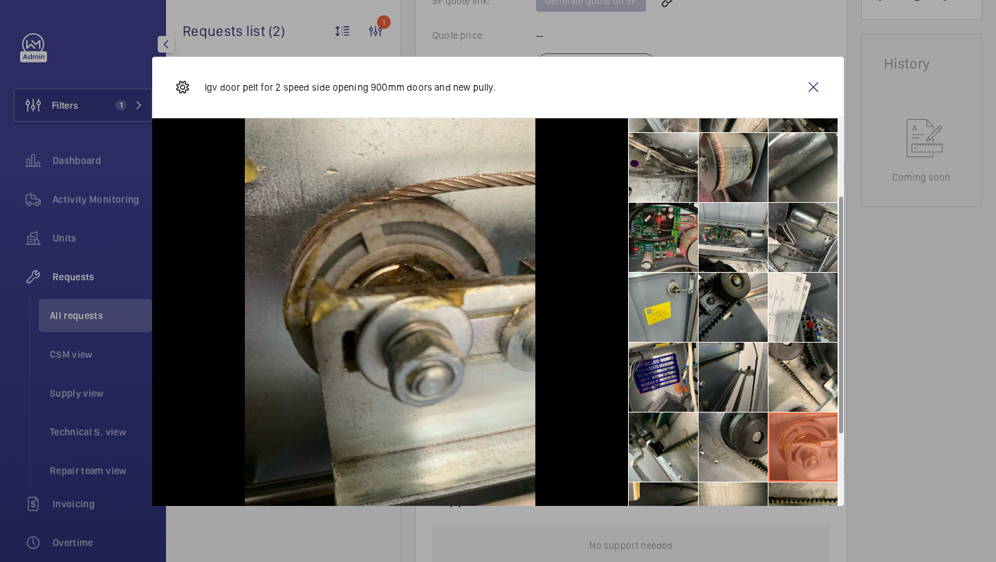
click at [708, 425] on li at bounding box center [733, 446] width 69 height 69
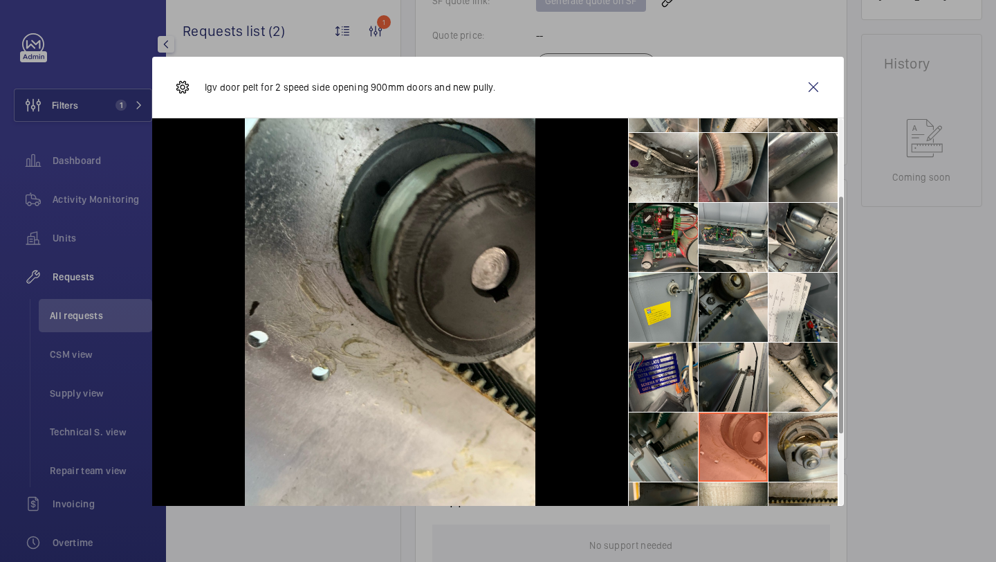
click at [656, 428] on li at bounding box center [663, 446] width 69 height 69
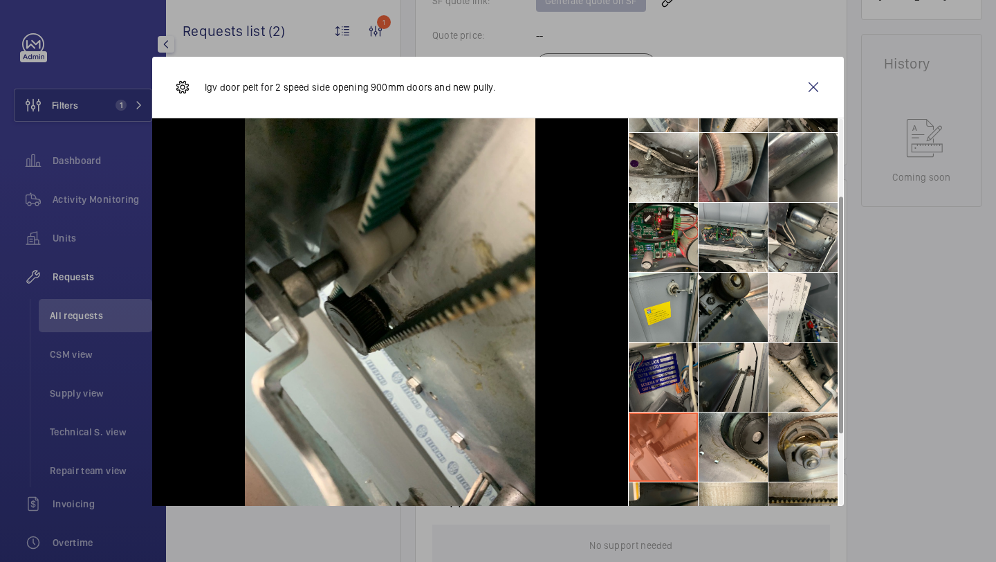
scroll to position [242, 0]
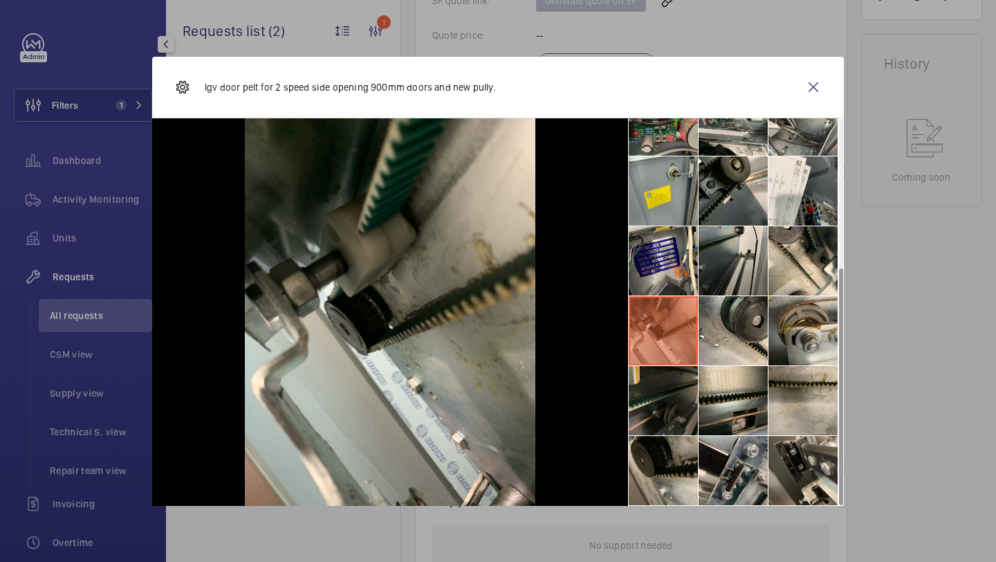
click at [661, 377] on li at bounding box center [663, 400] width 69 height 69
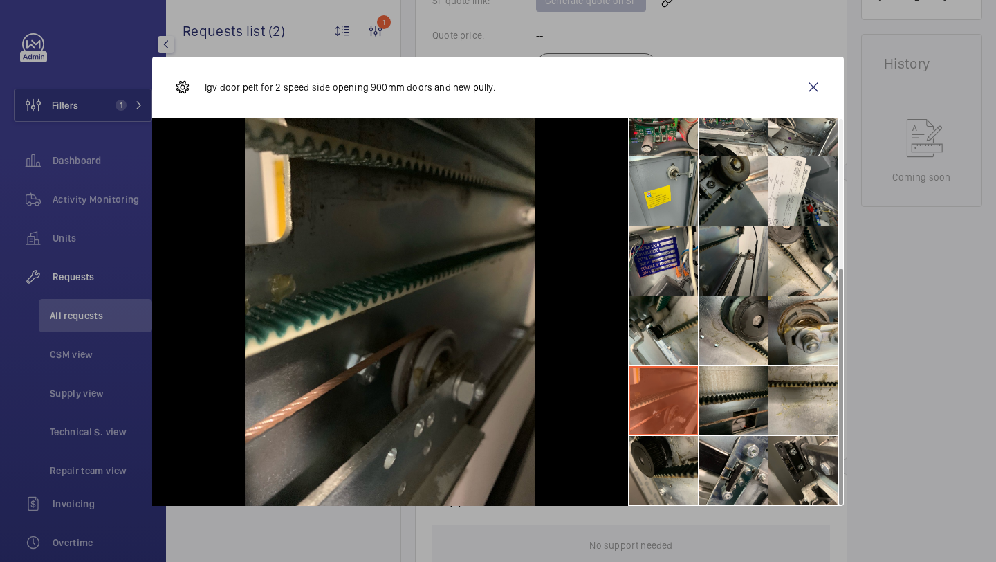
click at [735, 389] on li at bounding box center [733, 400] width 69 height 69
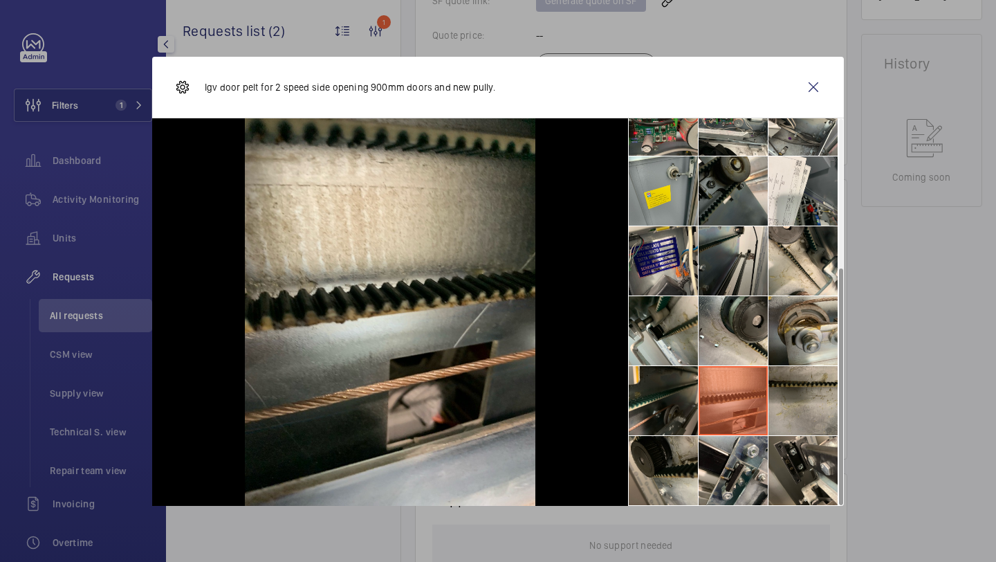
click at [812, 395] on li at bounding box center [803, 400] width 69 height 69
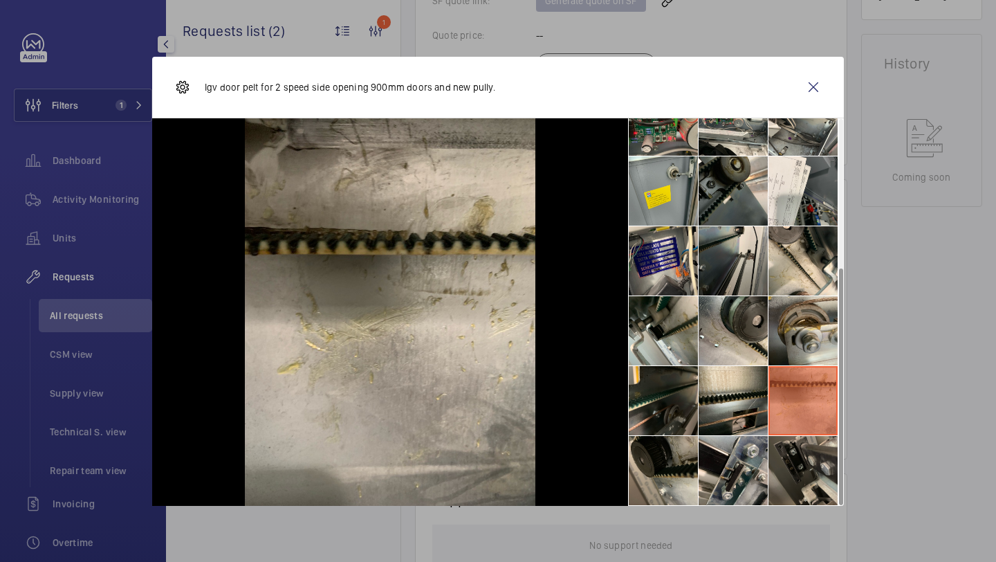
click at [804, 441] on li at bounding box center [803, 470] width 69 height 69
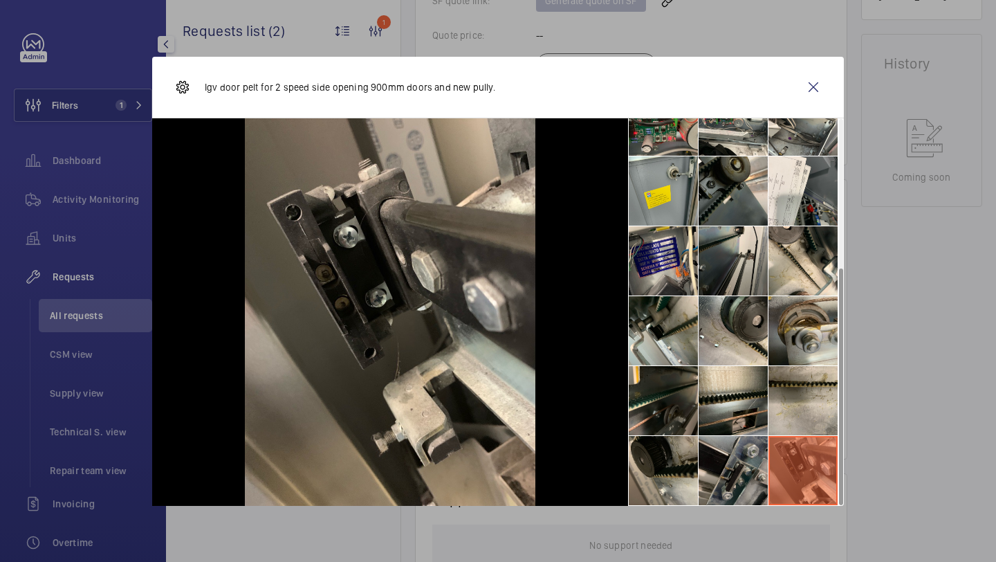
click at [753, 458] on li at bounding box center [733, 470] width 69 height 69
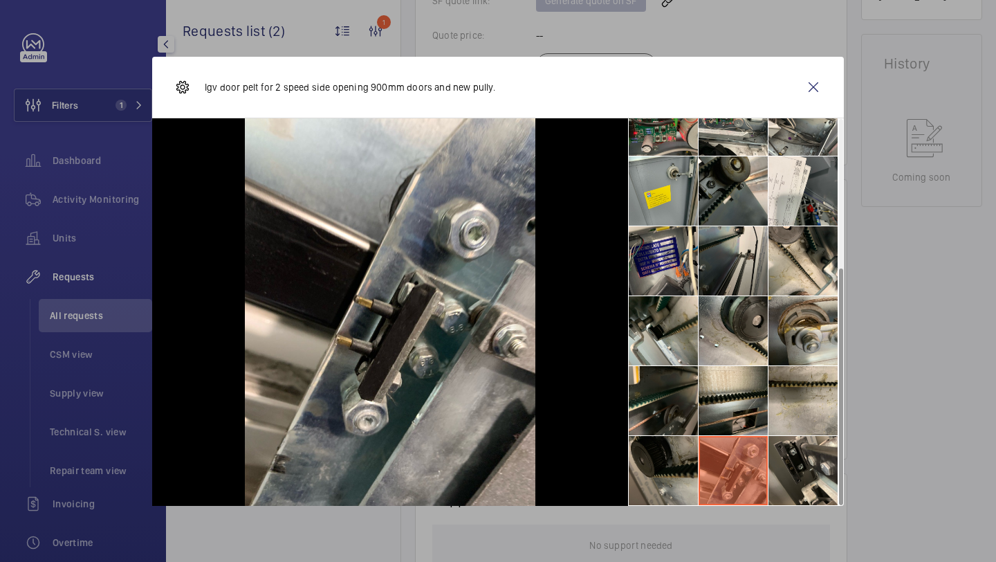
click at [681, 455] on li at bounding box center [663, 470] width 69 height 69
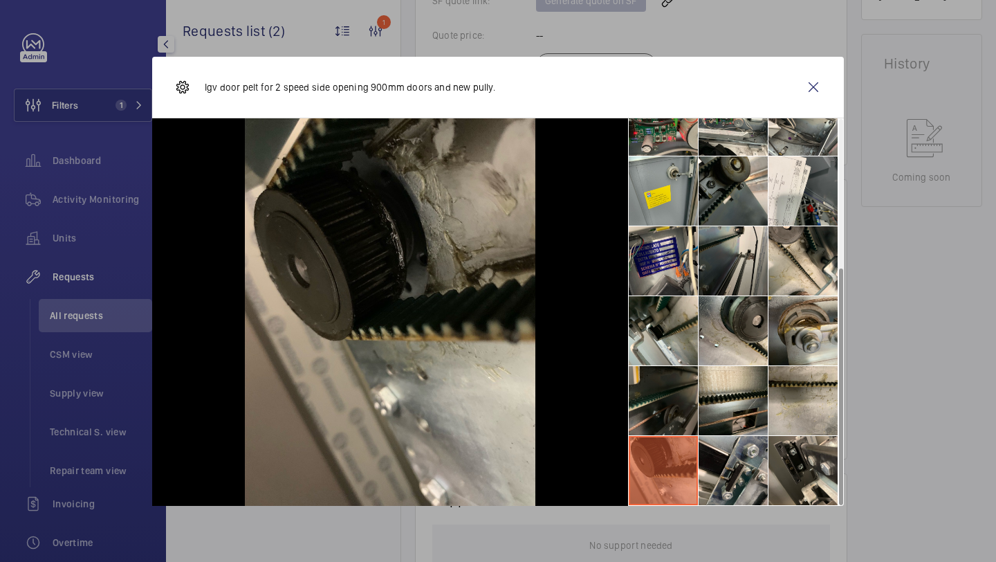
click at [676, 396] on li at bounding box center [663, 400] width 69 height 69
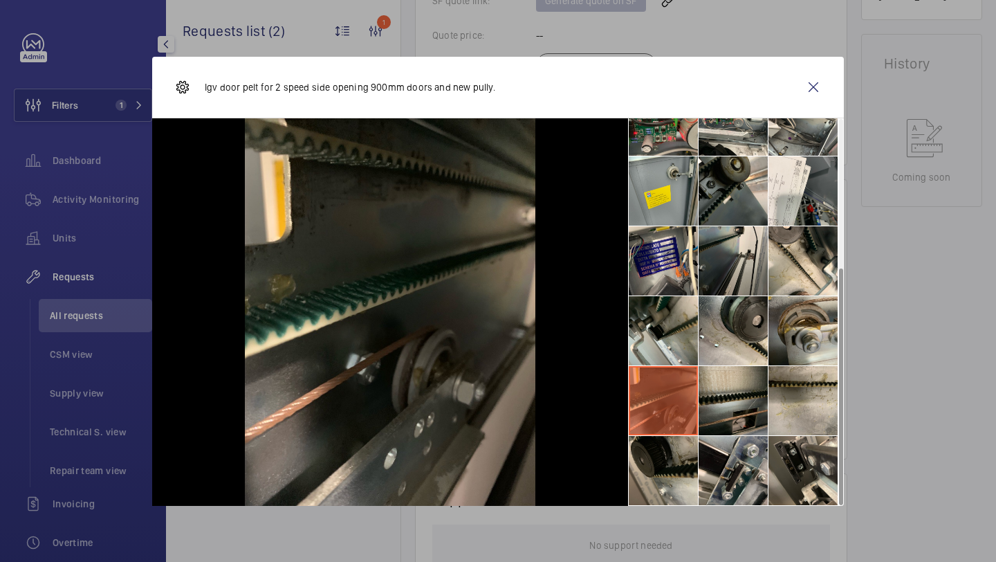
click at [760, 400] on li at bounding box center [733, 400] width 69 height 69
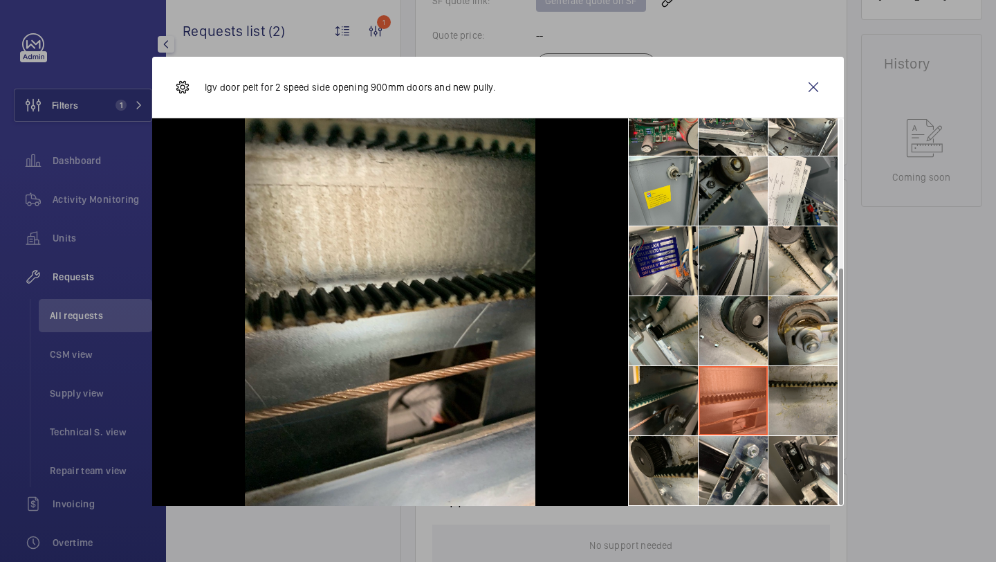
click at [781, 400] on li at bounding box center [803, 400] width 69 height 69
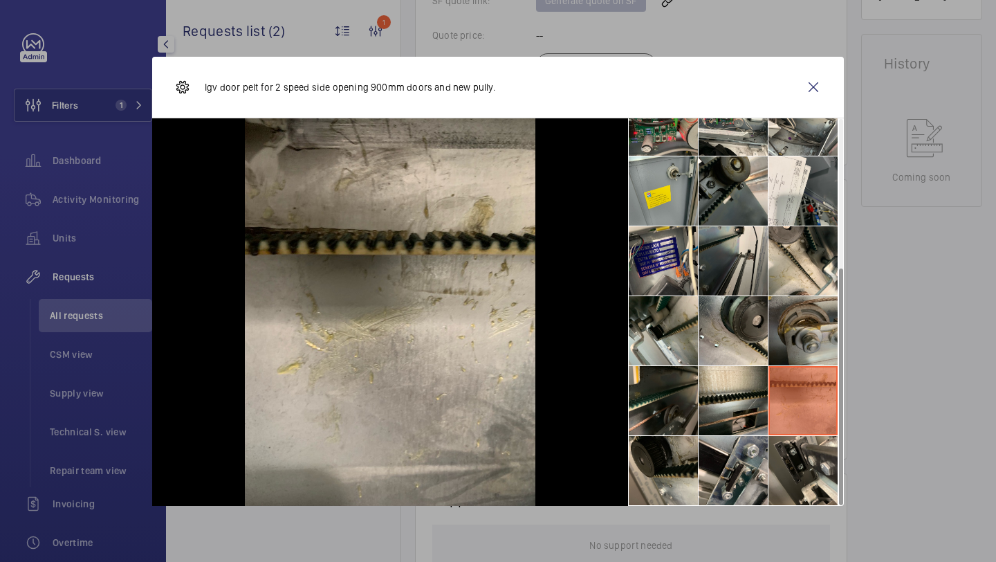
click at [782, 344] on li at bounding box center [803, 330] width 69 height 69
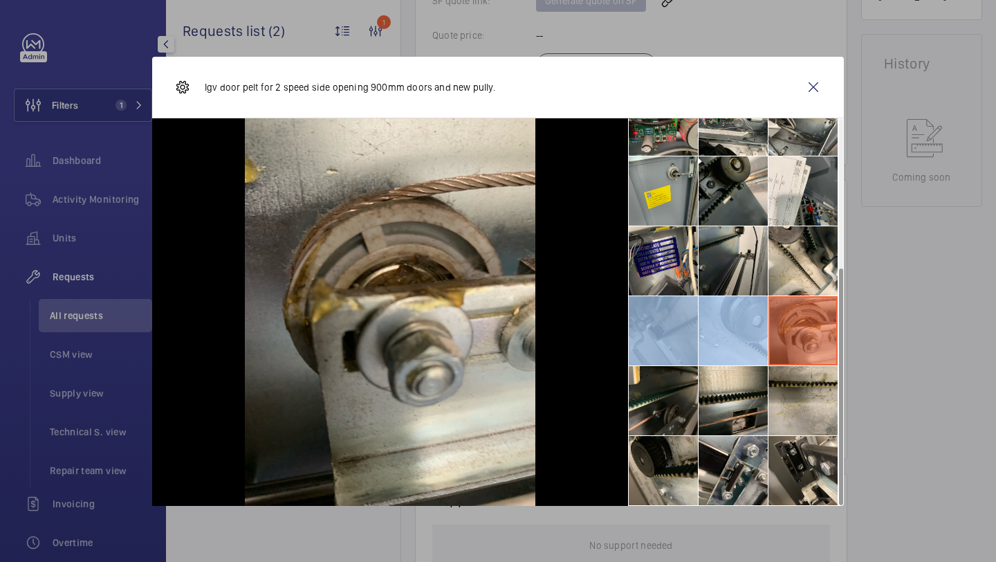
drag, startPoint x: 741, startPoint y: 343, endPoint x: 686, endPoint y: 338, distance: 54.9
click at [686, 338] on ul at bounding box center [736, 191] width 216 height 630
click at [686, 338] on li at bounding box center [663, 330] width 69 height 69
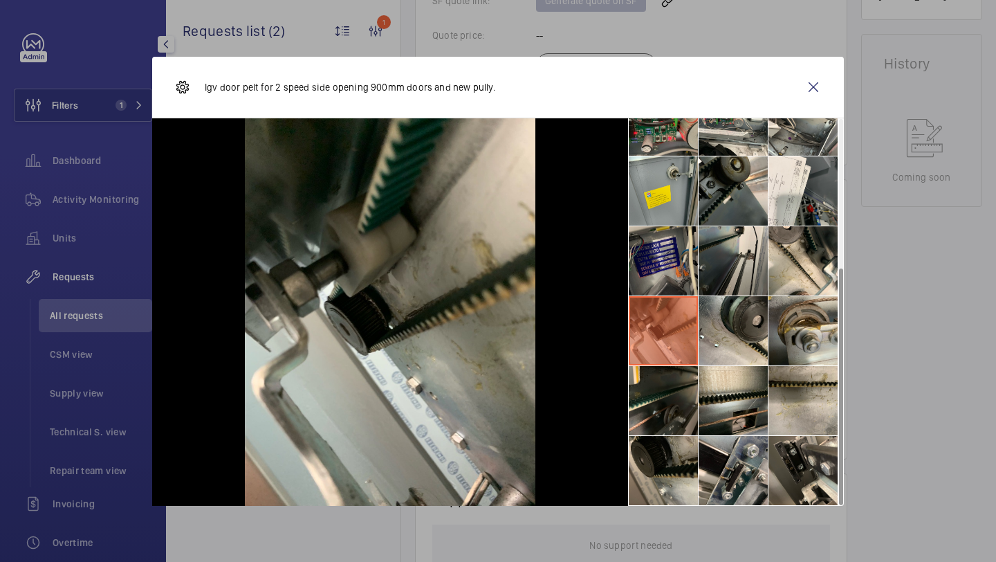
click at [671, 273] on li at bounding box center [663, 260] width 69 height 69
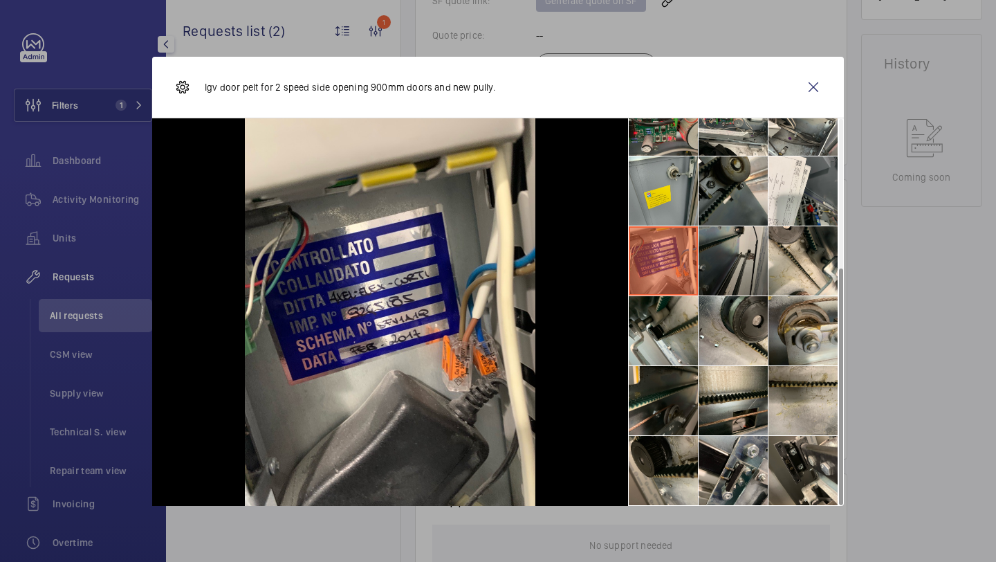
click at [733, 272] on li at bounding box center [733, 260] width 69 height 69
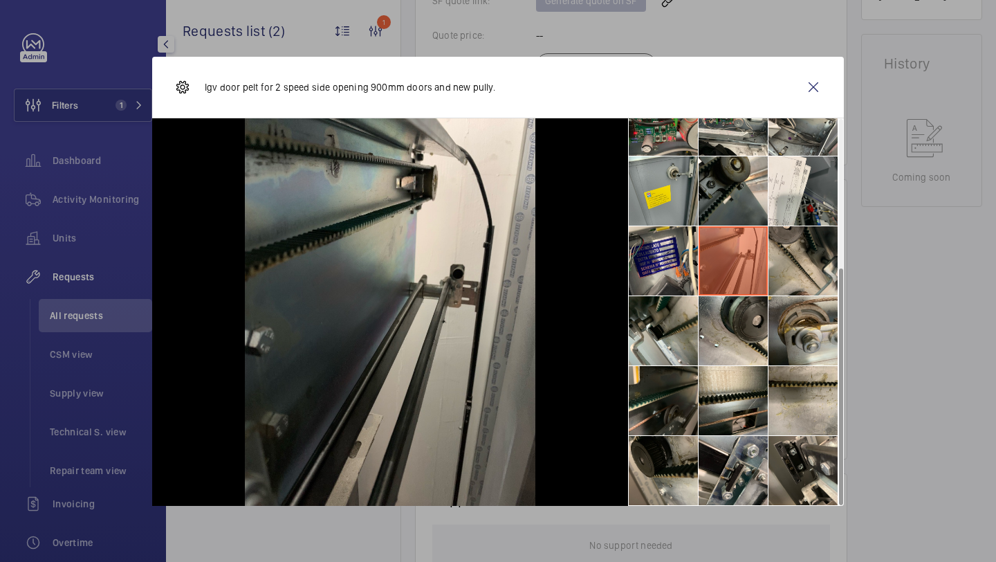
click at [804, 271] on li at bounding box center [803, 260] width 69 height 69
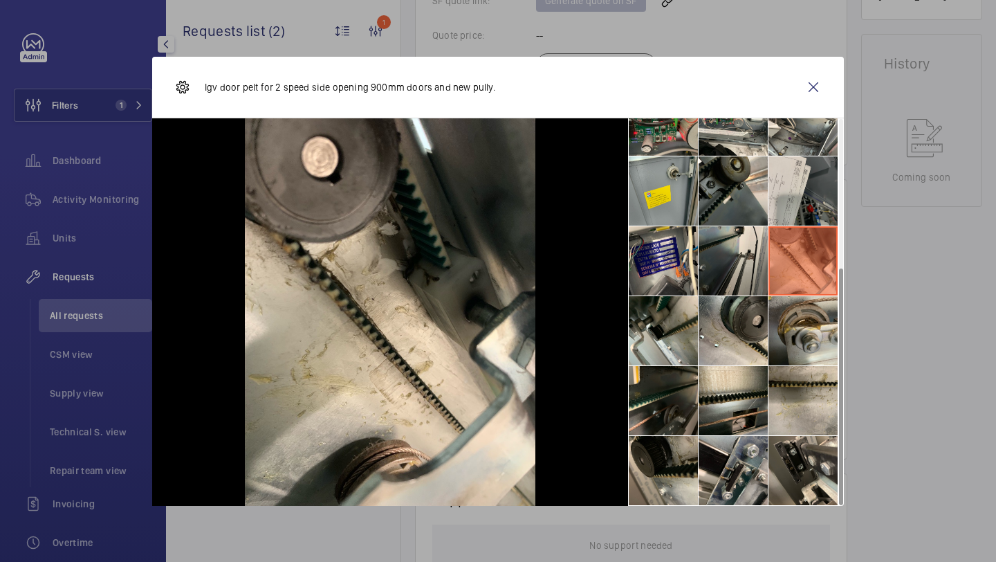
click at [797, 210] on li at bounding box center [803, 190] width 69 height 69
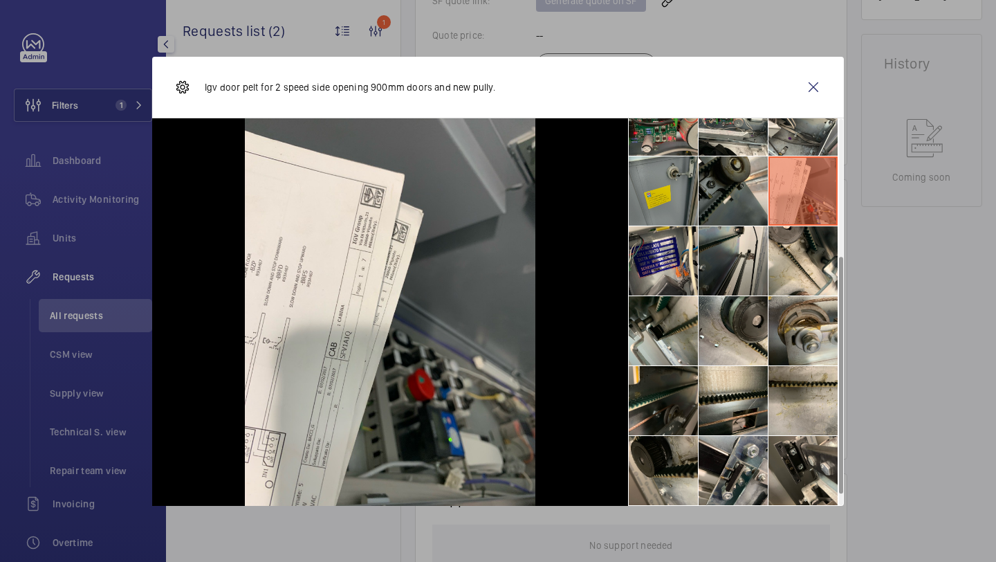
scroll to position [0, 0]
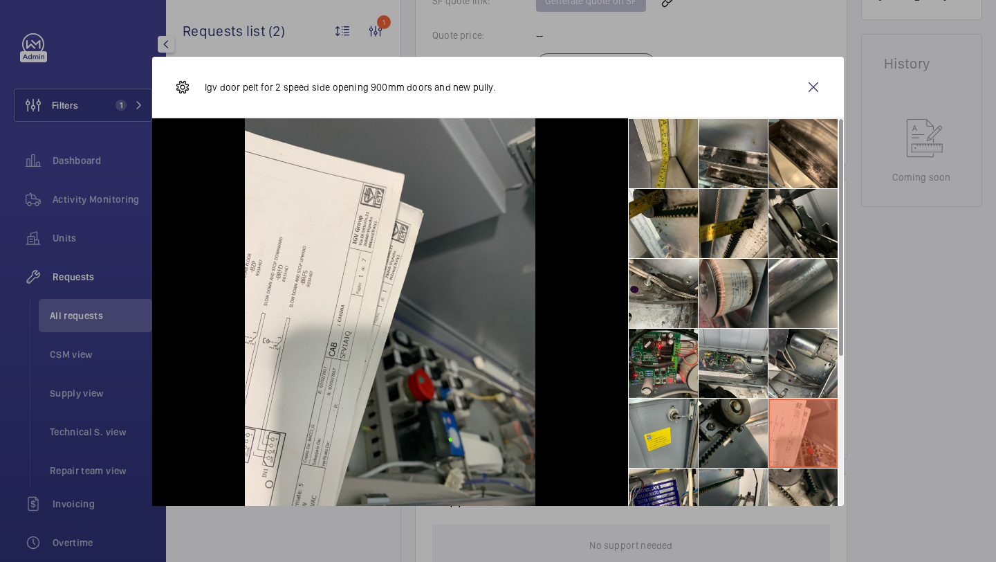
click at [671, 140] on li at bounding box center [663, 153] width 69 height 69
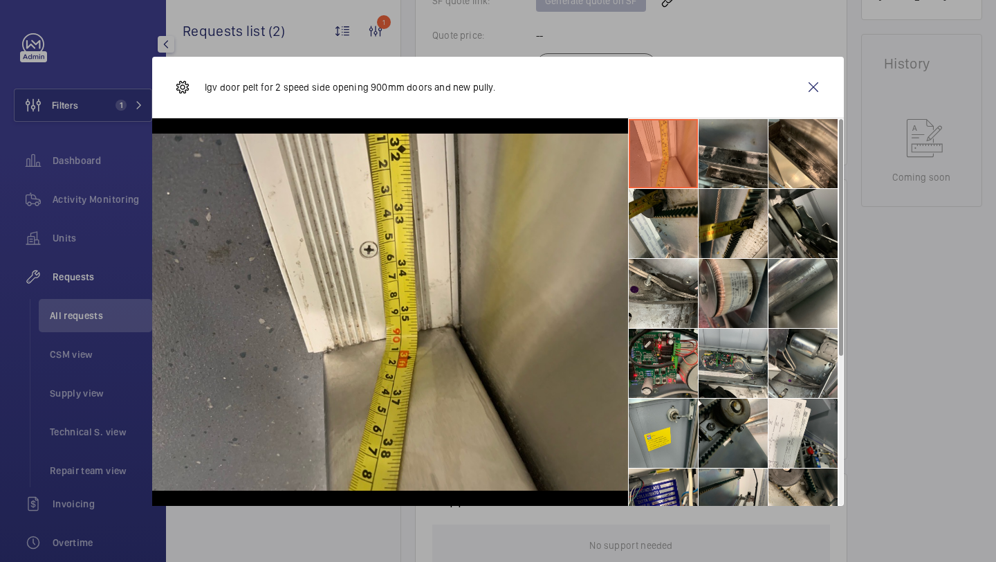
drag, startPoint x: 724, startPoint y: 148, endPoint x: 751, endPoint y: 143, distance: 26.9
click at [724, 148] on li at bounding box center [733, 153] width 69 height 69
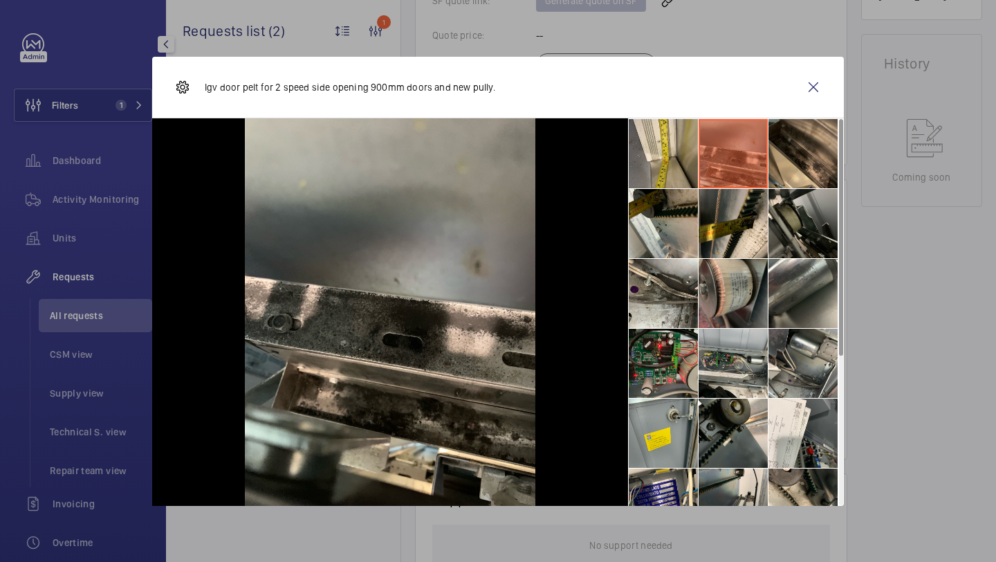
click at [807, 140] on li at bounding box center [803, 153] width 69 height 69
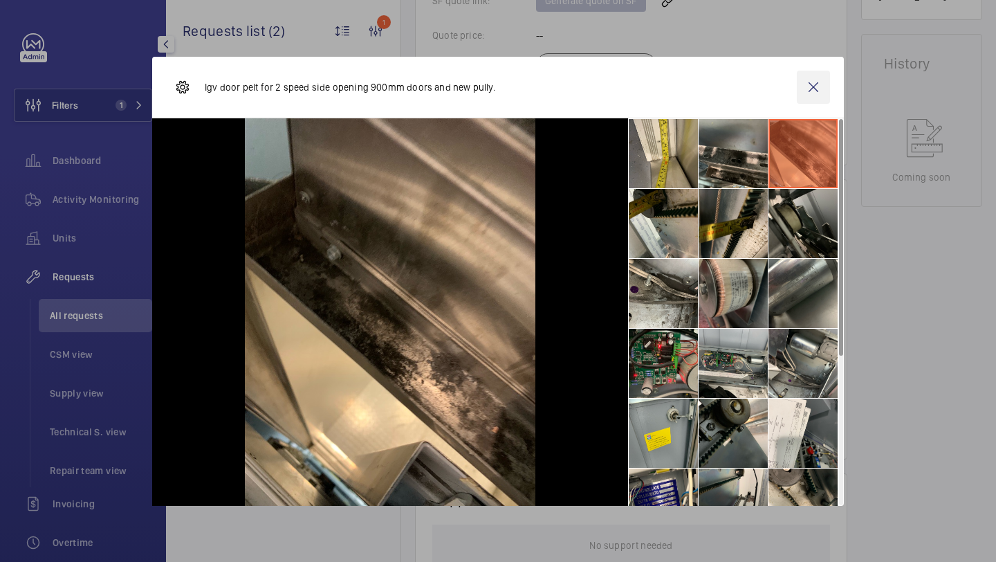
click at [807, 100] on wm-front-icon-button at bounding box center [813, 87] width 33 height 33
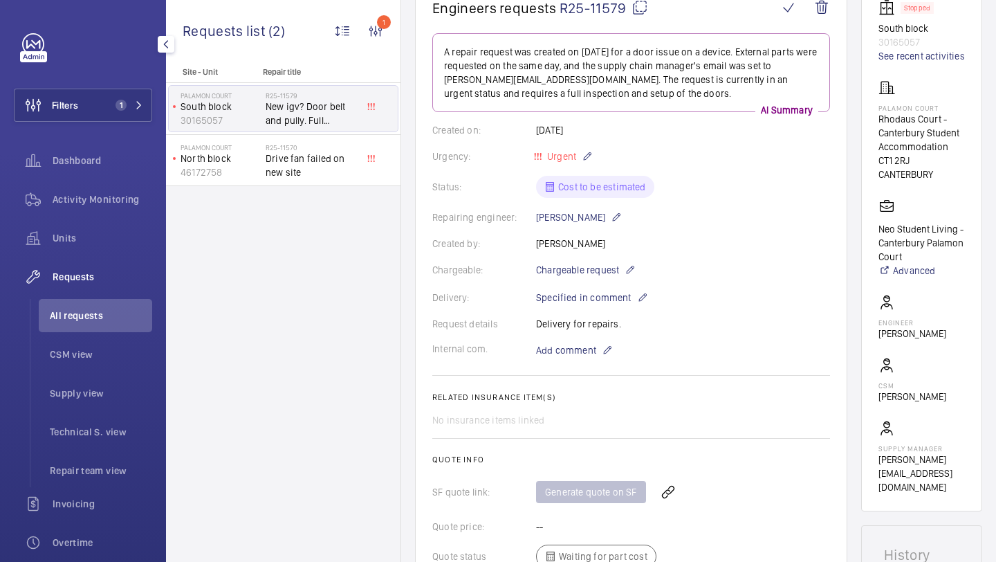
scroll to position [52, 0]
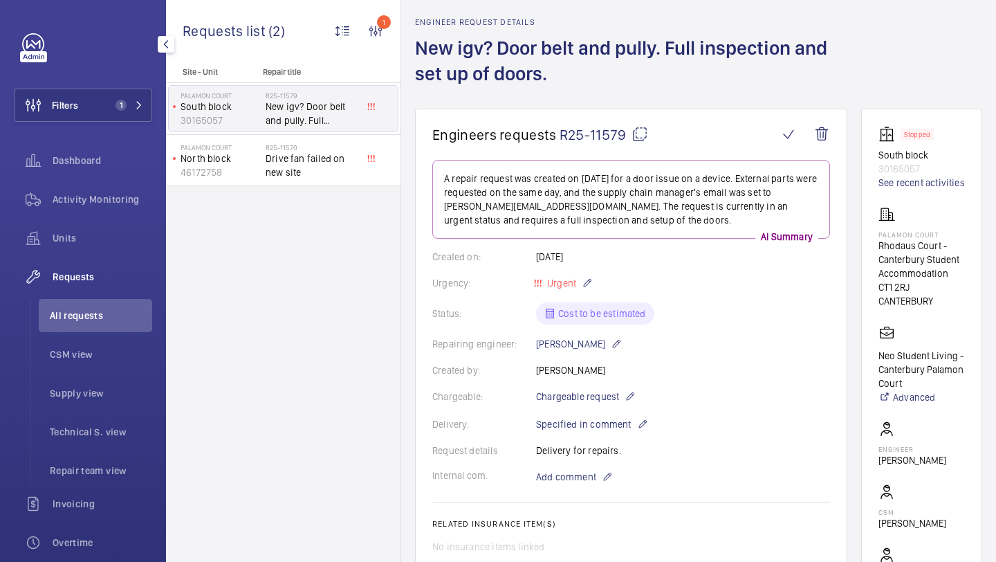
drag, startPoint x: 623, startPoint y: 138, endPoint x: 562, endPoint y: 135, distance: 61.6
click at [562, 136] on span "R25-11579" at bounding box center [604, 134] width 89 height 17
copy span "R25-11579"
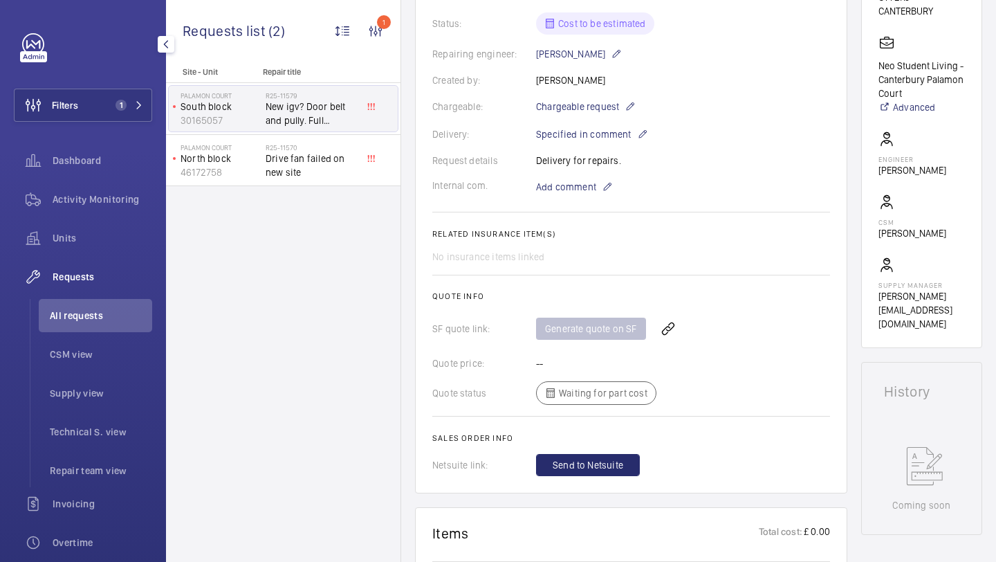
scroll to position [363, 0]
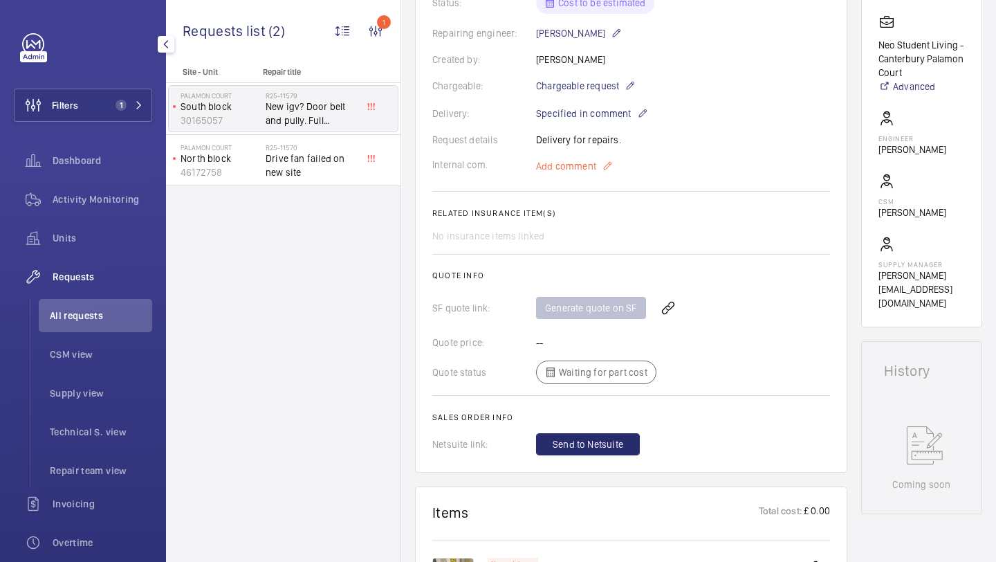
click at [562, 160] on span "Add comment" at bounding box center [566, 166] width 60 height 14
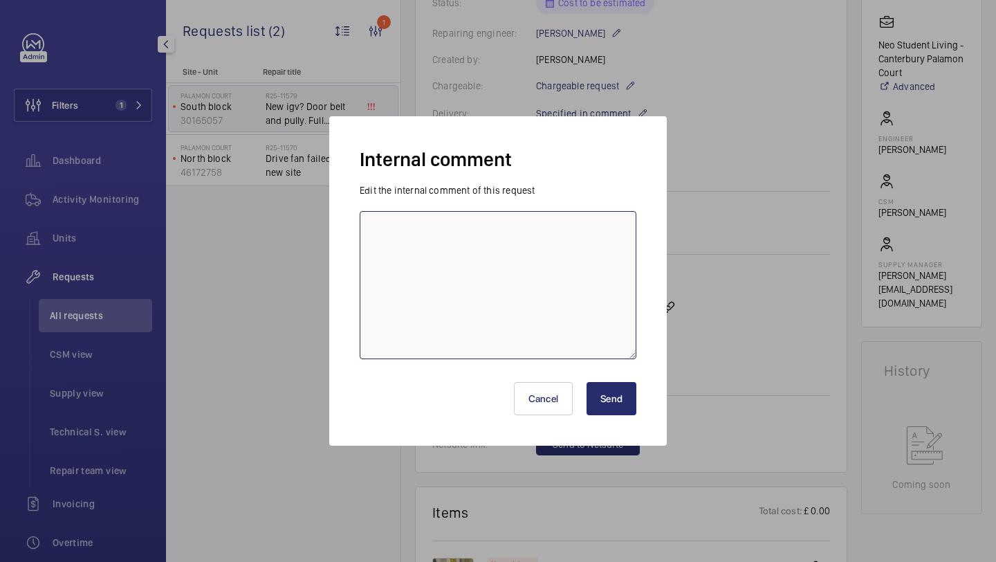
click at [517, 219] on textarea at bounding box center [498, 285] width 277 height 148
type textarea "asked lewis to help need more info. Elle"
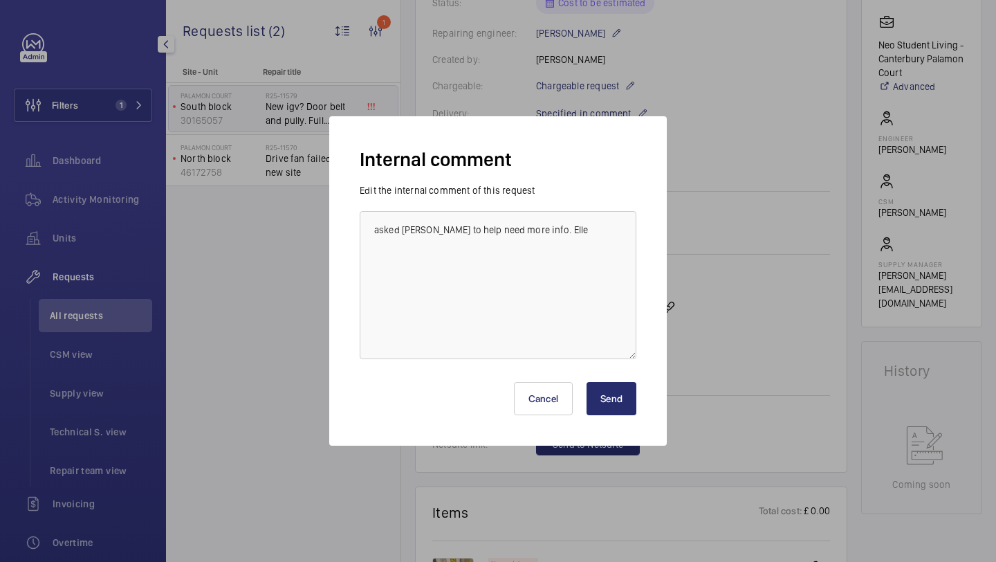
click at [607, 399] on button "Send" at bounding box center [612, 398] width 50 height 33
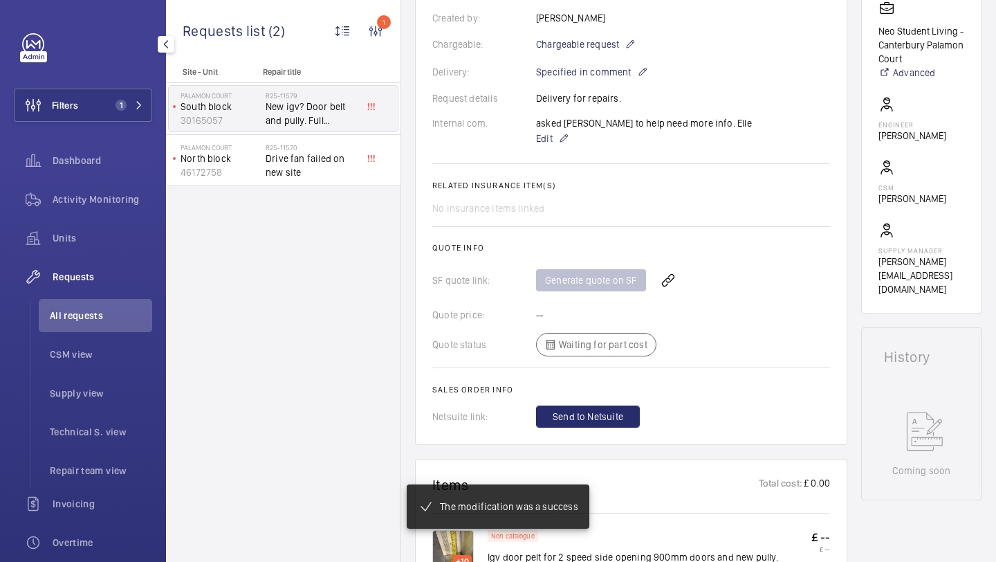
scroll to position [390, 0]
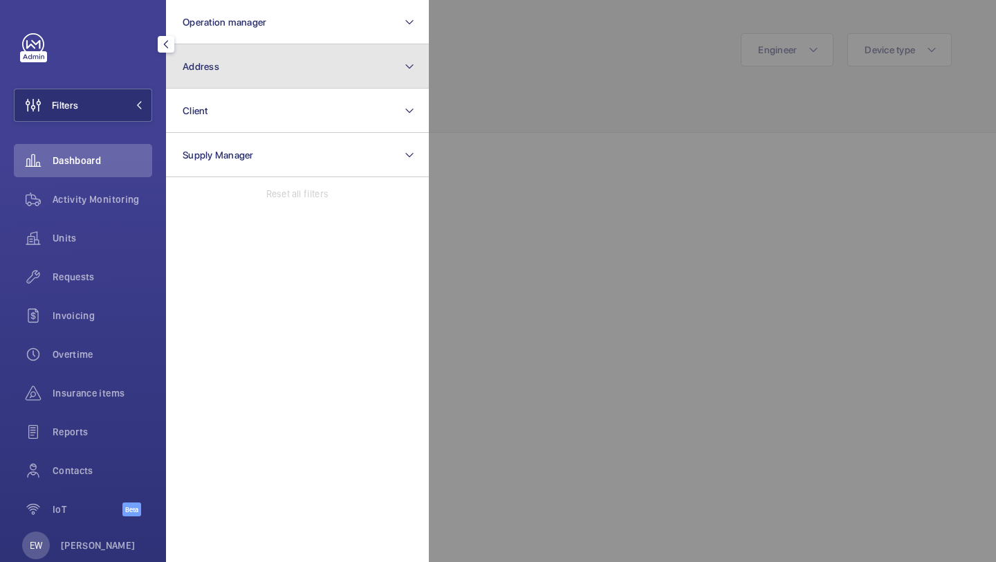
click at [214, 77] on button "Address" at bounding box center [297, 66] width 263 height 44
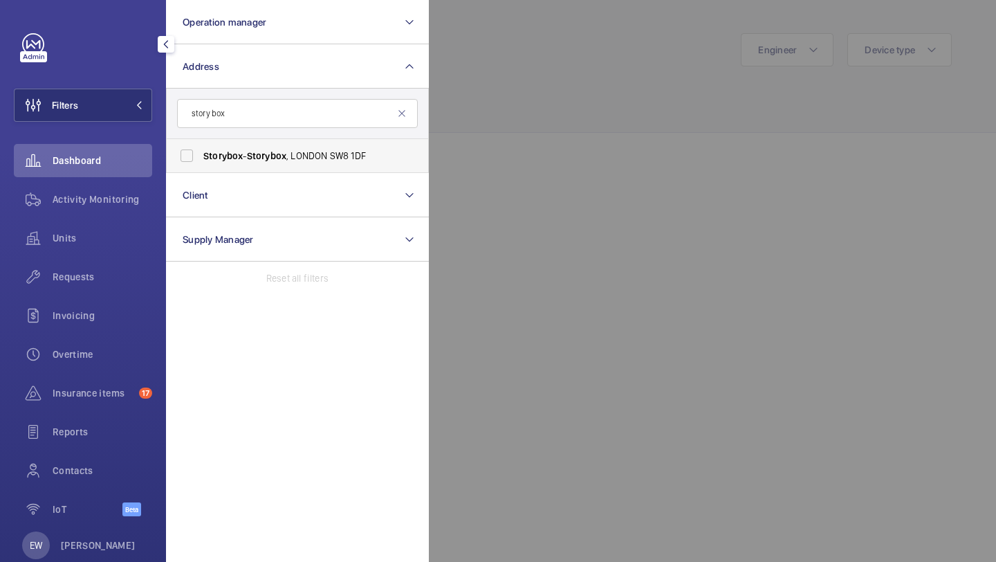
type input "story box"
click at [232, 146] on label "Story box - Story box , [GEOGRAPHIC_DATA] 1DF" at bounding box center [287, 155] width 241 height 33
click at [201, 146] on input "Story box - Story box , [GEOGRAPHIC_DATA] 1DF" at bounding box center [187, 156] width 28 height 28
checkbox input "true"
click at [132, 271] on span "Requests" at bounding box center [103, 277] width 100 height 14
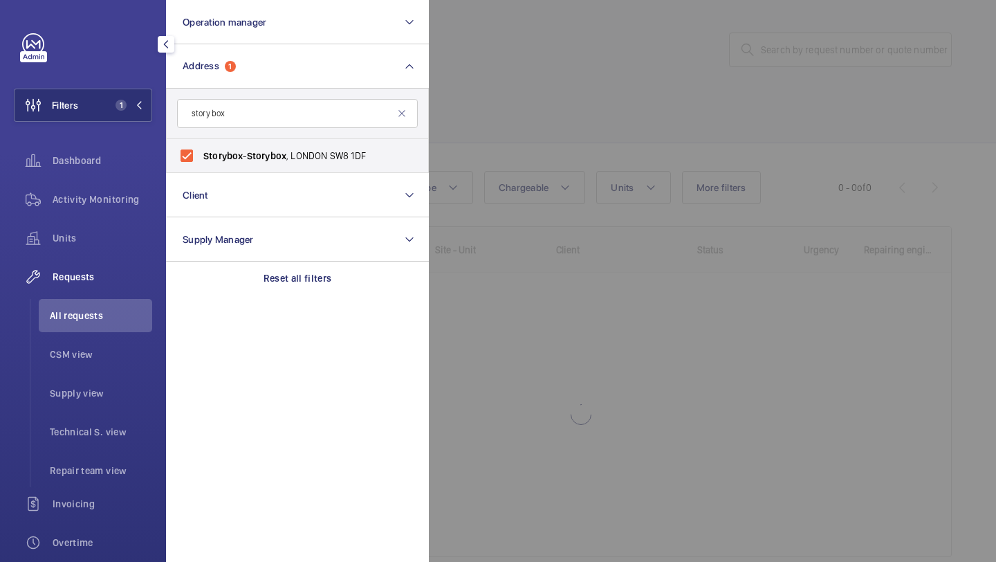
click at [499, 128] on div at bounding box center [927, 281] width 996 height 562
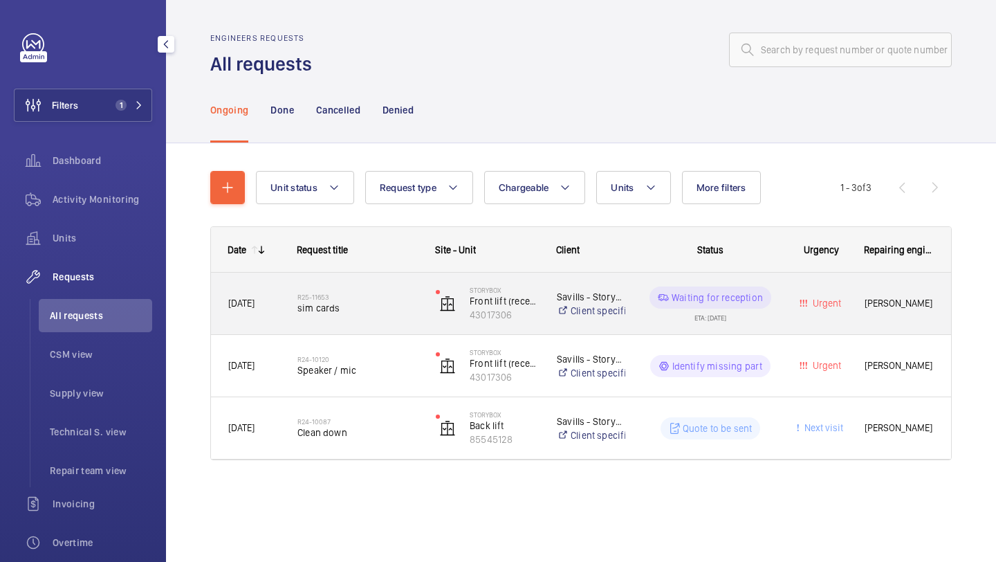
click at [382, 292] on div "R25-11653 sim cards" at bounding box center [357, 304] width 120 height 40
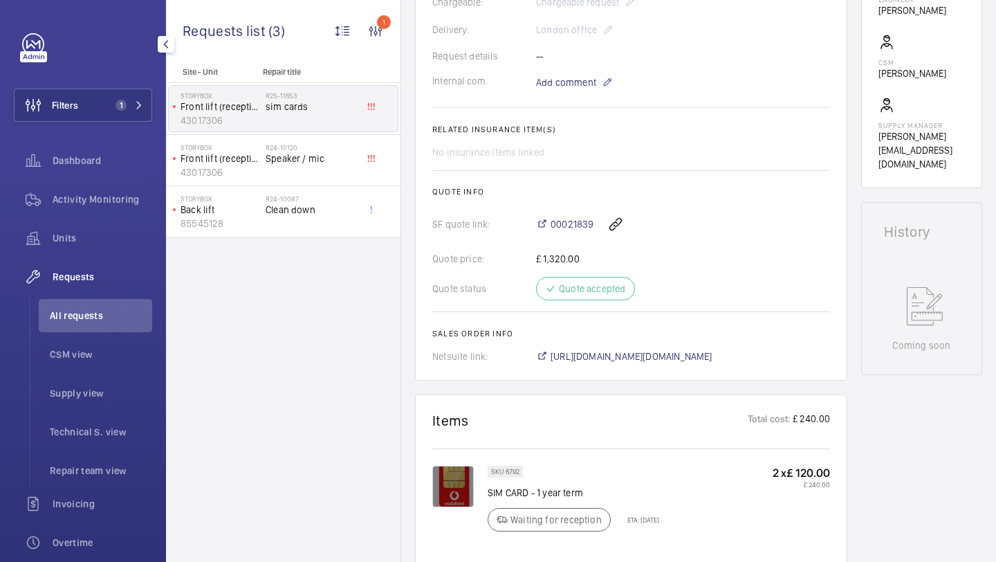
scroll to position [432, 0]
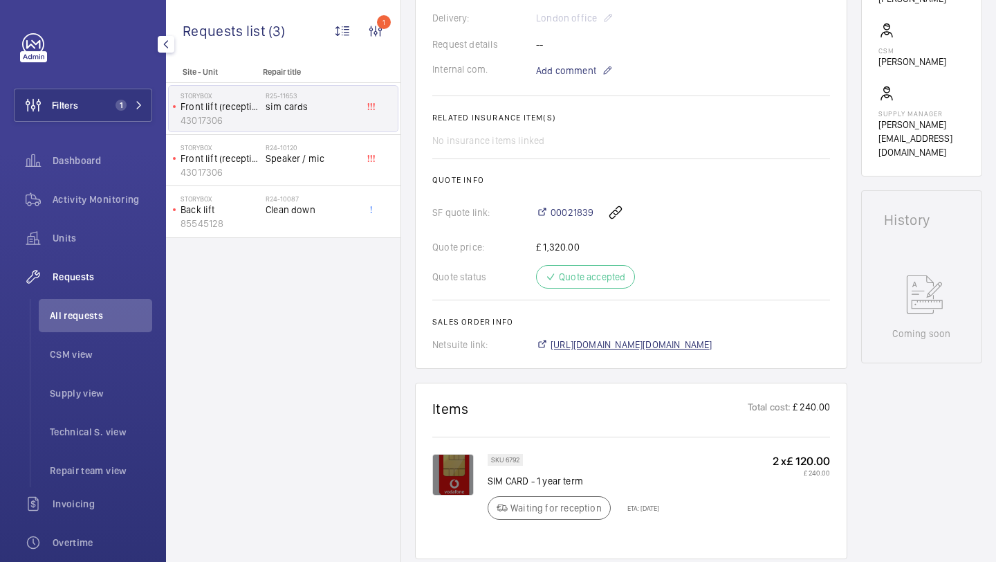
click at [641, 342] on span "https://6461500.app.netsuite.com/app/accounting/transactions/salesord.nl?id=297…" at bounding box center [632, 345] width 162 height 14
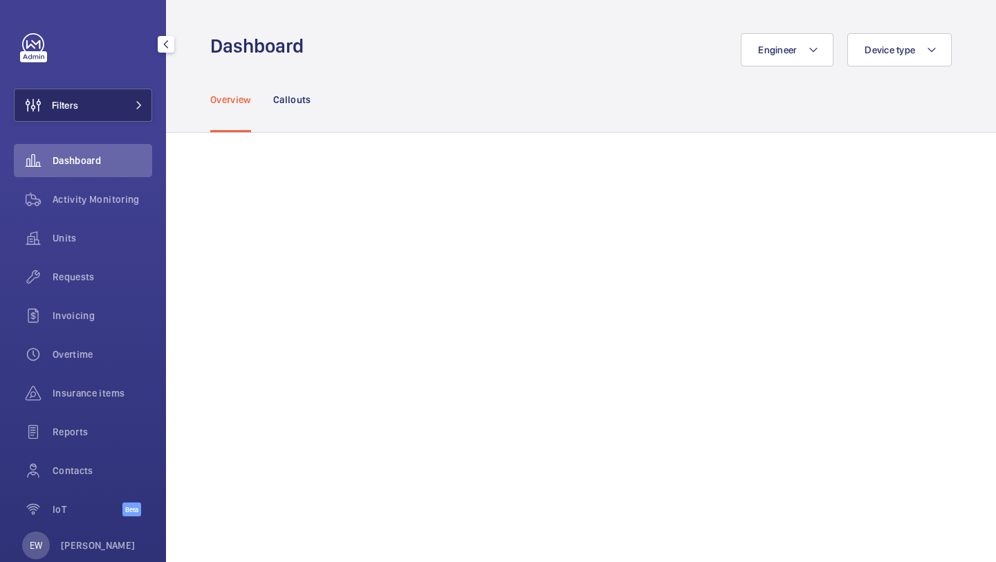
click at [104, 91] on button "Filters" at bounding box center [83, 105] width 138 height 33
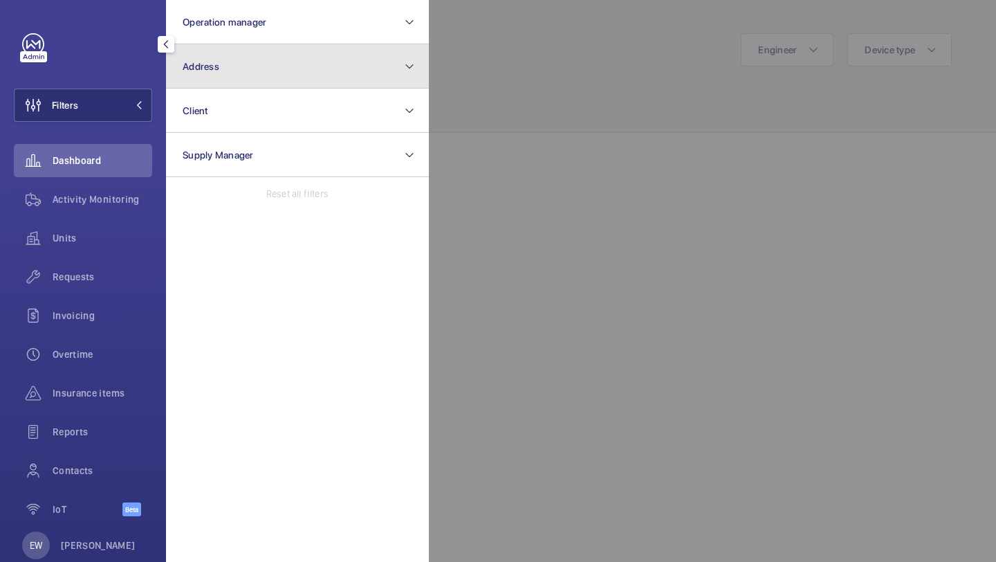
click at [234, 77] on button "Address" at bounding box center [297, 66] width 263 height 44
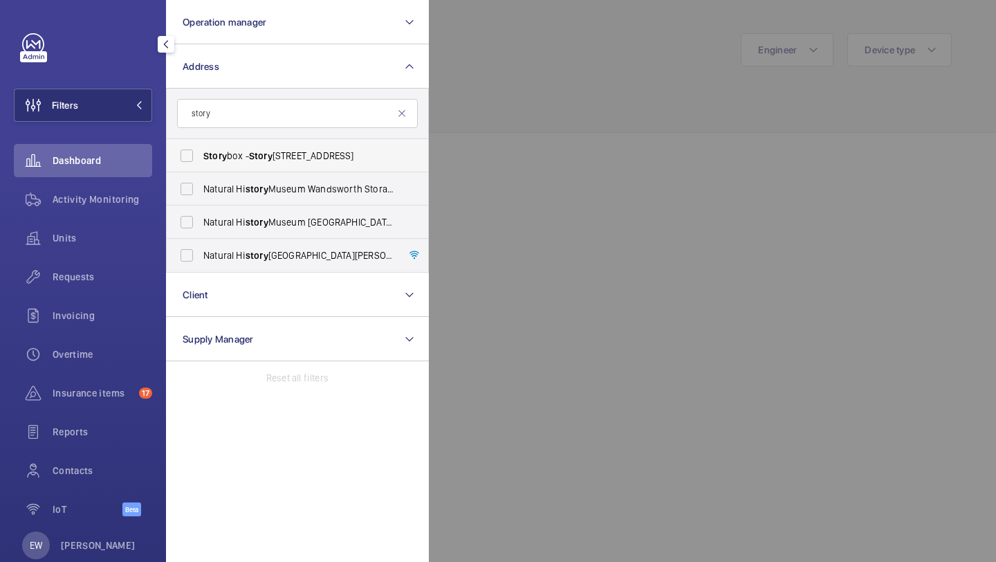
type input "story"
click at [250, 153] on span "Story" at bounding box center [261, 155] width 24 height 11
click at [201, 153] on input "Story box - Story box, [GEOGRAPHIC_DATA] 1DF" at bounding box center [187, 156] width 28 height 28
checkbox input "true"
click at [118, 265] on div "Requests" at bounding box center [83, 276] width 138 height 33
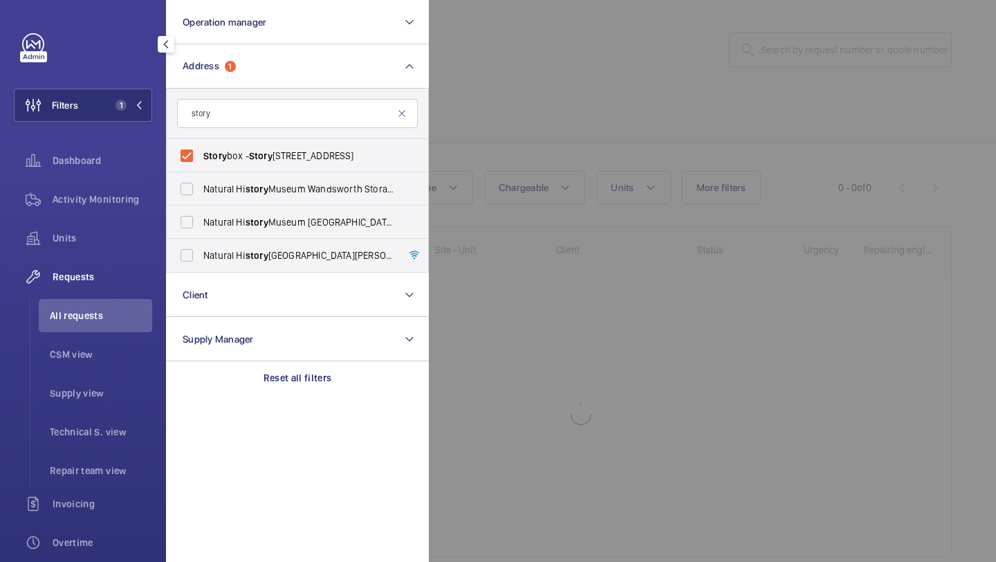
click at [506, 107] on div at bounding box center [927, 281] width 996 height 562
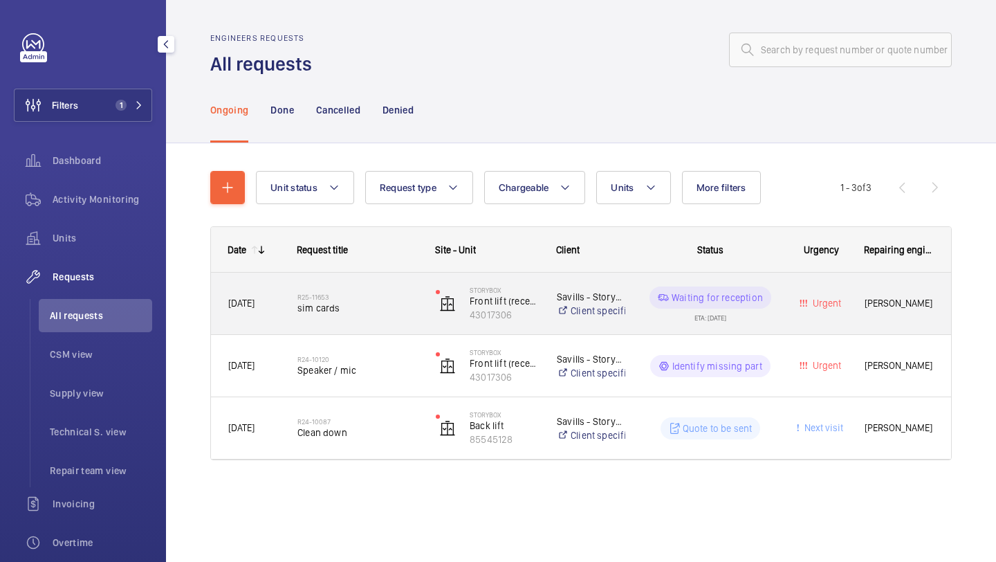
click at [347, 323] on div "R25-11653 sim cards" at bounding box center [357, 304] width 120 height 40
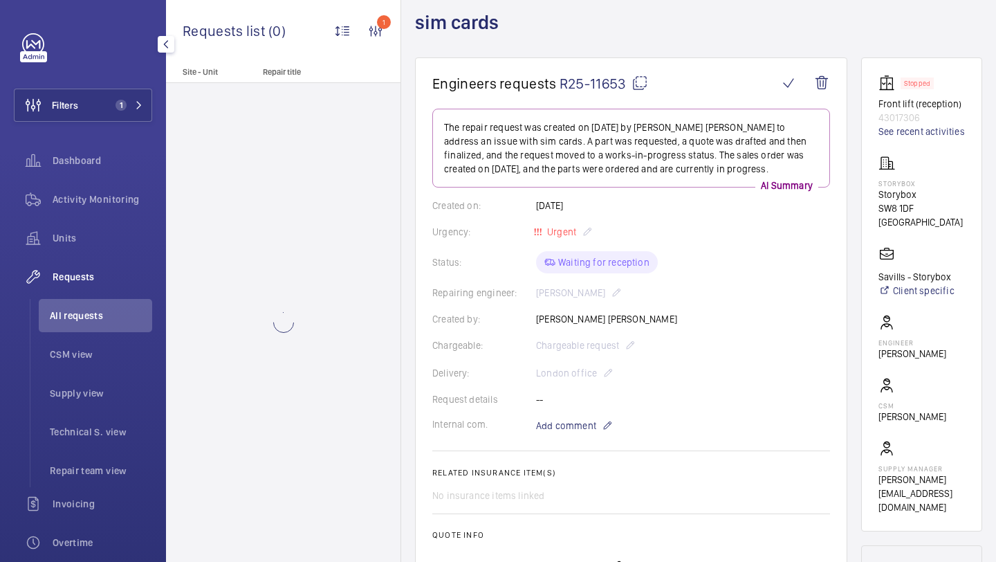
scroll to position [79, 0]
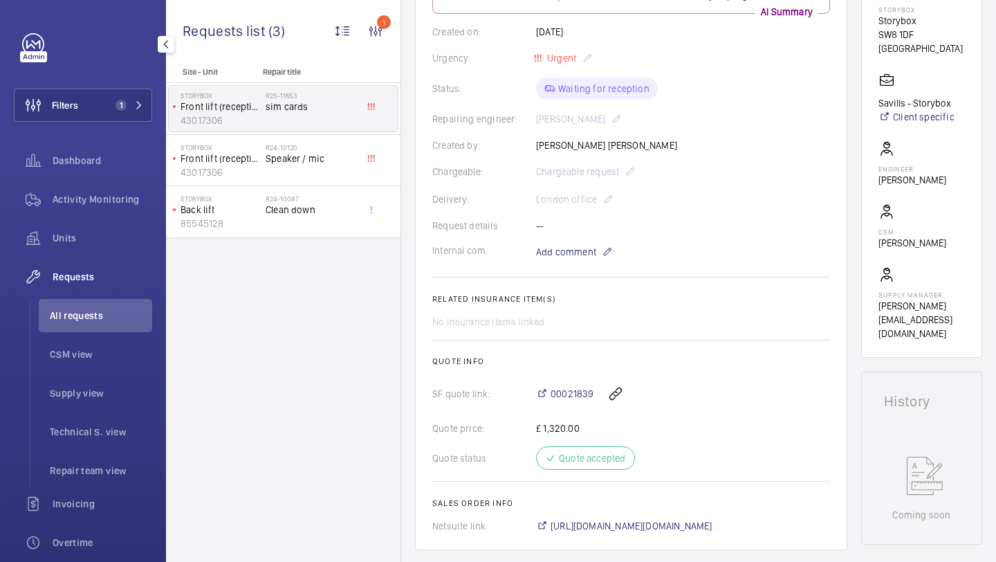
scroll to position [398, 0]
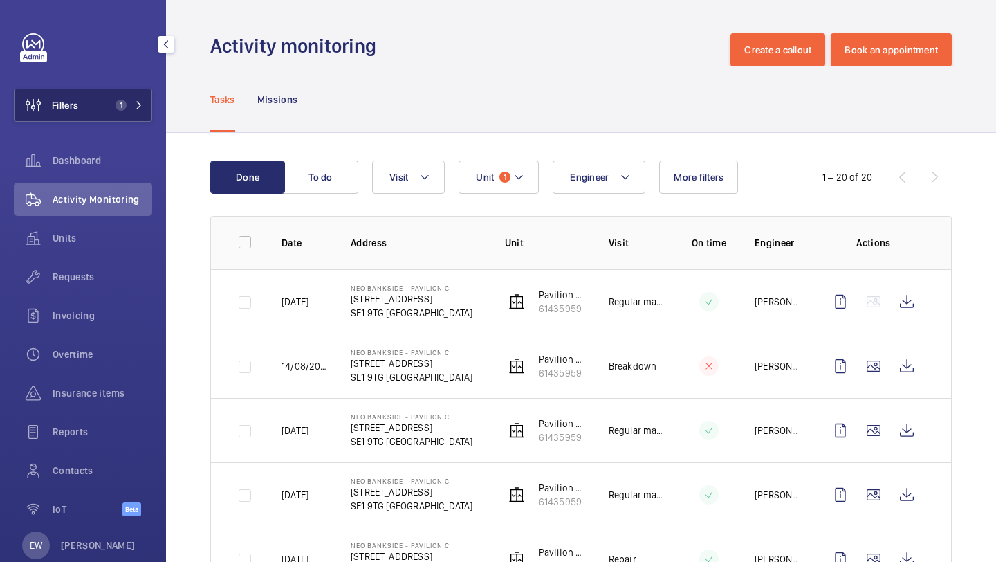
scroll to position [24, 0]
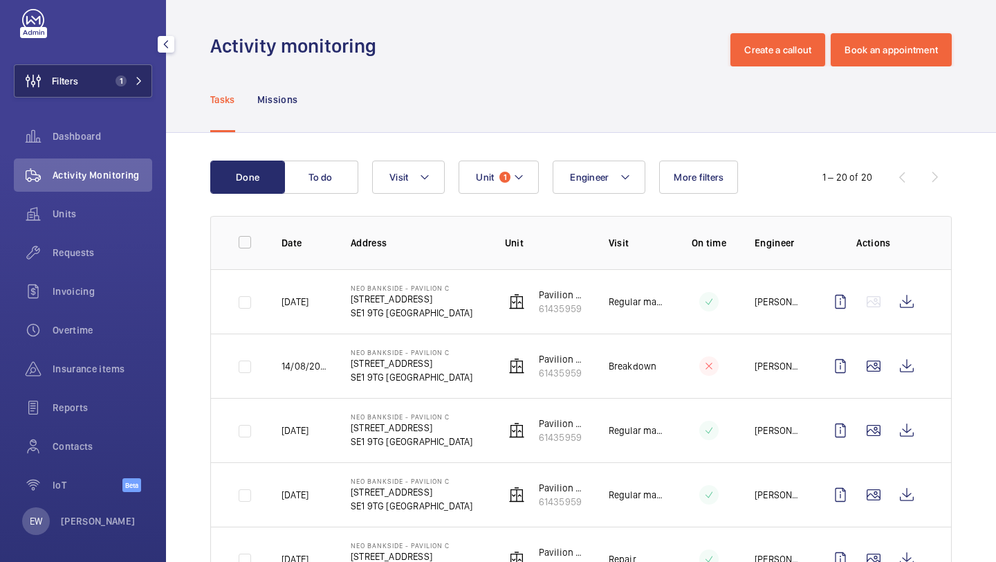
click at [106, 91] on button "Filters 1" at bounding box center [83, 80] width 138 height 33
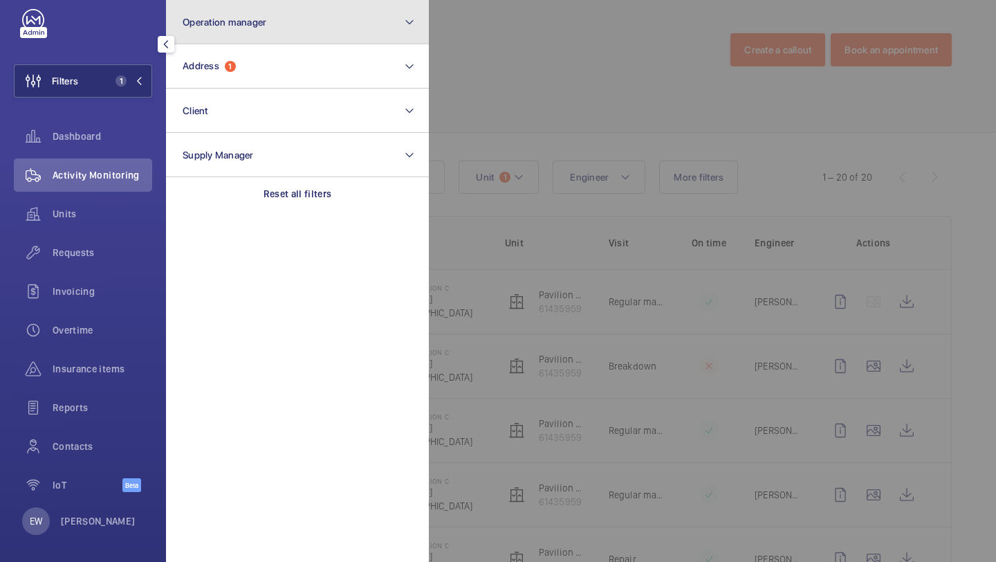
click at [239, 20] on span "Operation manager" at bounding box center [225, 22] width 84 height 11
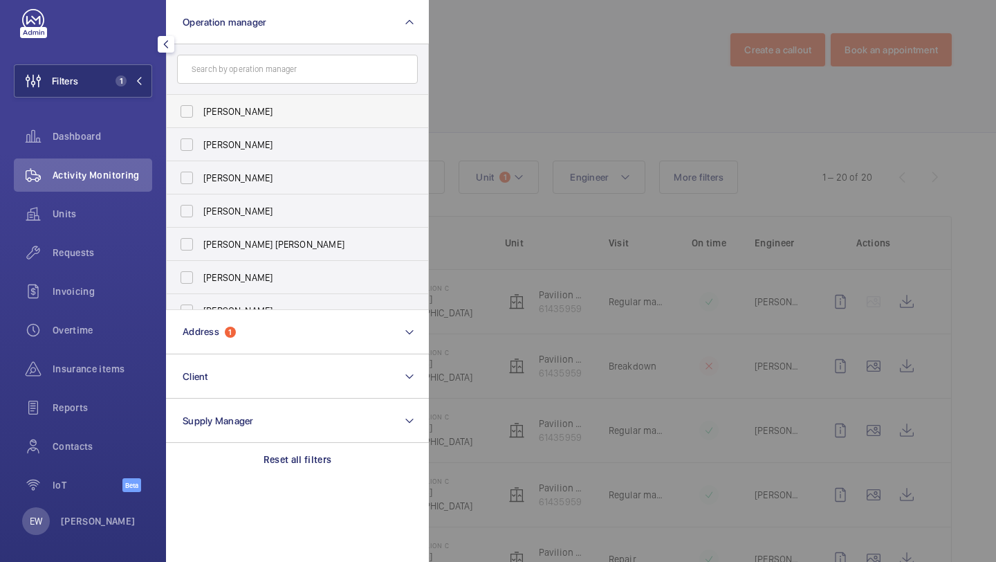
click at [219, 104] on label "[PERSON_NAME]" at bounding box center [287, 111] width 241 height 33
click at [201, 104] on input "[PERSON_NAME]" at bounding box center [187, 112] width 28 height 28
checkbox input "true"
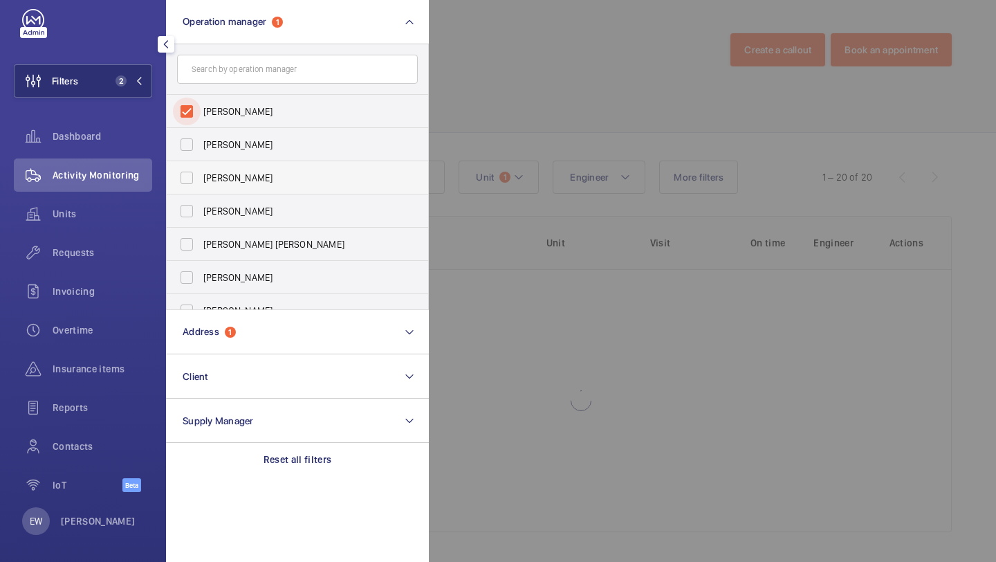
scroll to position [51, 0]
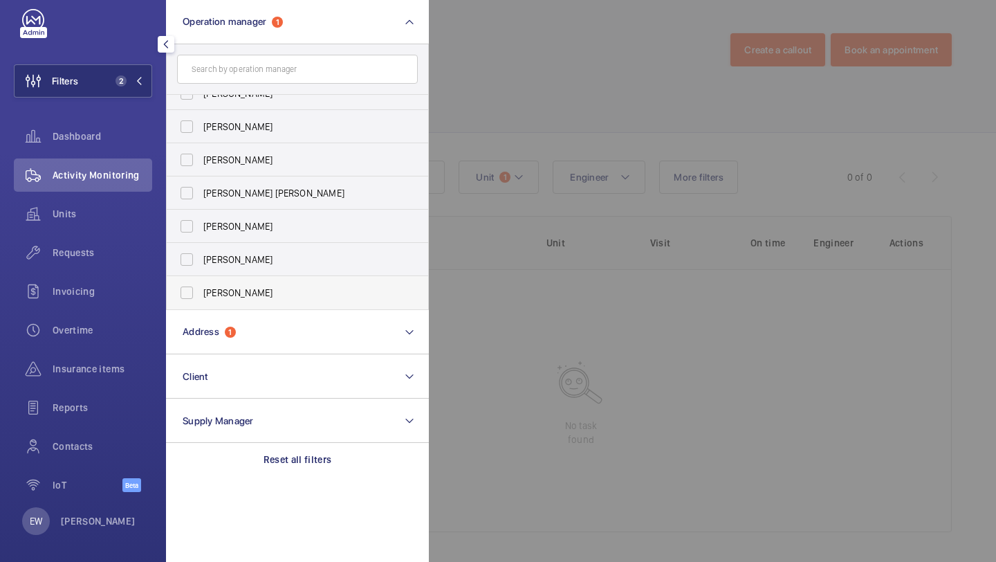
click at [232, 293] on span "[PERSON_NAME]" at bounding box center [298, 293] width 190 height 14
click at [201, 293] on input "[PERSON_NAME]" at bounding box center [187, 293] width 28 height 28
checkbox input "true"
click at [101, 239] on div "Requests" at bounding box center [83, 252] width 138 height 33
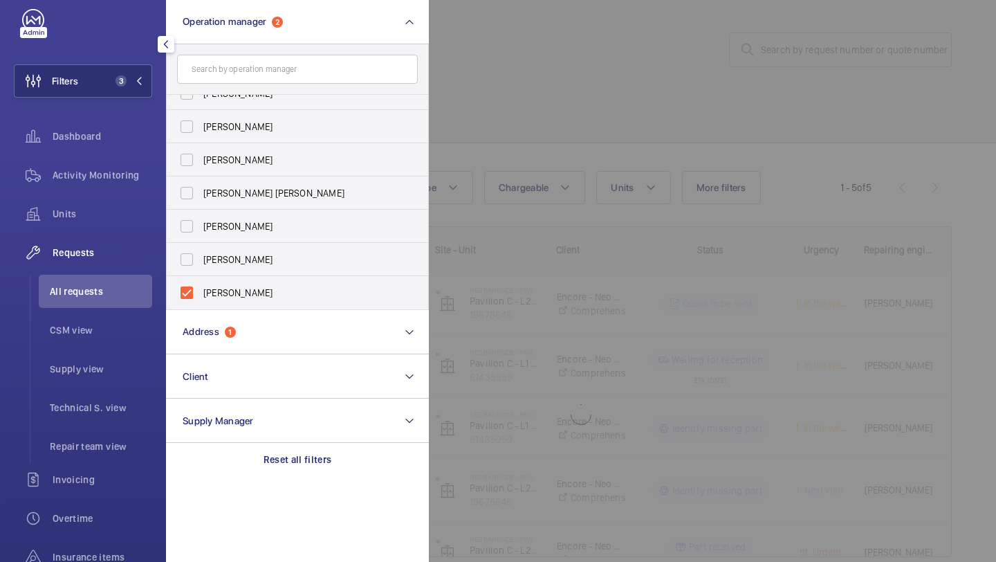
click at [489, 26] on div at bounding box center [927, 281] width 996 height 562
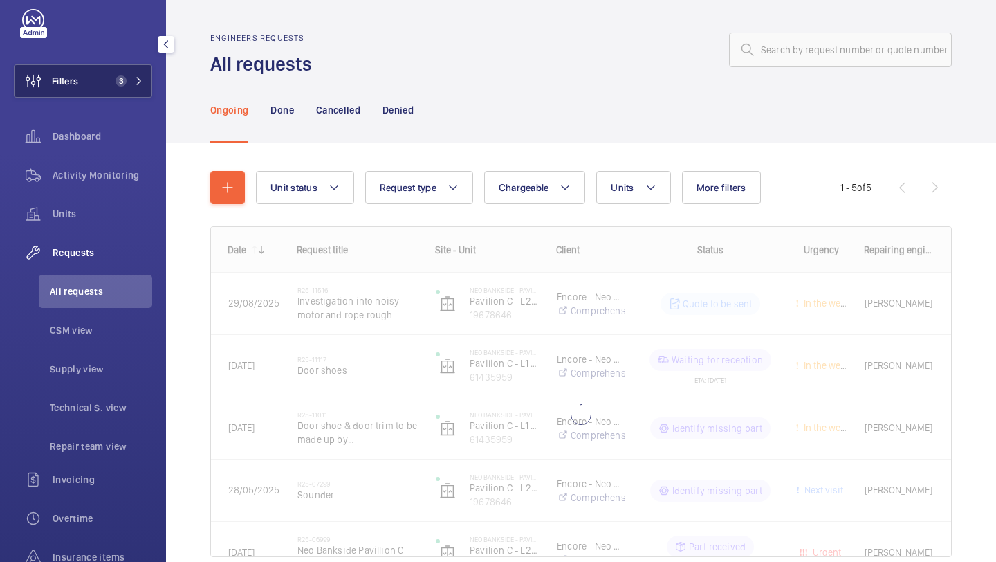
click at [125, 71] on button "Filters 3" at bounding box center [83, 80] width 138 height 33
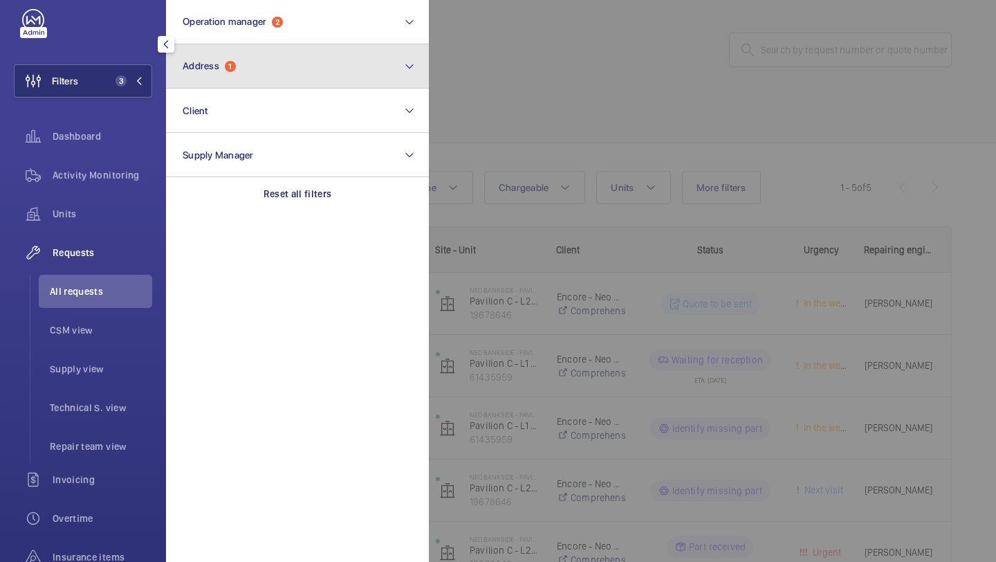
click at [209, 67] on span "Address" at bounding box center [201, 65] width 37 height 11
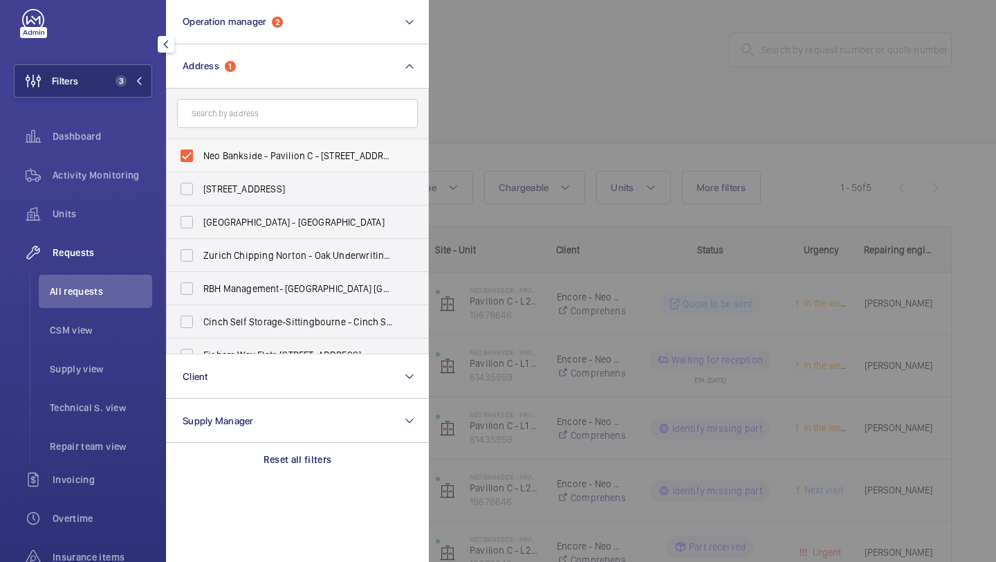
click at [227, 149] on span "Neo Bankside - Pavilion C - 70 Holland St, LONDON SE1 9TG" at bounding box center [298, 156] width 190 height 14
click at [201, 149] on input "Neo Bankside - Pavilion C - 70 Holland St, LONDON SE1 9TG" at bounding box center [187, 156] width 28 height 28
checkbox input "false"
click at [610, 62] on div at bounding box center [927, 281] width 996 height 562
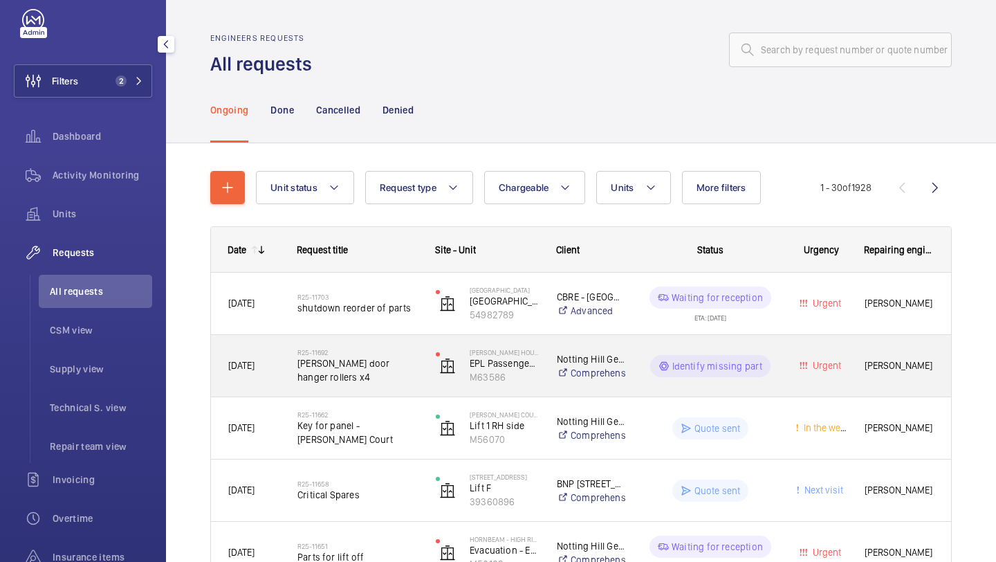
click at [387, 352] on div "R25-11692 Otis door hanger rollers x4" at bounding box center [357, 366] width 120 height 40
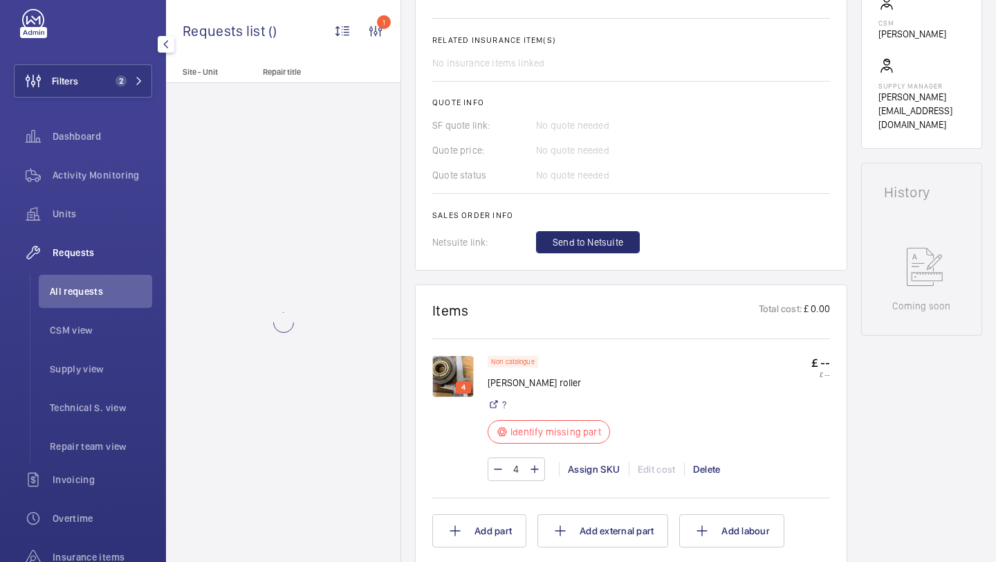
scroll to position [502, 0]
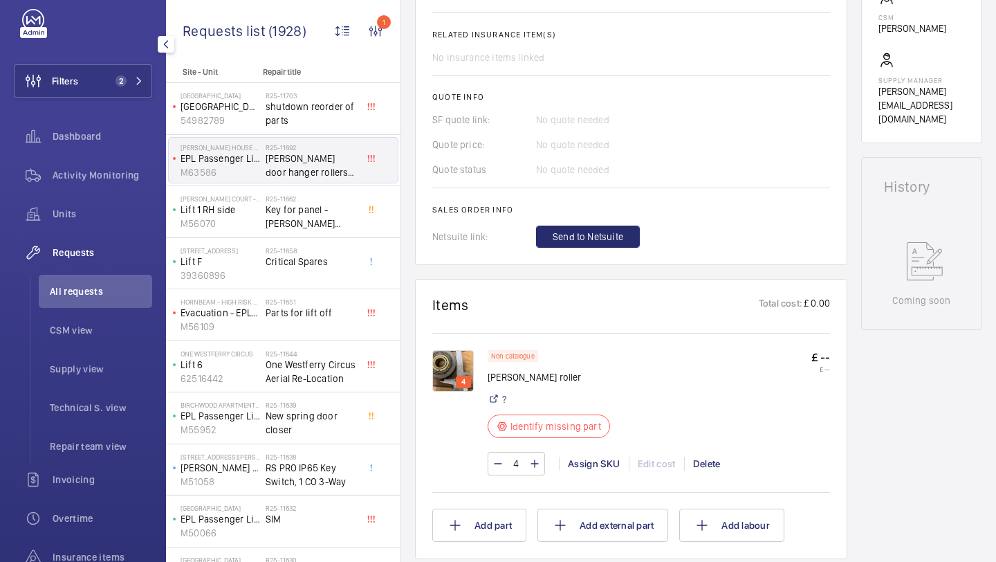
click at [465, 360] on img at bounding box center [453, 371] width 42 height 42
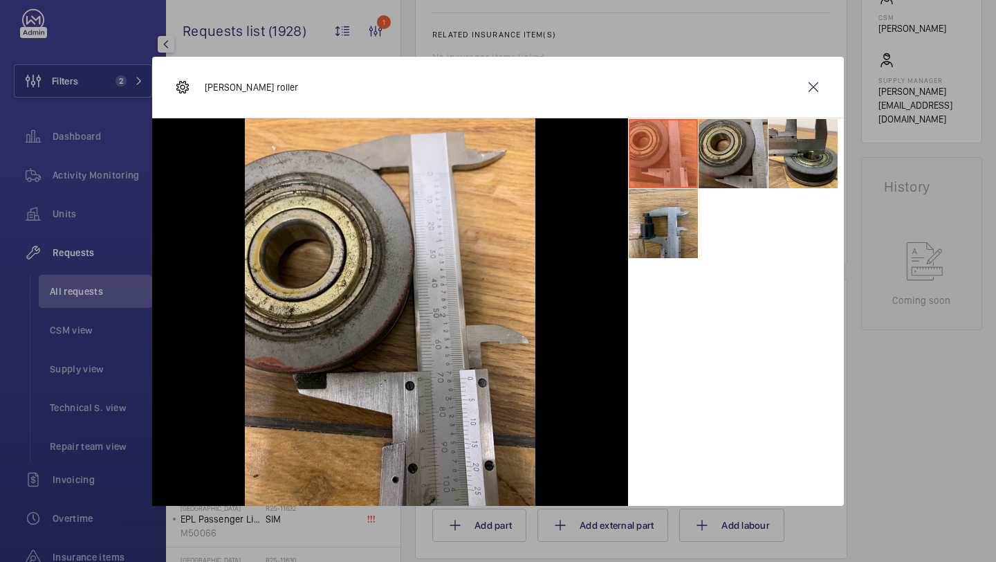
click at [710, 169] on li at bounding box center [733, 153] width 69 height 69
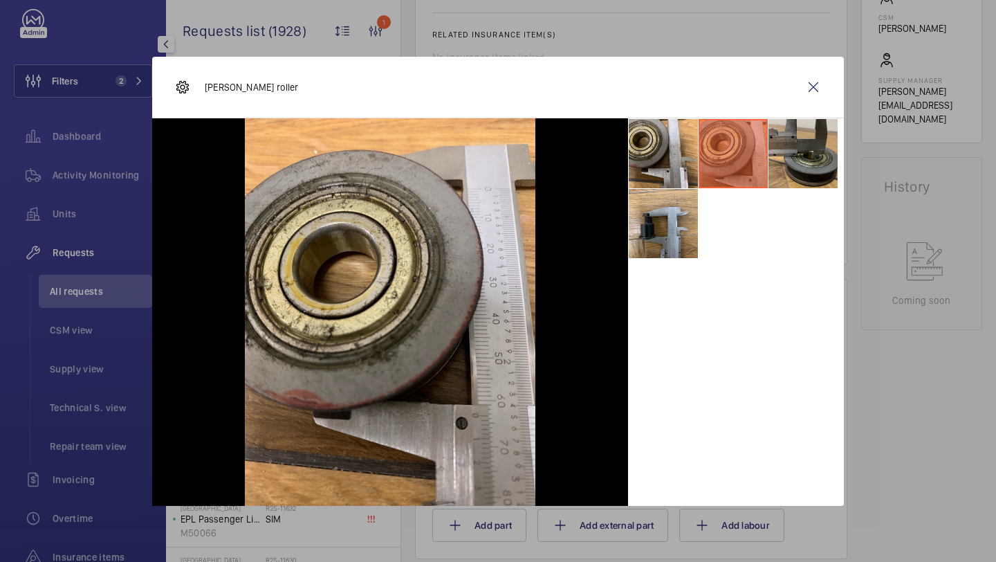
click at [784, 165] on li at bounding box center [803, 153] width 69 height 69
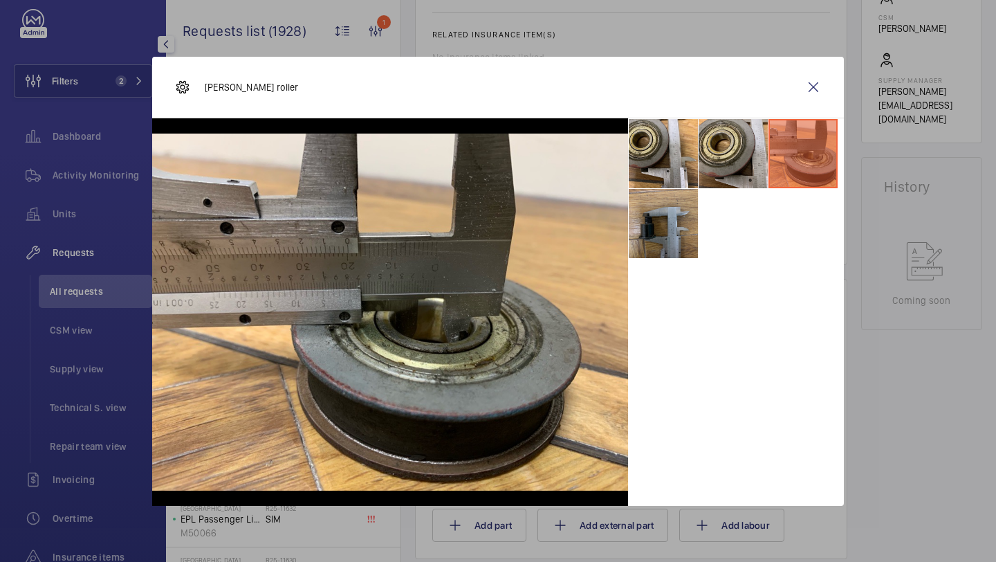
click at [670, 227] on li at bounding box center [663, 223] width 69 height 69
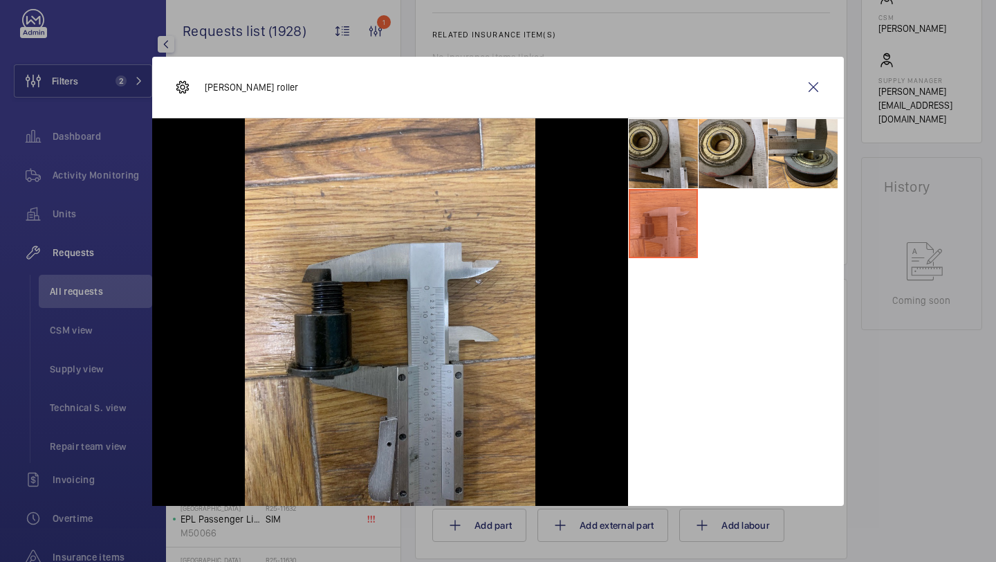
click at [650, 174] on li at bounding box center [663, 153] width 69 height 69
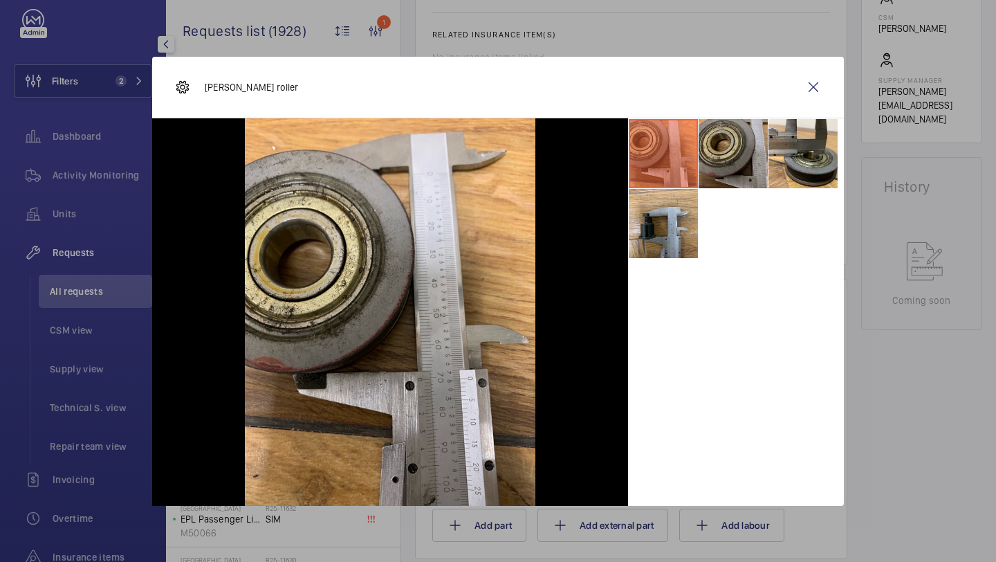
click at [725, 159] on li at bounding box center [733, 153] width 69 height 69
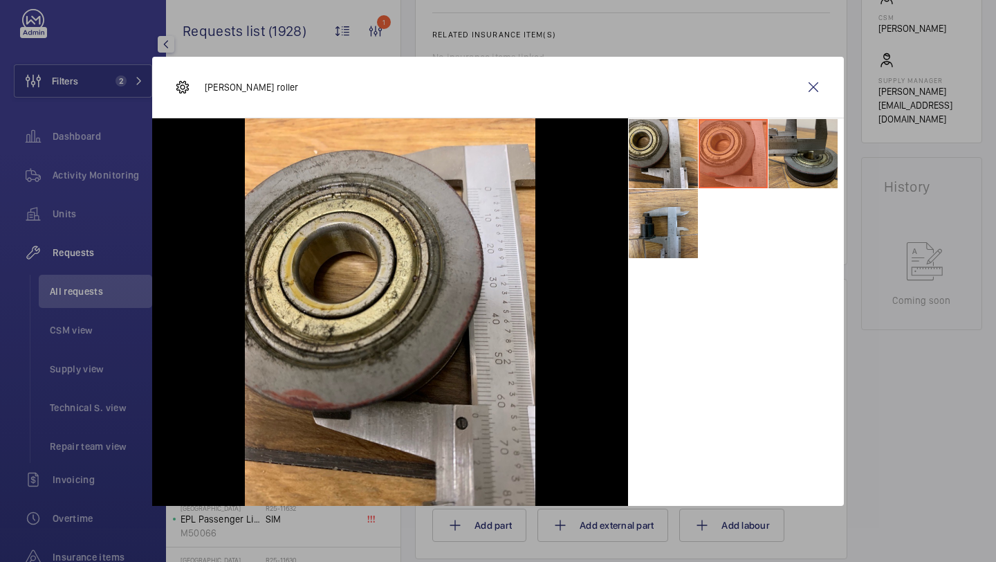
click at [815, 125] on li at bounding box center [803, 153] width 69 height 69
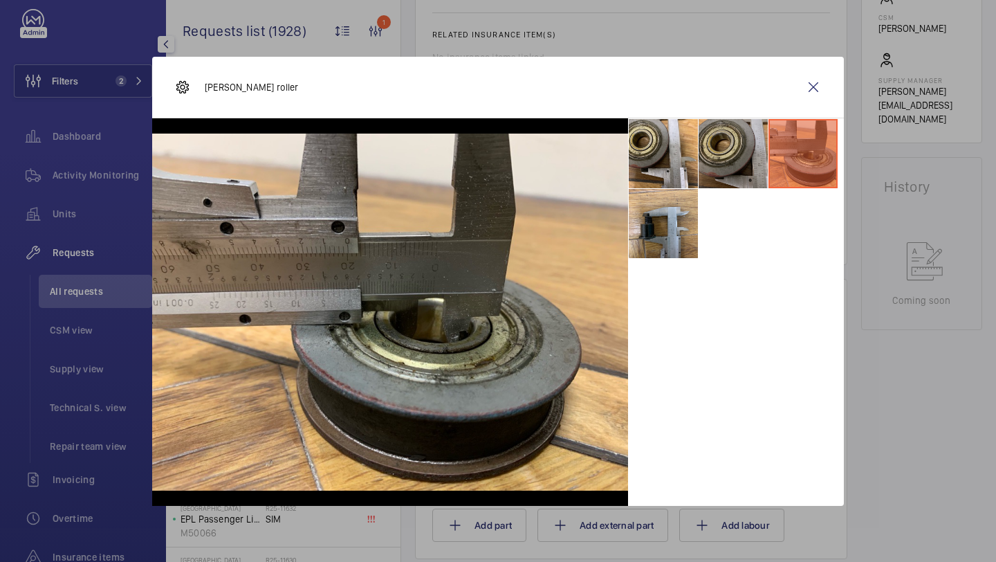
click at [740, 165] on li at bounding box center [733, 153] width 69 height 69
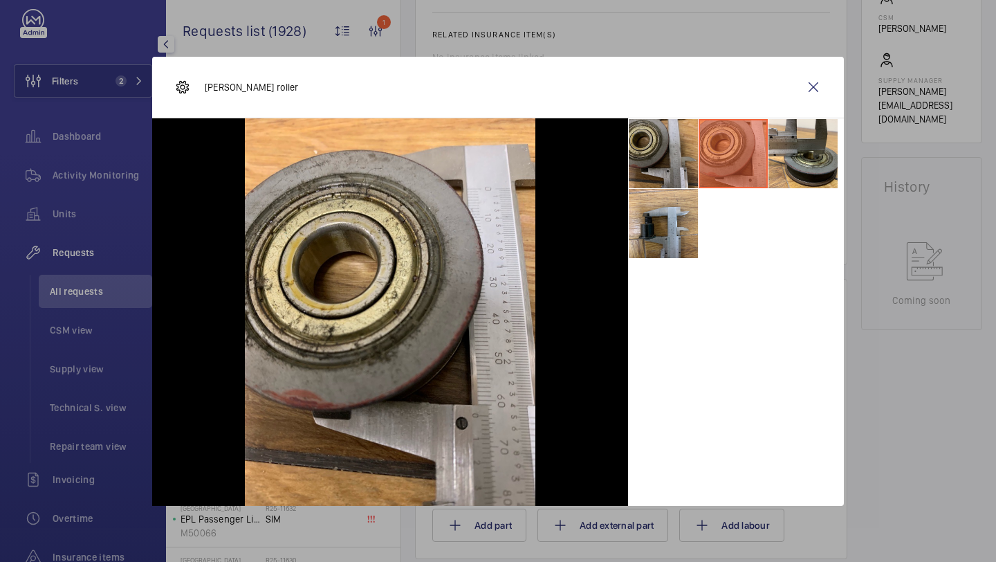
click at [648, 168] on li at bounding box center [663, 153] width 69 height 69
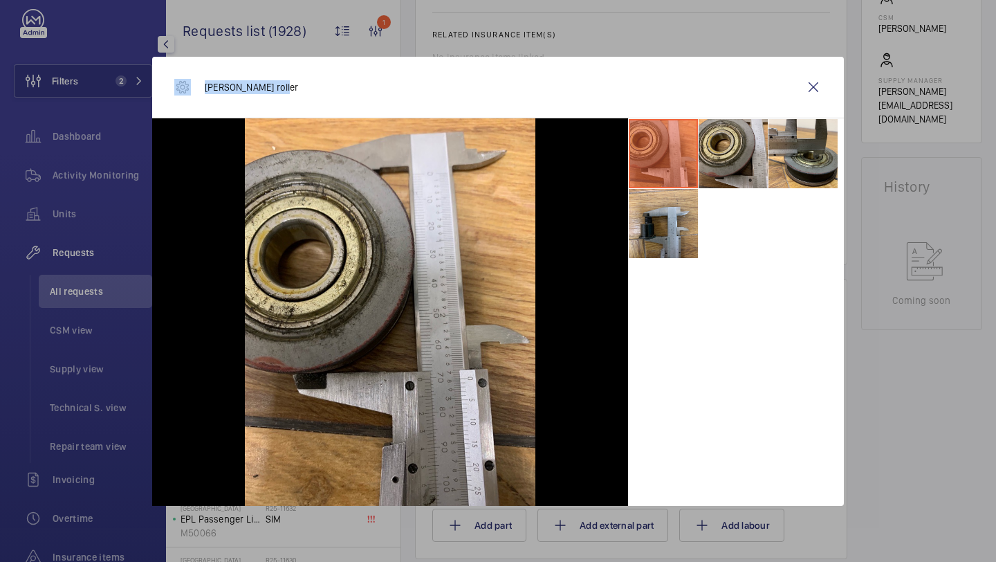
drag, startPoint x: 290, startPoint y: 91, endPoint x: 194, endPoint y: 91, distance: 95.5
click at [194, 91] on div "Otis hanger roller" at bounding box center [498, 88] width 692 height 62
copy div "Otis hanger roller"
click at [815, 93] on wm-front-icon-button at bounding box center [813, 87] width 33 height 33
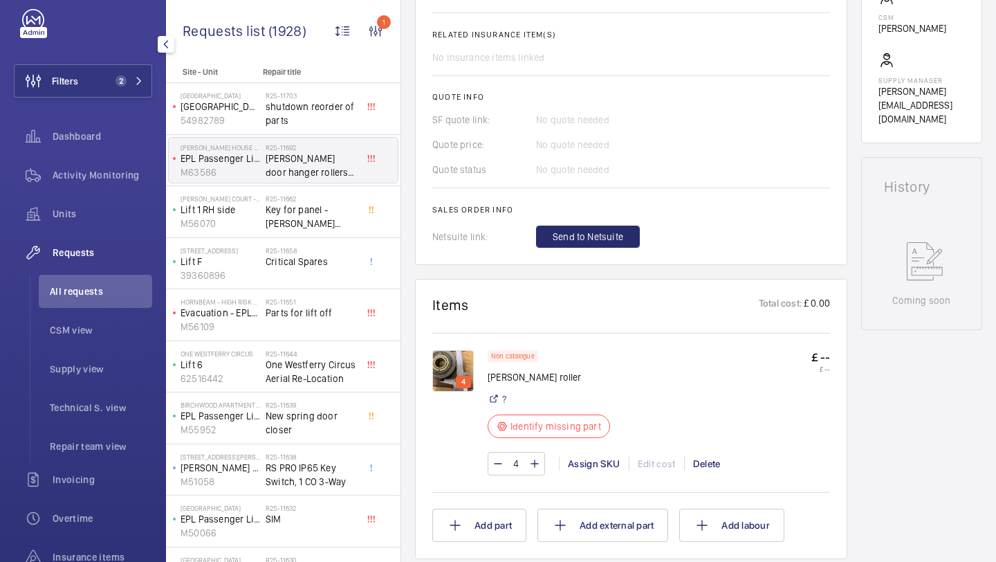
scroll to position [37, 0]
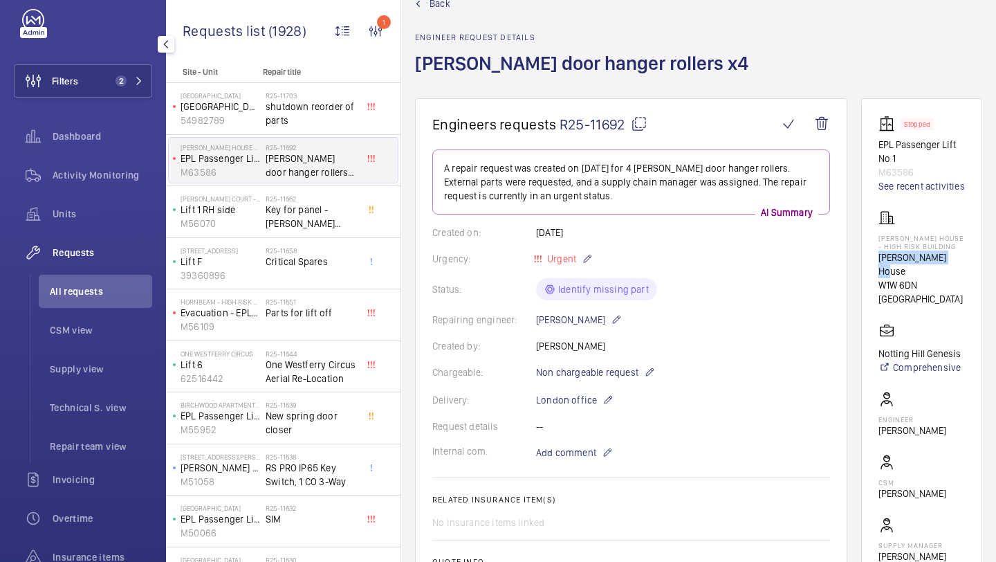
click at [879, 259] on p "John Astor House" at bounding box center [922, 264] width 86 height 28
copy p "John Astor House"
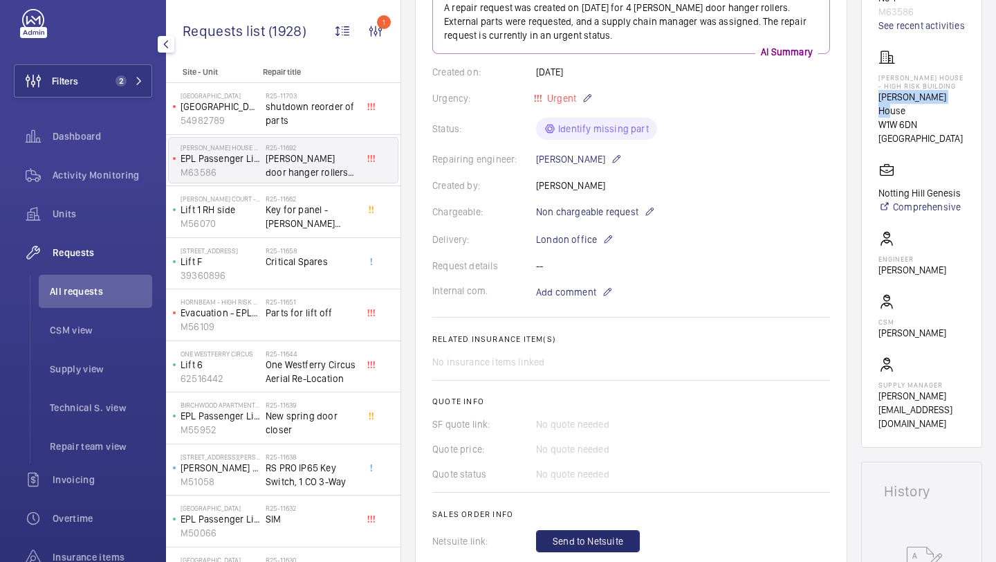
scroll to position [239, 0]
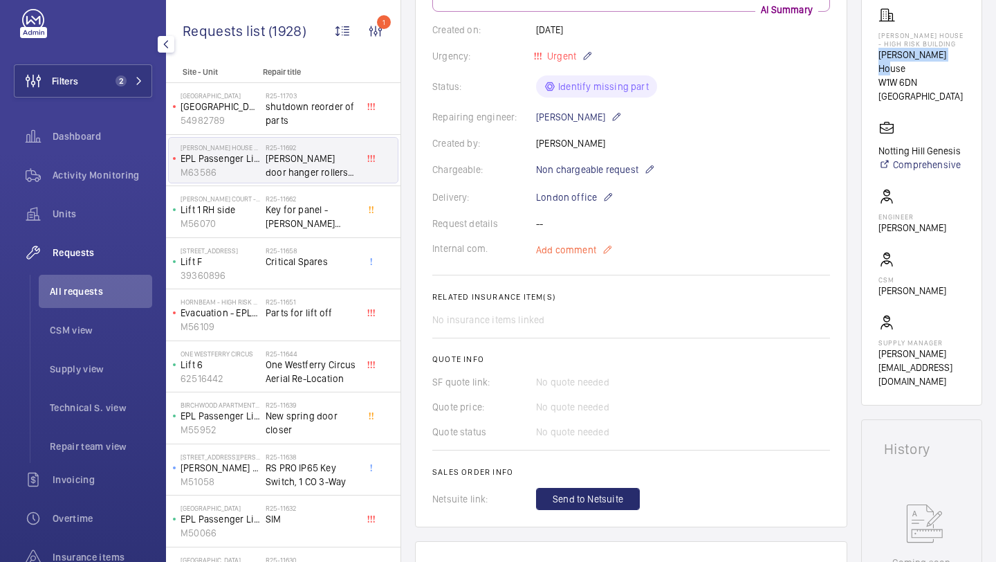
click at [605, 241] on mat-icon at bounding box center [607, 249] width 11 height 17
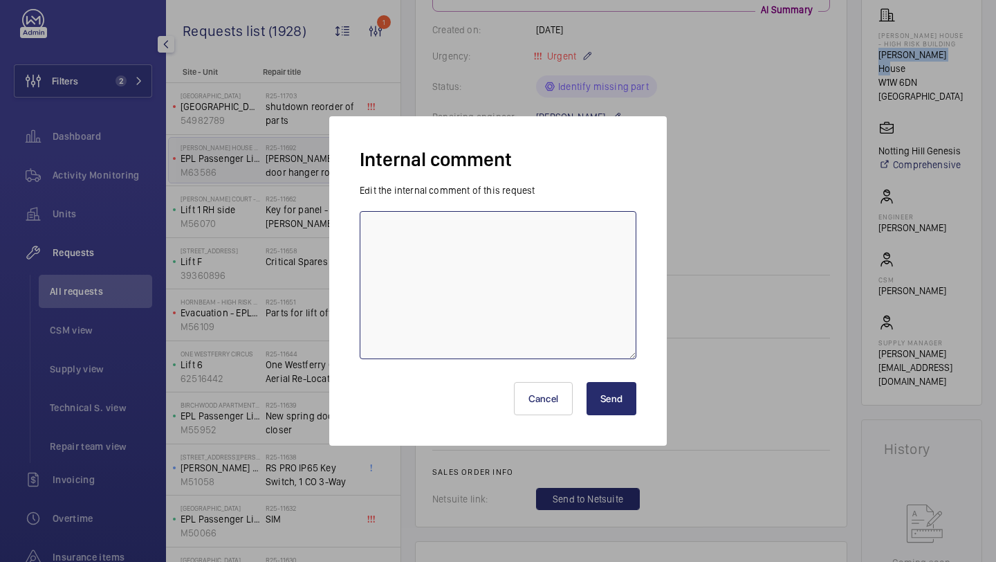
click at [542, 252] on textarea at bounding box center [498, 285] width 277 height 148
type textarea "SOURCING 03.09 ELLE"
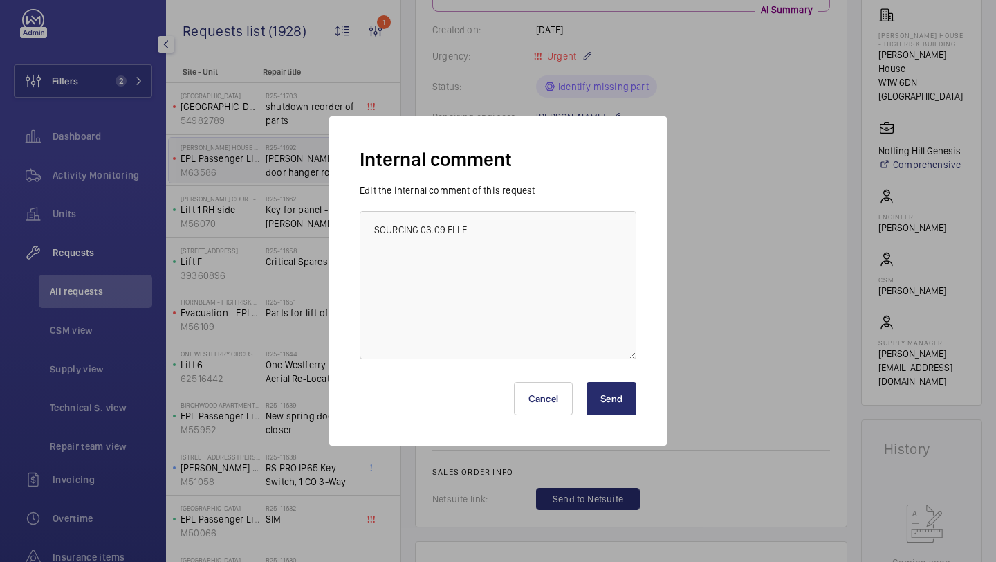
click at [623, 412] on button "Send" at bounding box center [612, 398] width 50 height 33
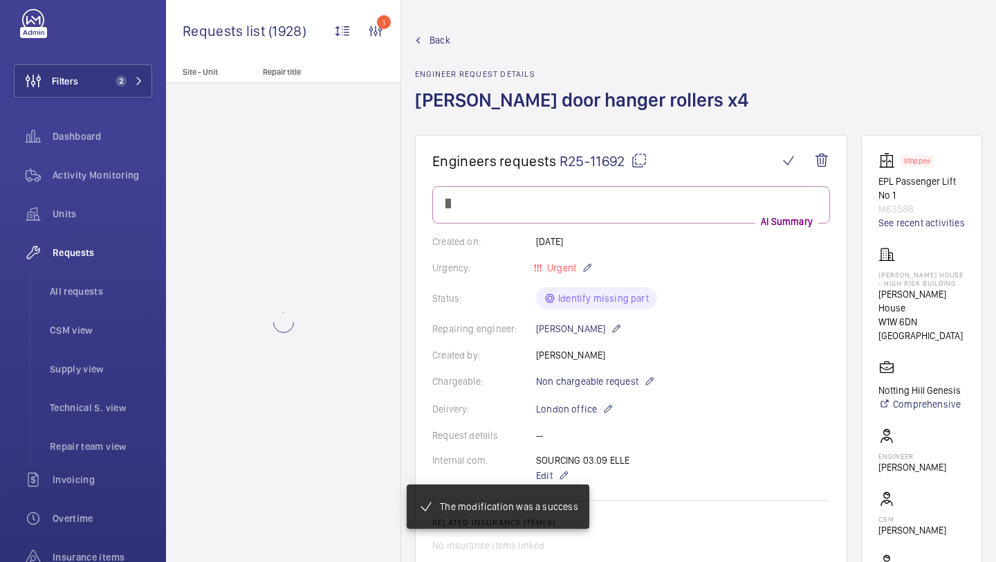
click at [306, 205] on div at bounding box center [283, 322] width 235 height 479
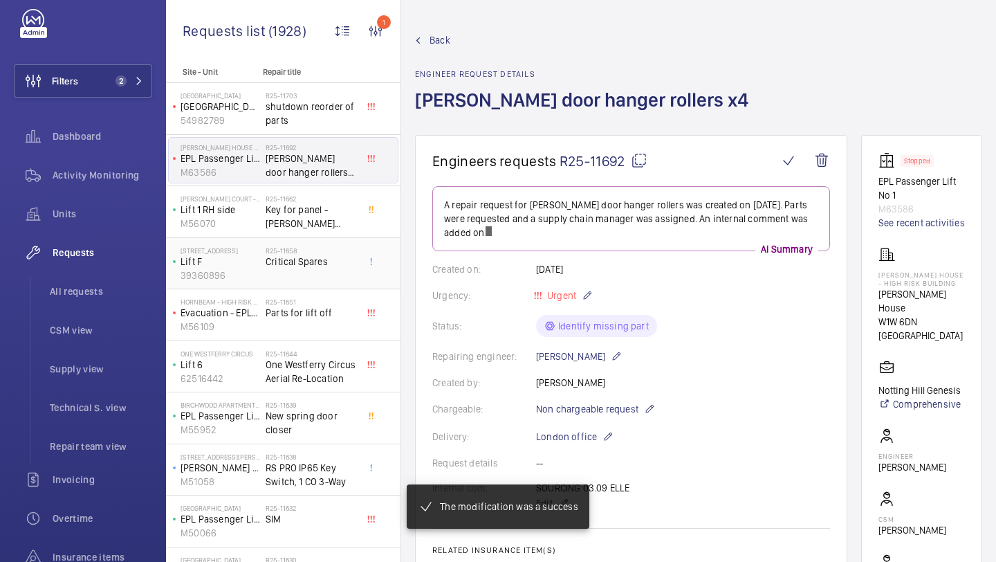
click at [309, 246] on h2 "R25-11658" at bounding box center [311, 250] width 91 height 8
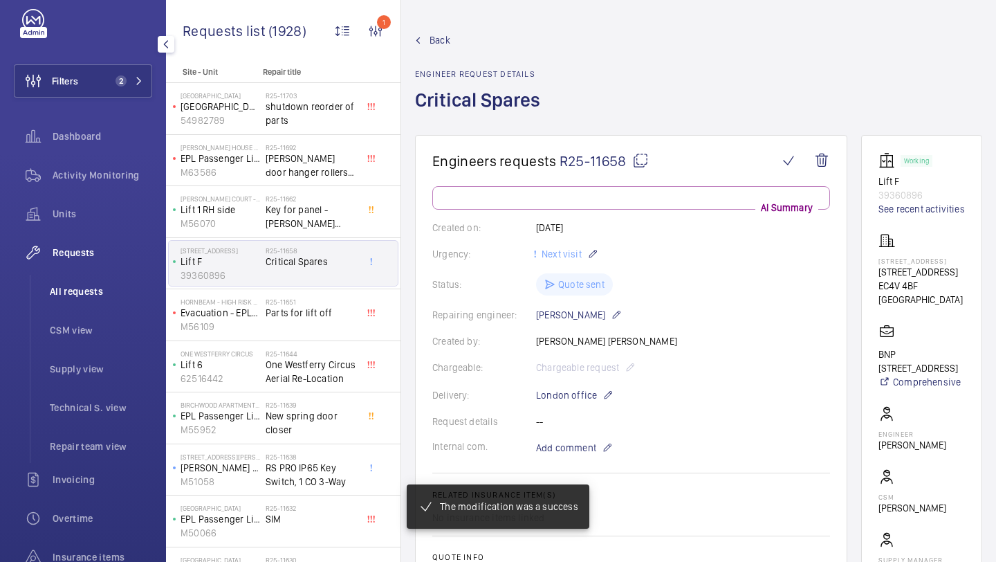
click at [106, 284] on span "All requests" at bounding box center [101, 291] width 102 height 14
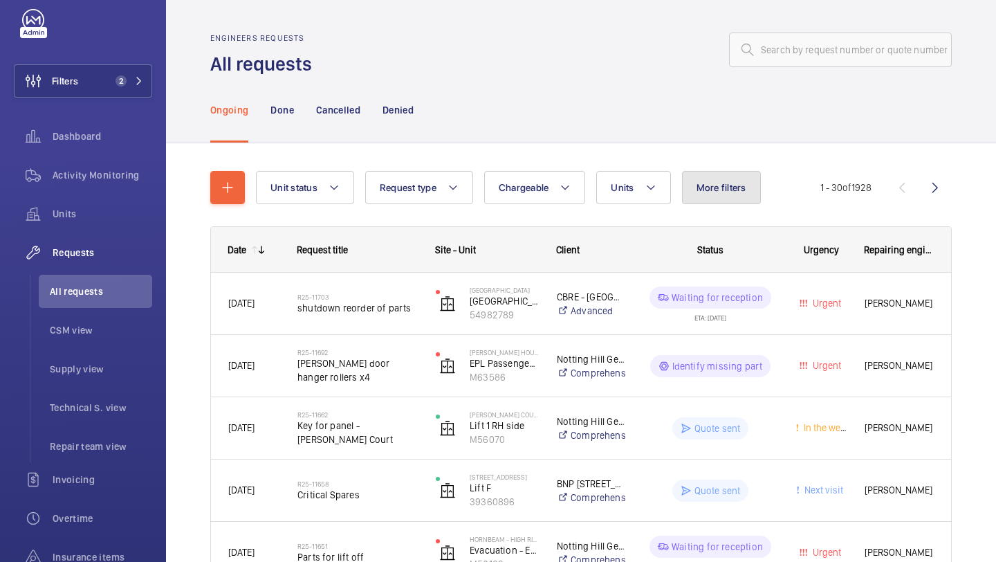
click at [731, 181] on button "More filters" at bounding box center [721, 187] width 79 height 33
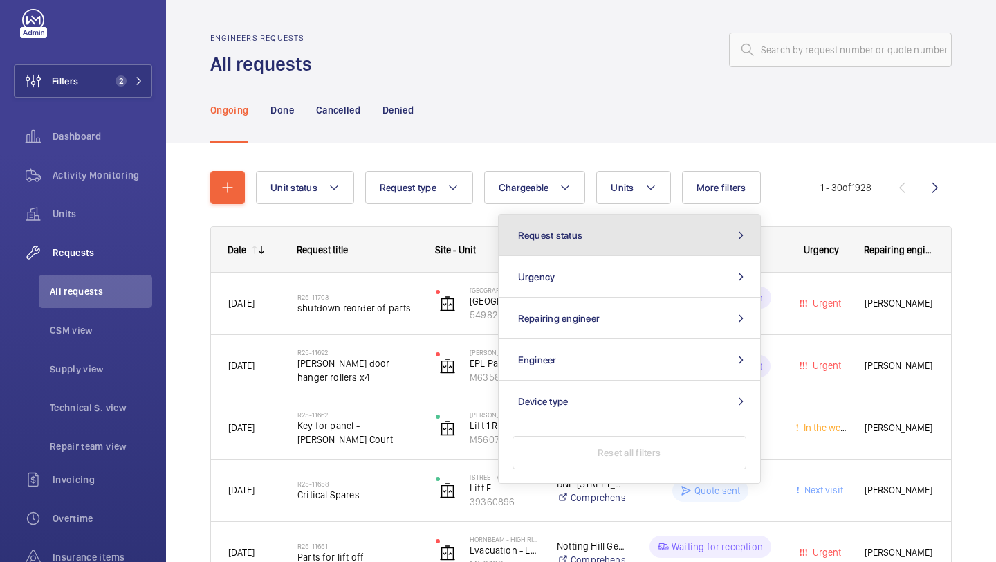
click at [656, 230] on button "Request status" at bounding box center [630, 235] width 262 height 42
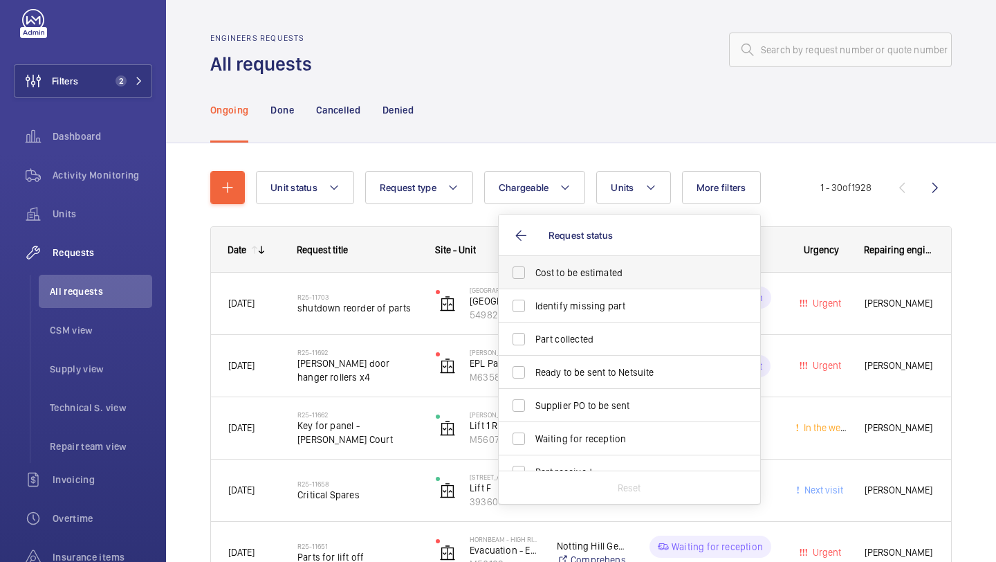
click at [625, 265] on label "Cost to be estimated" at bounding box center [619, 272] width 241 height 33
click at [533, 265] on input "Cost to be estimated" at bounding box center [519, 273] width 28 height 28
checkbox input "true"
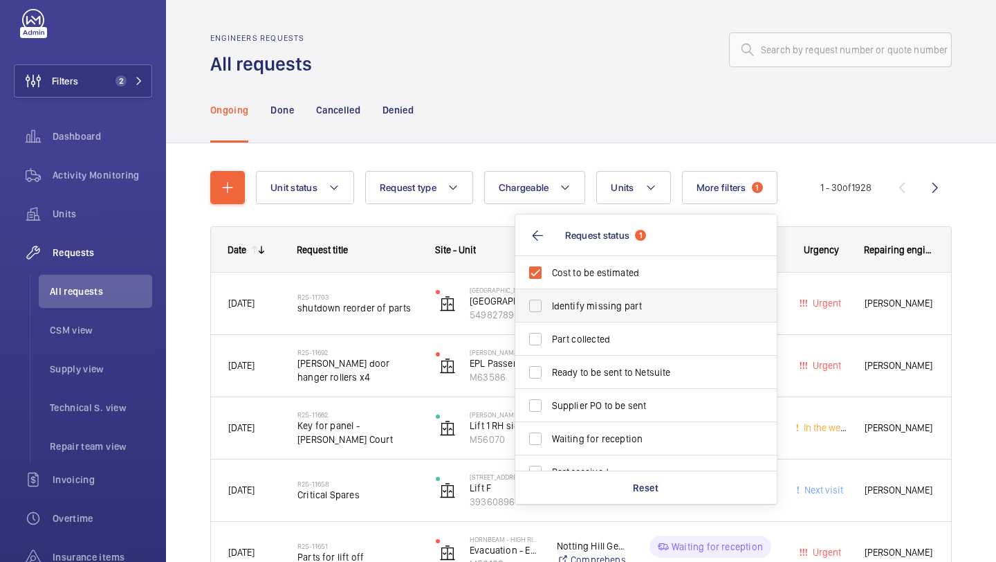
click at [612, 315] on label "Identify missing part" at bounding box center [635, 305] width 241 height 33
click at [549, 315] on input "Identify missing part" at bounding box center [536, 306] width 28 height 28
checkbox input "true"
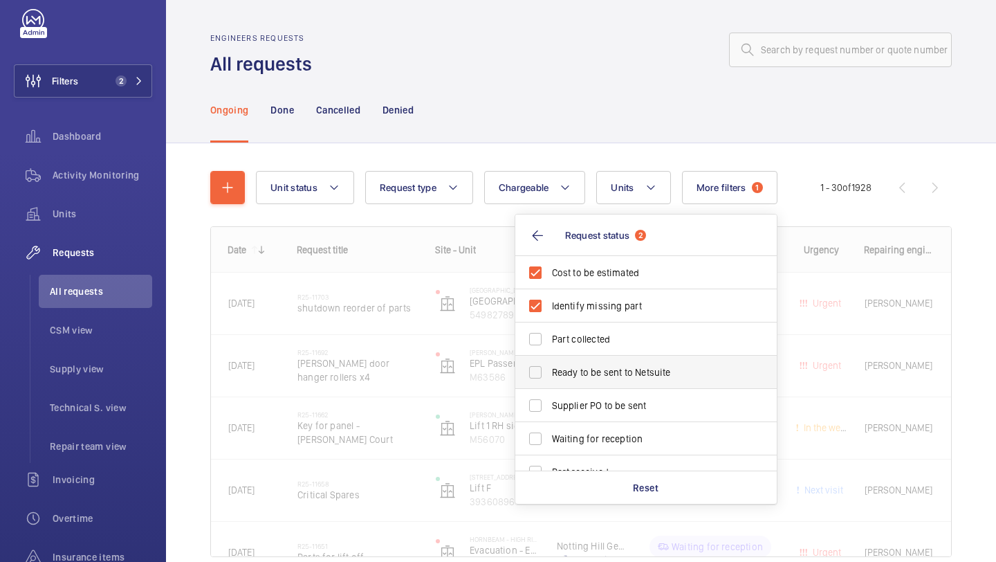
click at [593, 387] on label "Ready to be sent to Netsuite" at bounding box center [635, 372] width 241 height 33
click at [549, 386] on input "Ready to be sent to Netsuite" at bounding box center [536, 372] width 28 height 28
checkbox input "true"
click at [593, 414] on label "Supplier PO to be sent" at bounding box center [635, 405] width 241 height 33
click at [549, 414] on input "Supplier PO to be sent" at bounding box center [536, 406] width 28 height 28
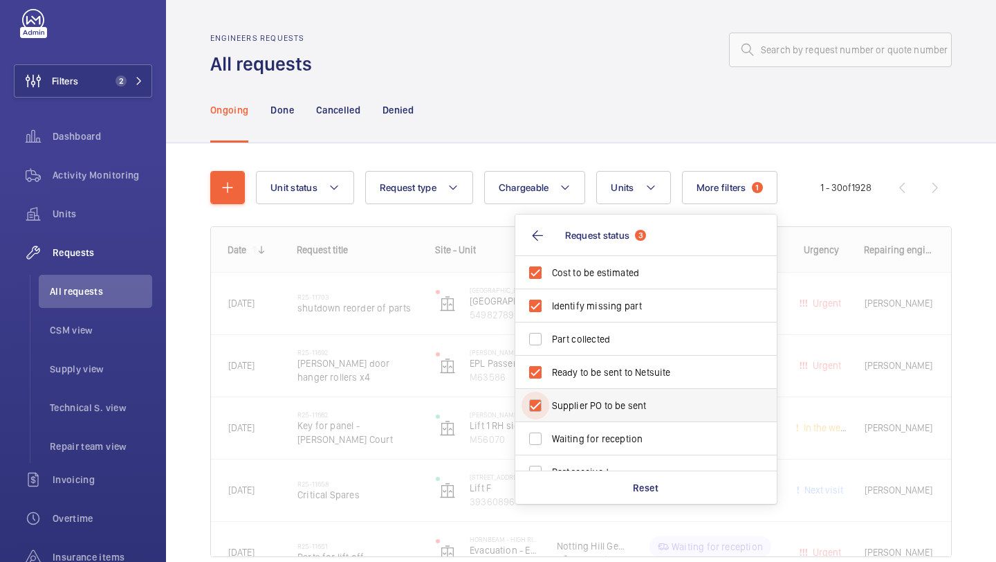
checkbox input "true"
click at [508, 79] on div "Ongoing Done Cancelled Denied" at bounding box center [581, 110] width 742 height 66
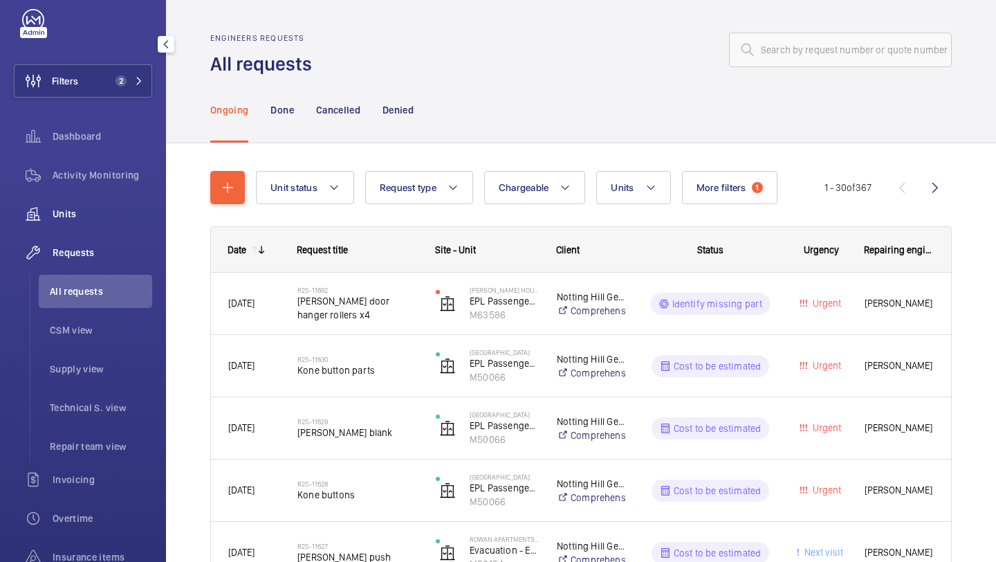
click at [115, 204] on div "Units" at bounding box center [83, 213] width 138 height 33
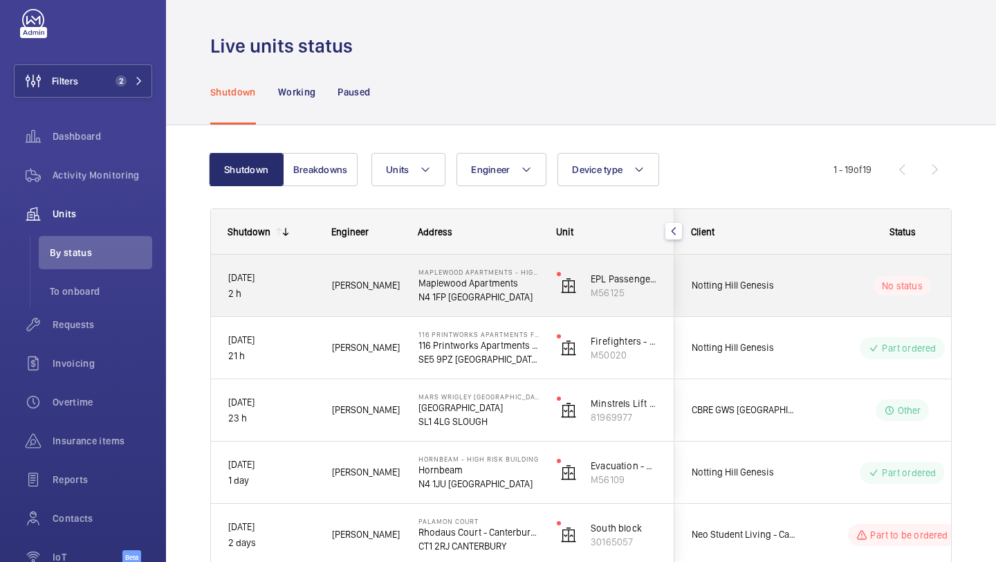
click at [740, 298] on div "Notting Hill Genesis" at bounding box center [736, 286] width 123 height 44
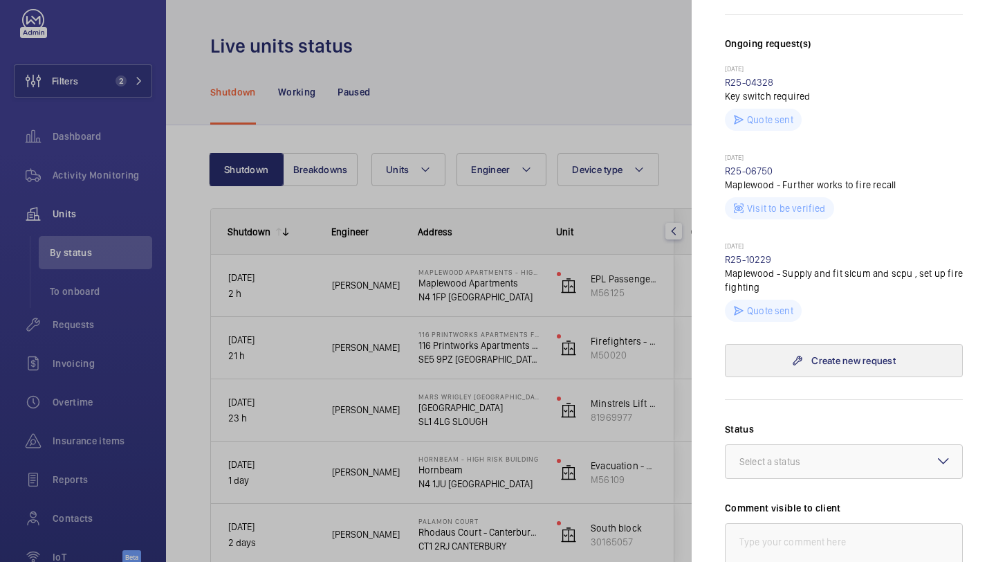
scroll to position [313, 0]
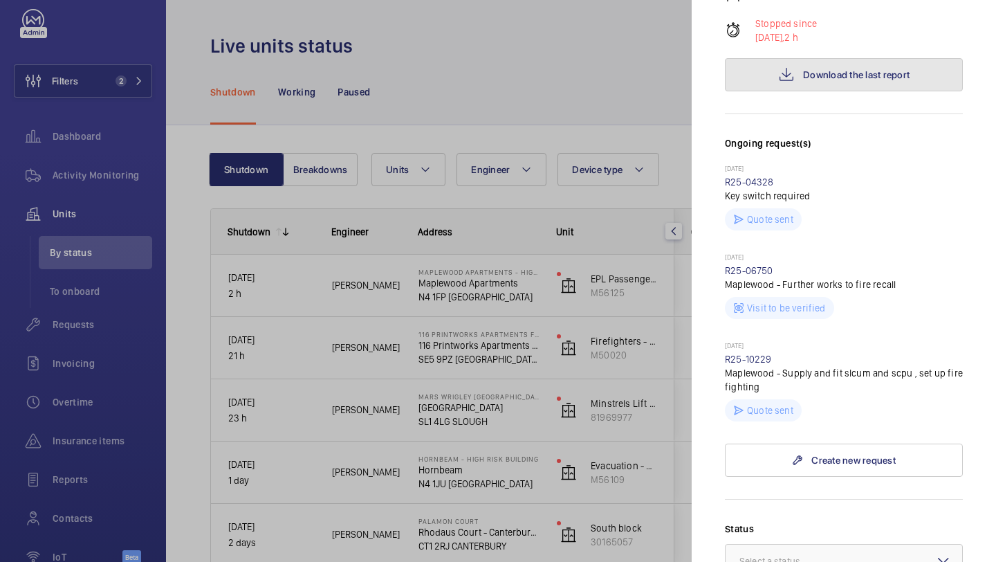
click at [805, 69] on span "Download the last report" at bounding box center [856, 74] width 107 height 11
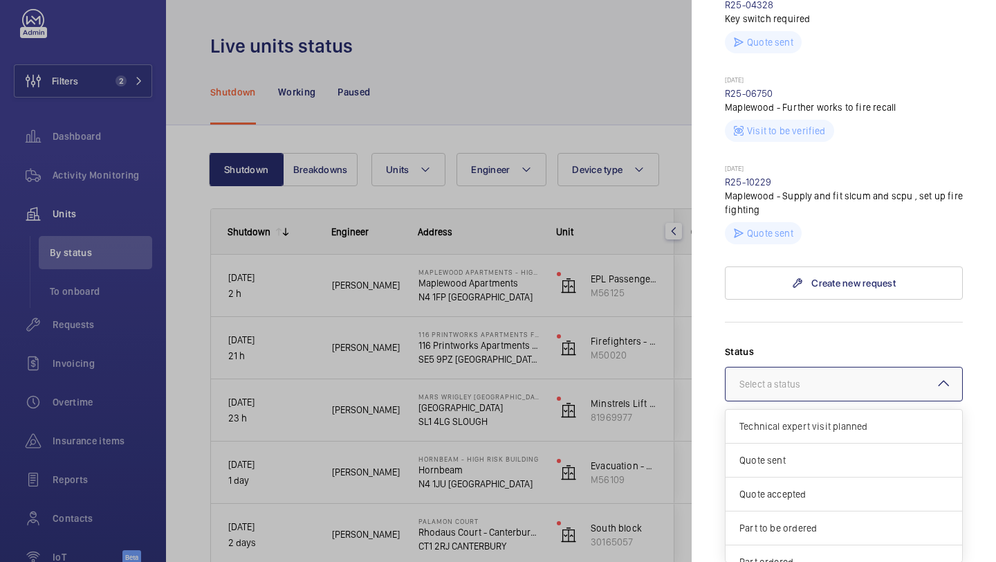
click at [800, 377] on div "Select a status" at bounding box center [787, 384] width 95 height 14
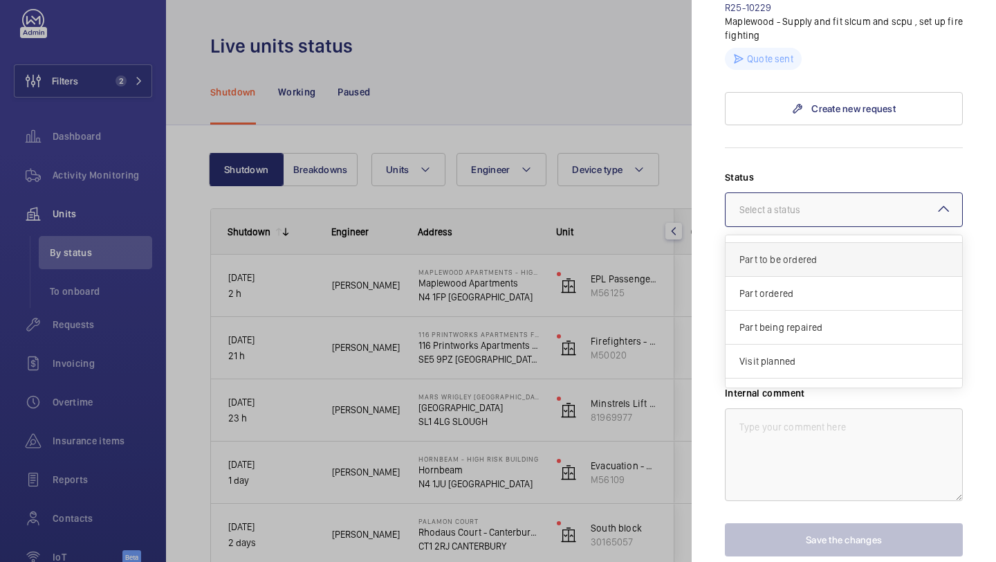
scroll to position [118, 0]
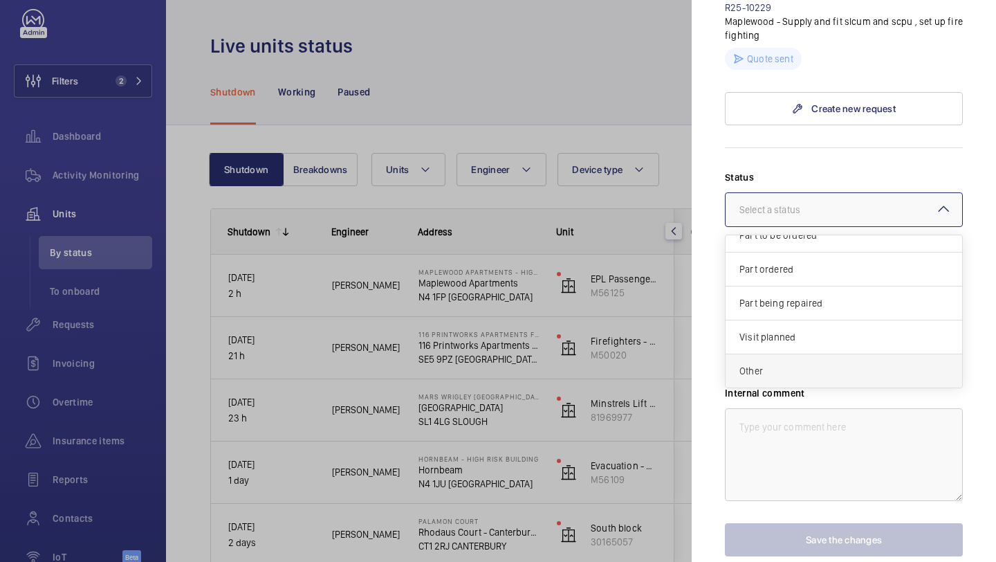
click at [789, 354] on div "Other" at bounding box center [844, 370] width 237 height 33
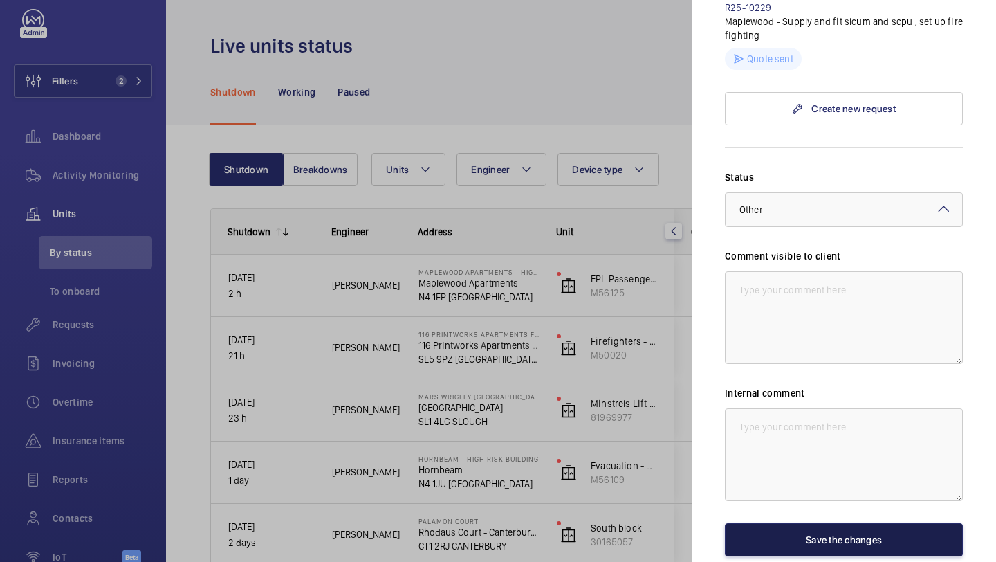
click at [787, 523] on button "Save the changes" at bounding box center [844, 539] width 238 height 33
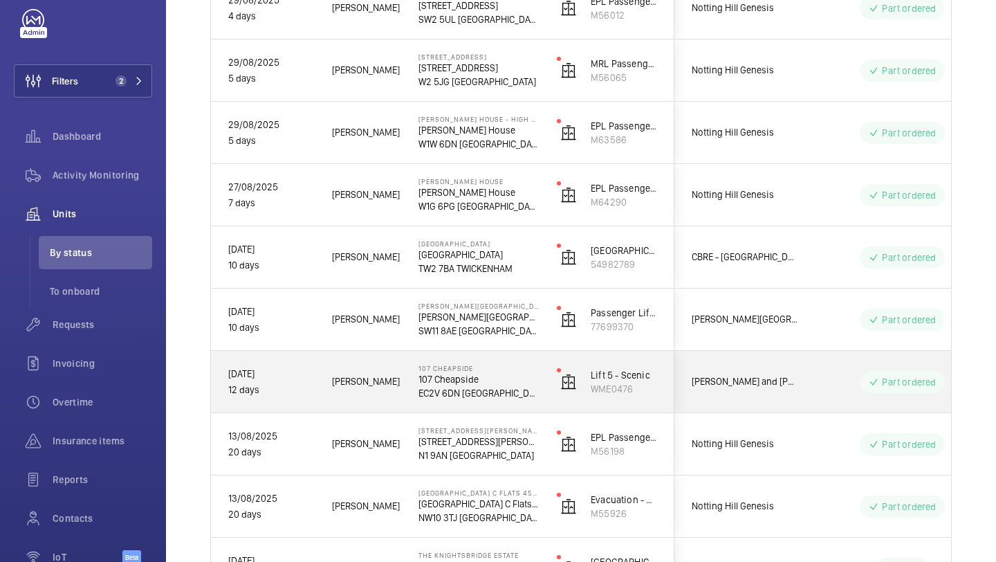
scroll to position [703, 0]
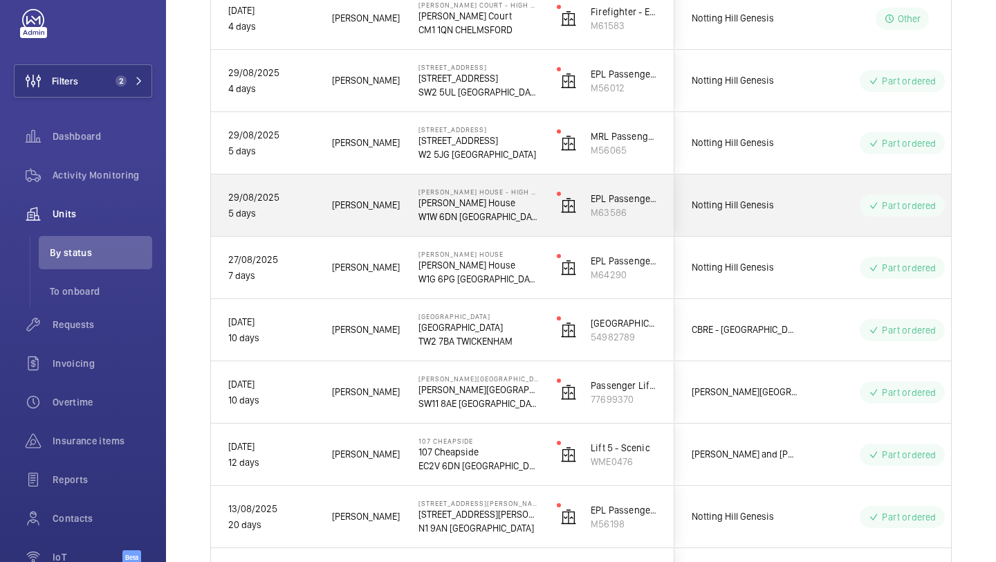
click at [812, 206] on div "Part ordered" at bounding box center [894, 206] width 189 height 50
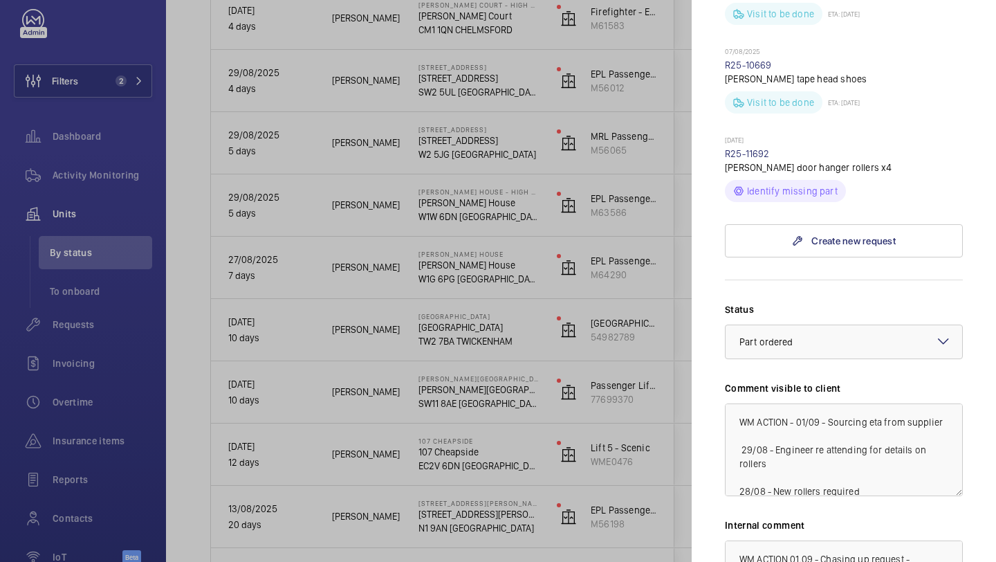
scroll to position [645, 0]
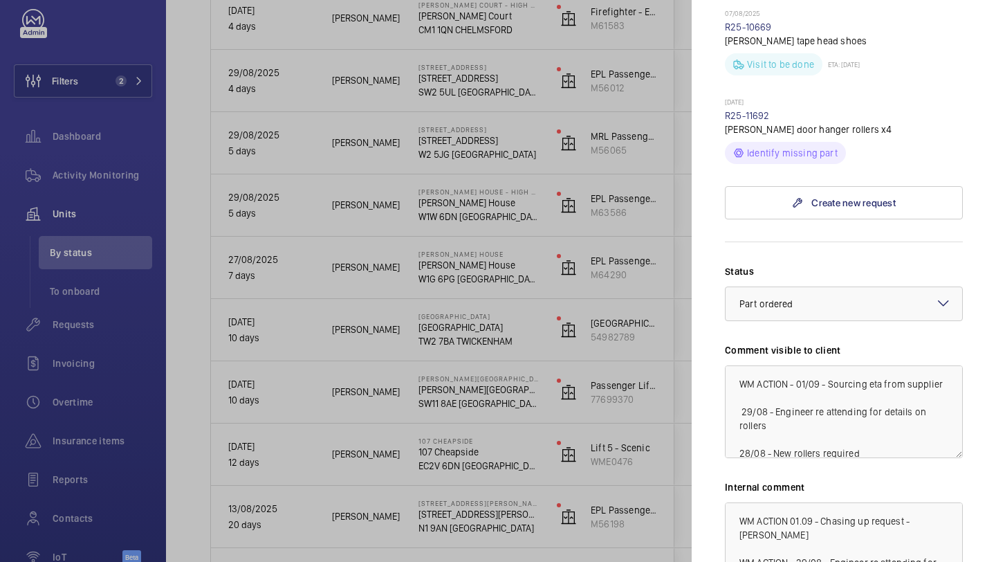
click at [814, 291] on div at bounding box center [844, 303] width 237 height 33
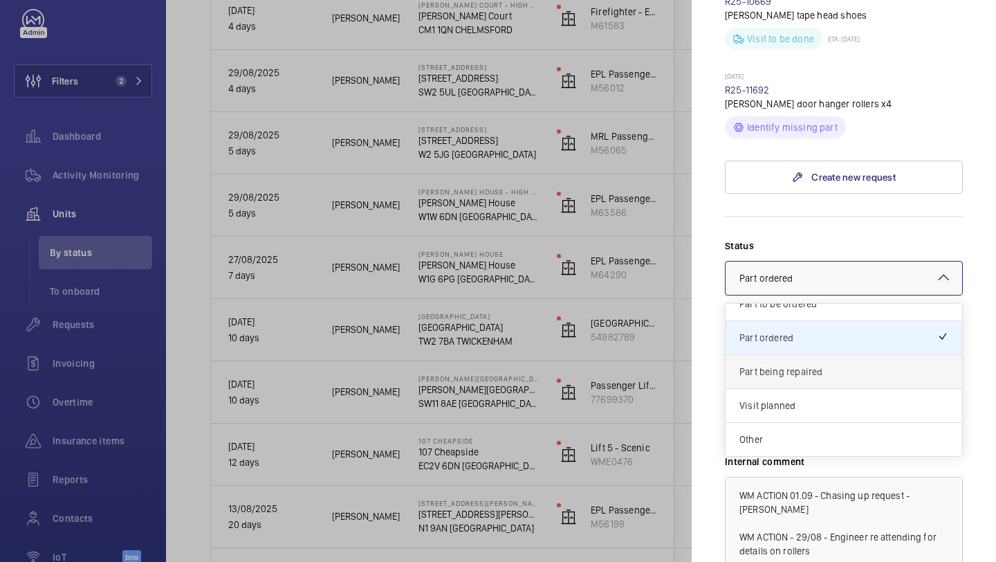
scroll to position [89, 0]
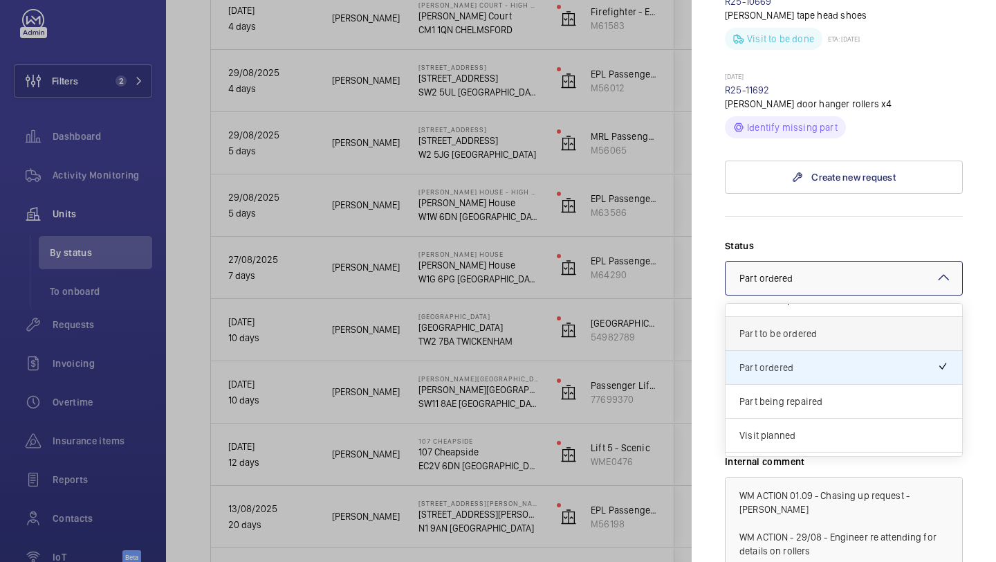
click at [816, 327] on span "Part to be ordered" at bounding box center [844, 334] width 209 height 14
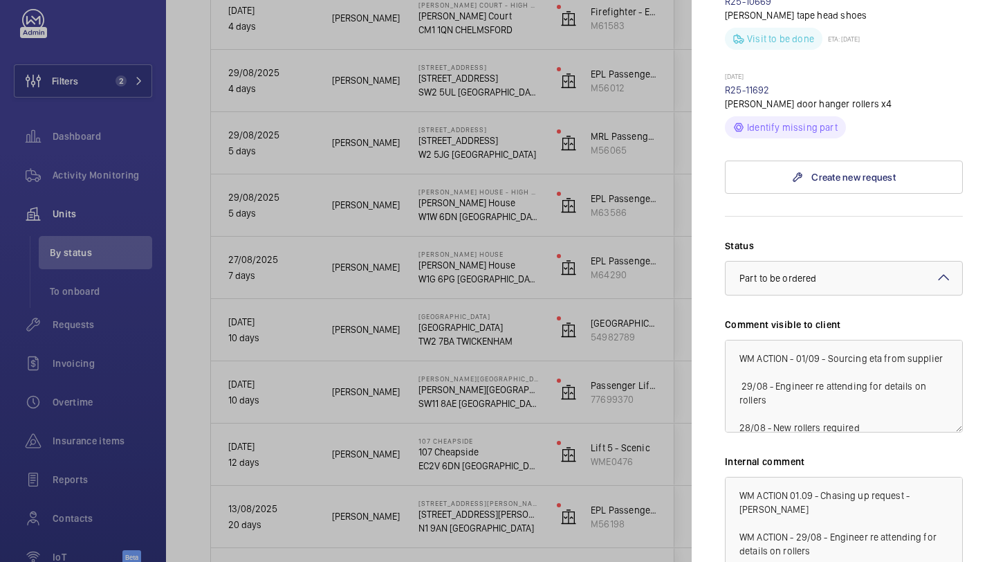
scroll to position [787, 0]
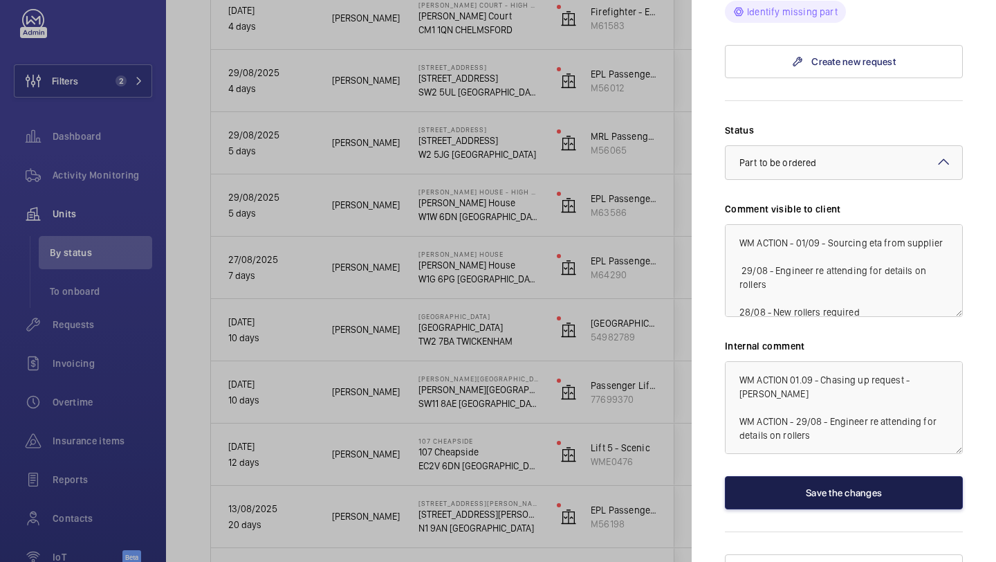
click at [814, 476] on button "Save the changes" at bounding box center [844, 492] width 238 height 33
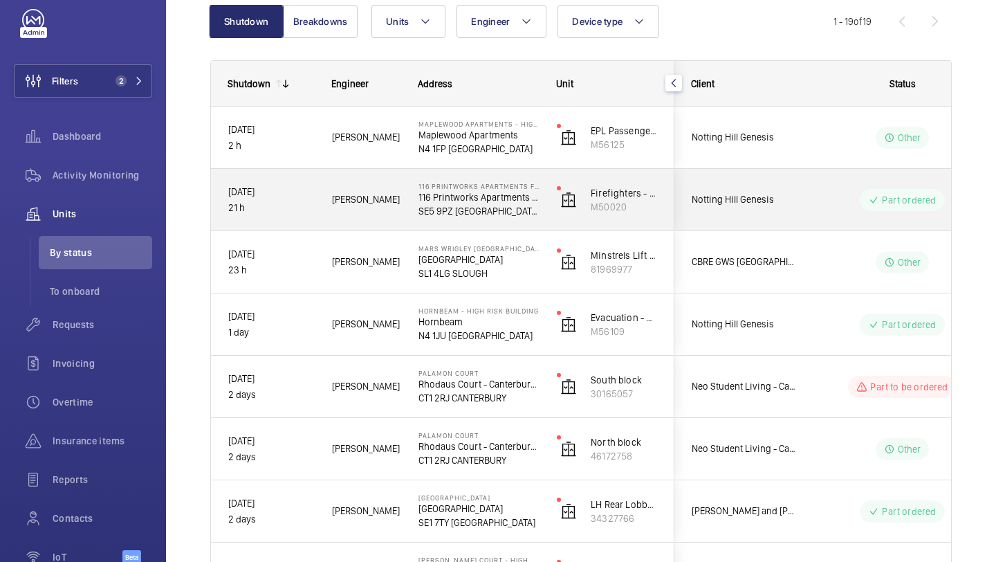
scroll to position [71, 0]
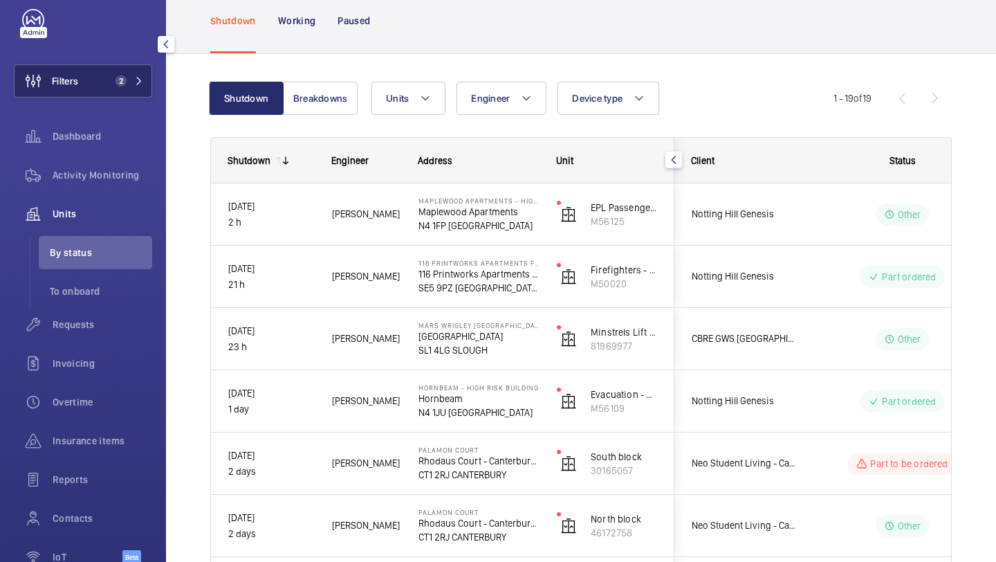
click at [101, 84] on button "Filters 2" at bounding box center [83, 80] width 138 height 33
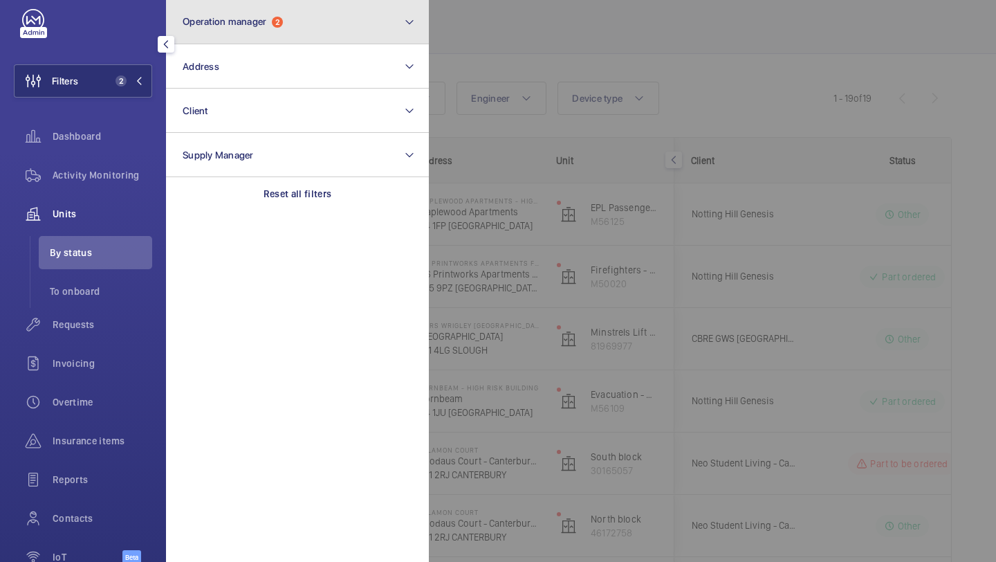
click at [210, 30] on button "Operation manager 2" at bounding box center [297, 22] width 263 height 44
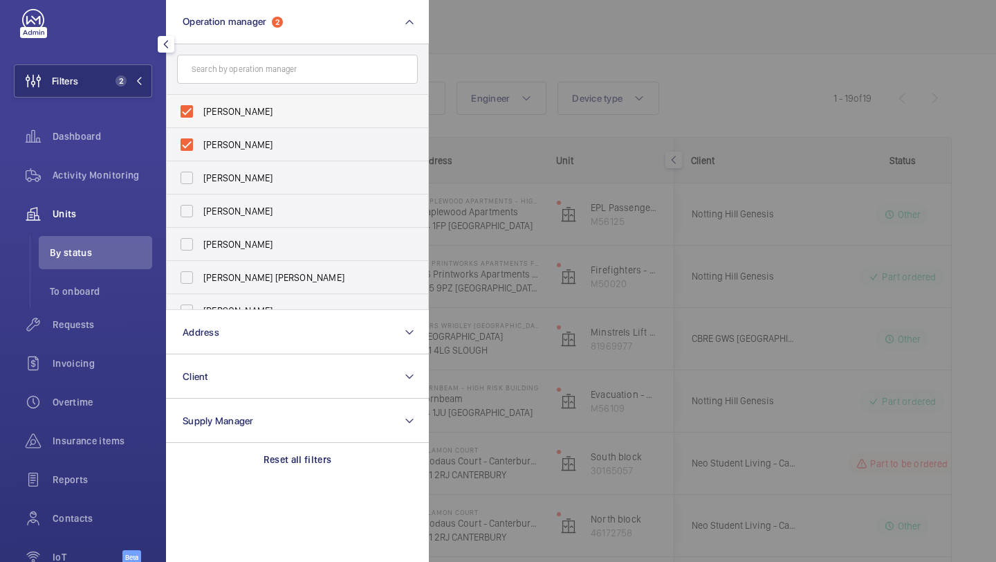
click at [232, 113] on span "Abby Archer" at bounding box center [298, 111] width 190 height 14
click at [201, 113] on input "Abby Archer" at bounding box center [187, 112] width 28 height 28
checkbox input "false"
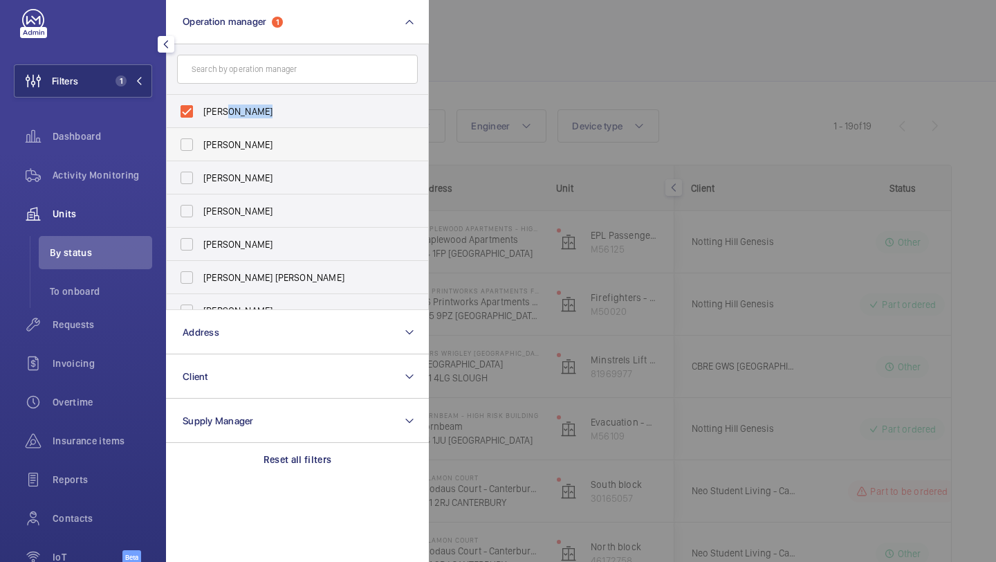
click at [231, 113] on span "Alex Waterman" at bounding box center [298, 111] width 190 height 14
click at [201, 113] on input "Alex Waterman" at bounding box center [187, 112] width 28 height 28
checkbox input "false"
click at [99, 318] on span "Requests" at bounding box center [103, 325] width 100 height 14
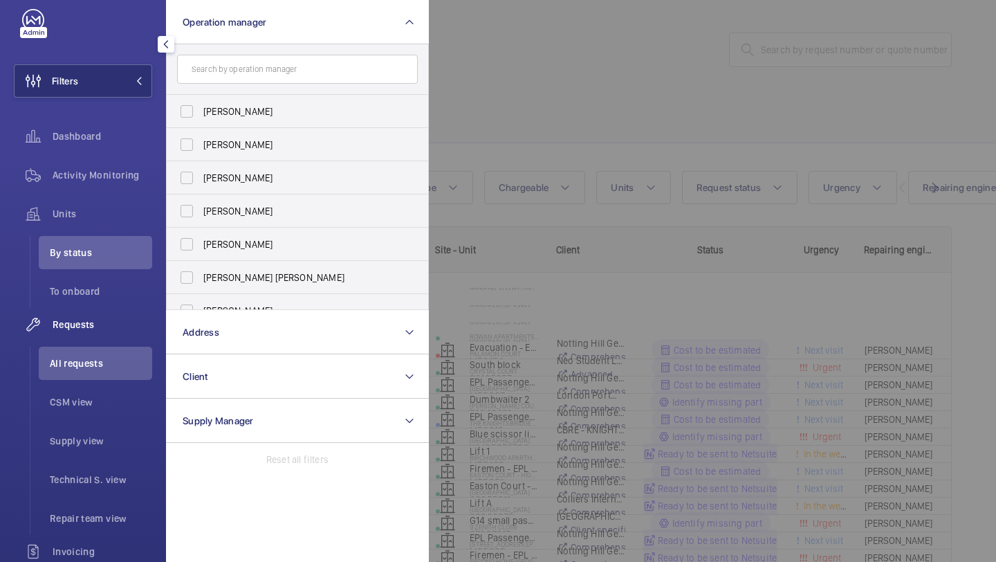
click at [493, 73] on div at bounding box center [927, 281] width 996 height 562
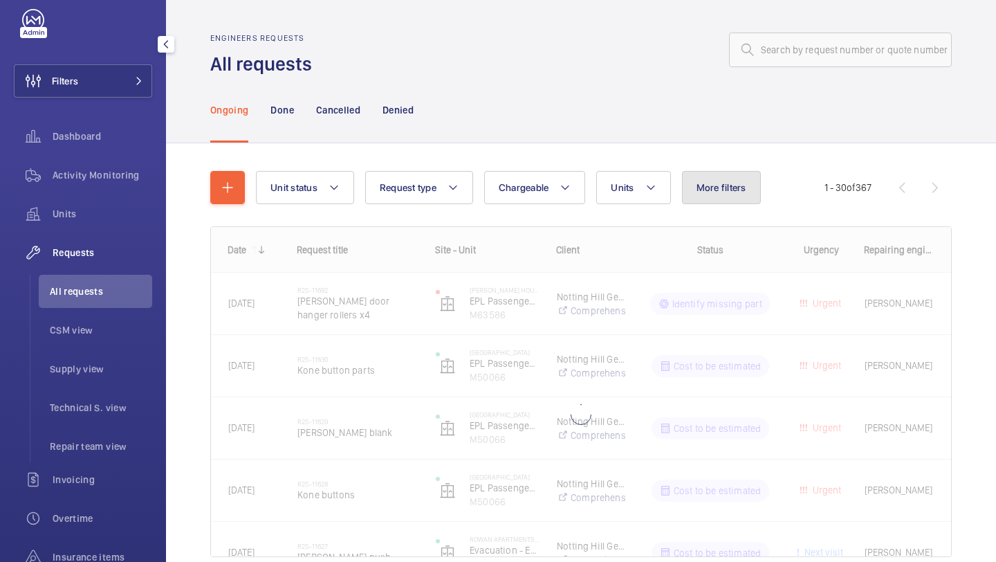
click at [725, 185] on span "More filters" at bounding box center [722, 187] width 50 height 11
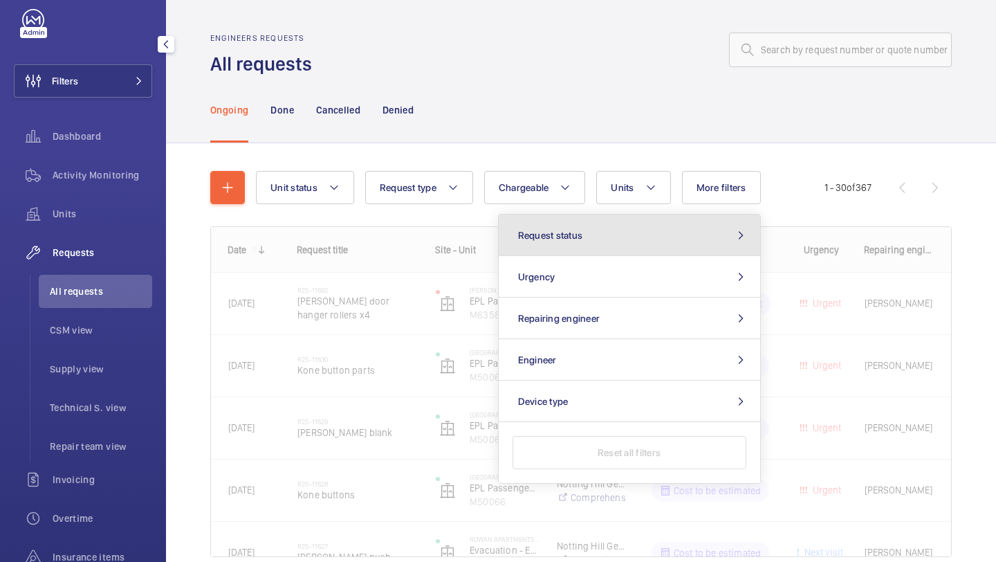
click at [642, 221] on button "Request status" at bounding box center [630, 235] width 262 height 42
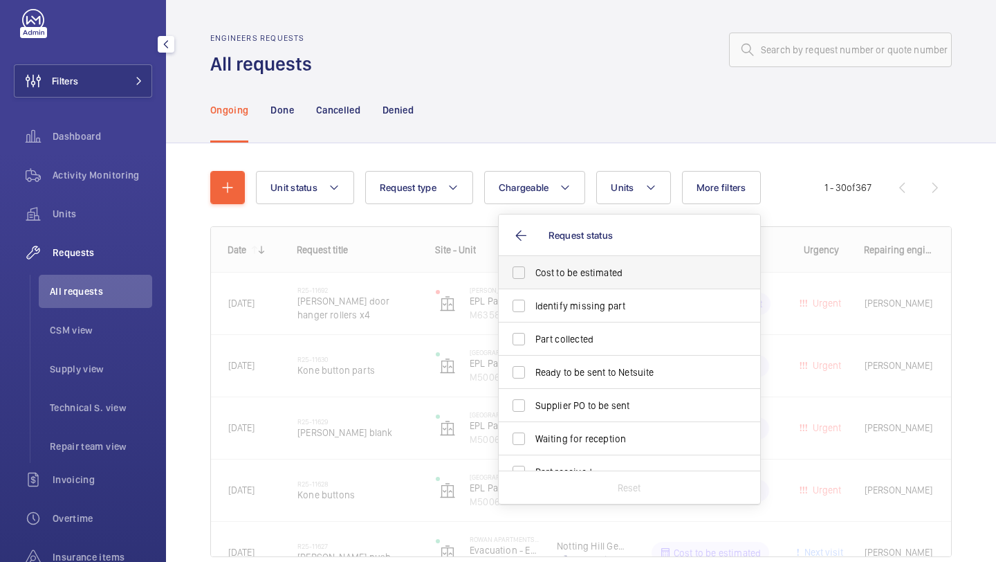
click at [585, 263] on label "Cost to be estimated" at bounding box center [619, 272] width 241 height 33
click at [533, 263] on input "Cost to be estimated" at bounding box center [519, 273] width 28 height 28
checkbox input "true"
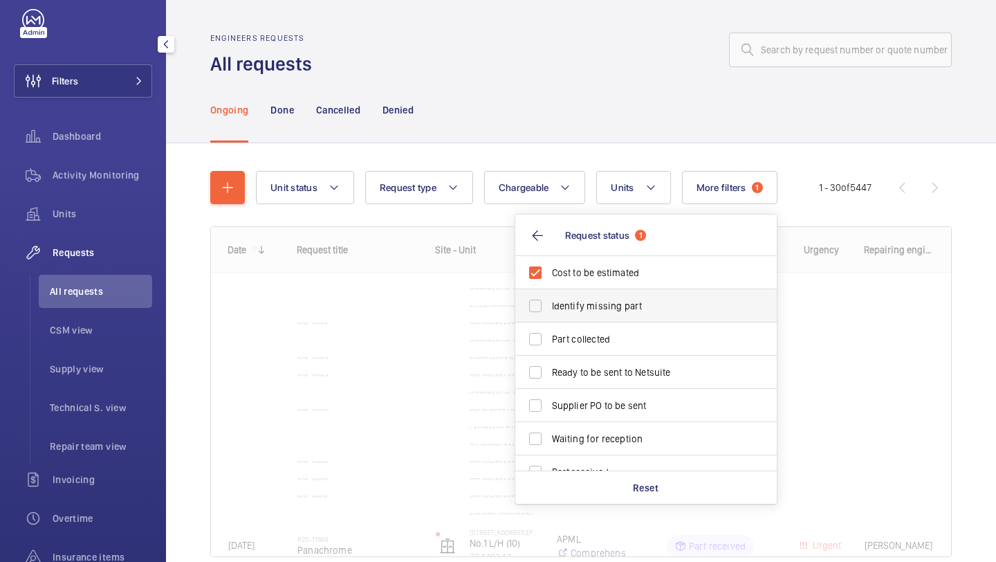
click at [578, 301] on span "Identify missing part" at bounding box center [647, 306] width 190 height 14
click at [549, 301] on input "Identify missing part" at bounding box center [536, 306] width 28 height 28
checkbox input "true"
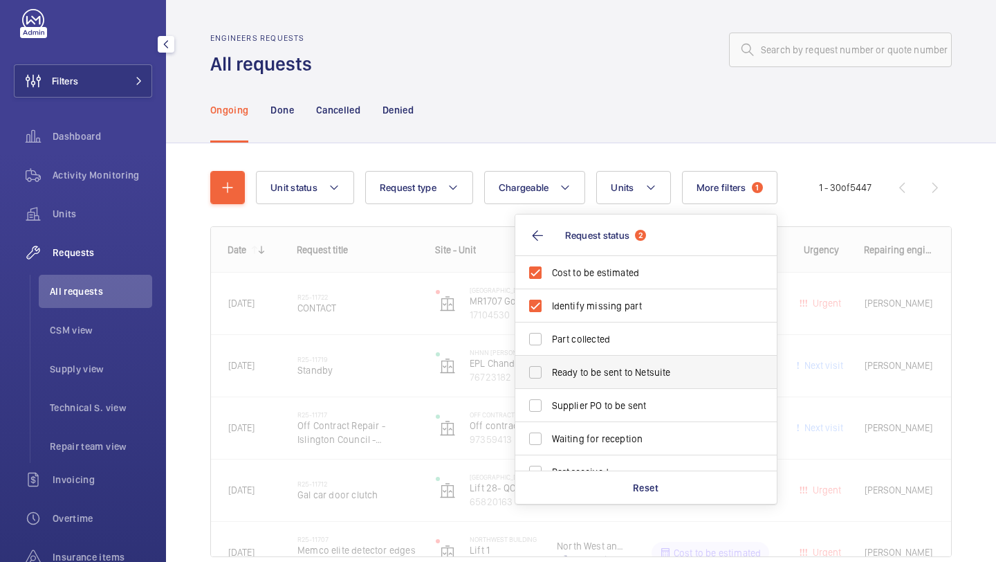
click at [554, 374] on span "Ready to be sent to Netsuite" at bounding box center [647, 372] width 190 height 14
click at [549, 374] on input "Ready to be sent to Netsuite" at bounding box center [536, 372] width 28 height 28
checkbox input "true"
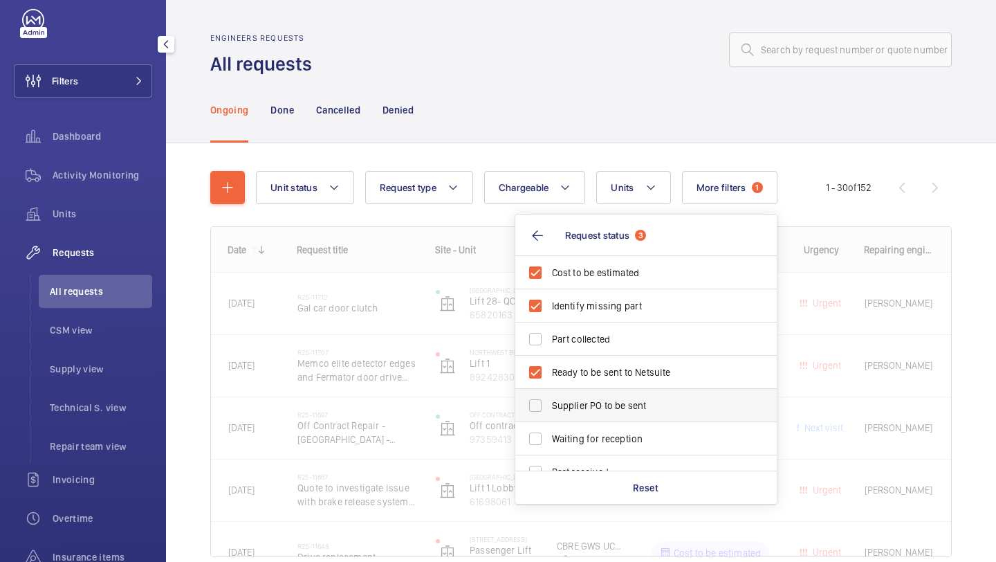
click at [554, 396] on label "Supplier PO to be sent" at bounding box center [635, 405] width 241 height 33
click at [549, 396] on input "Supplier PO to be sent" at bounding box center [536, 406] width 28 height 28
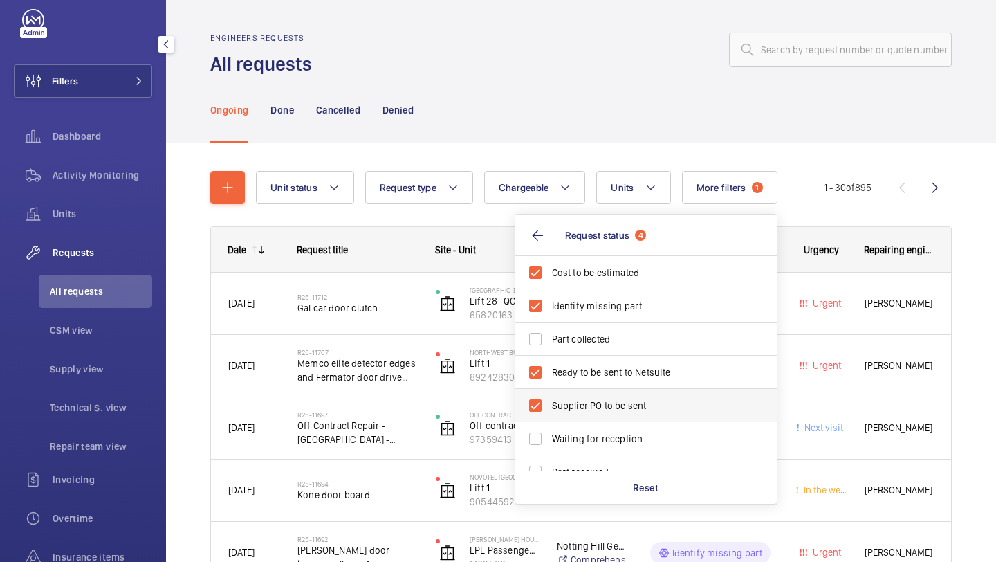
click at [553, 398] on label "Supplier PO to be sent" at bounding box center [635, 405] width 241 height 33
click at [549, 398] on input "Supplier PO to be sent" at bounding box center [536, 406] width 28 height 28
checkbox input "false"
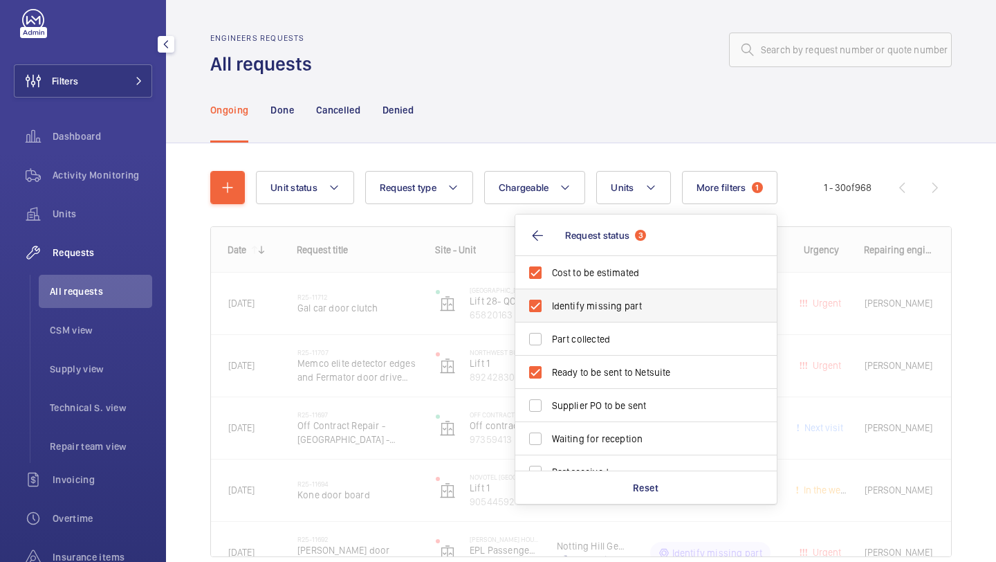
click at [561, 320] on label "Identify missing part" at bounding box center [635, 305] width 241 height 33
click at [549, 320] on input "Identify missing part" at bounding box center [536, 306] width 28 height 28
checkbox input "false"
click at [561, 279] on span "Cost to be estimated" at bounding box center [647, 273] width 190 height 14
click at [549, 279] on input "Cost to be estimated" at bounding box center [536, 273] width 28 height 28
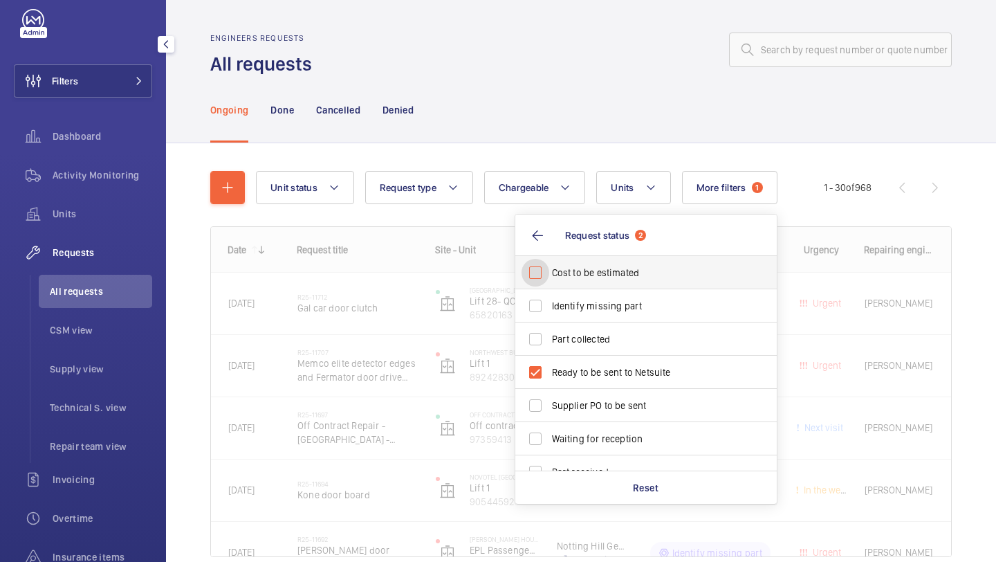
checkbox input "false"
click at [556, 137] on div "Ongoing Done Cancelled Denied" at bounding box center [581, 110] width 742 height 66
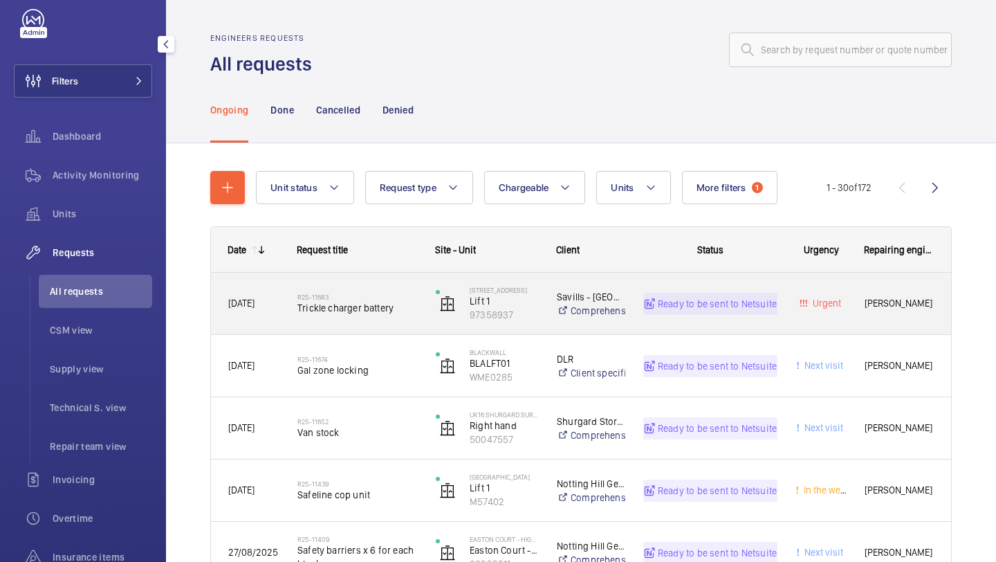
click at [401, 282] on div "R25-11683 Trickle charger battery" at bounding box center [349, 304] width 137 height 62
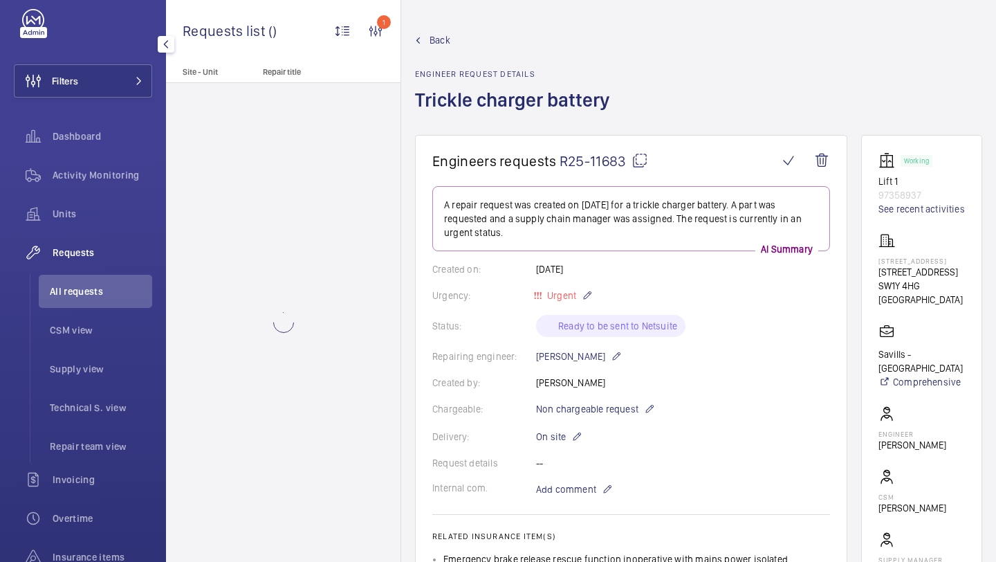
scroll to position [498, 0]
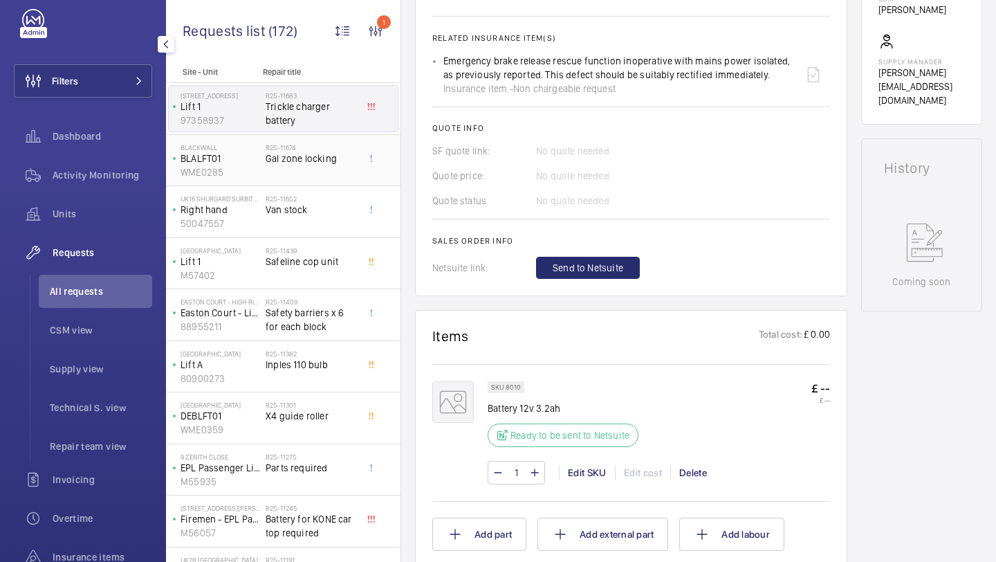
click at [338, 175] on div "R25-11674 Gal zone locking" at bounding box center [311, 163] width 91 height 40
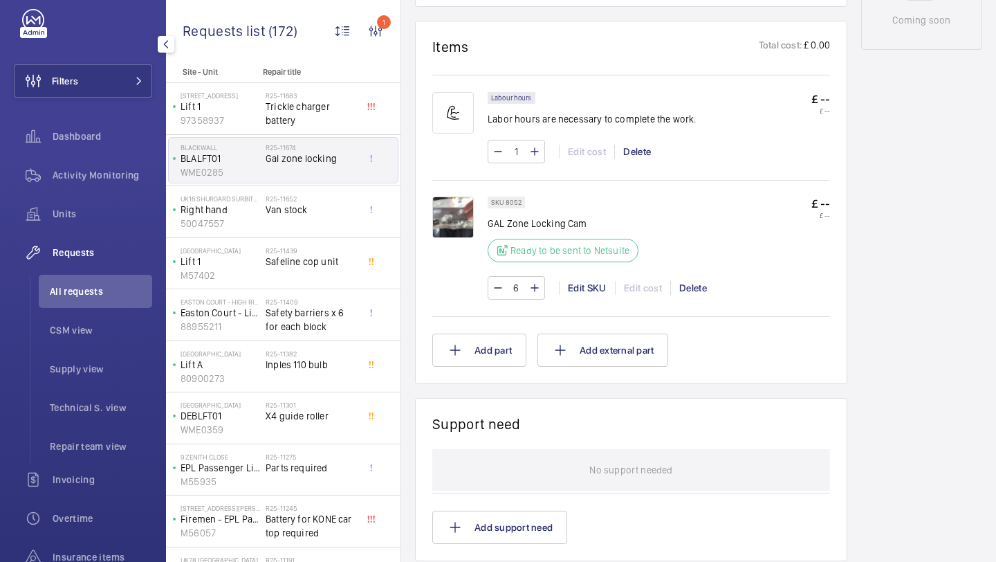
scroll to position [778, 0]
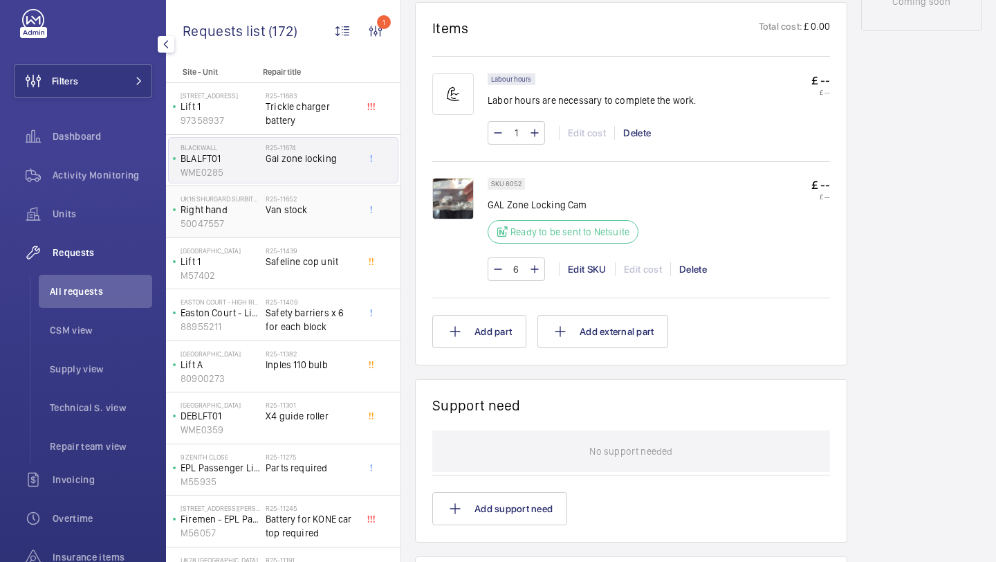
click at [329, 197] on h2 "R25-11652" at bounding box center [311, 198] width 91 height 8
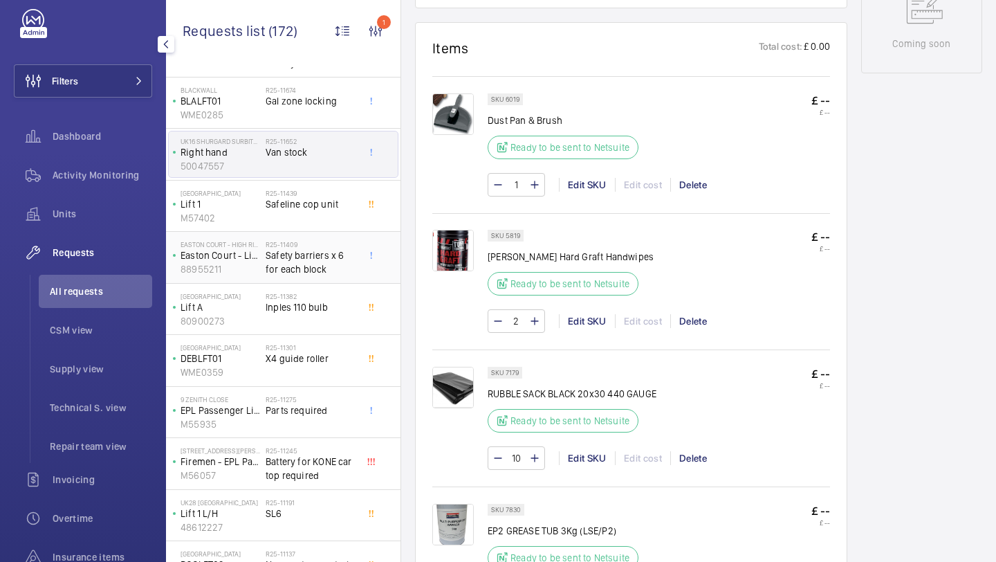
scroll to position [120, 0]
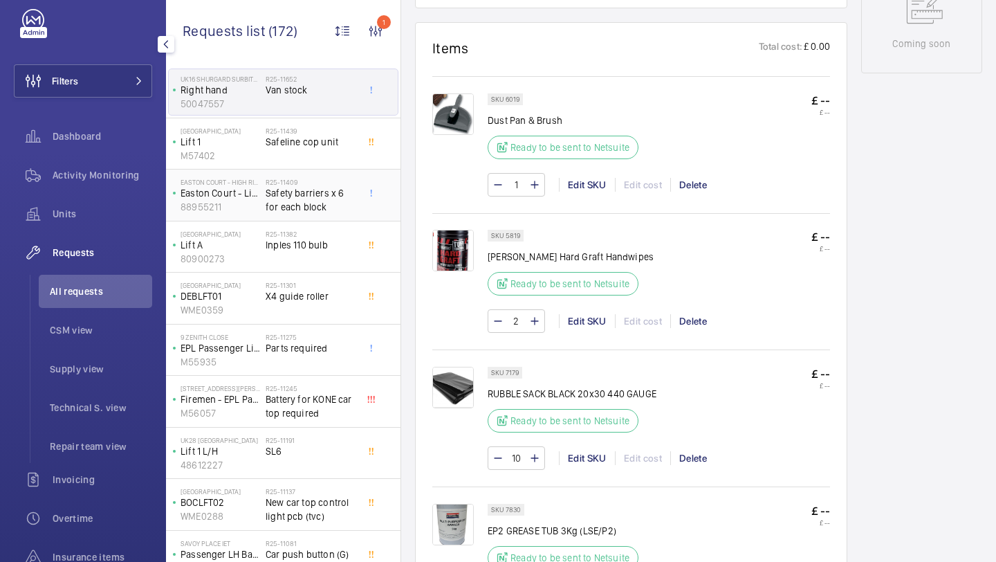
click at [309, 298] on span "X4 guide roller" at bounding box center [311, 296] width 91 height 14
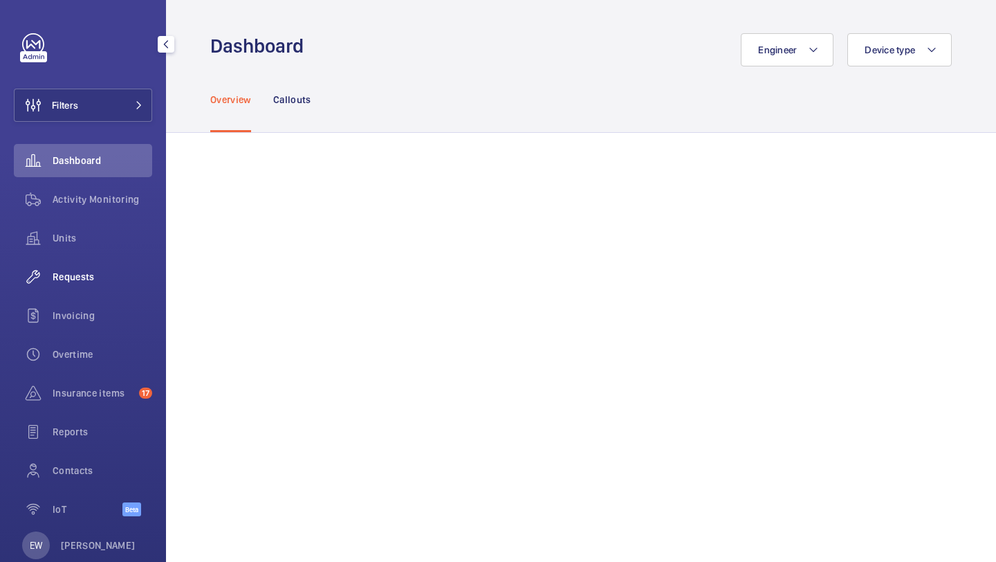
click at [93, 264] on div "Requests" at bounding box center [83, 276] width 138 height 33
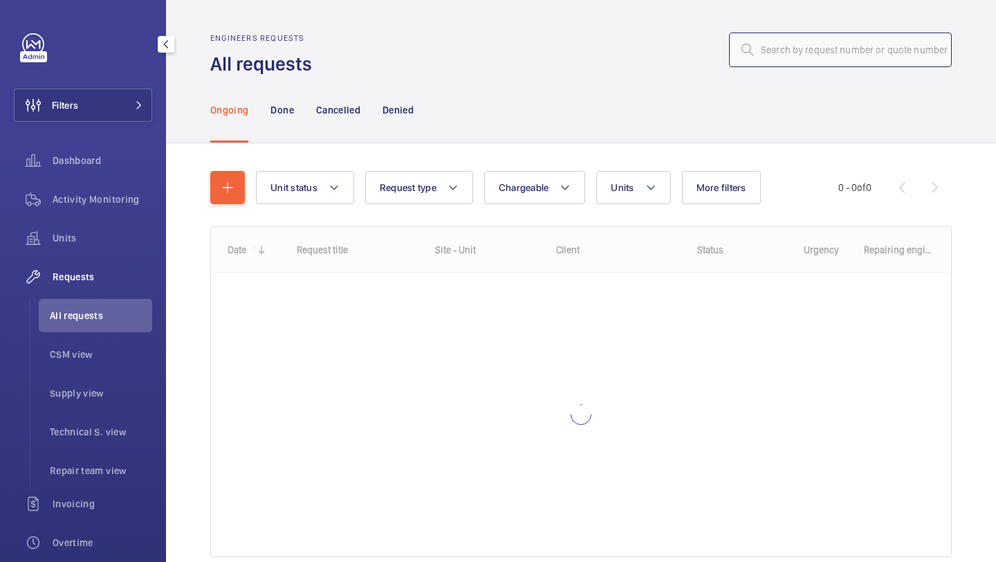
click at [771, 49] on input "text" at bounding box center [840, 50] width 223 height 35
paste input "R25-10481"
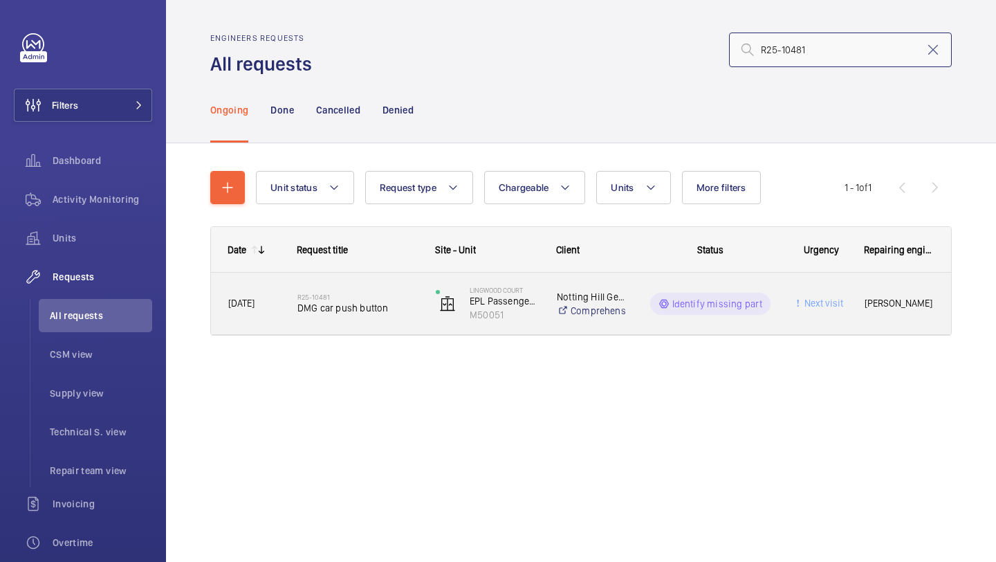
type input "R25-10481"
click at [349, 333] on div "R25-10481 DMG car push button" at bounding box center [349, 304] width 137 height 62
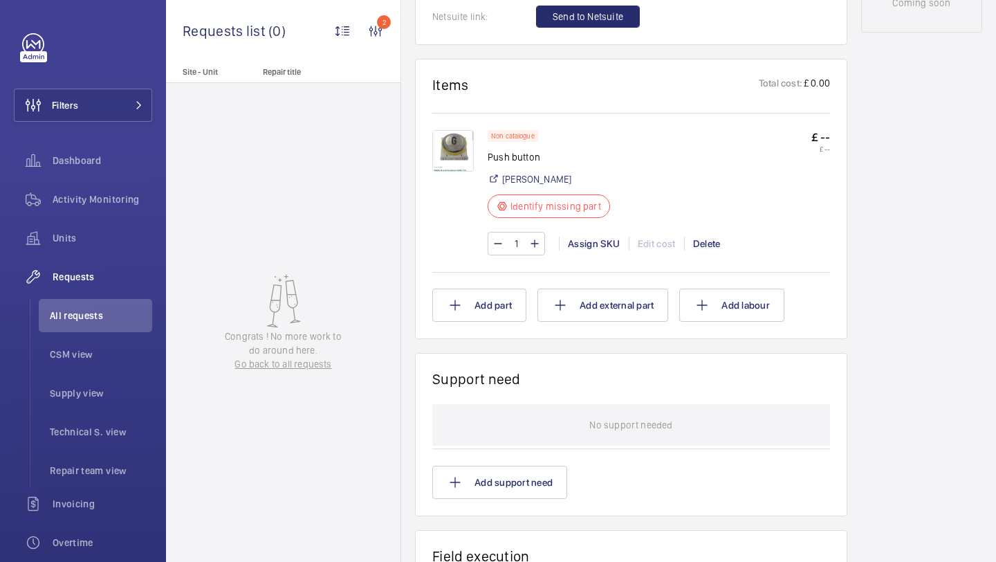
scroll to position [873, 0]
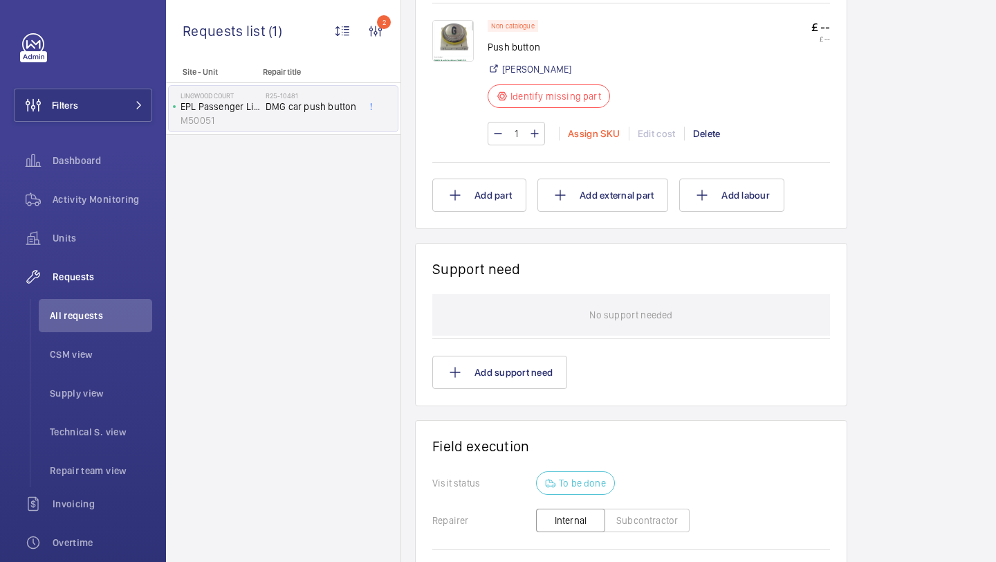
click at [581, 132] on div "Assign SKU" at bounding box center [594, 134] width 70 height 14
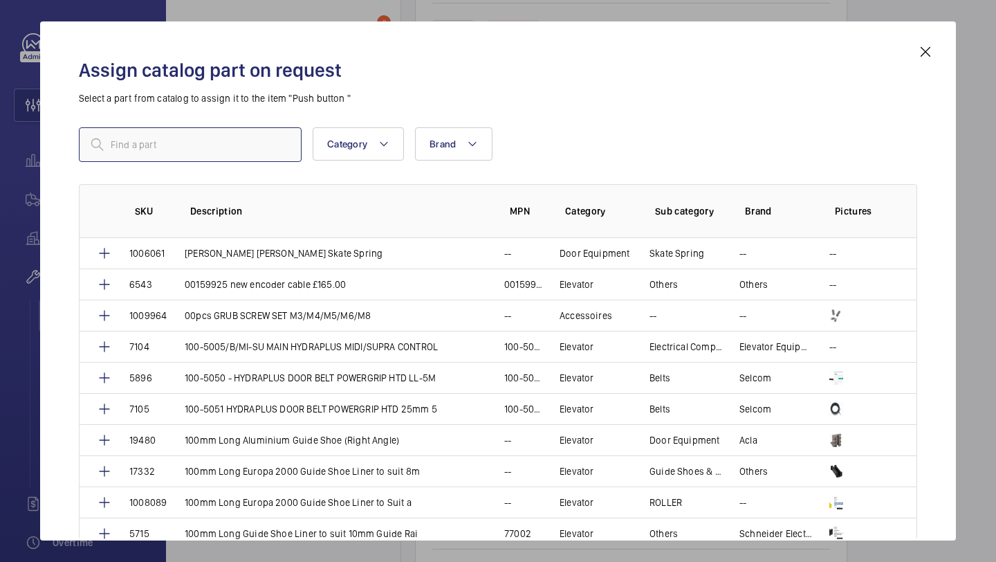
click at [257, 147] on input "text" at bounding box center [190, 144] width 223 height 35
paste input "DMG Push button DMG (G SYMBOL)"
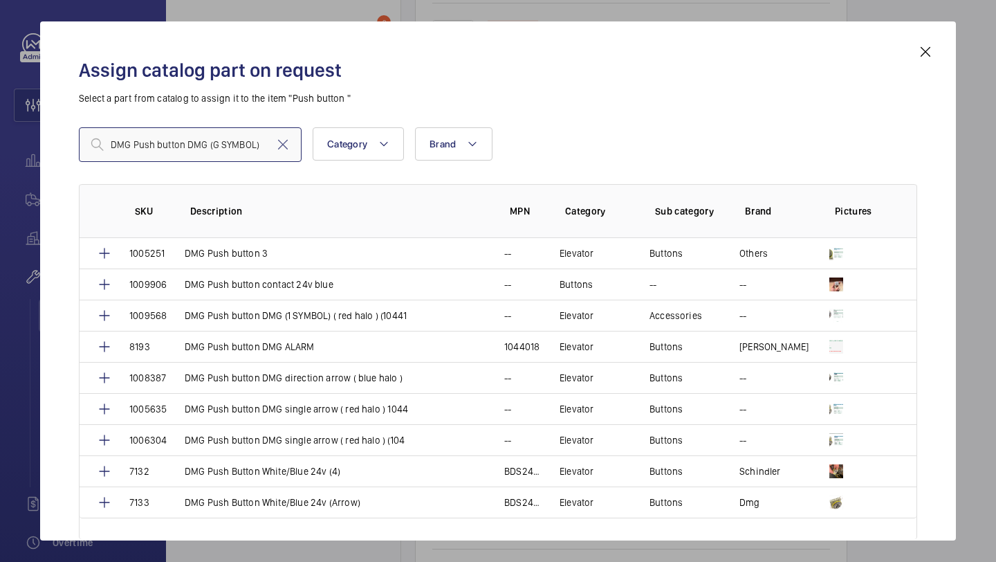
type input "DMG Push button DMG (G SYMBOL)"
click at [283, 140] on mat-icon at bounding box center [283, 144] width 17 height 17
paste input "DMG Push button DMG (G SYMBOL) blue halo (109020252)"
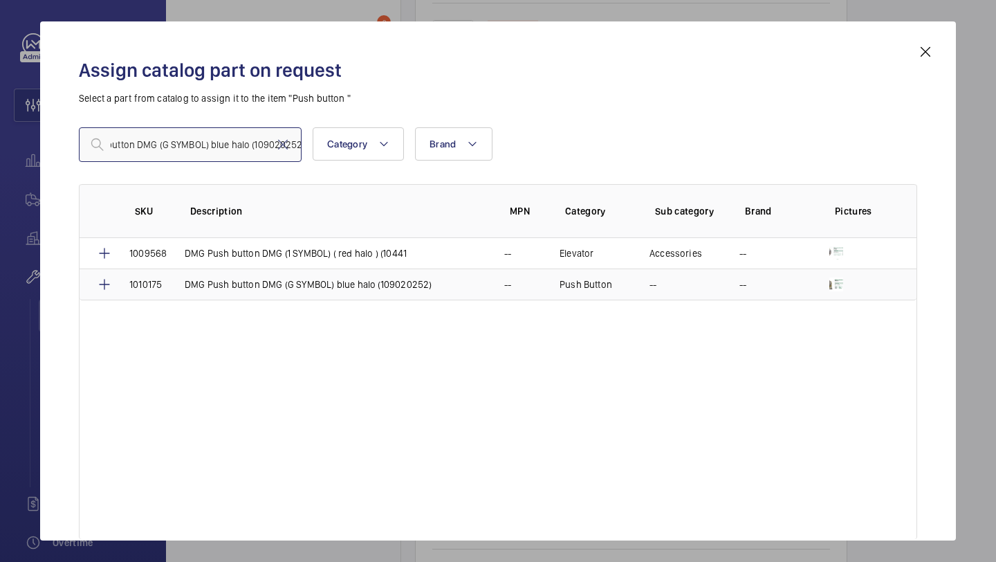
type input "DMG Push button DMG (G SYMBOL) blue halo (109020252)"
click at [113, 284] on td "1010175" at bounding box center [140, 284] width 55 height 32
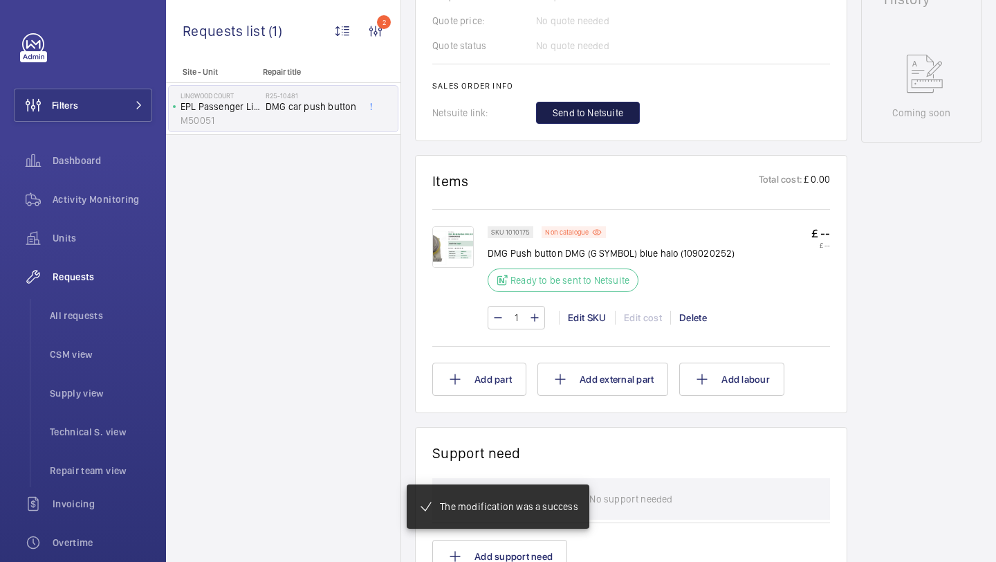
click at [574, 124] on button "Send to Netsuite" at bounding box center [588, 113] width 104 height 22
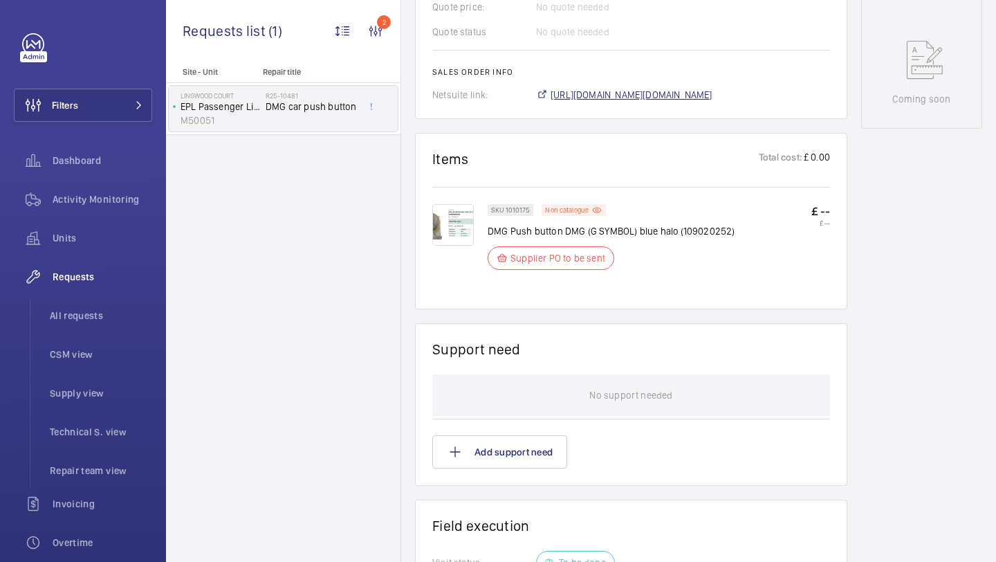
scroll to position [681, 0]
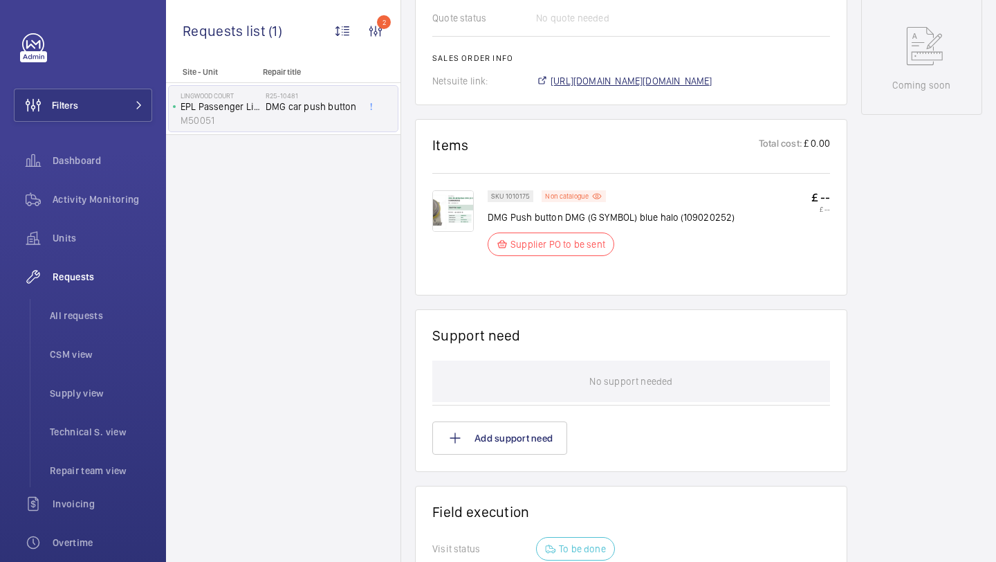
click at [633, 86] on span "https://6461500.app.netsuite.com/app/accounting/transactions/salesord.nl?id=297…" at bounding box center [632, 81] width 162 height 14
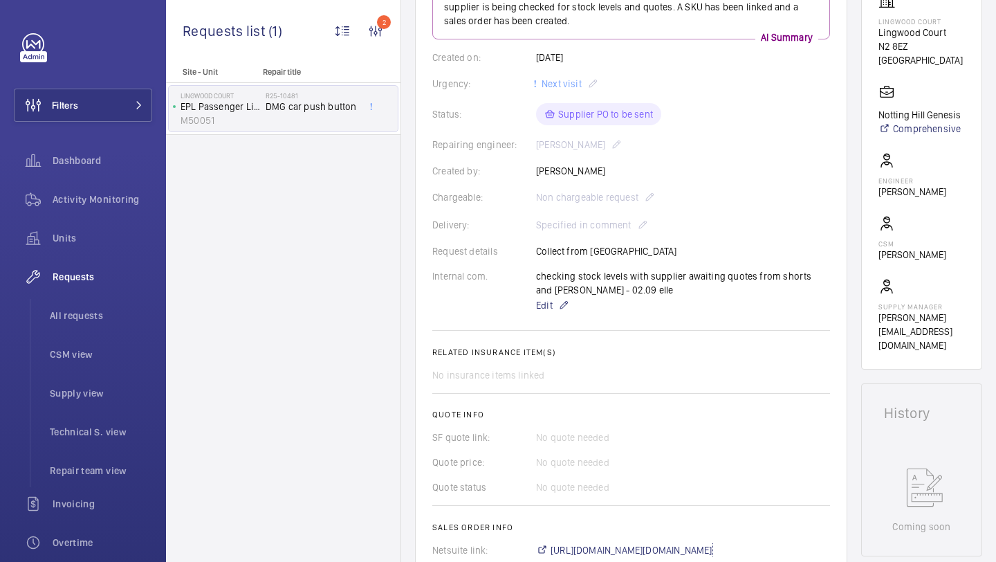
scroll to position [0, 0]
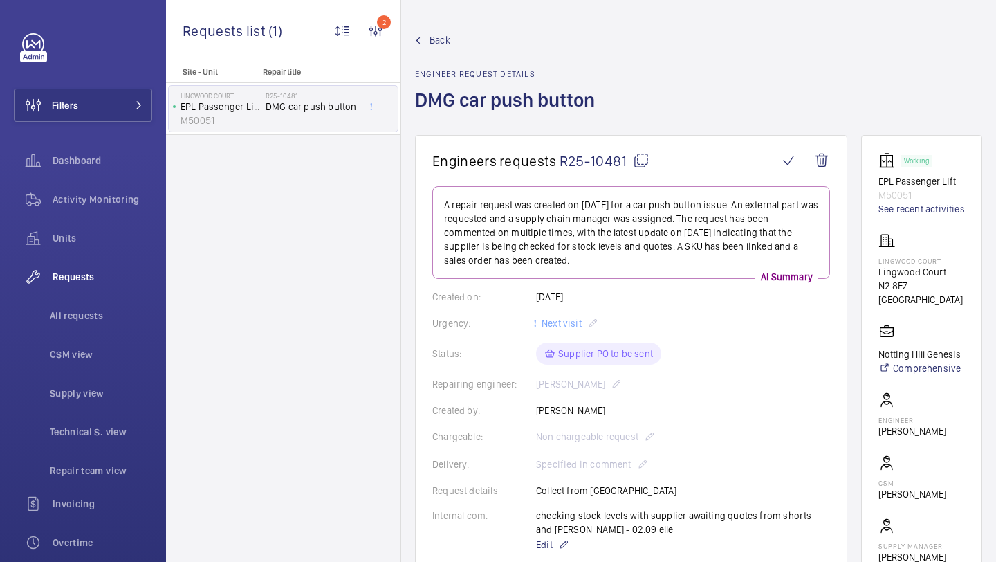
drag, startPoint x: 628, startPoint y: 158, endPoint x: 561, endPoint y: 158, distance: 67.1
click at [561, 158] on span "R25-10481" at bounding box center [605, 160] width 90 height 17
copy span "R25-10481"
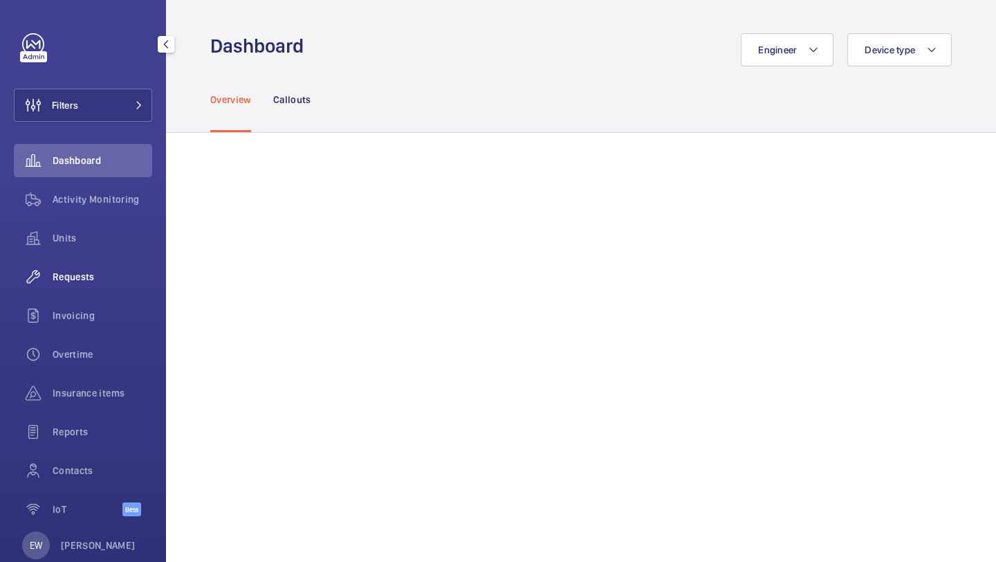
click at [95, 277] on span "Requests" at bounding box center [103, 277] width 100 height 14
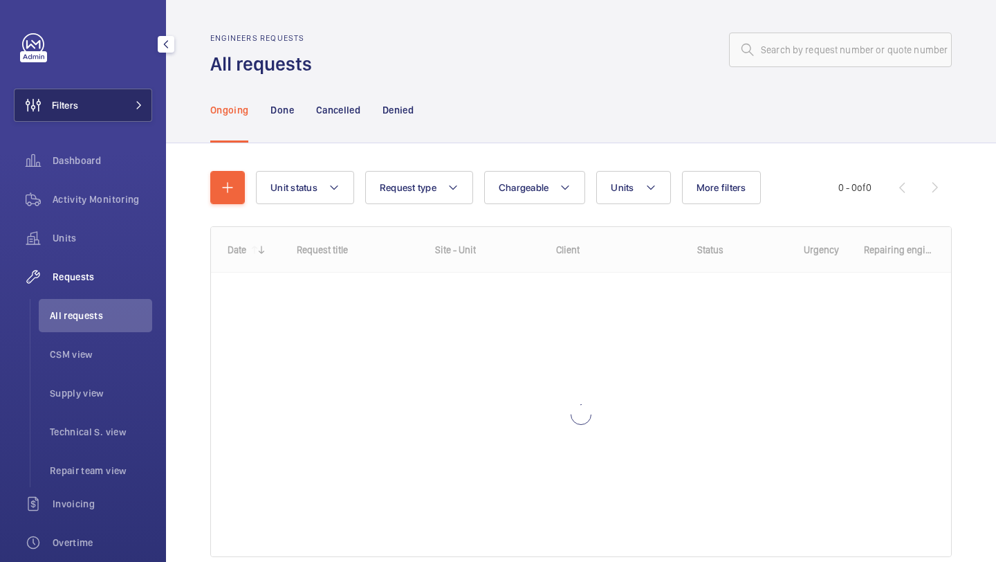
click at [104, 114] on button "Filters" at bounding box center [83, 105] width 138 height 33
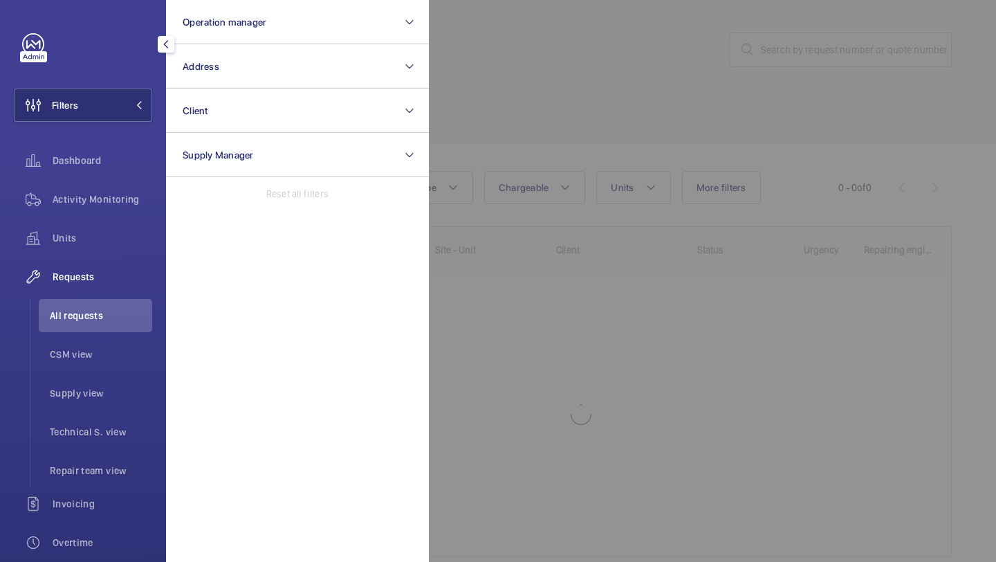
click at [474, 114] on div at bounding box center [927, 281] width 996 height 562
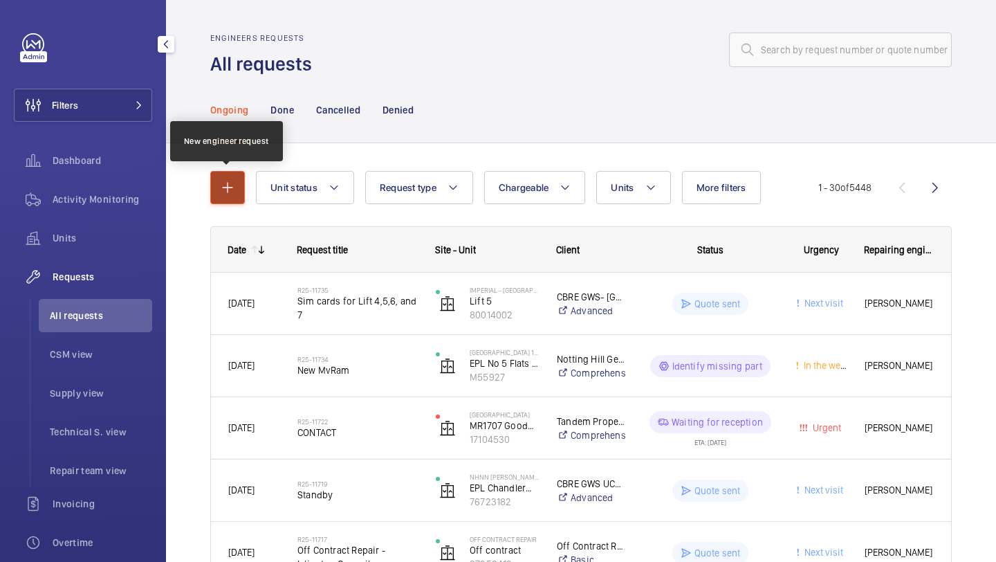
click at [235, 178] on button "button" at bounding box center [227, 187] width 35 height 33
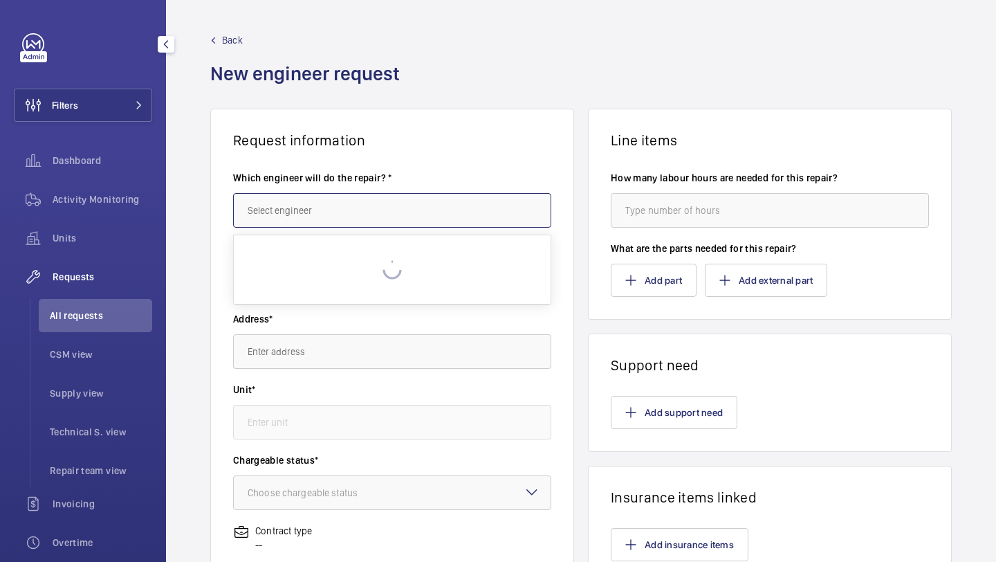
click at [297, 205] on input "text" at bounding box center [392, 210] width 318 height 35
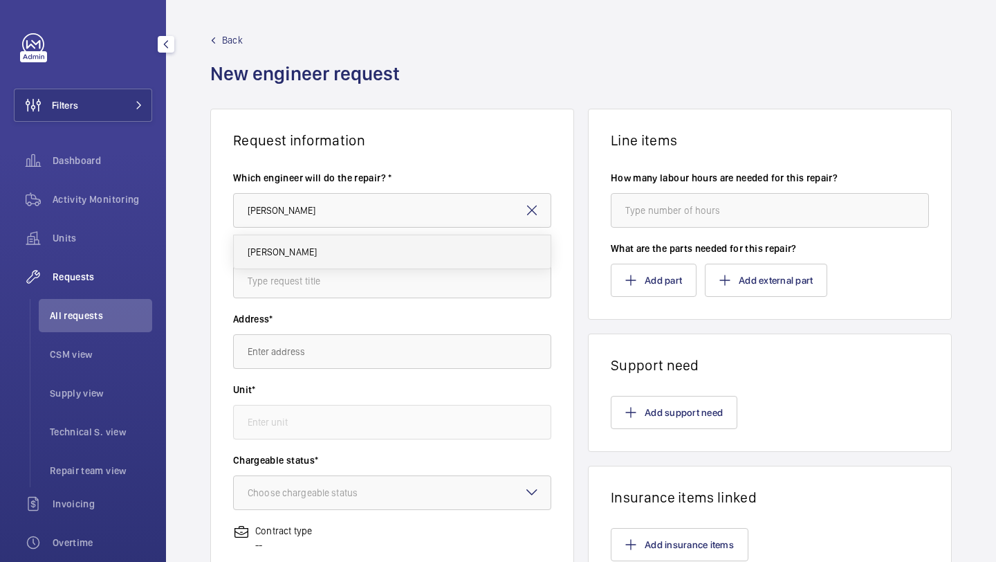
click at [296, 251] on span "[PERSON_NAME]" at bounding box center [282, 252] width 69 height 14
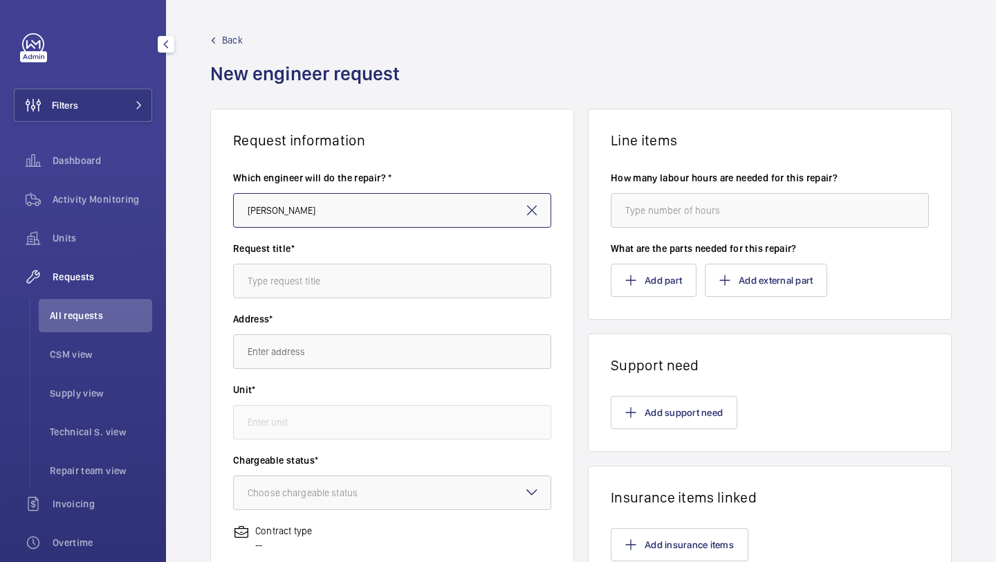
type input "[PERSON_NAME]"
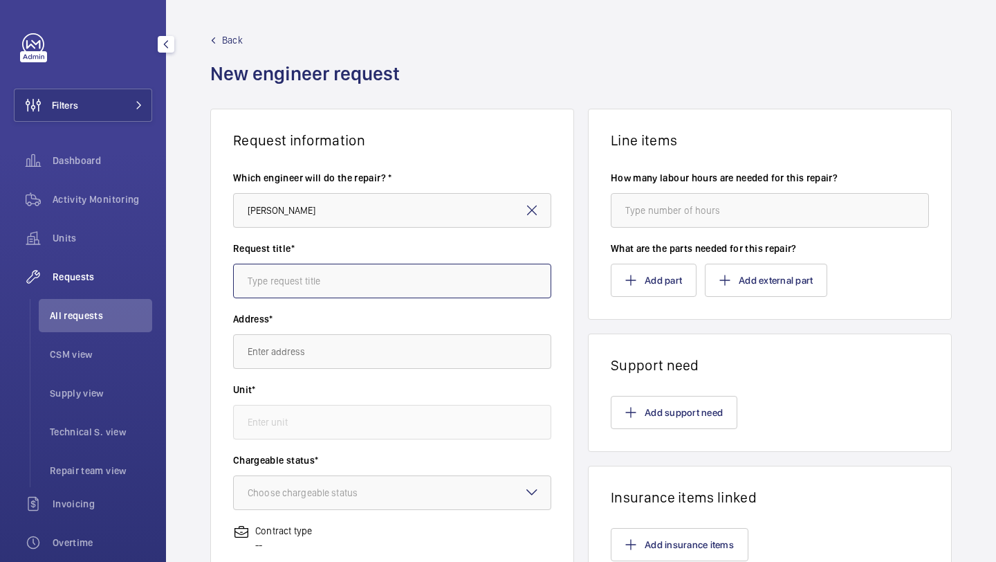
click at [292, 272] on input "text" at bounding box center [392, 281] width 318 height 35
type input "light tubes chase farm"
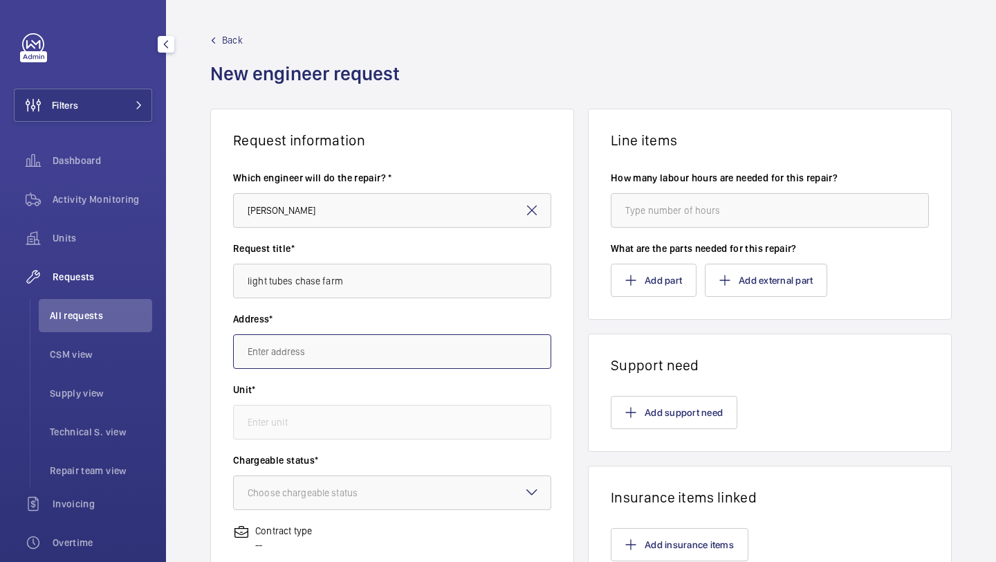
click at [276, 346] on input "text" at bounding box center [392, 351] width 318 height 35
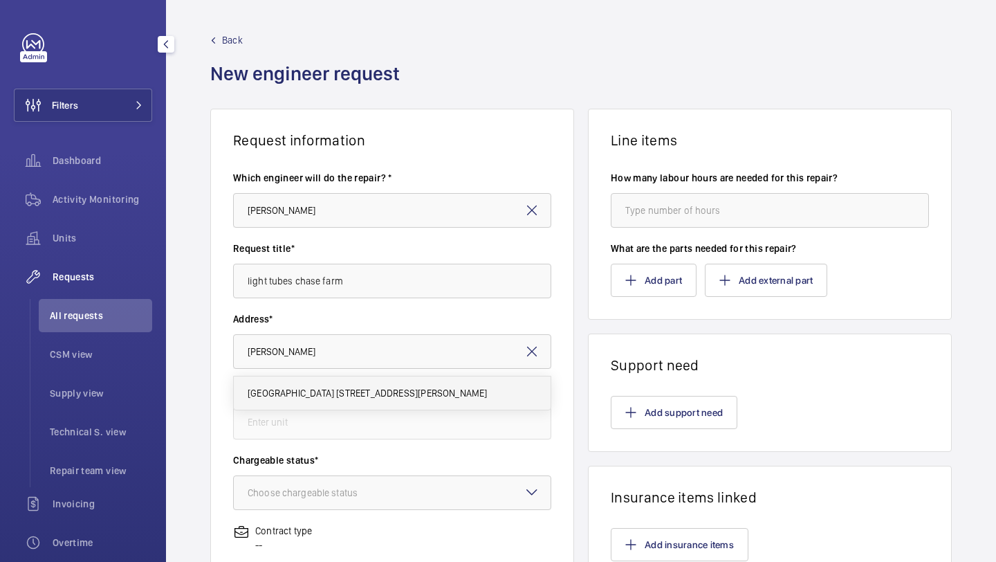
click at [339, 393] on span "[GEOGRAPHIC_DATA] [STREET_ADDRESS][PERSON_NAME]" at bounding box center [368, 393] width 240 height 14
type input "[GEOGRAPHIC_DATA] [STREET_ADDRESS][PERSON_NAME]"
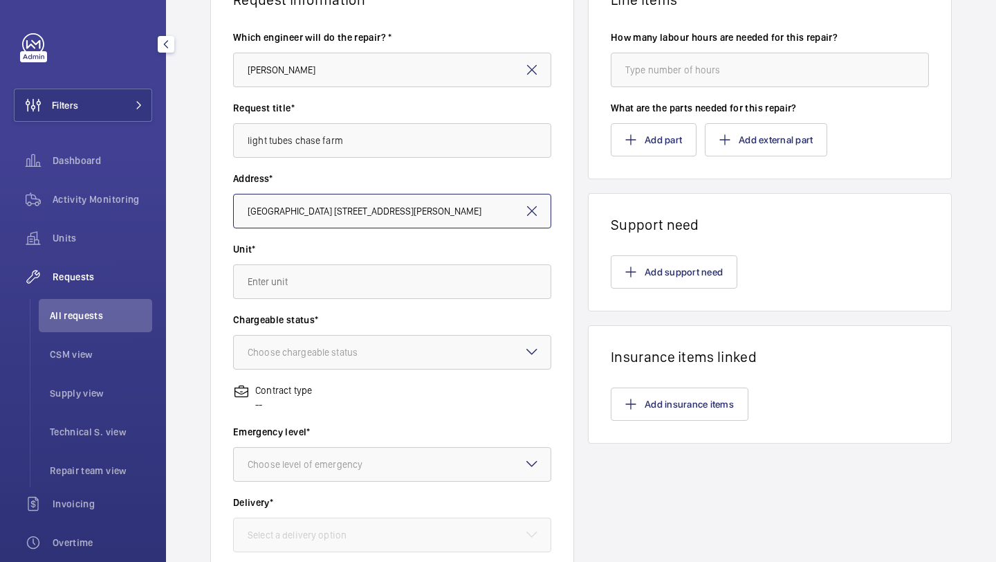
scroll to position [217, 0]
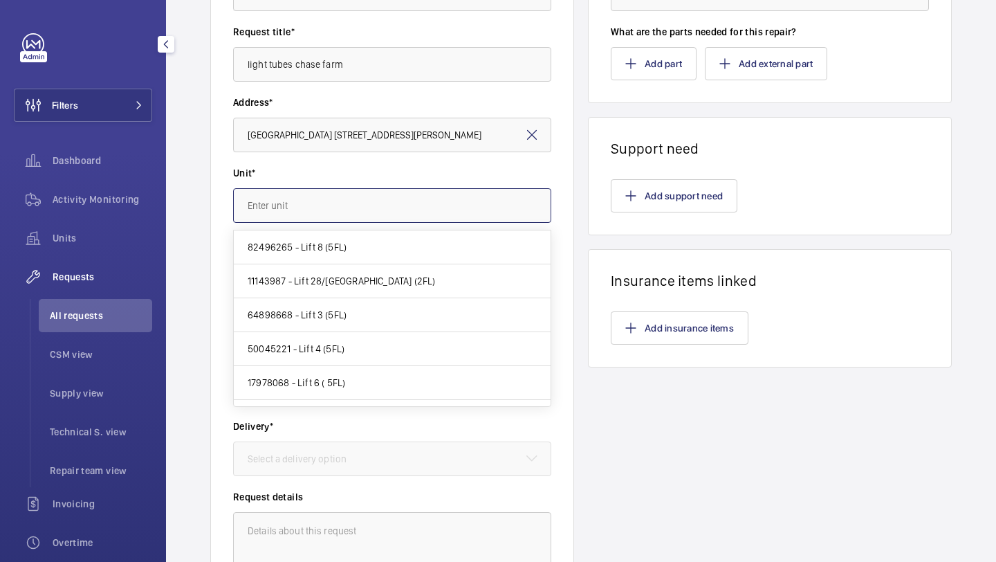
click at [320, 194] on input "text" at bounding box center [392, 205] width 318 height 35
click at [332, 256] on mat-option "82496265 - Lift 8 (5FL)" at bounding box center [392, 247] width 317 height 34
type input "82496265 - Lift 8 (5FL)"
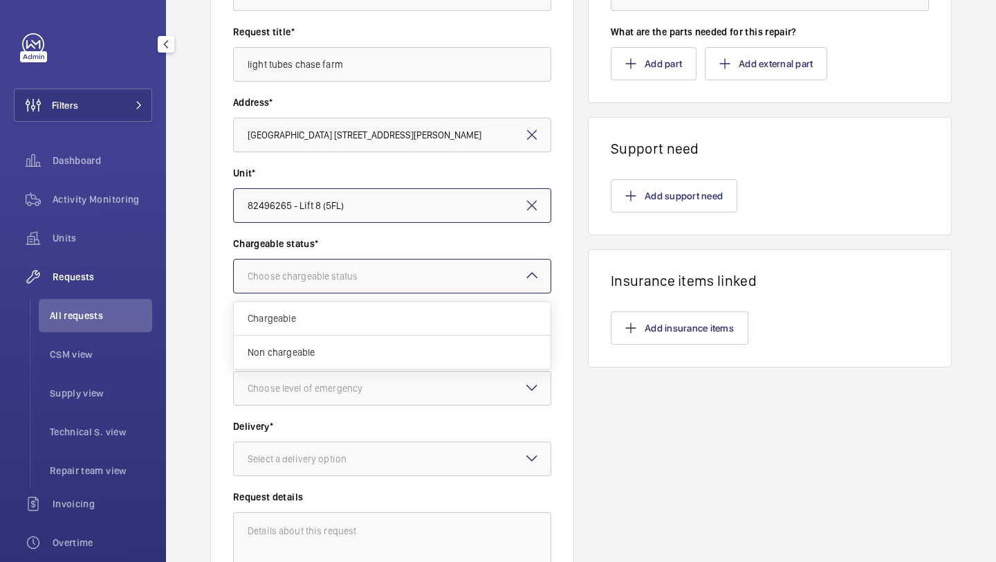
click at [321, 282] on div "Choose chargeable status" at bounding box center [320, 276] width 145 height 14
click at [302, 348] on span "Non chargeable" at bounding box center [392, 352] width 289 height 14
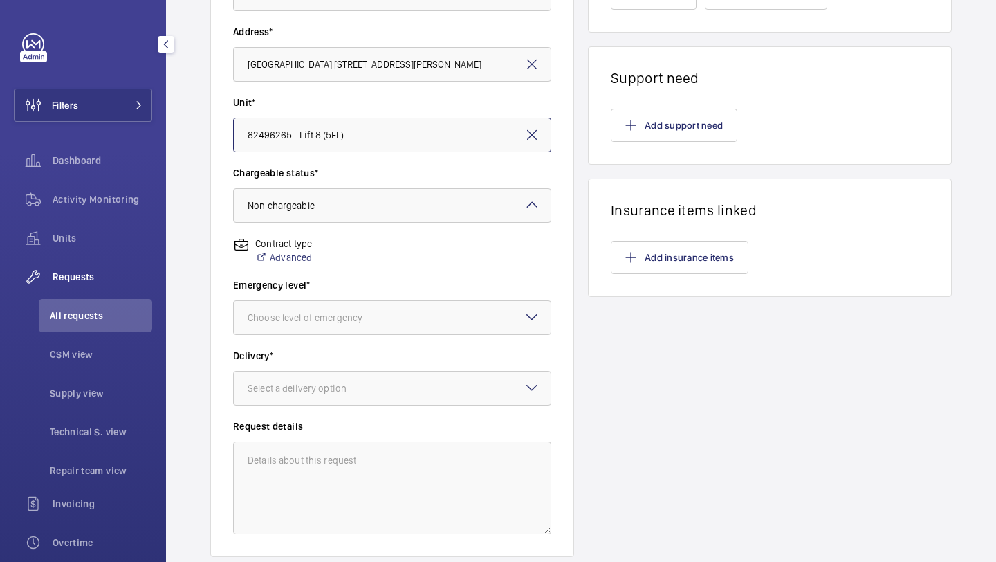
scroll to position [368, 0]
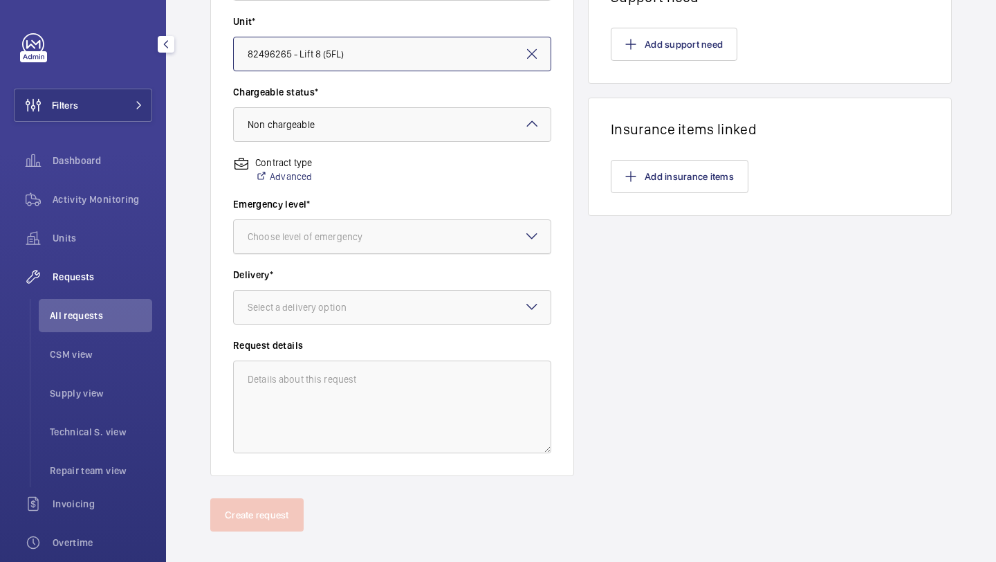
click at [322, 252] on div at bounding box center [392, 236] width 317 height 33
click at [308, 322] on div "This week" at bounding box center [392, 313] width 317 height 34
click at [308, 310] on div "Select a delivery option" at bounding box center [315, 307] width 134 height 14
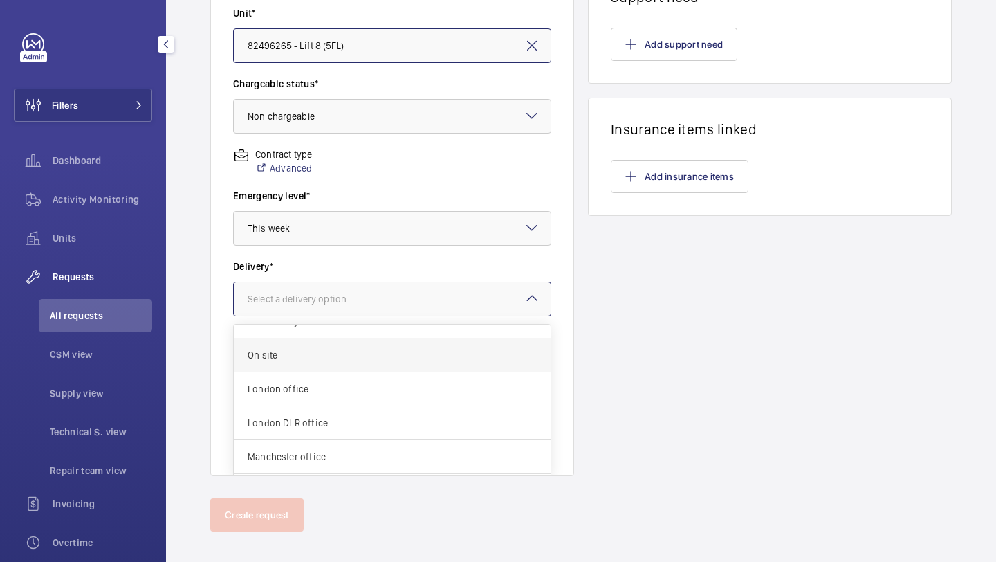
scroll to position [17, 0]
click at [304, 360] on span "On site" at bounding box center [392, 358] width 289 height 14
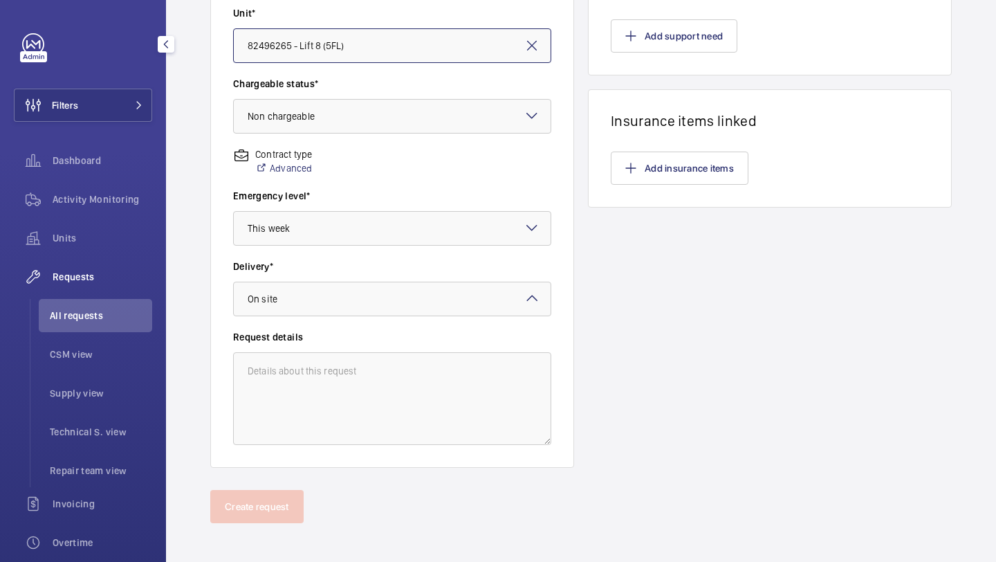
scroll to position [0, 0]
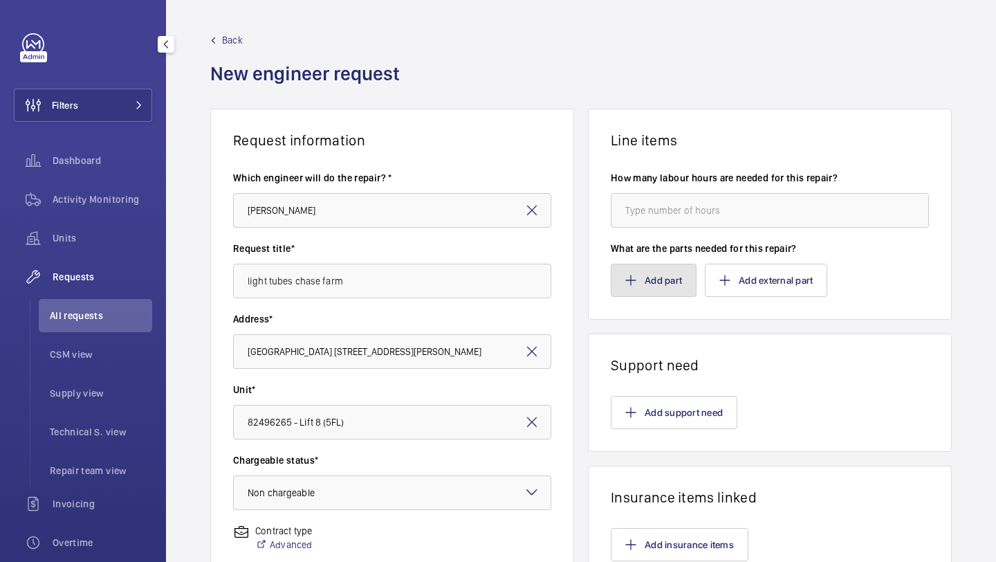
click at [647, 288] on button "Add part" at bounding box center [654, 280] width 86 height 33
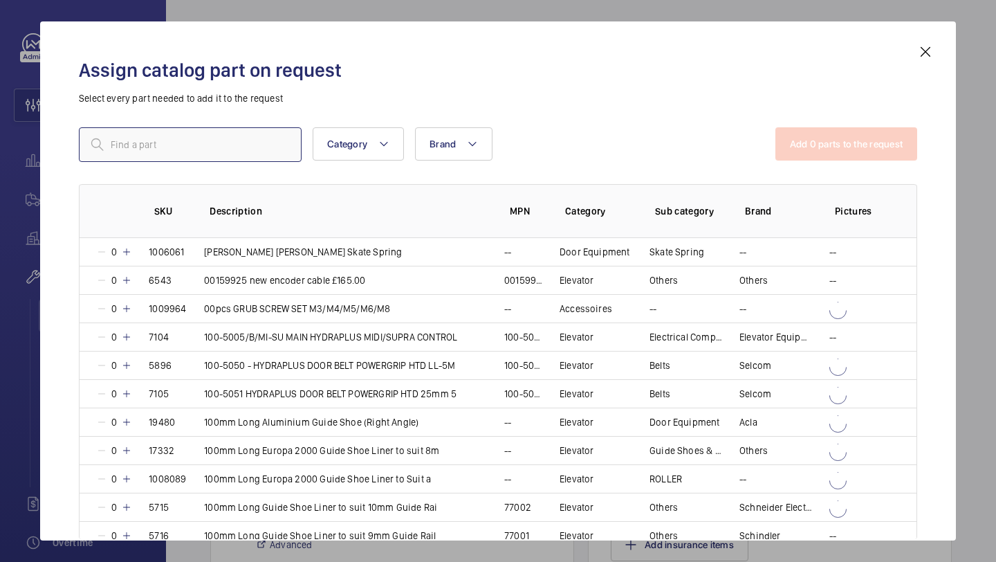
click at [239, 143] on input "text" at bounding box center [190, 144] width 223 height 35
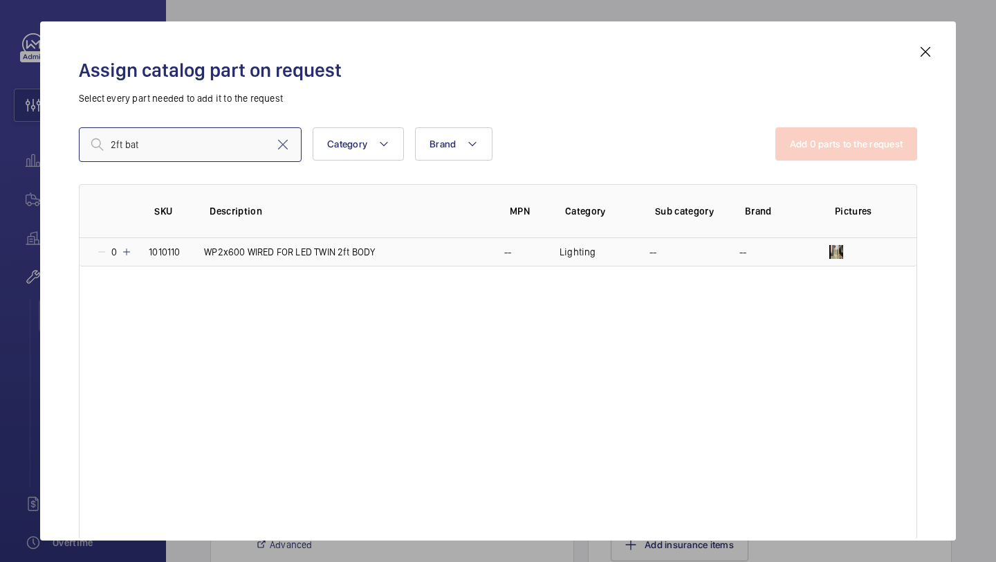
type input "2ft bat"
click at [127, 253] on mat-icon at bounding box center [126, 251] width 11 height 11
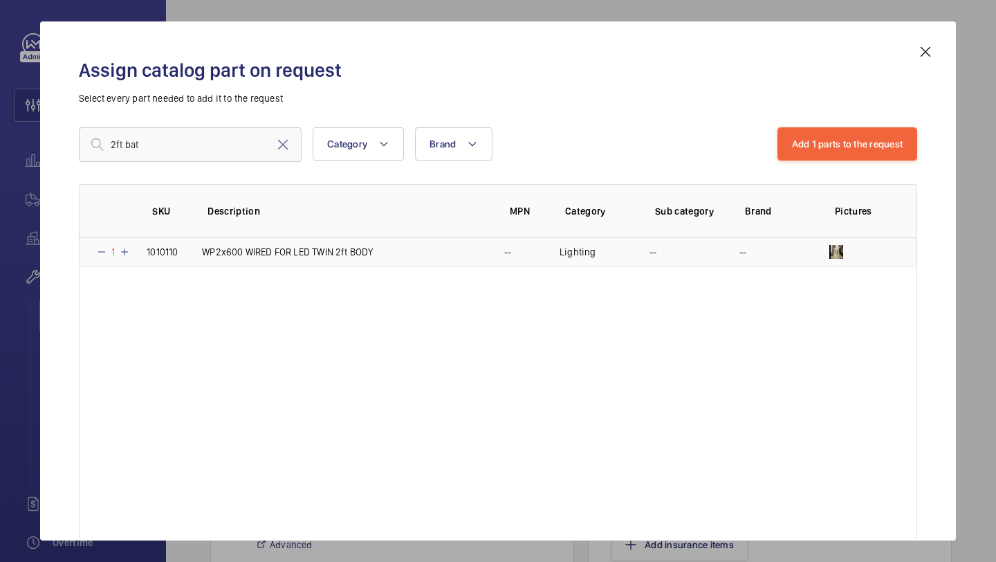
click at [122, 248] on mat-icon at bounding box center [124, 251] width 11 height 11
click at [122, 248] on mat-icon at bounding box center [126, 251] width 11 height 11
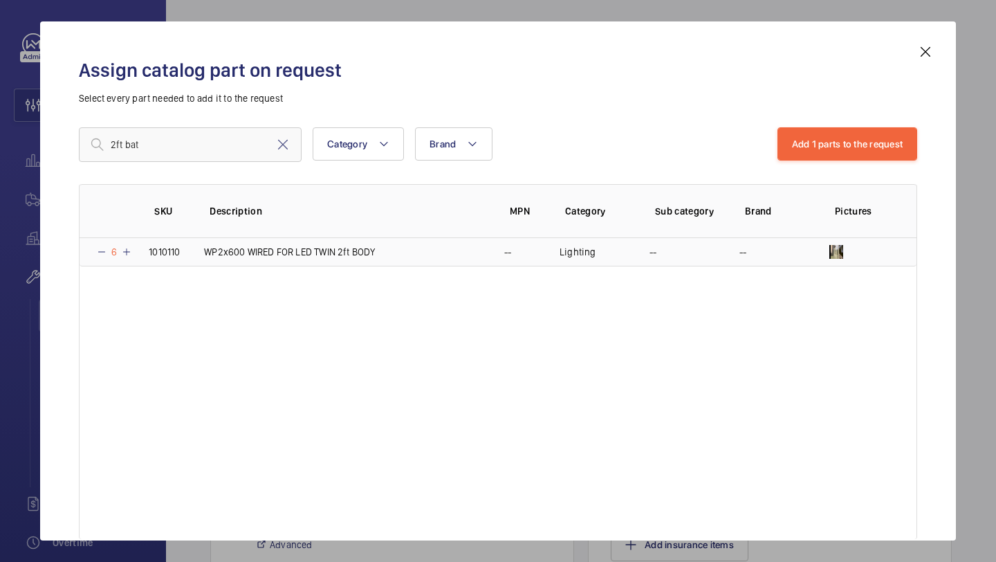
click at [122, 248] on mat-icon at bounding box center [126, 251] width 11 height 11
click at [122, 248] on mat-icon at bounding box center [125, 251] width 11 height 11
click at [122, 248] on mat-icon at bounding box center [126, 251] width 11 height 11
click at [121, 248] on p "9" at bounding box center [114, 252] width 14 height 14
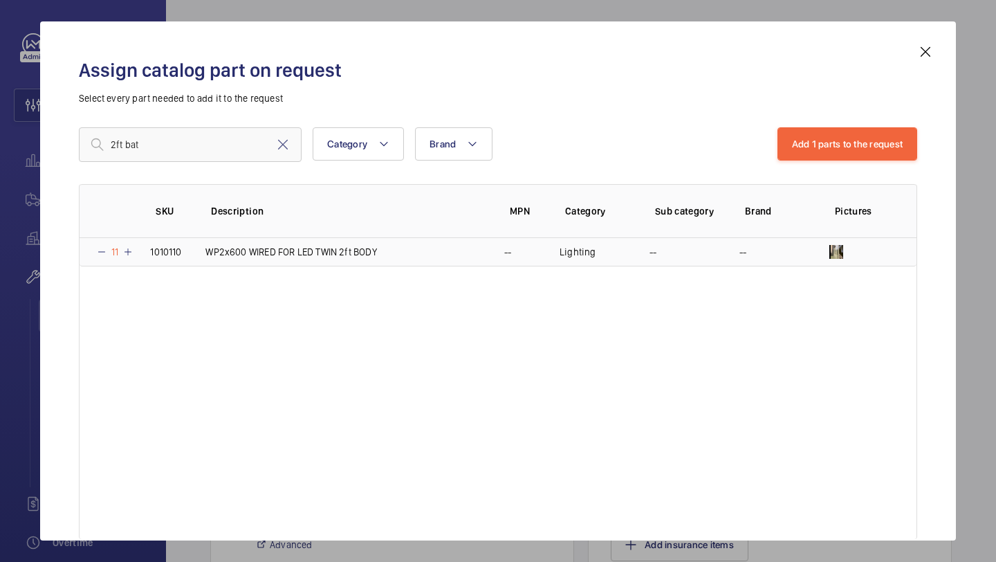
click at [122, 248] on p "11" at bounding box center [114, 252] width 15 height 14
click at [122, 248] on p "12" at bounding box center [115, 252] width 17 height 14
click at [122, 248] on p "14" at bounding box center [115, 252] width 17 height 14
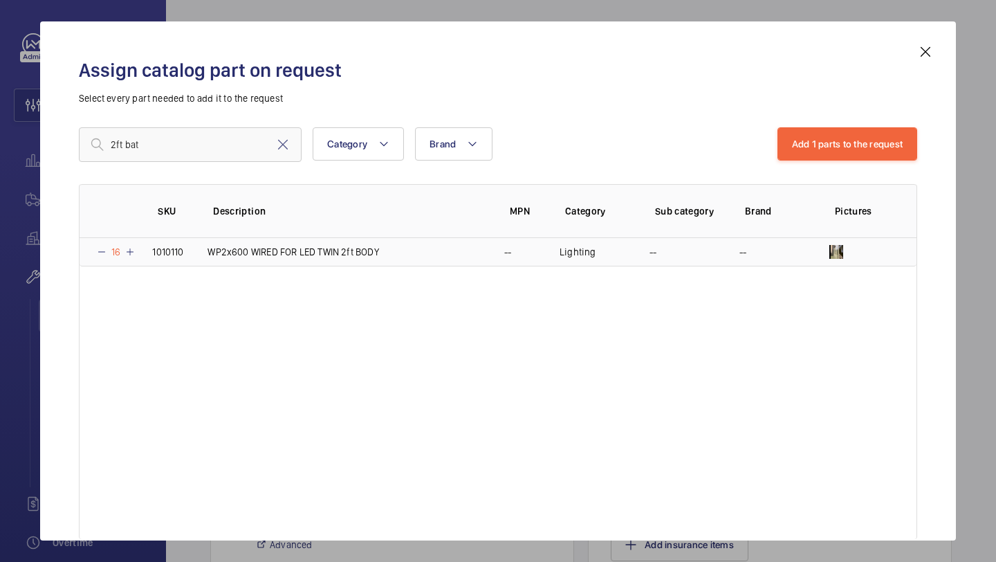
click at [122, 248] on p "16" at bounding box center [115, 252] width 17 height 14
click at [122, 248] on p "18" at bounding box center [115, 252] width 17 height 14
click at [122, 248] on p "19" at bounding box center [115, 252] width 17 height 14
click at [808, 140] on button "Add 1 parts to the request" at bounding box center [848, 143] width 140 height 33
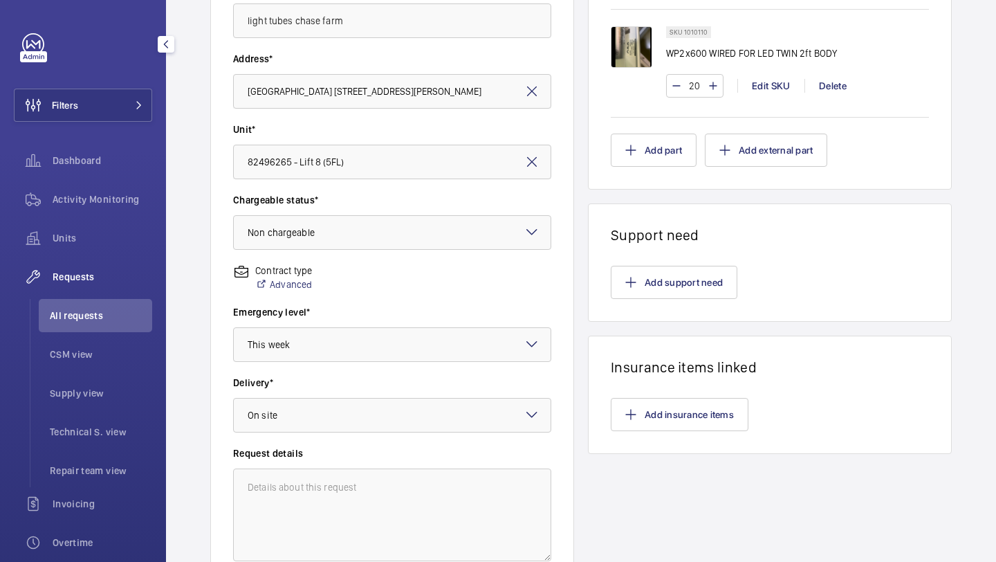
scroll to position [382, 0]
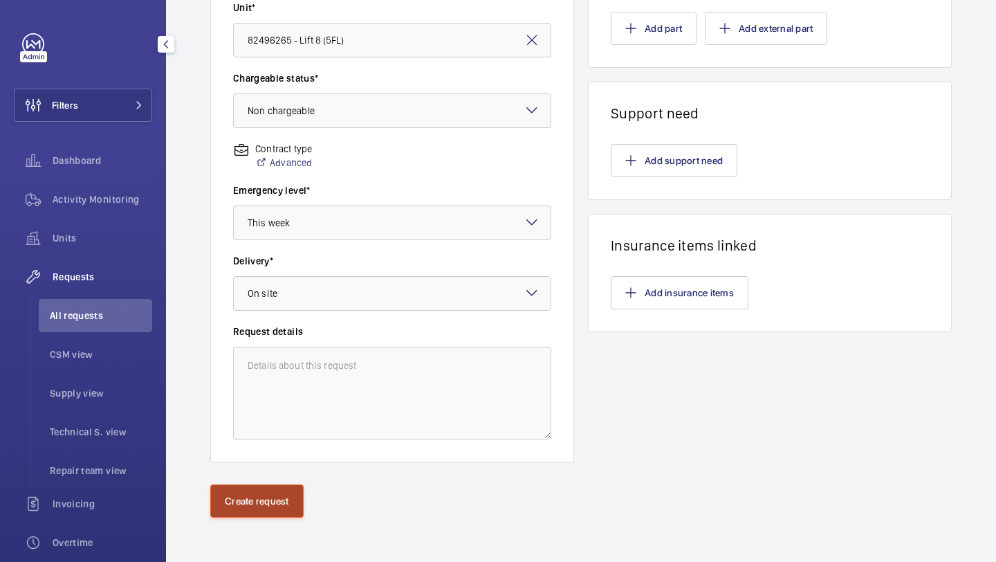
click at [279, 496] on button "Create request" at bounding box center [256, 500] width 93 height 33
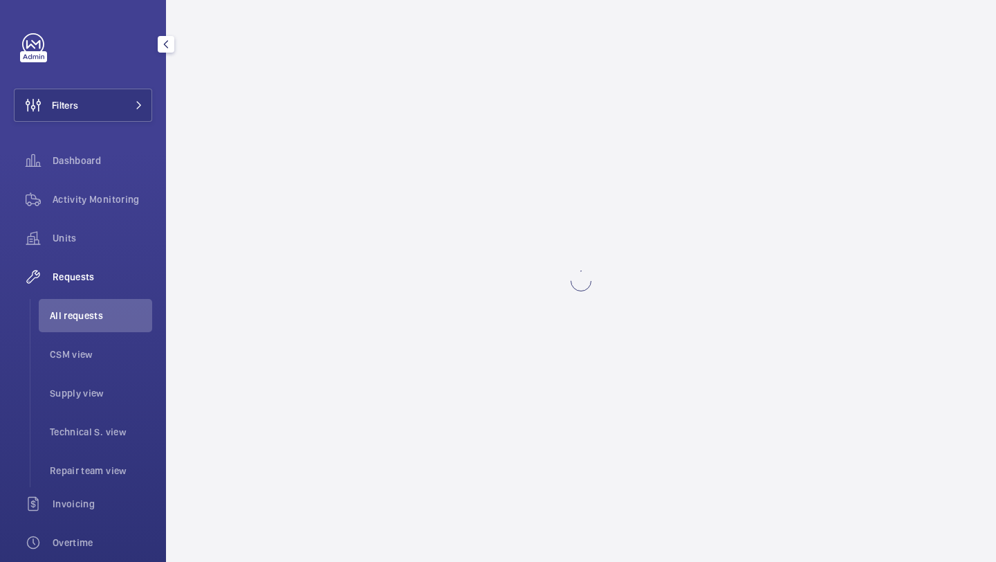
scroll to position [0, 0]
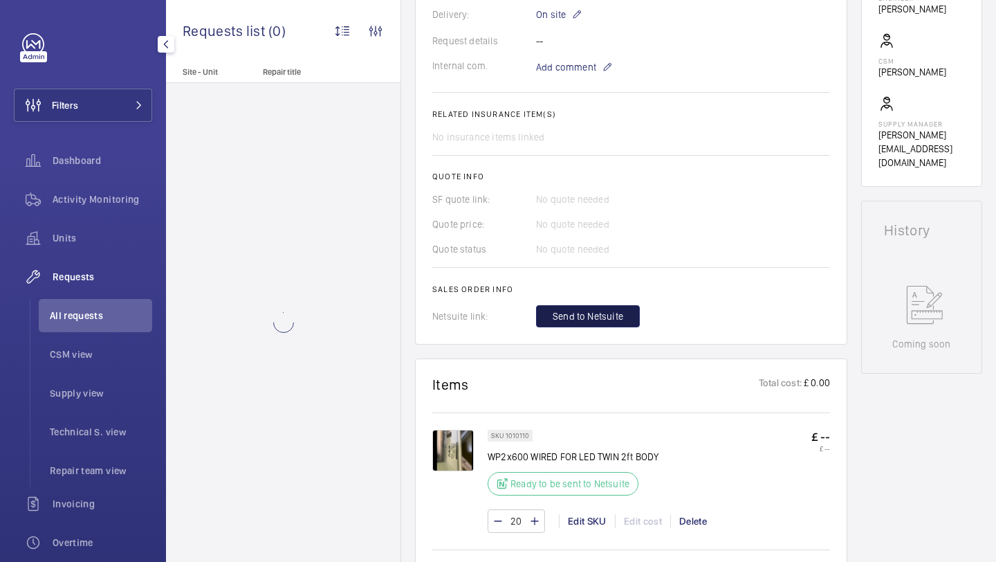
click at [589, 323] on span "Send to Netsuite" at bounding box center [588, 316] width 71 height 14
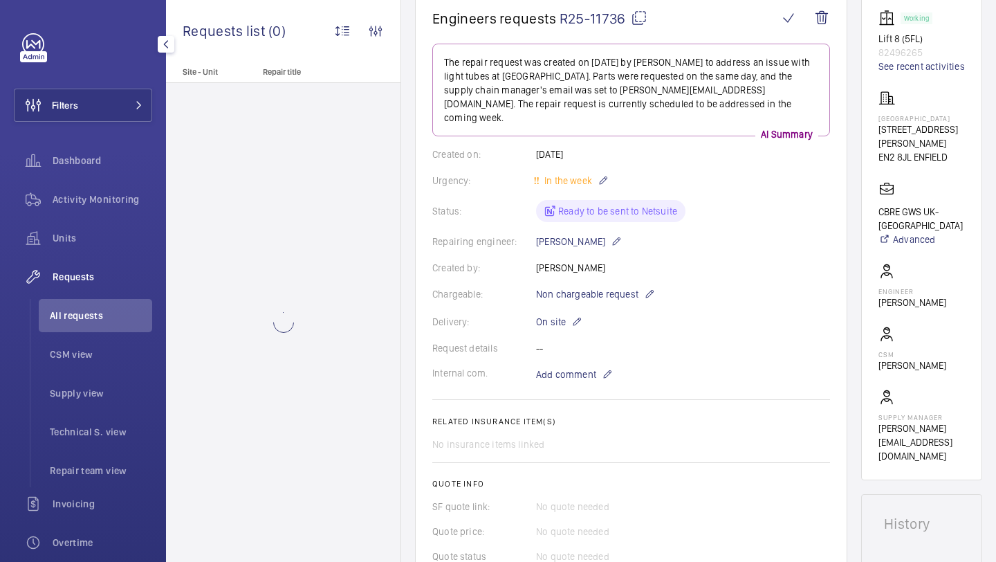
scroll to position [87, 0]
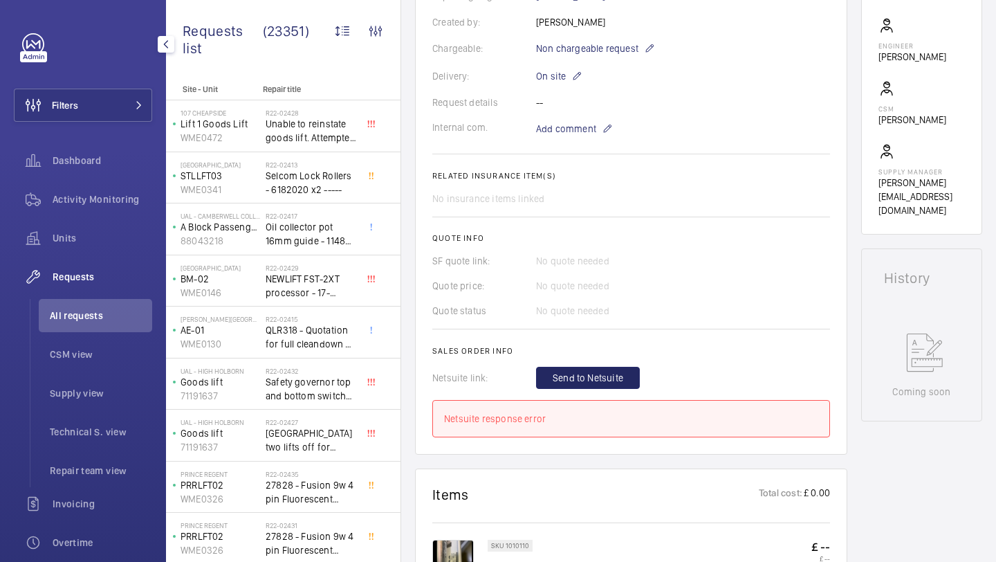
scroll to position [464, 0]
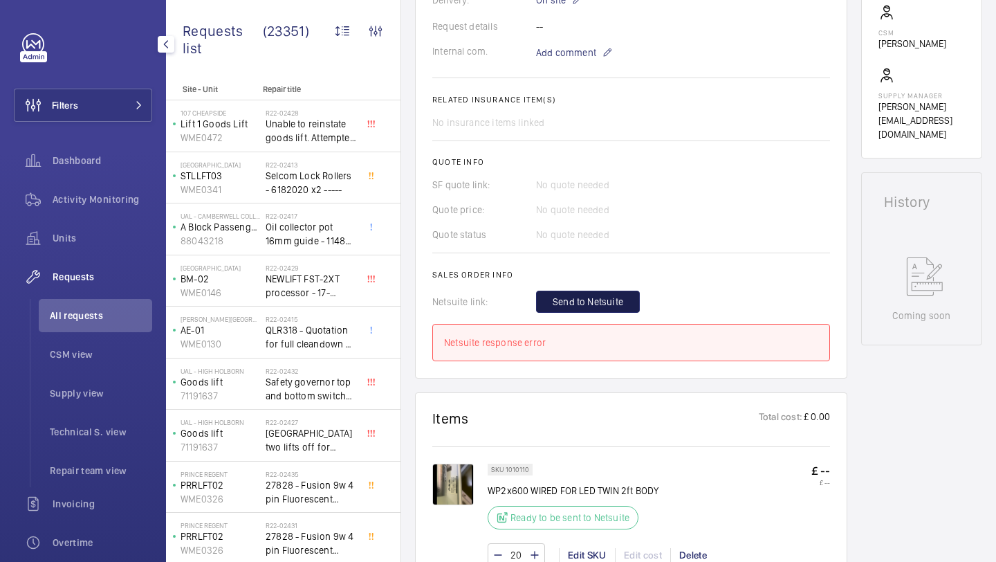
click at [550, 295] on button "Send to Netsuite" at bounding box center [588, 302] width 104 height 22
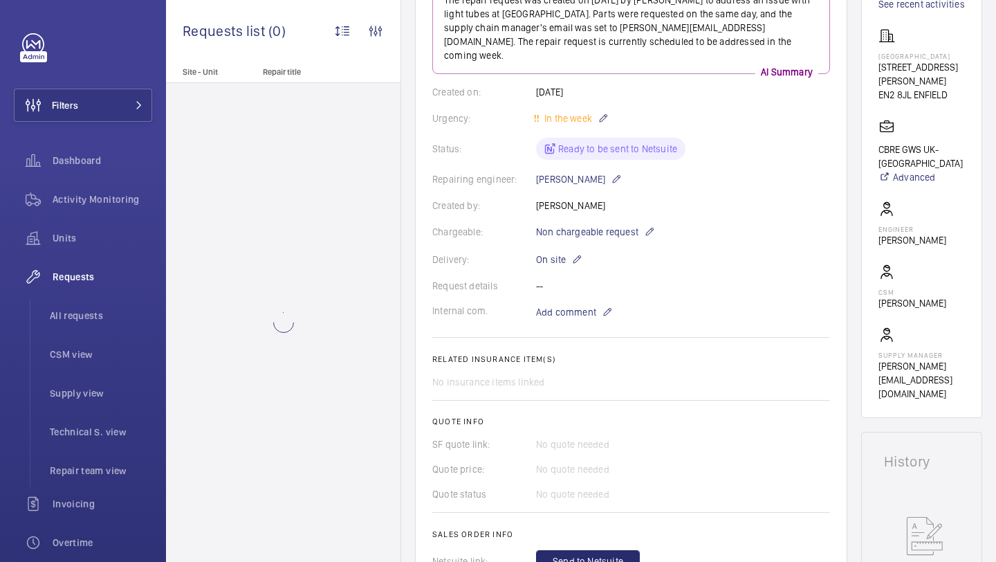
scroll to position [439, 0]
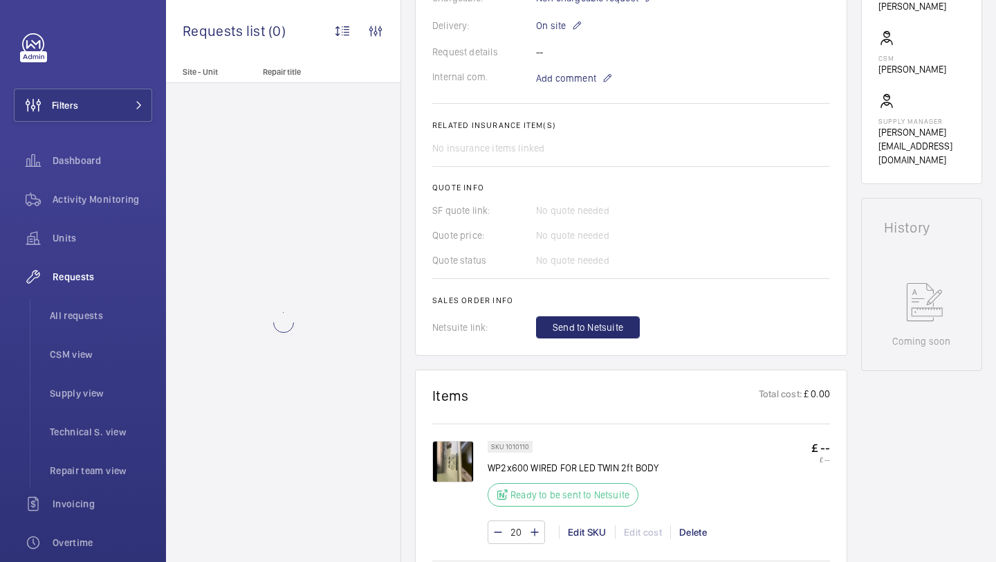
click at [587, 302] on wm-front-card-body "The repair request was created on [DATE] by [PERSON_NAME] to address an issue w…" at bounding box center [631, 42] width 398 height 591
click at [586, 316] on button "Send to Netsuite" at bounding box center [588, 327] width 104 height 22
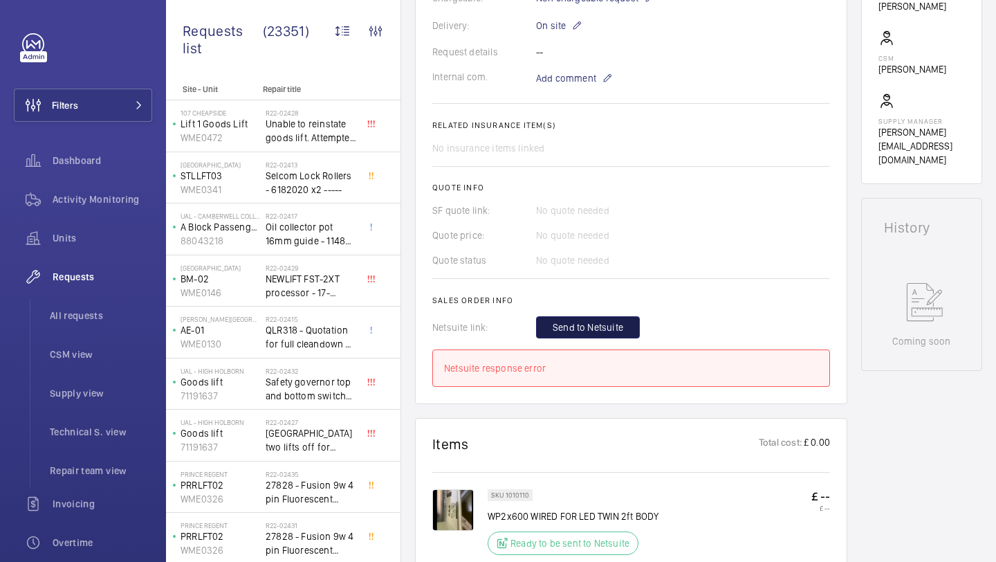
click at [558, 322] on button "Send to Netsuite" at bounding box center [588, 327] width 104 height 22
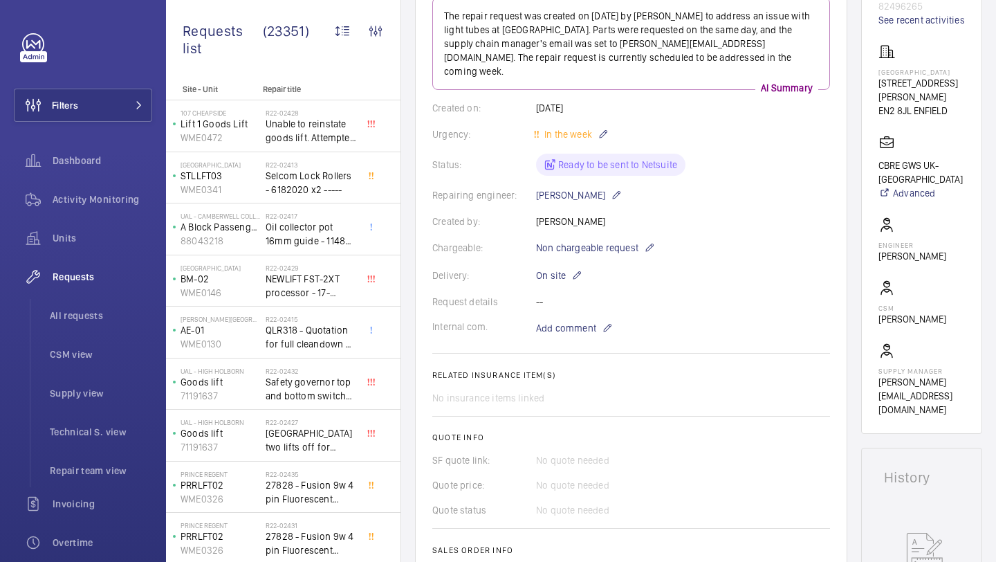
scroll to position [0, 0]
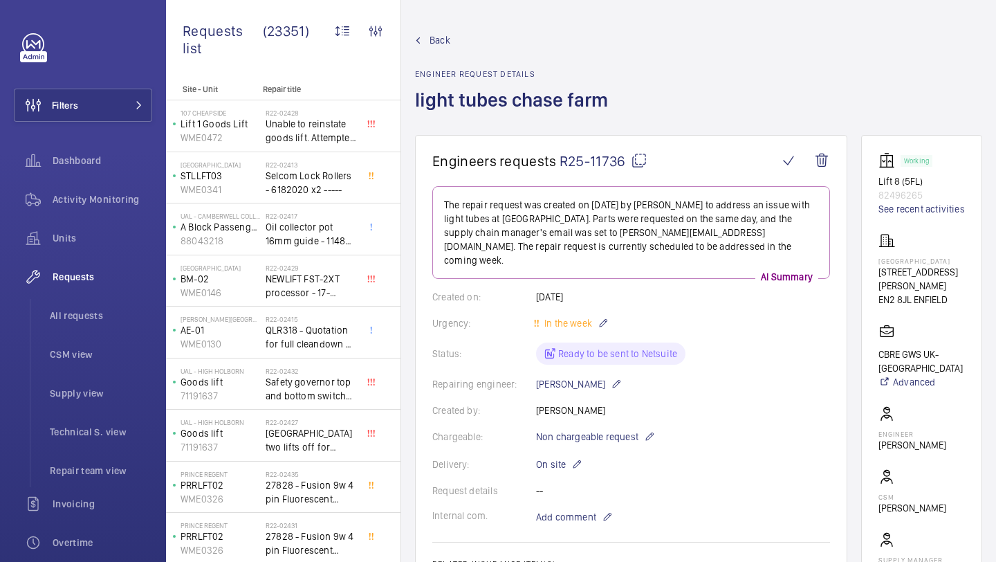
drag, startPoint x: 625, startPoint y: 163, endPoint x: 561, endPoint y: 163, distance: 64.3
click at [561, 163] on span "R25-11736" at bounding box center [604, 160] width 88 height 17
copy span "R25-11736"
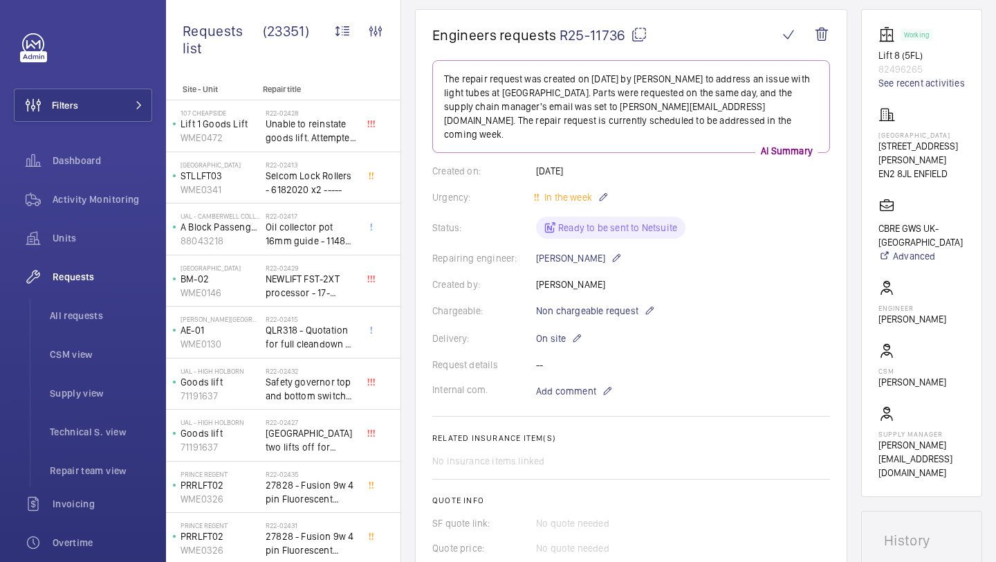
scroll to position [395, 0]
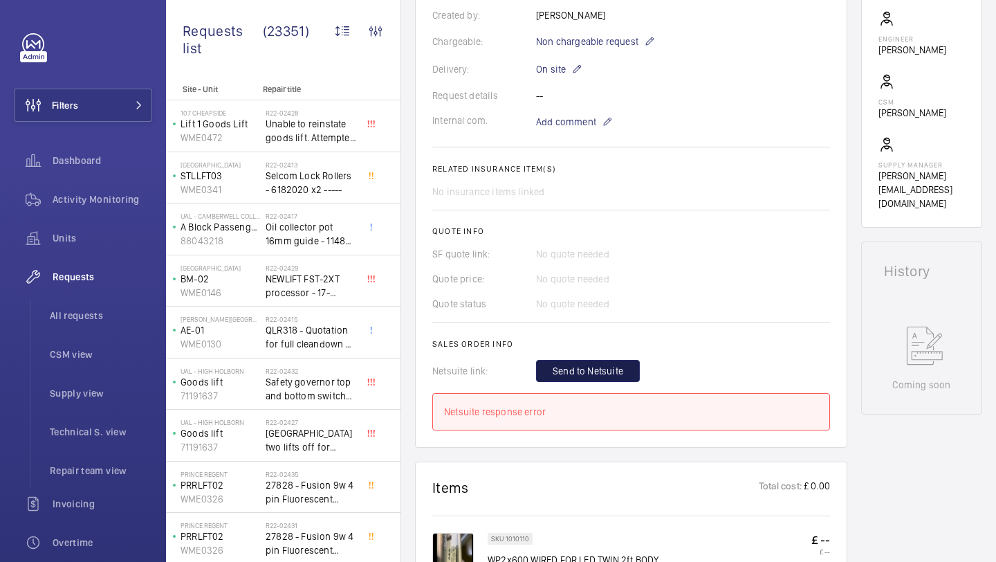
click at [621, 364] on span "Send to Netsuite" at bounding box center [588, 371] width 71 height 14
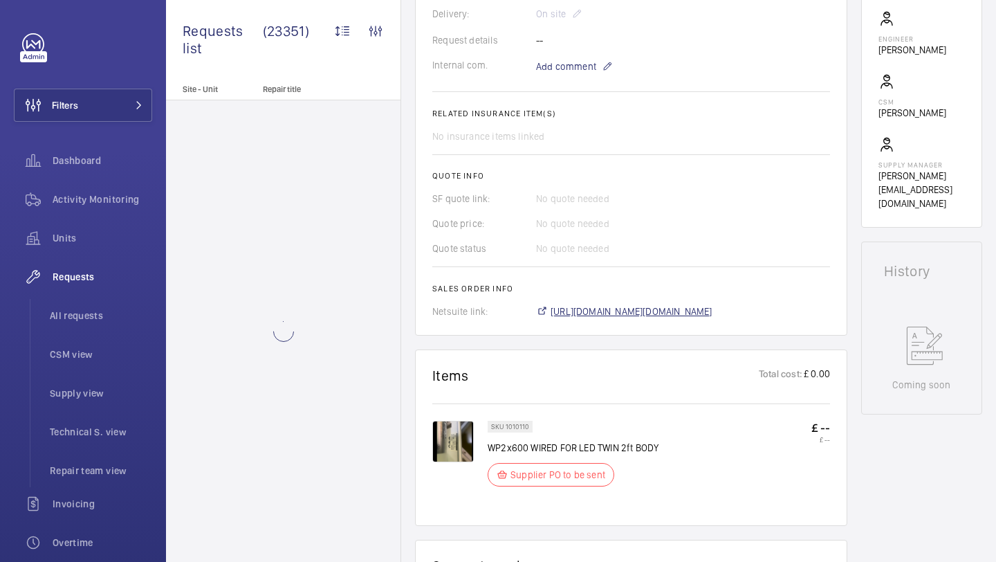
click at [616, 308] on span "[URL][DOMAIN_NAME][DOMAIN_NAME]" at bounding box center [632, 311] width 162 height 14
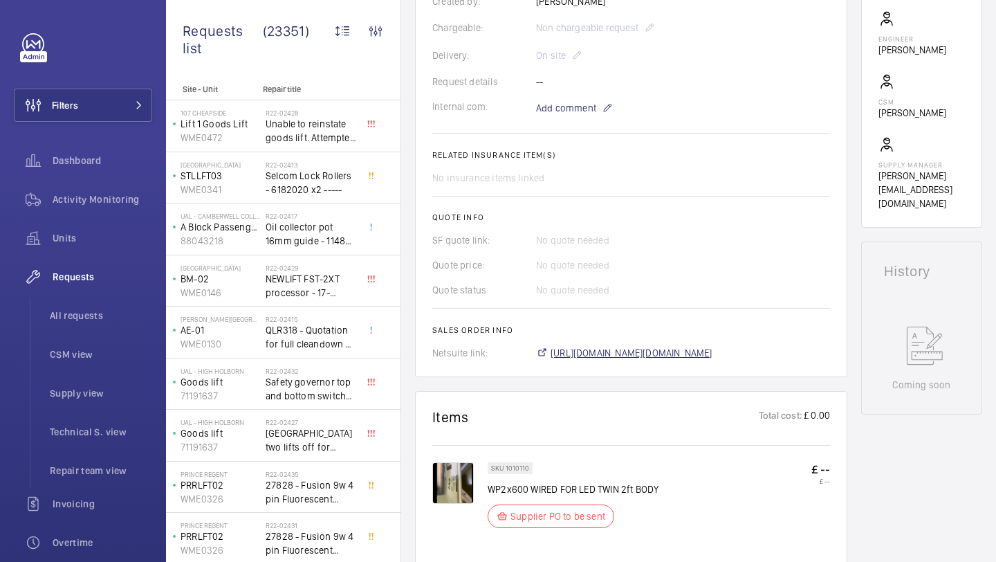
scroll to position [423, 0]
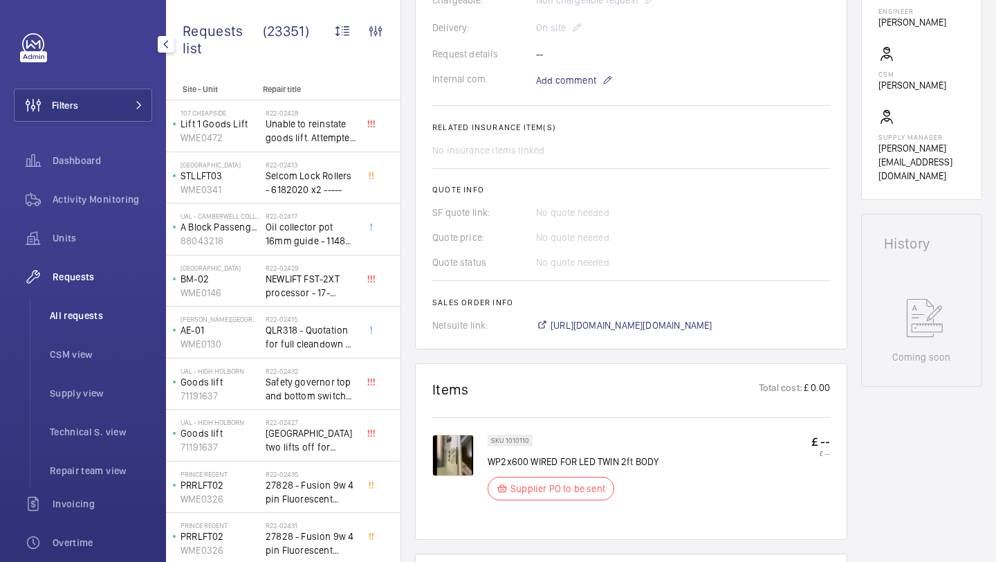
click at [77, 310] on span "All requests" at bounding box center [101, 316] width 102 height 14
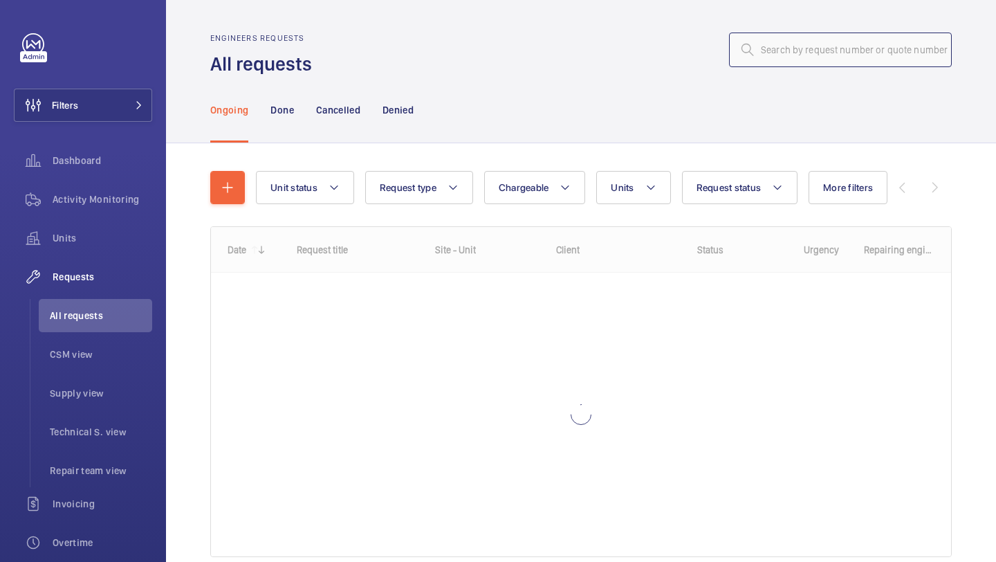
click at [773, 59] on input "text" at bounding box center [840, 50] width 223 height 35
paste input "R25-08874"
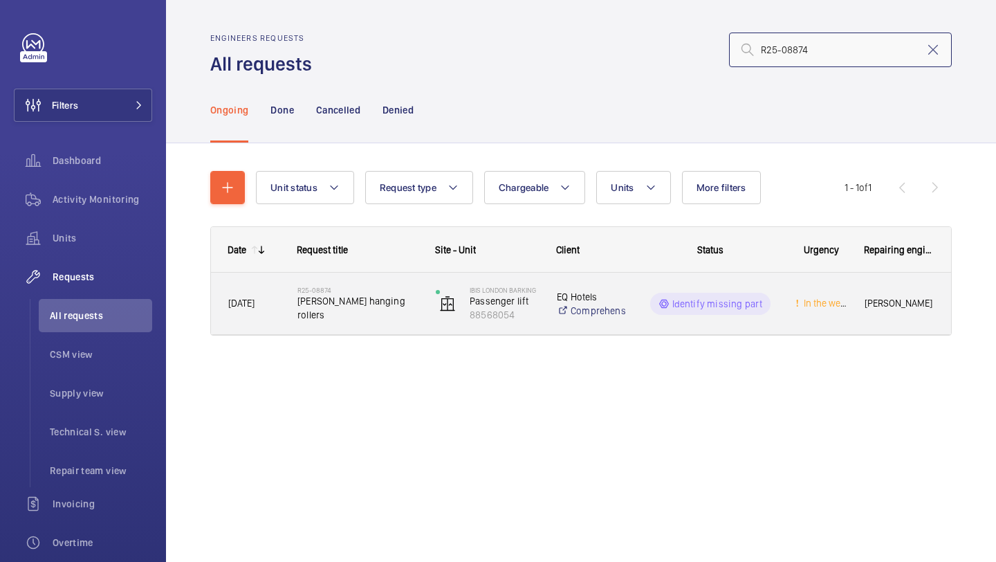
type input "R25-08874"
click at [336, 307] on span "[PERSON_NAME] hanging rollers" at bounding box center [357, 308] width 120 height 28
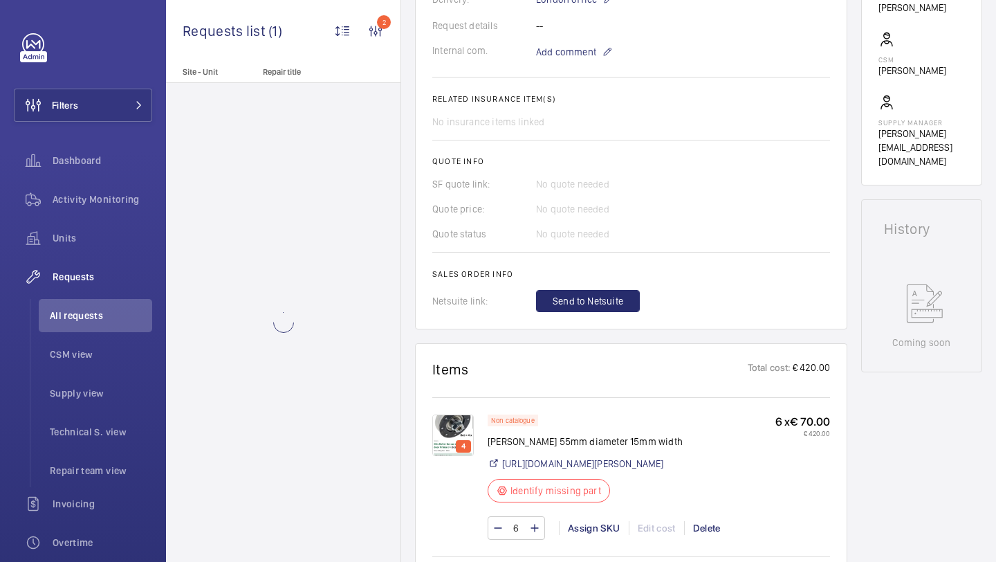
scroll to position [490, 0]
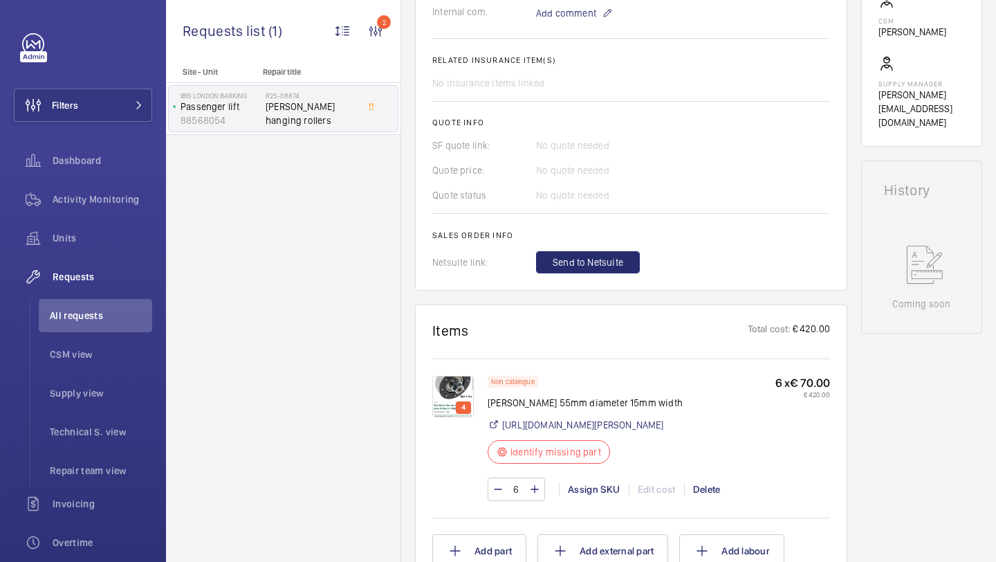
click at [467, 386] on img at bounding box center [453, 397] width 42 height 42
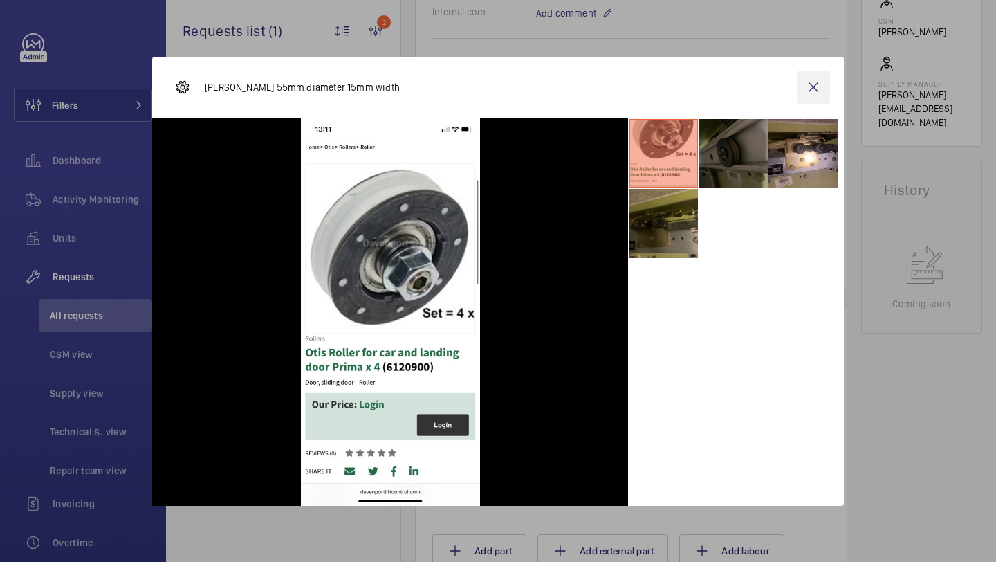
click at [814, 88] on wm-front-icon-button at bounding box center [813, 87] width 33 height 33
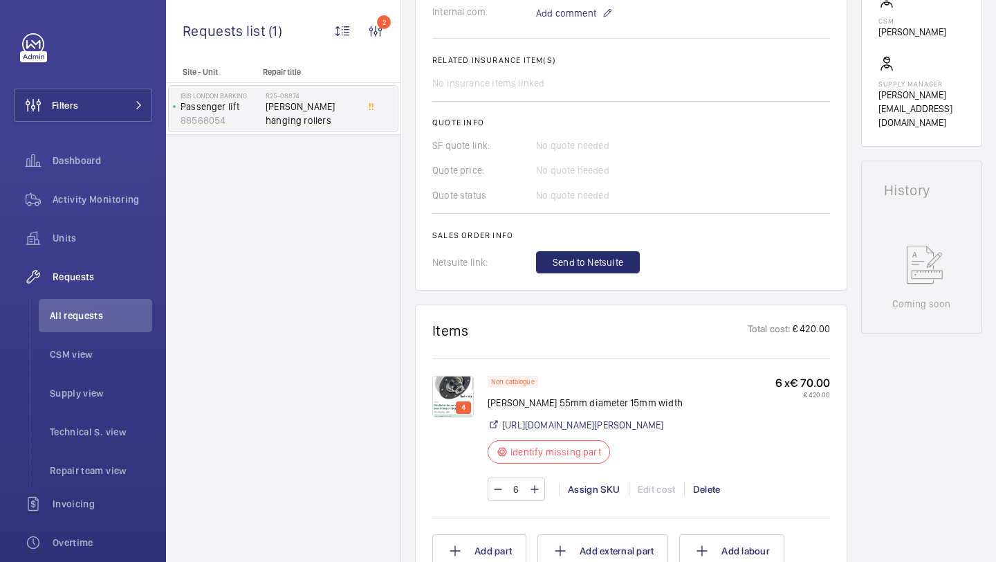
click at [513, 417] on div "Non catalogue [PERSON_NAME] 55mm diameter 15mm width [URL][DOMAIN_NAME][PERSON_…" at bounding box center [585, 424] width 195 height 96
click at [513, 421] on link "https://www.davenportliftcontrol.com/otis/roller/6120900" at bounding box center [583, 425] width 162 height 14
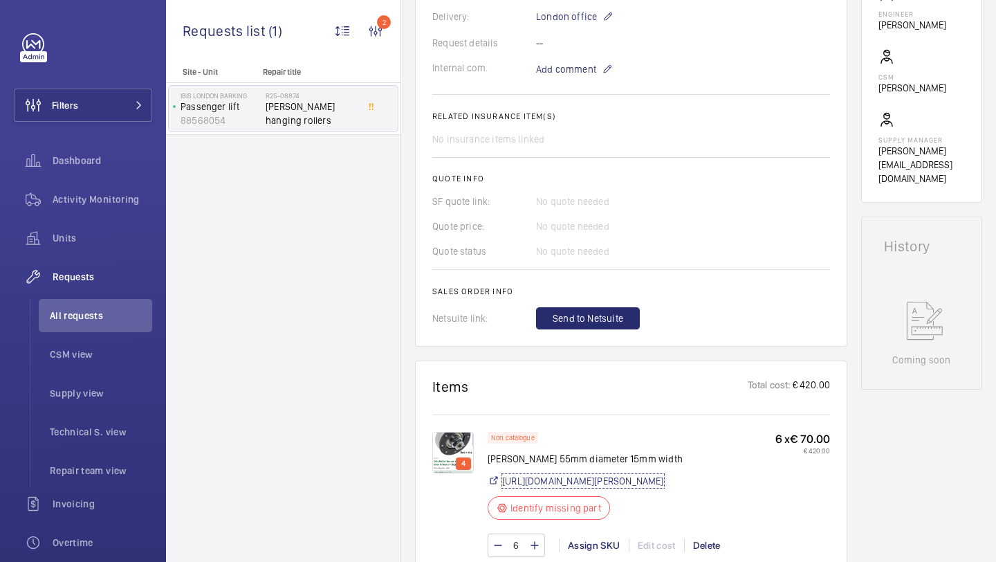
scroll to position [69, 0]
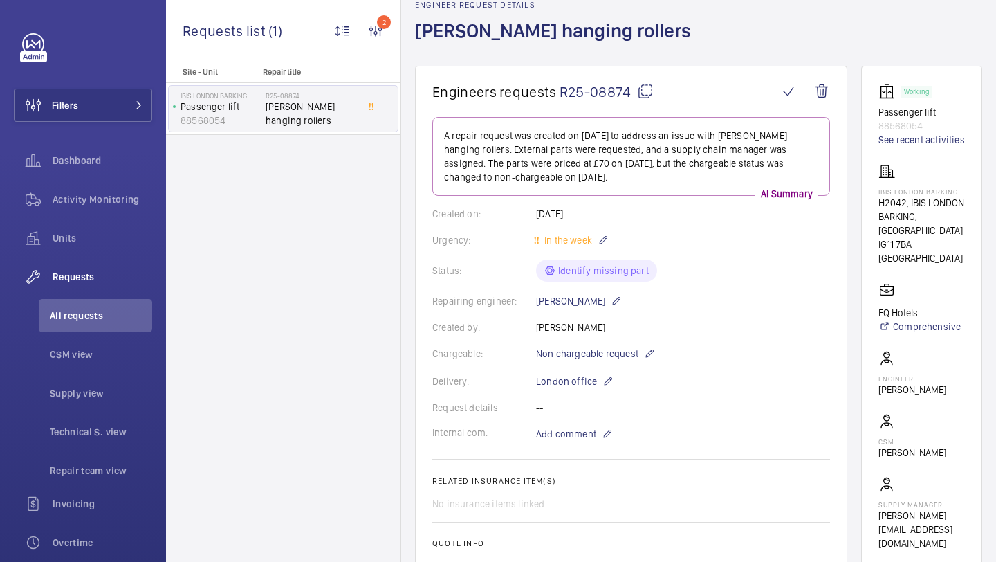
drag, startPoint x: 632, startPoint y: 94, endPoint x: 560, endPoint y: 93, distance: 71.3
click at [560, 93] on span "R25-08874" at bounding box center [607, 91] width 94 height 17
copy span "R25-08874"
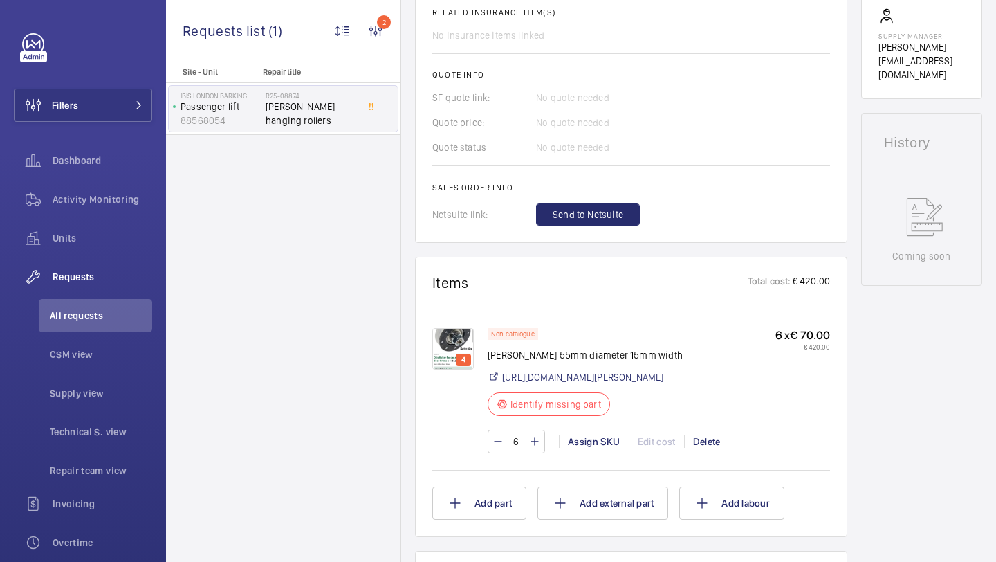
scroll to position [595, 0]
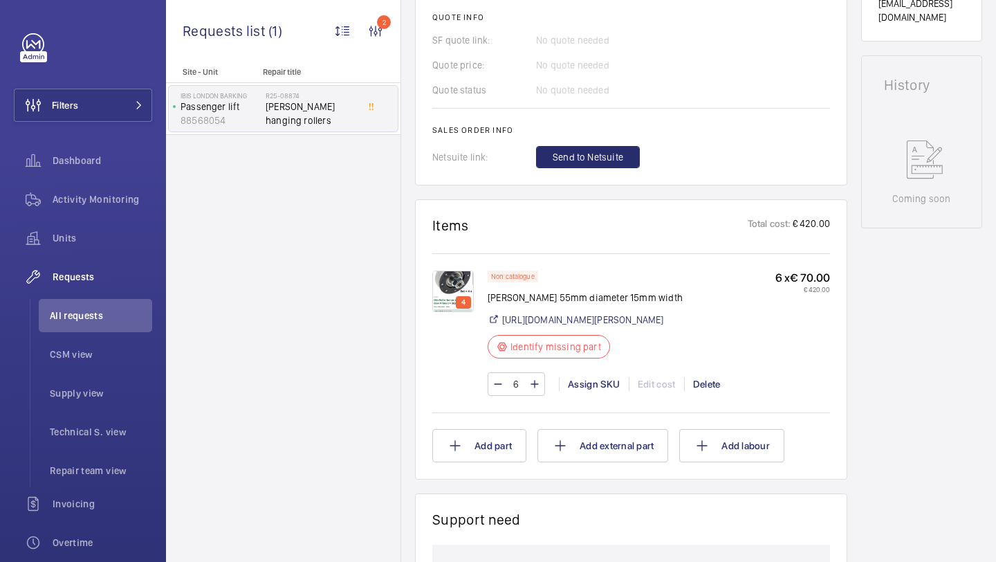
click at [573, 376] on div "6 Assign SKU Edit cost Delete" at bounding box center [659, 384] width 342 height 24
click at [574, 386] on div "Assign SKU" at bounding box center [594, 384] width 70 height 14
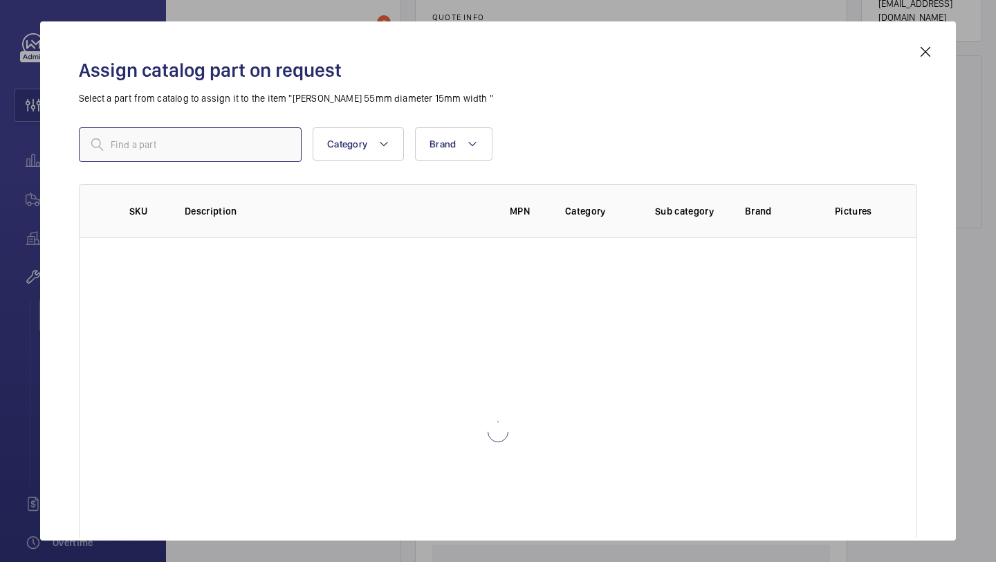
click at [253, 152] on input "text" at bounding box center [190, 144] width 223 height 35
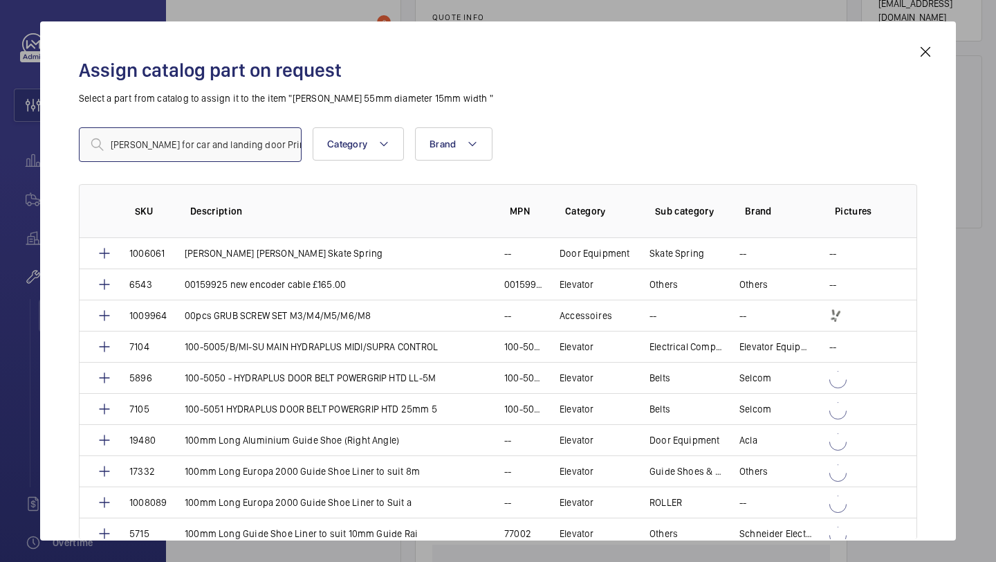
scroll to position [0, 40]
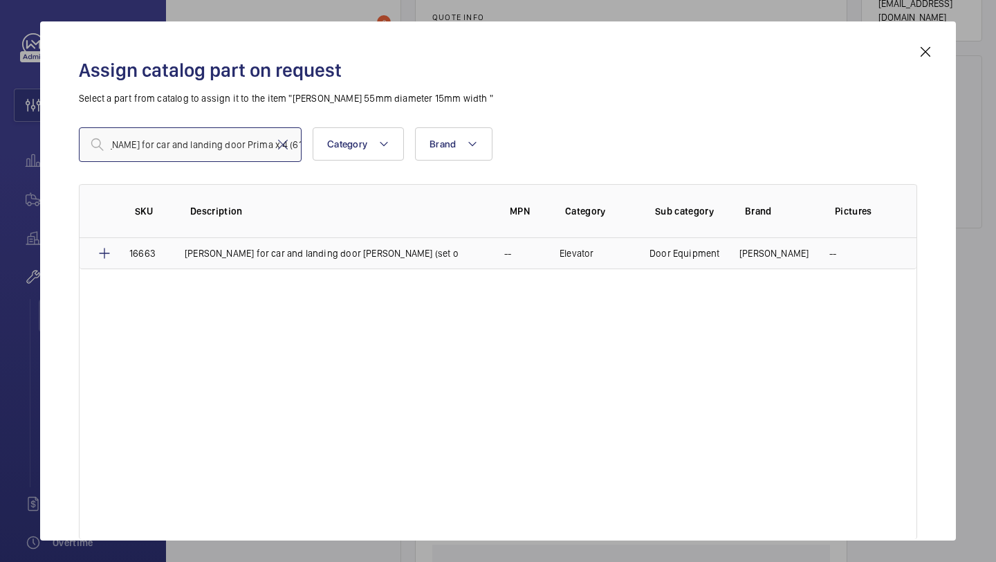
type input "Otis Roller for car and landing door Prima x 4 (6120900)"
click at [155, 243] on td "16663" at bounding box center [140, 253] width 55 height 31
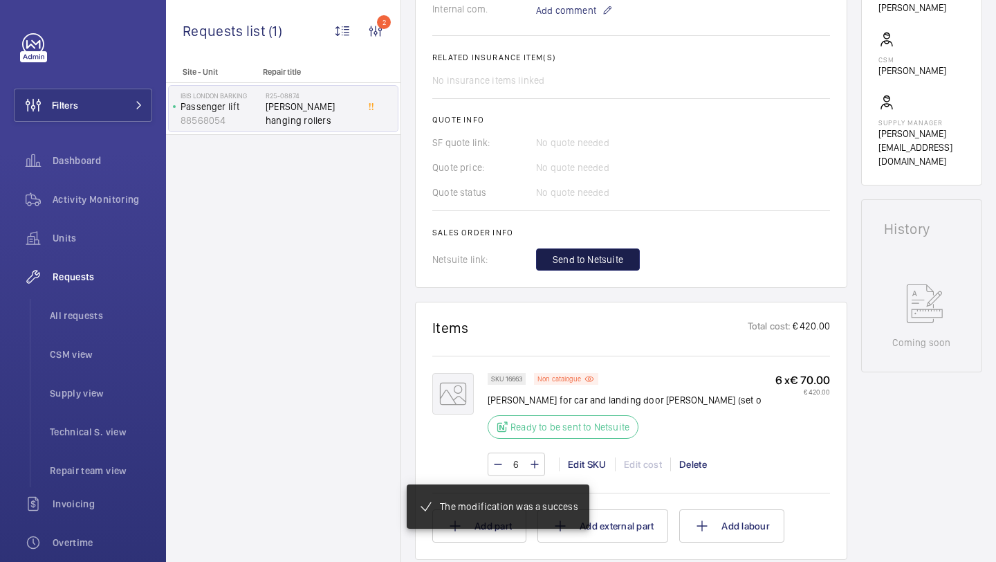
click at [580, 256] on span "Send to Netsuite" at bounding box center [588, 260] width 71 height 14
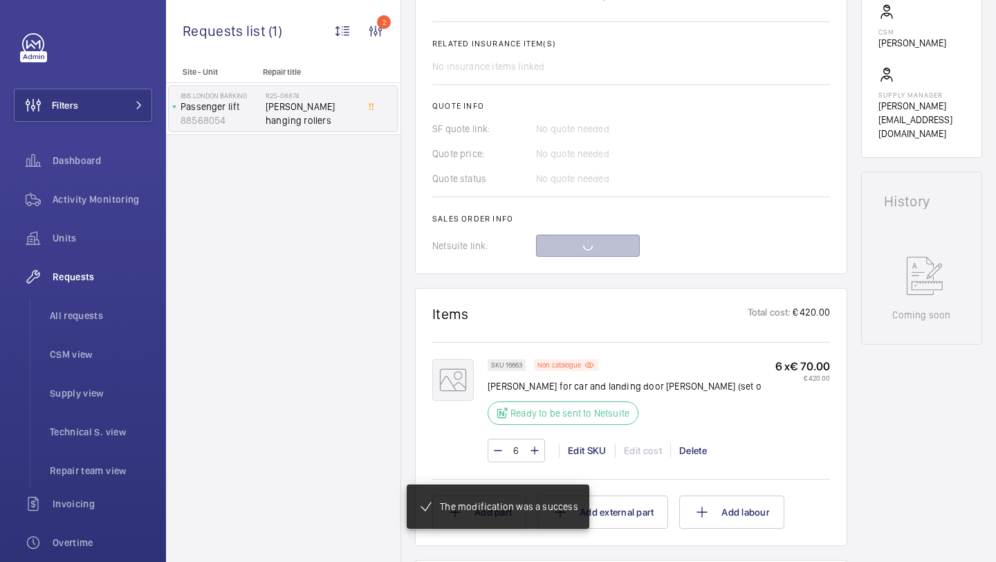
click at [580, 256] on div at bounding box center [683, 246] width 294 height 22
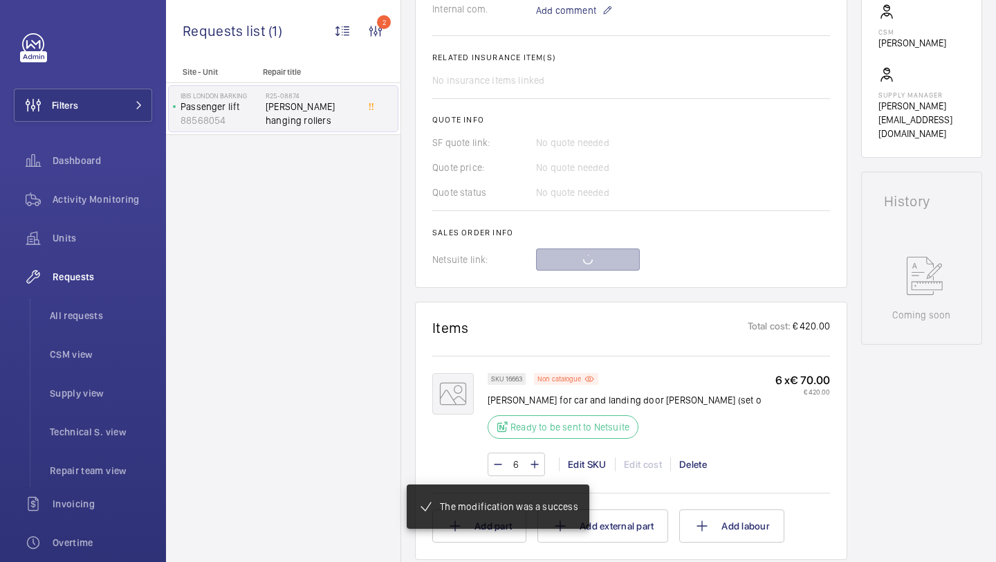
scroll to position [493, 0]
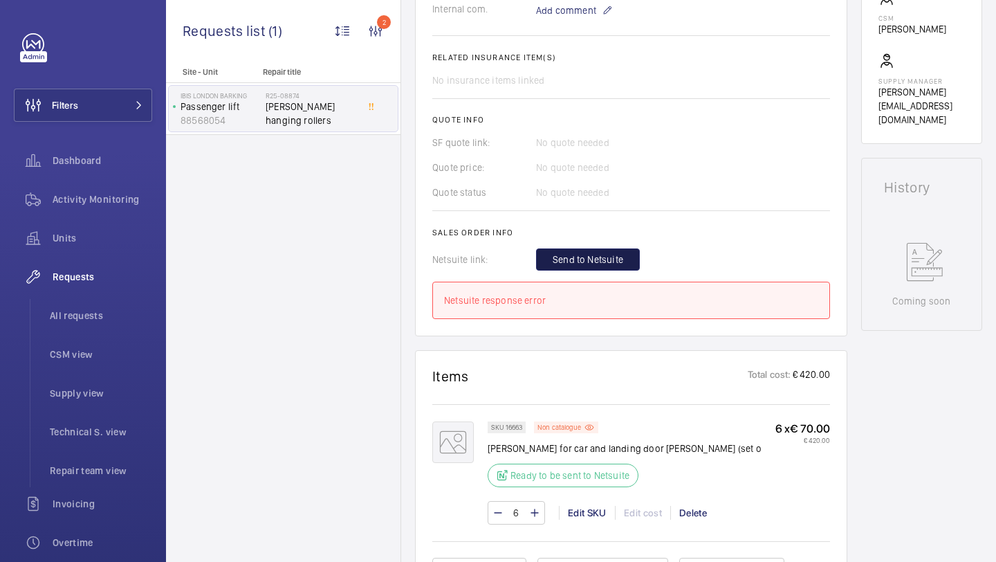
click at [574, 260] on span "Send to Netsuite" at bounding box center [588, 260] width 71 height 14
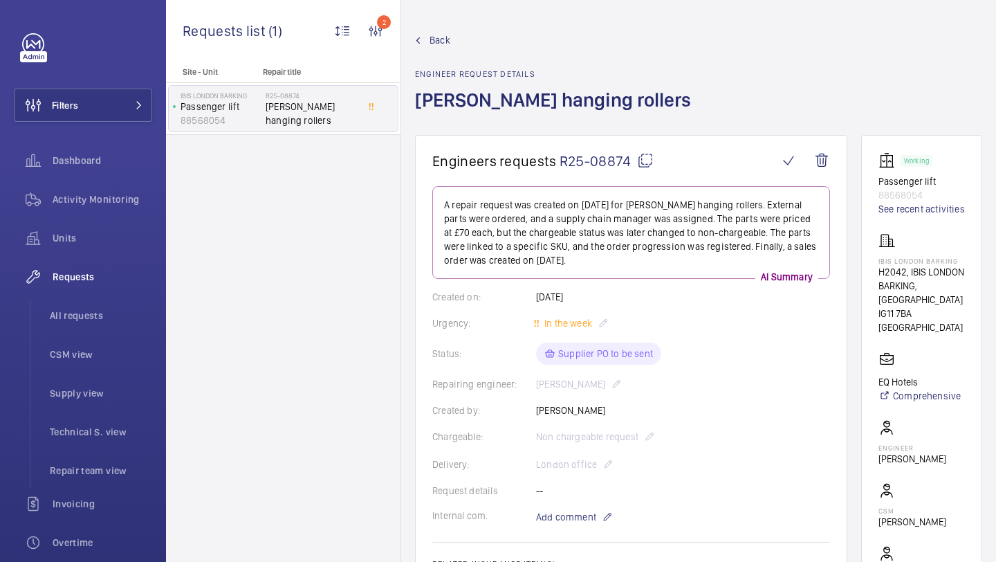
scroll to position [351, 0]
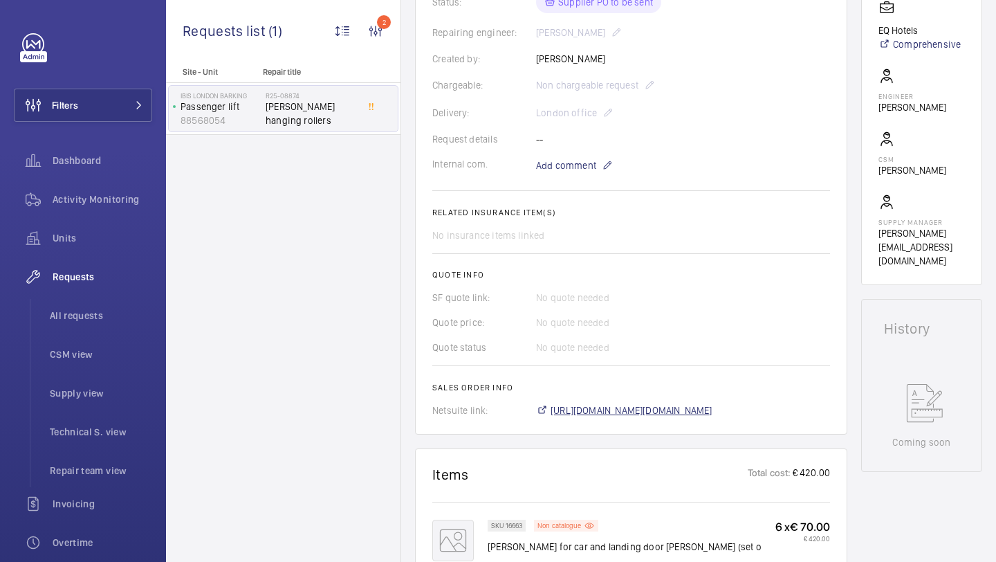
click at [562, 409] on span "https://6461500.app.netsuite.com/app/accounting/transactions/salesord.nl?id=297…" at bounding box center [632, 410] width 162 height 14
click at [116, 107] on button "Filters" at bounding box center [83, 105] width 138 height 33
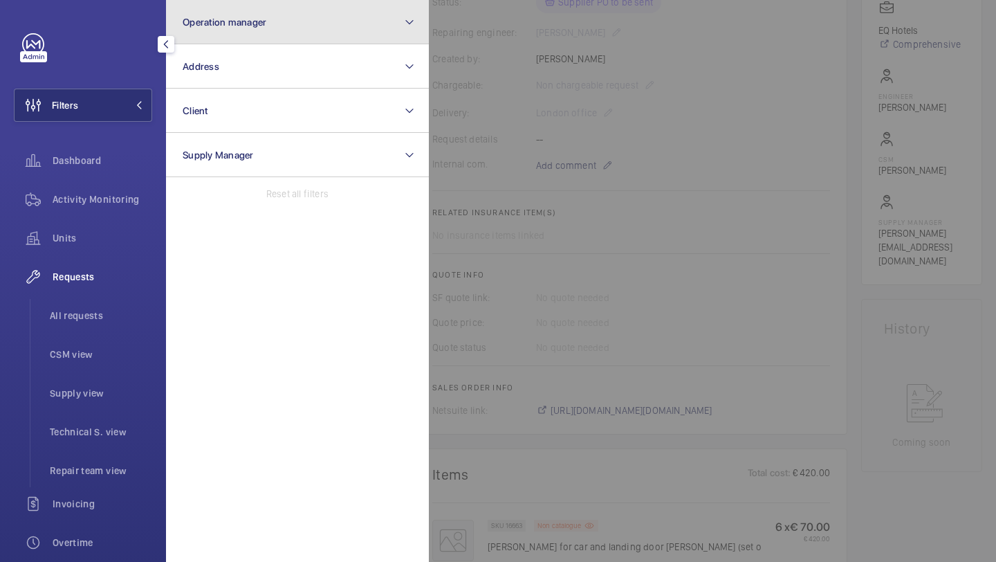
click at [228, 39] on button "Operation manager" at bounding box center [297, 22] width 263 height 44
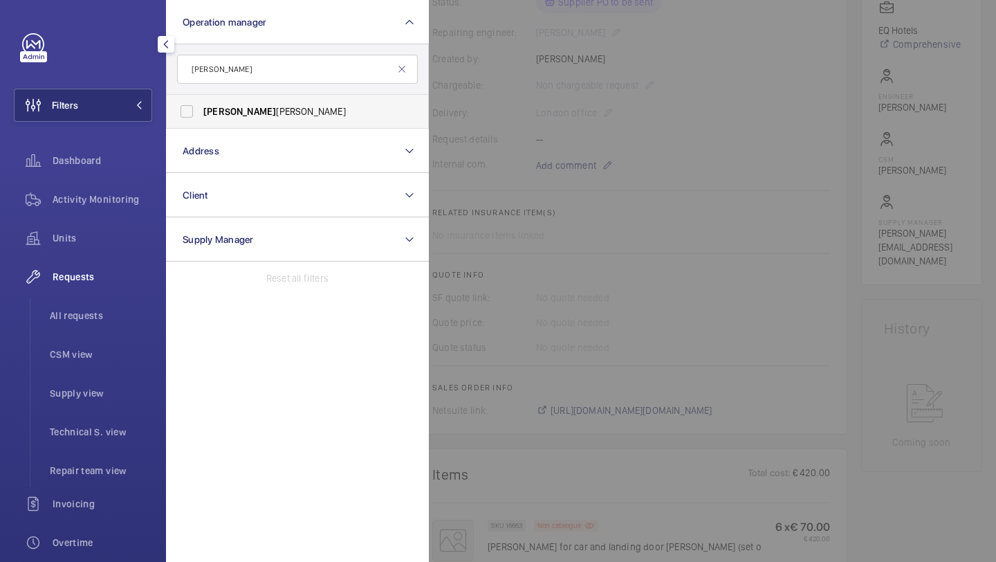
type input "alex"
click at [255, 103] on label "Alex Waterman" at bounding box center [287, 111] width 241 height 33
click at [201, 103] on input "Alex Waterman" at bounding box center [187, 112] width 28 height 28
checkbox input "true"
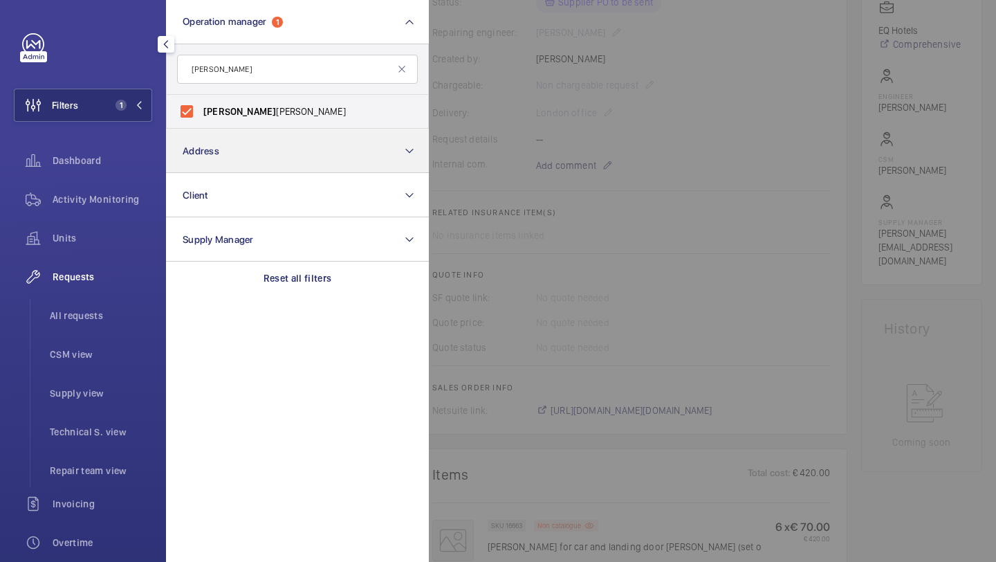
drag, startPoint x: 109, startPoint y: 232, endPoint x: 322, endPoint y: 145, distance: 229.6
click at [109, 232] on span "Units" at bounding box center [103, 238] width 100 height 14
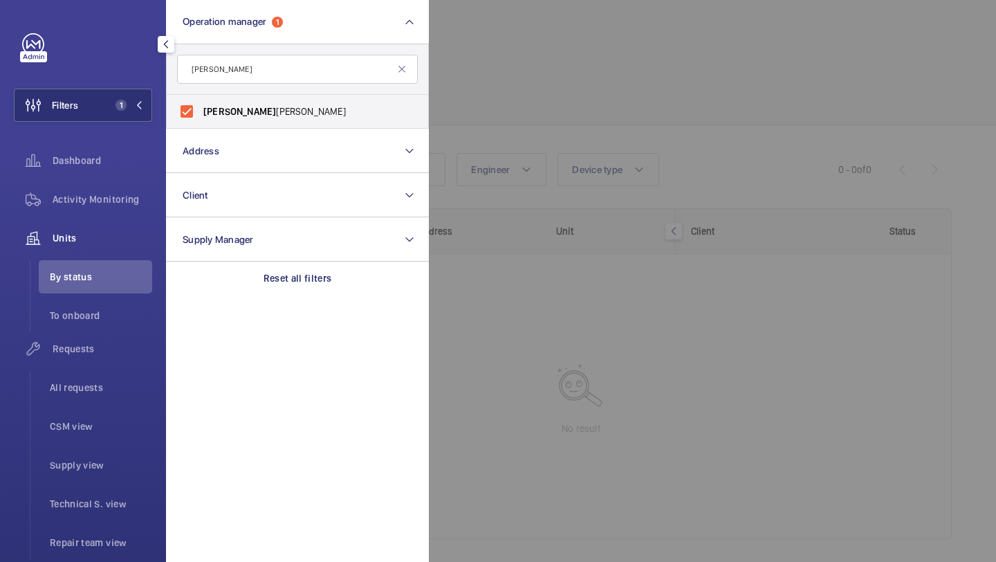
click at [557, 95] on div at bounding box center [927, 281] width 996 height 562
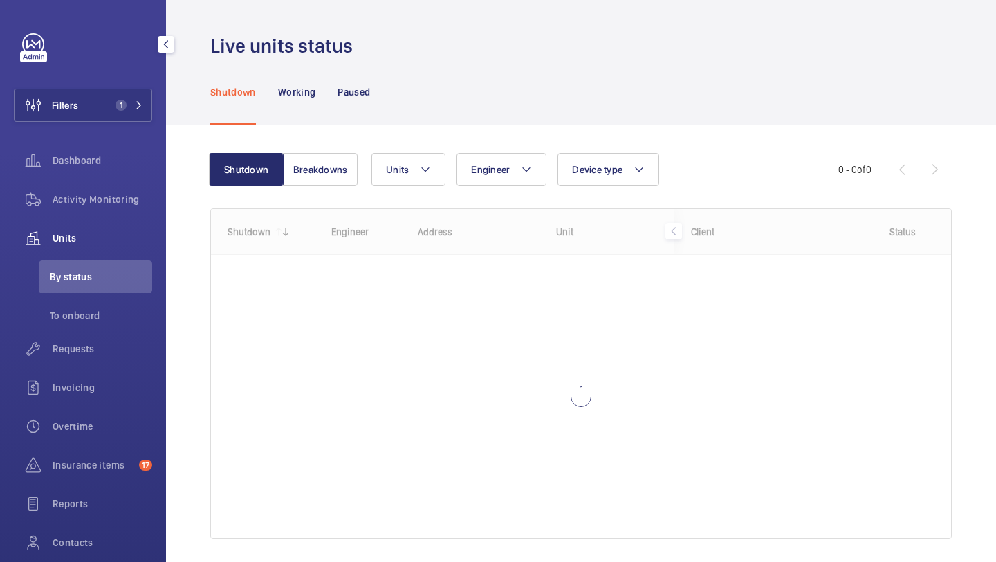
scroll to position [44, 0]
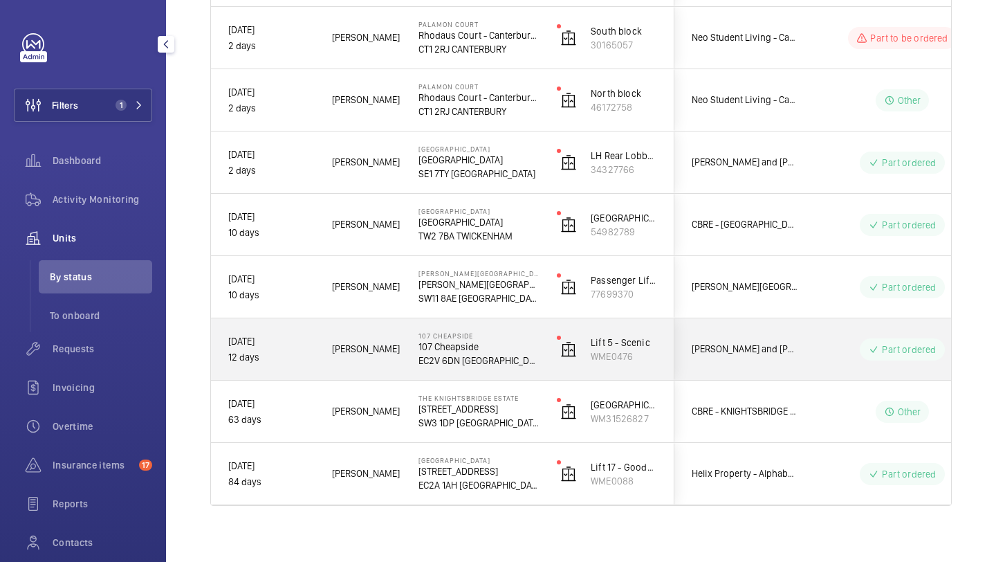
scroll to position [306, 0]
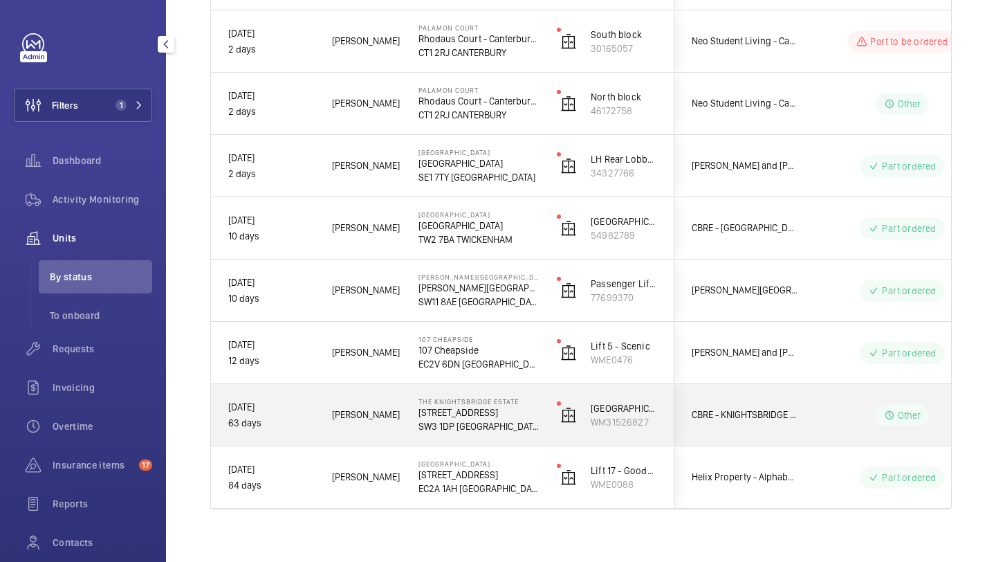
click at [699, 403] on div "CBRE - KNIGHTSBRIDGE ESTATE" at bounding box center [736, 415] width 123 height 44
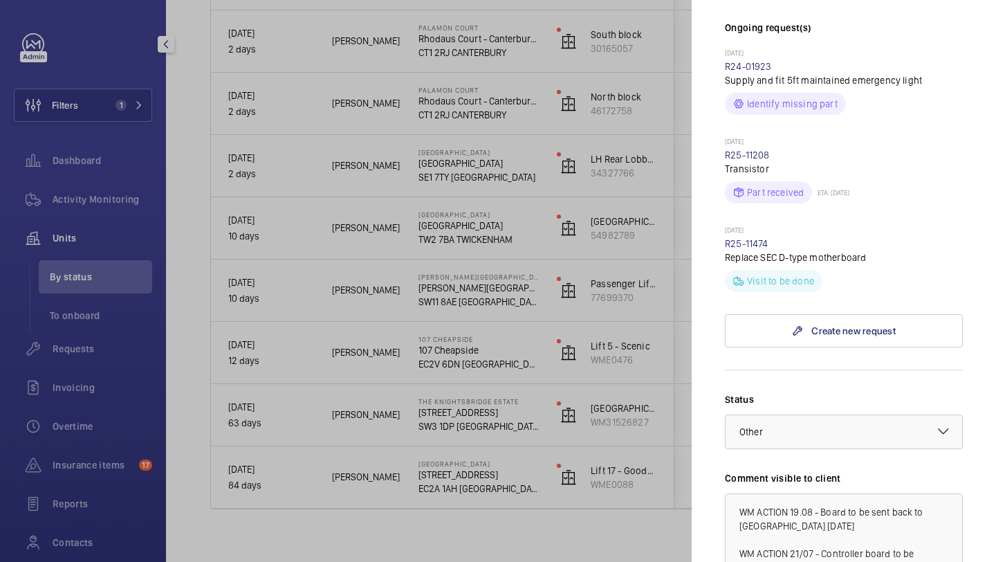
scroll to position [254, 0]
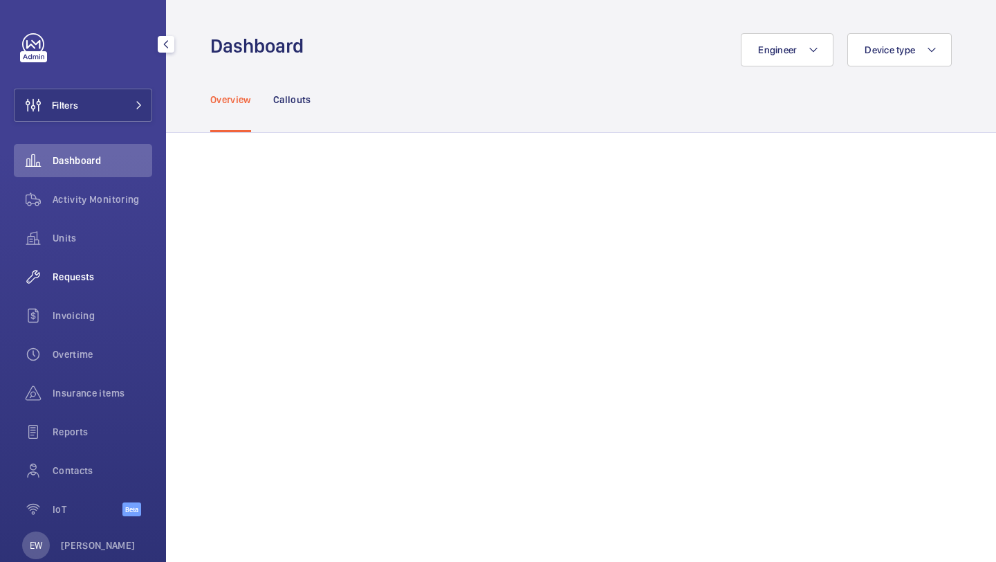
click at [85, 286] on div "Requests" at bounding box center [83, 276] width 138 height 33
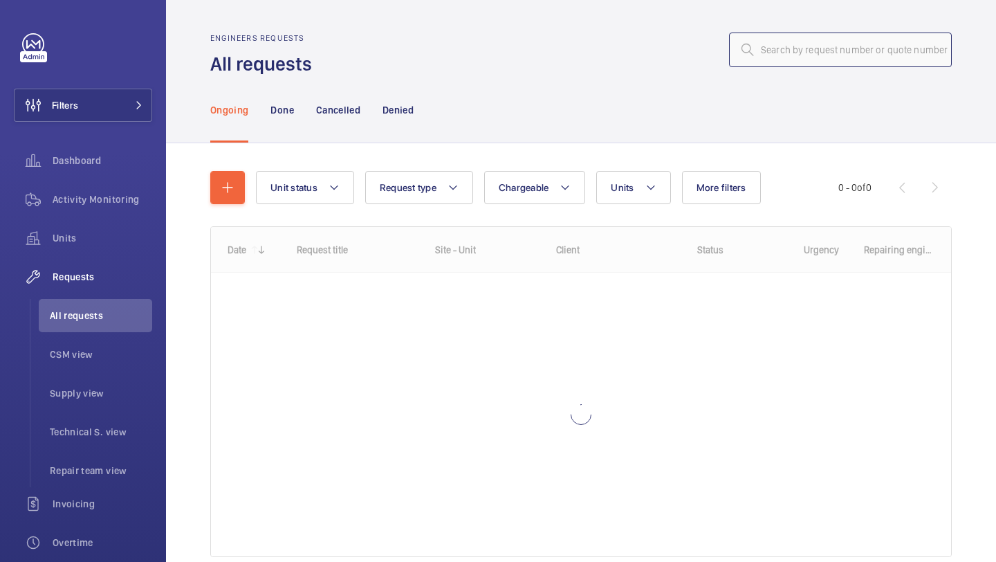
click at [776, 55] on input "text" at bounding box center [840, 50] width 223 height 35
paste input "R25-11736"
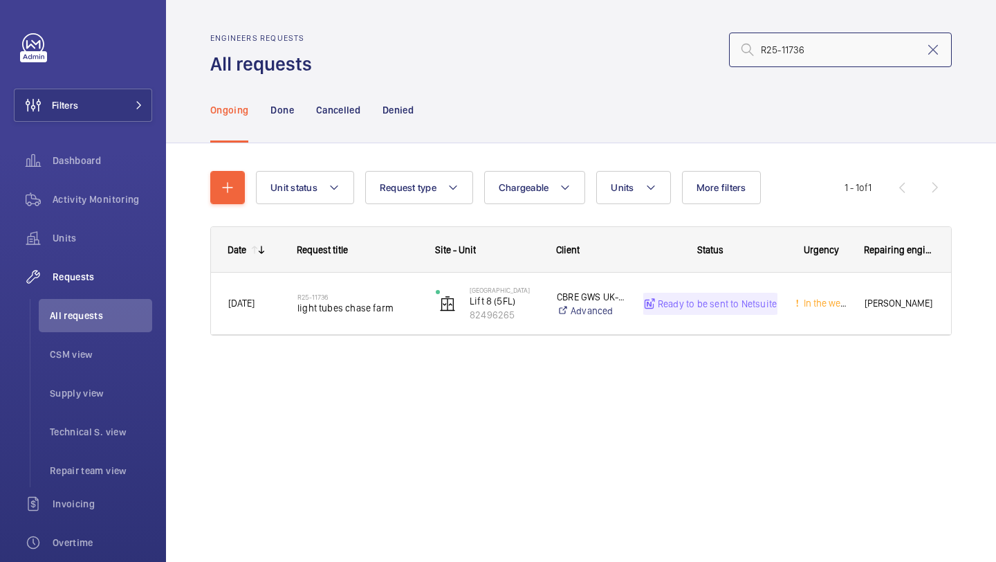
type input "R25-11736"
